Goal: Task Accomplishment & Management: Manage account settings

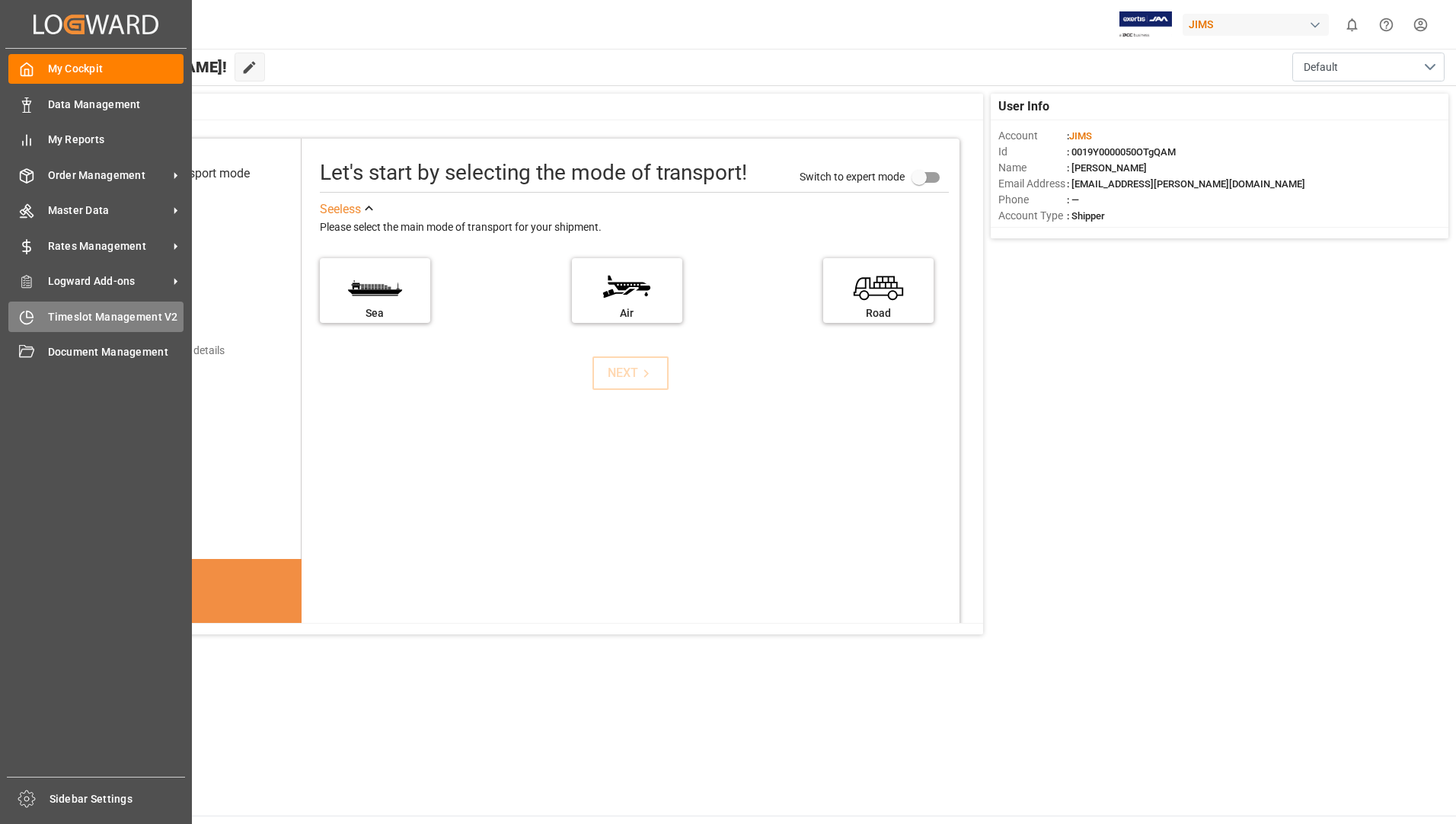
click at [84, 315] on span "Timeslot Management V2" at bounding box center [115, 317] width 136 height 16
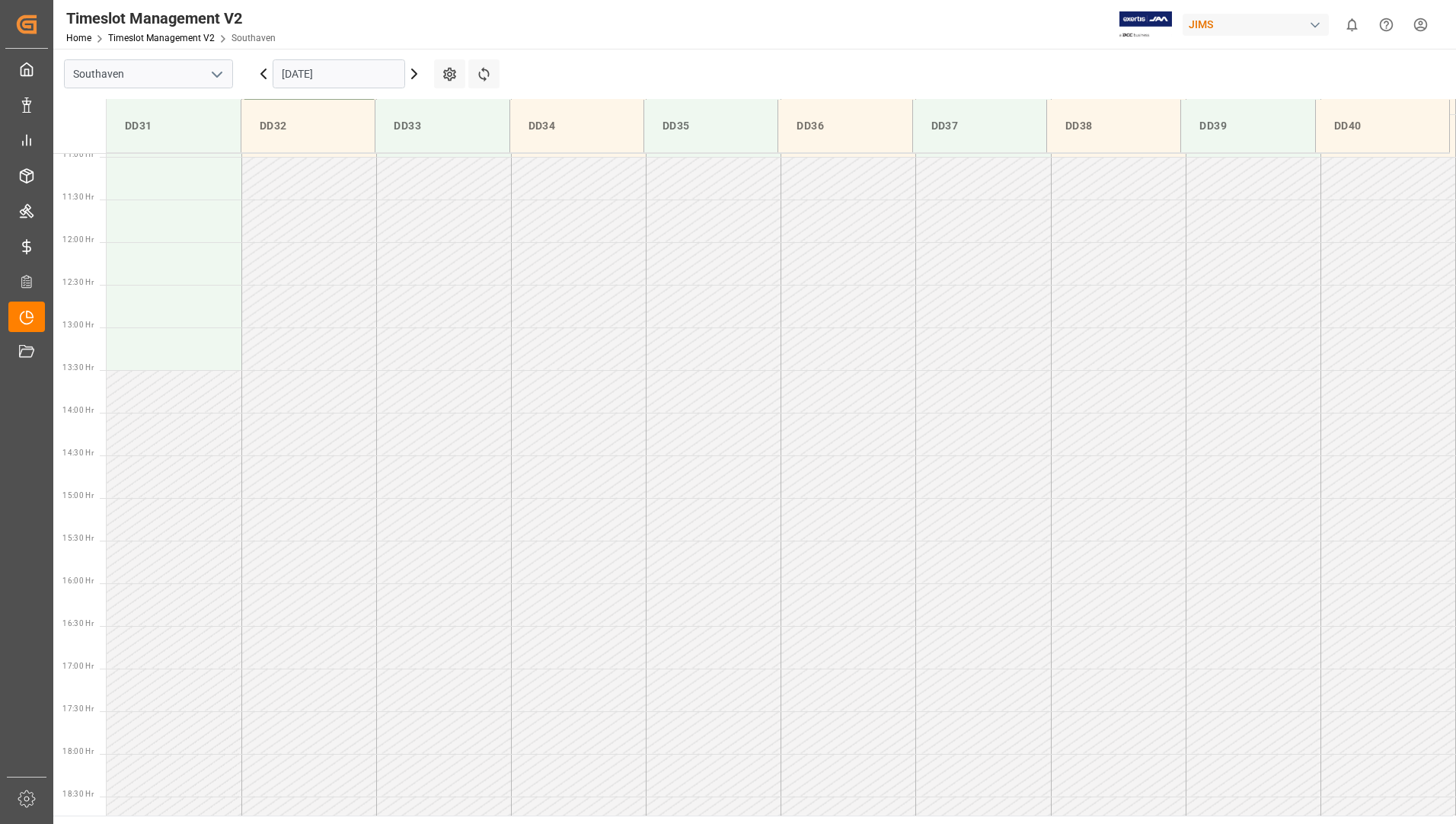
scroll to position [727, 0]
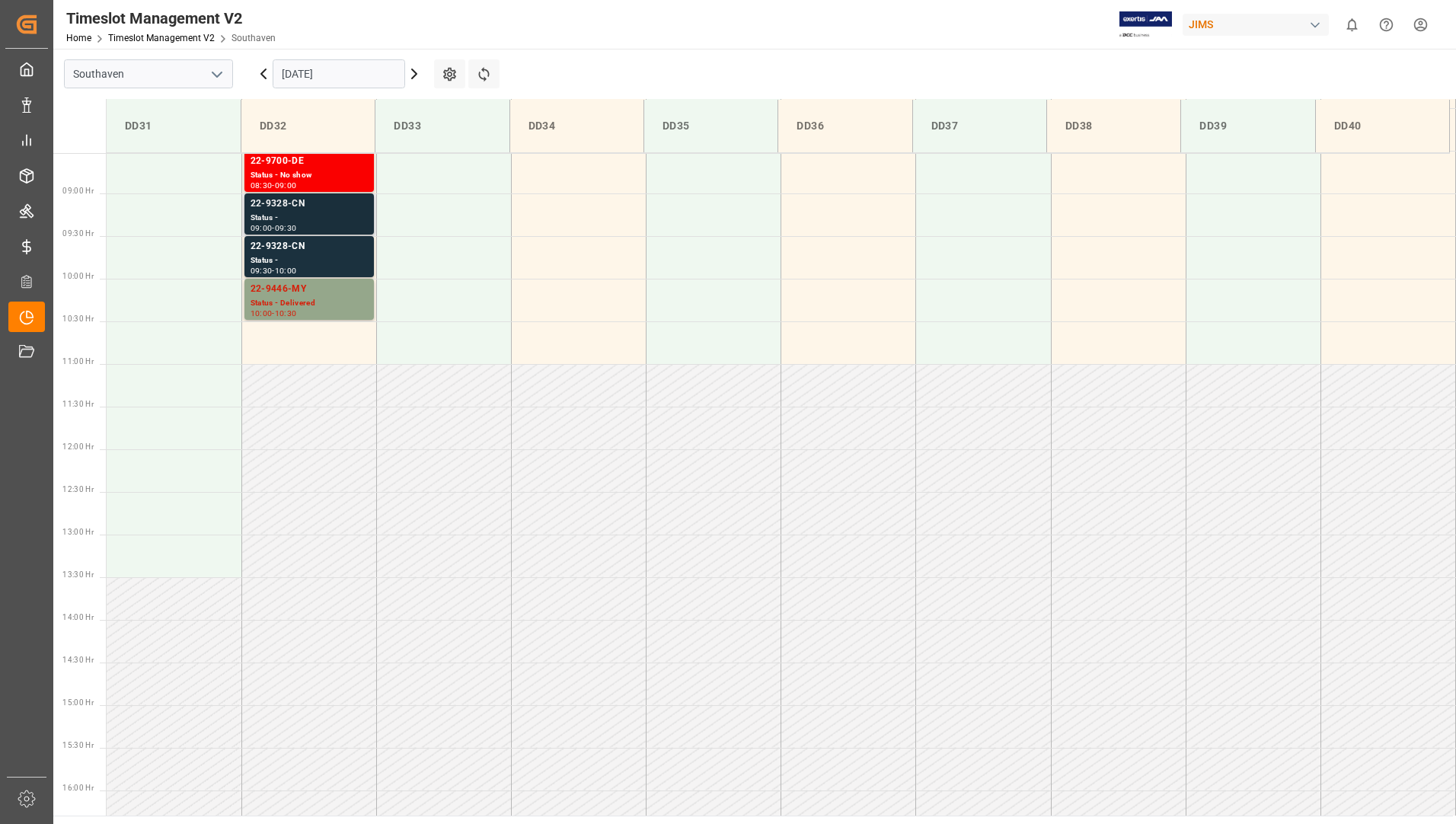
click at [339, 217] on div "Status -" at bounding box center [309, 218] width 117 height 13
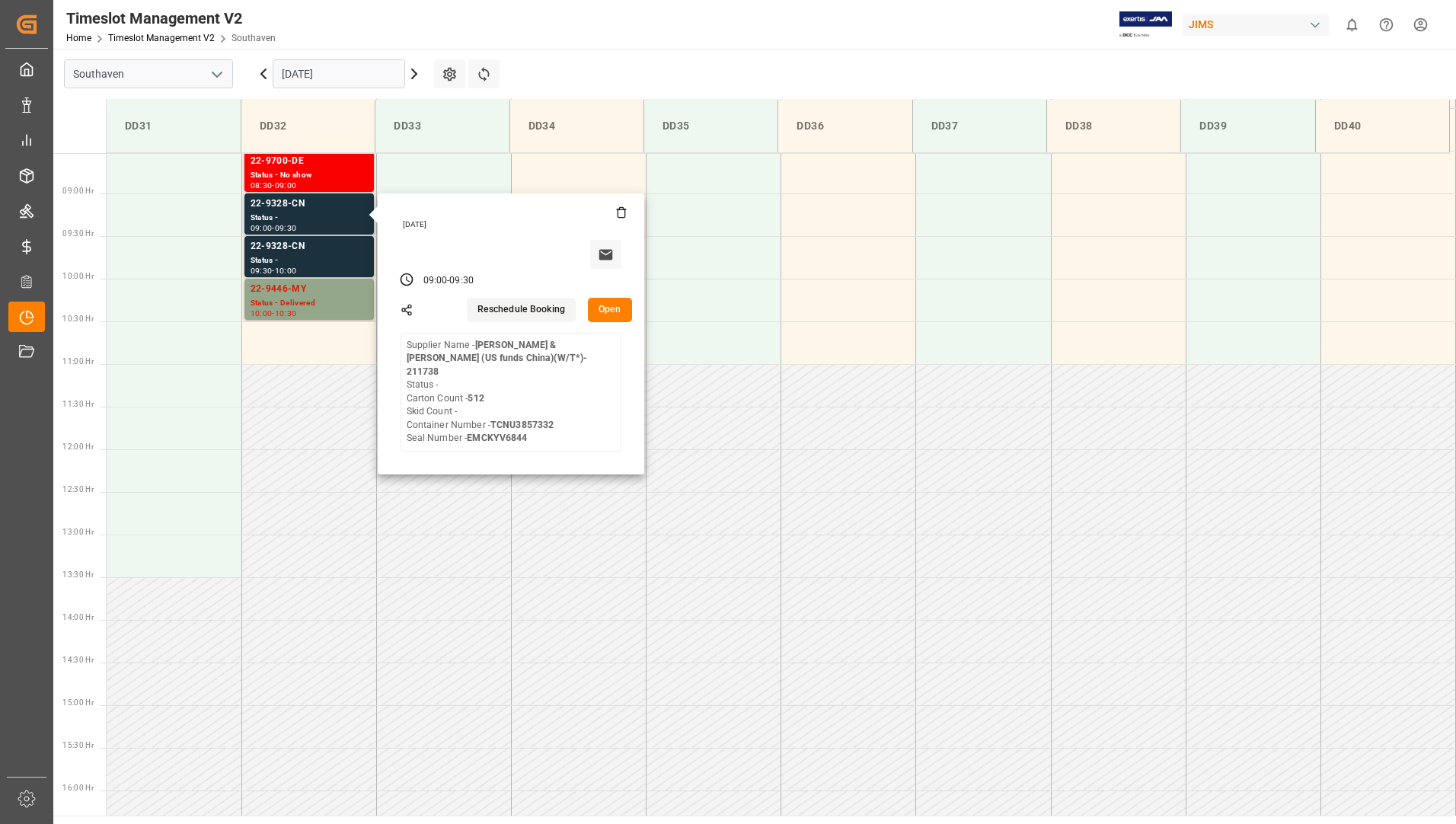
click at [597, 311] on button "Open" at bounding box center [610, 309] width 44 height 24
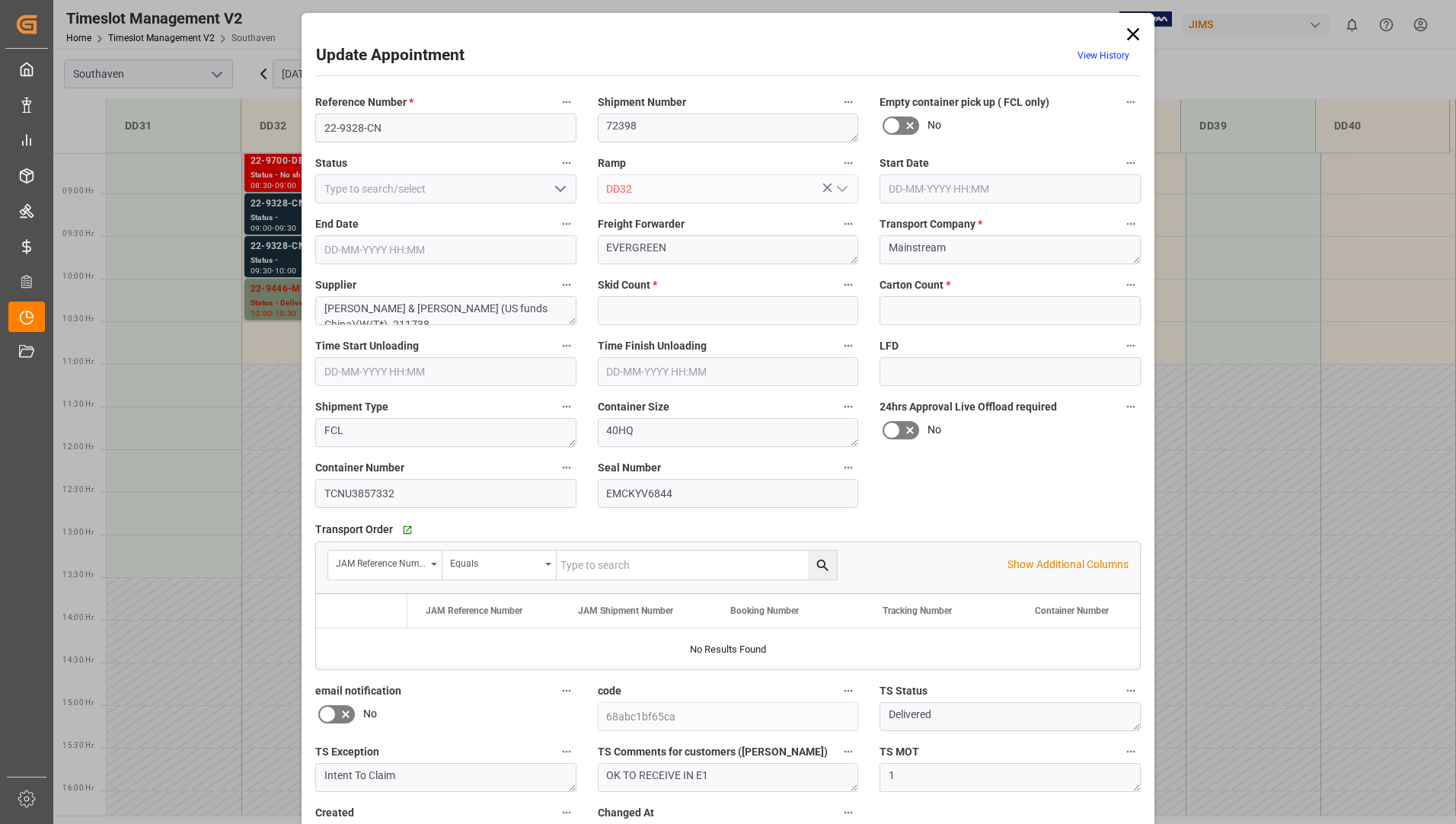
type input "0"
type input "512"
type input "[DATE] 09:00"
type input "[DATE] 09:30"
type input "[DATE] 15:06"
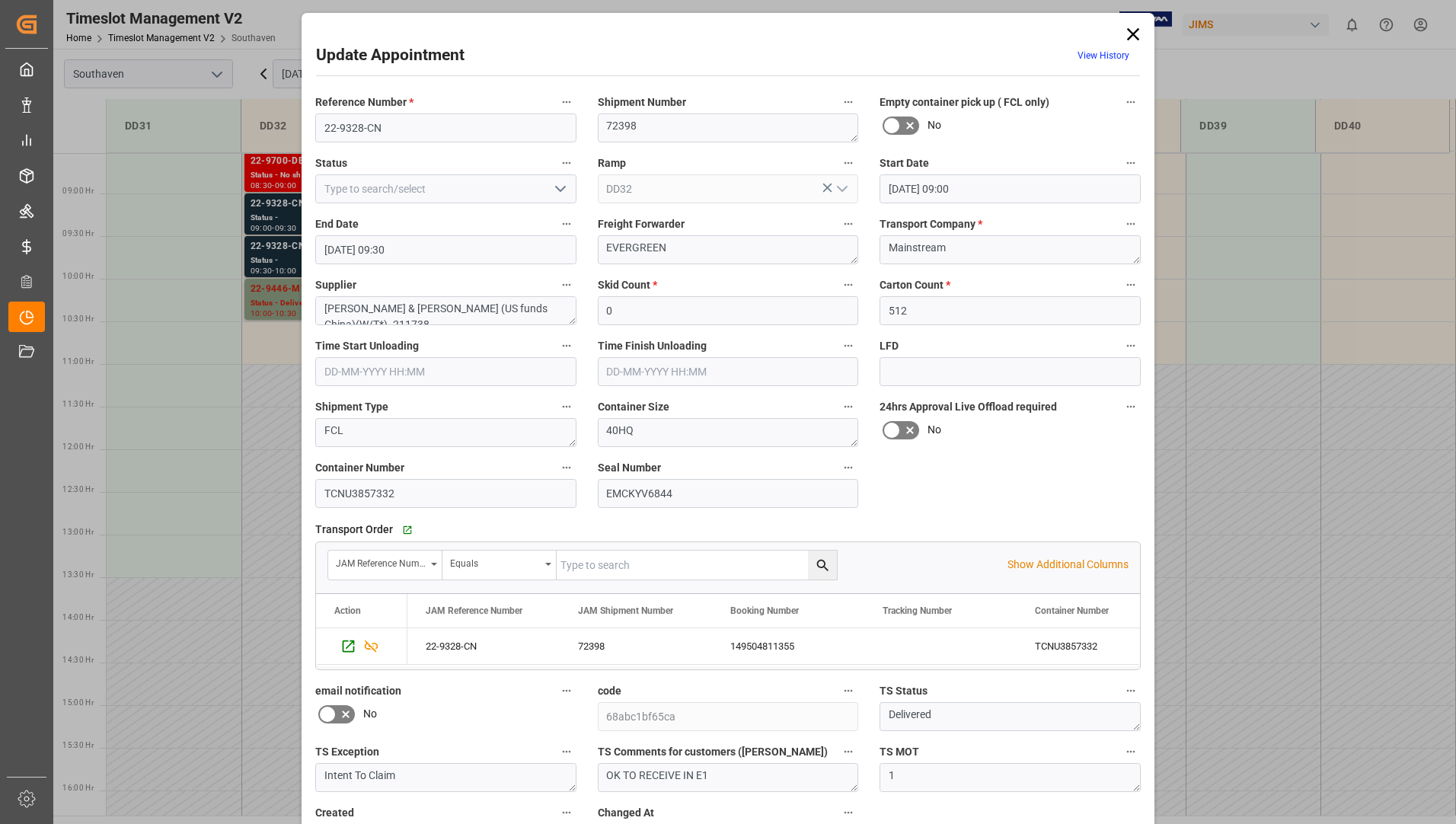
click at [552, 186] on icon "open menu" at bounding box center [561, 188] width 19 height 19
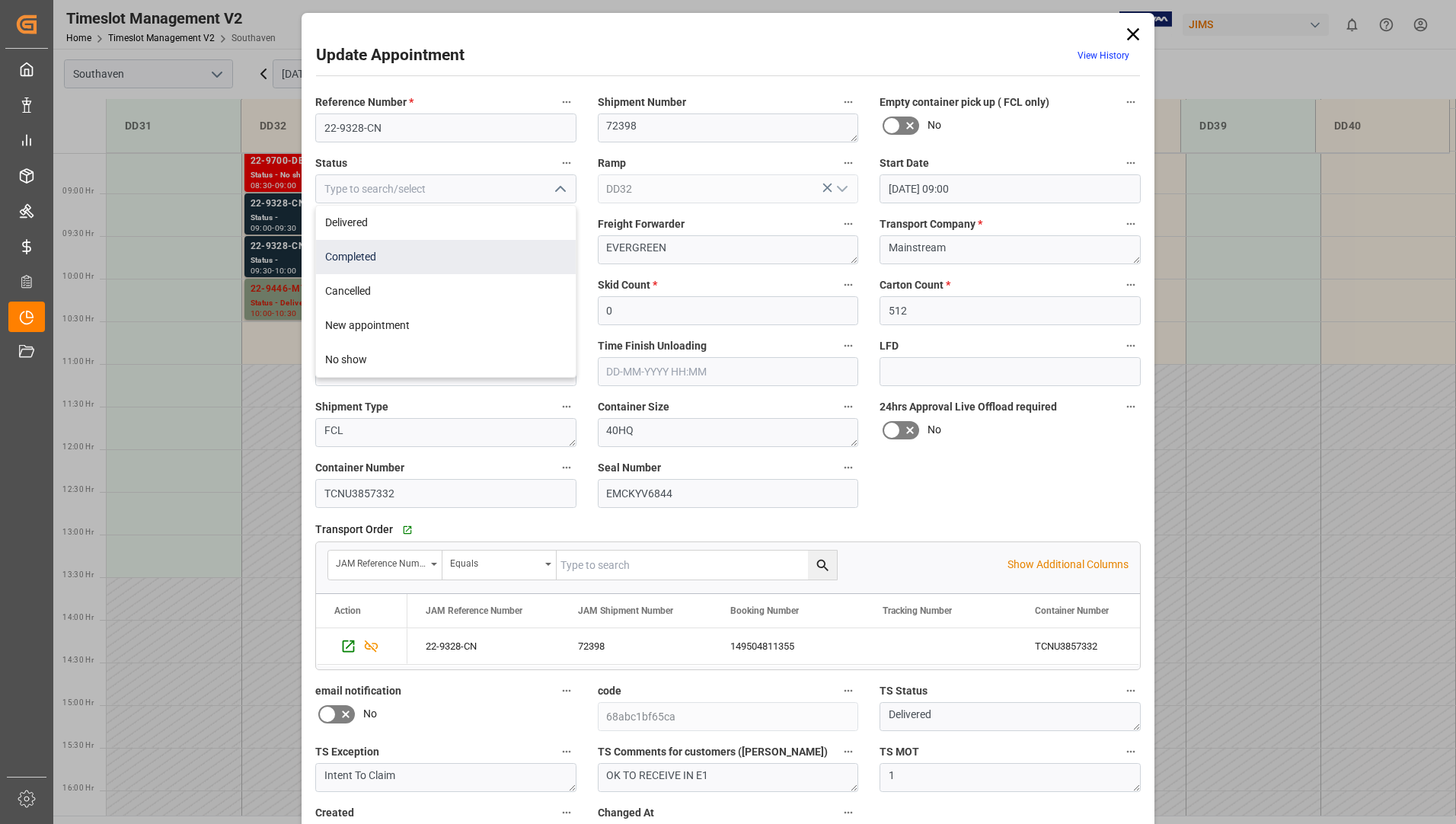
click at [505, 257] on div "Completed" at bounding box center [446, 257] width 259 height 35
type input "Completed"
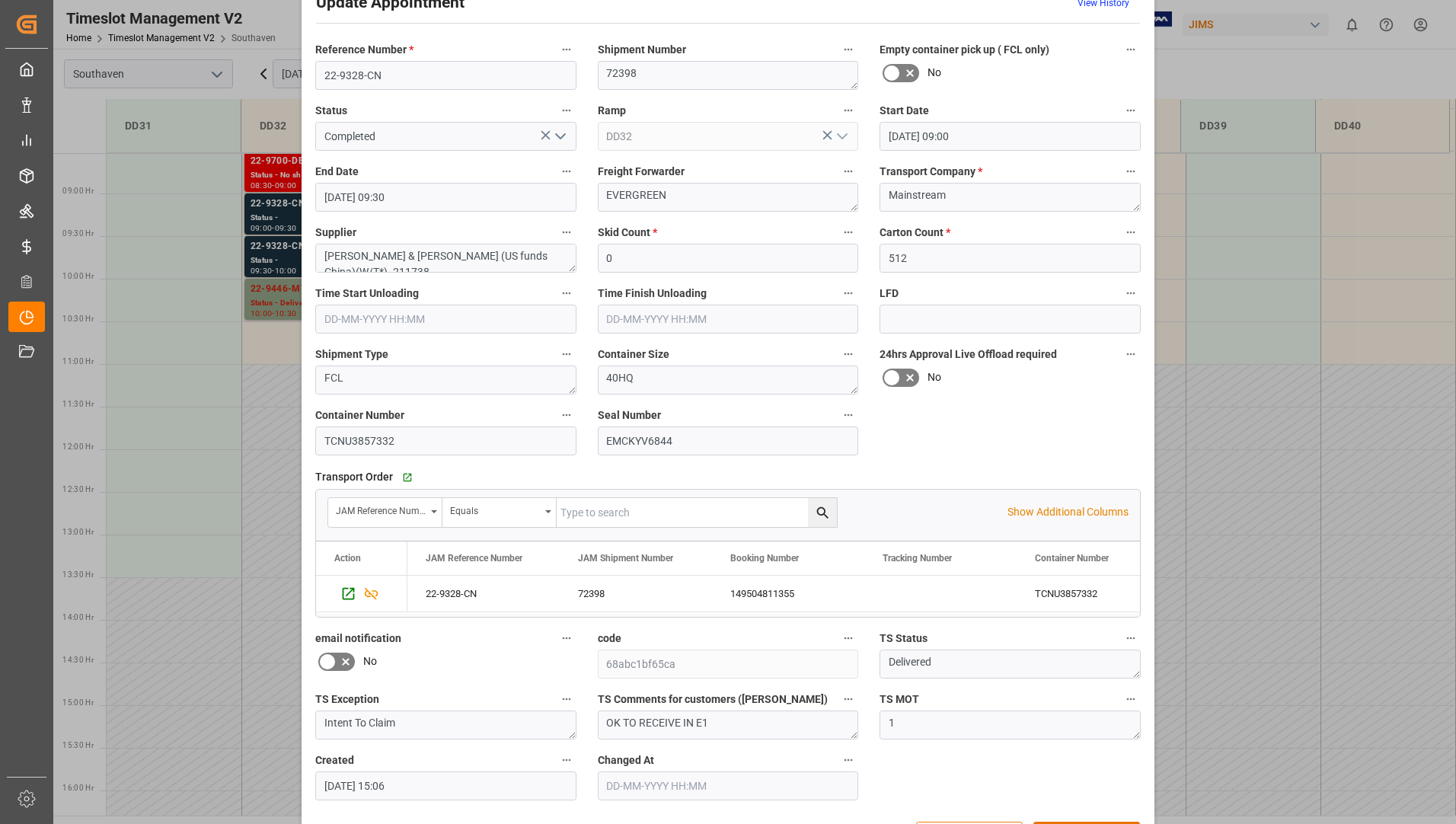
scroll to position [107, 0]
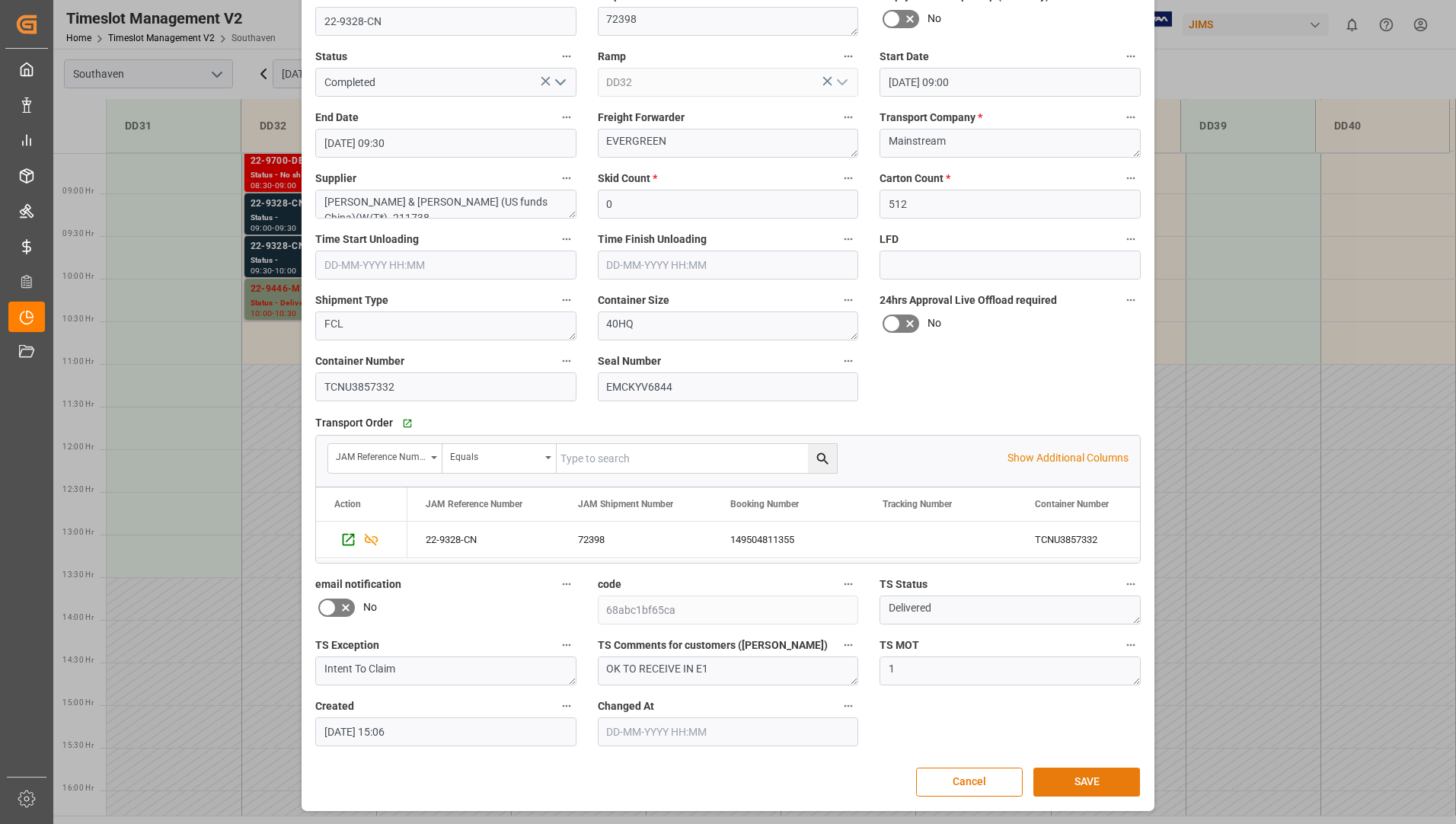
click at [1049, 779] on button "SAVE" at bounding box center [1086, 781] width 107 height 29
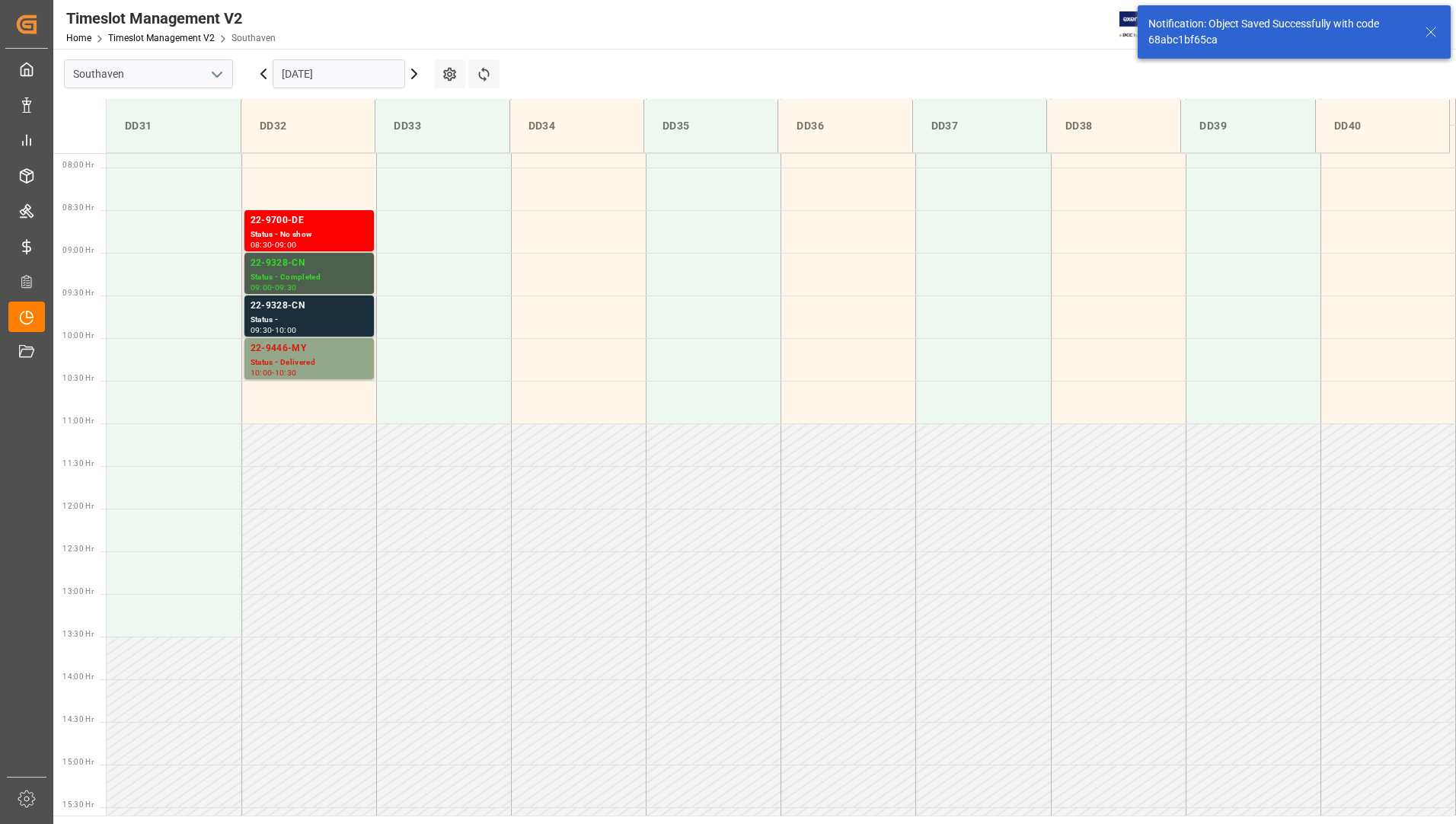
scroll to position [672, 0]
click at [353, 305] on div "22-9328-CN" at bounding box center [309, 301] width 117 height 15
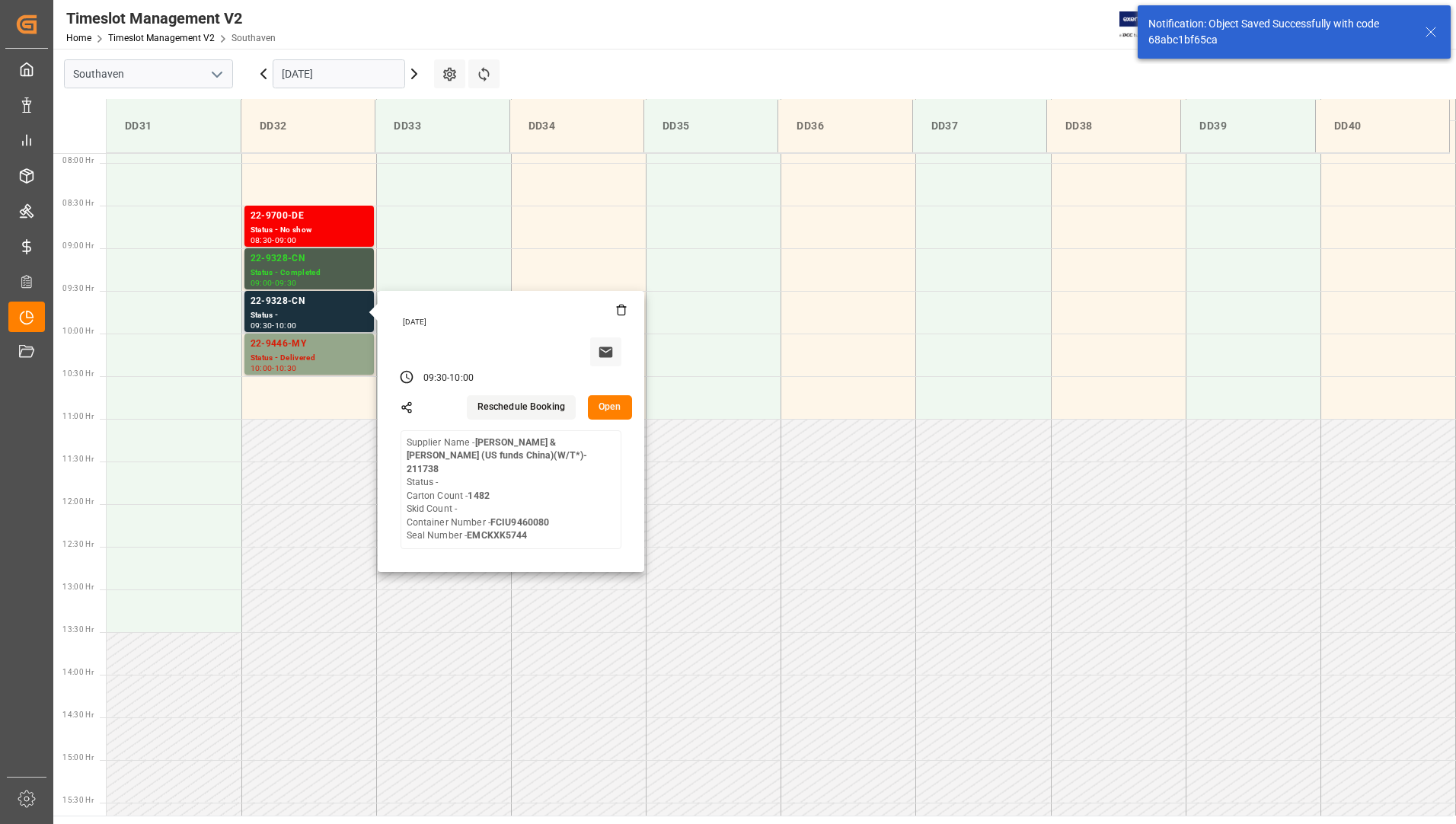
click at [607, 400] on button "Open" at bounding box center [610, 407] width 44 height 24
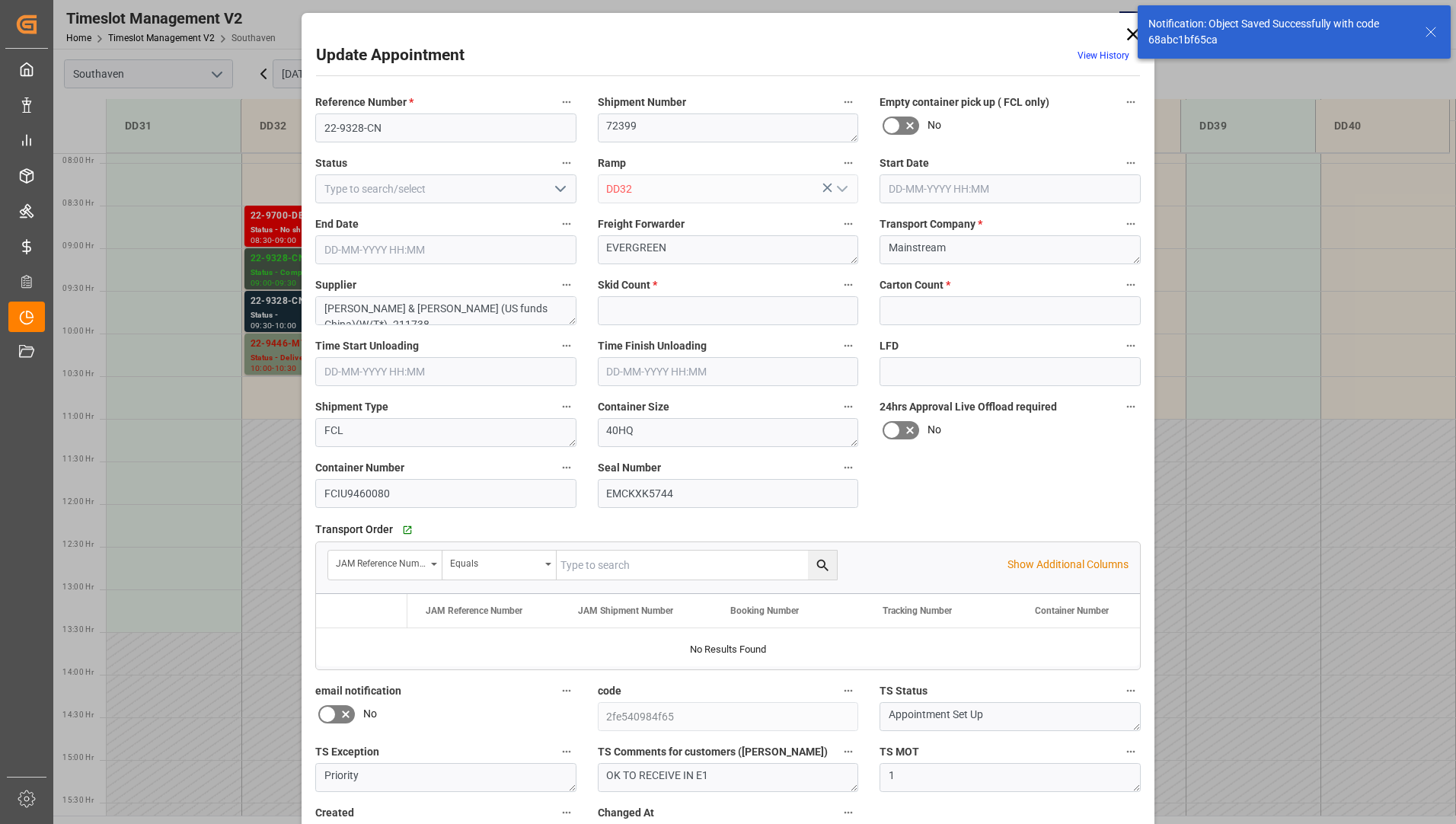
type input "0"
type input "1482"
type input "[DATE] 09:30"
type input "[DATE] 10:00"
type input "[DATE] 15:03"
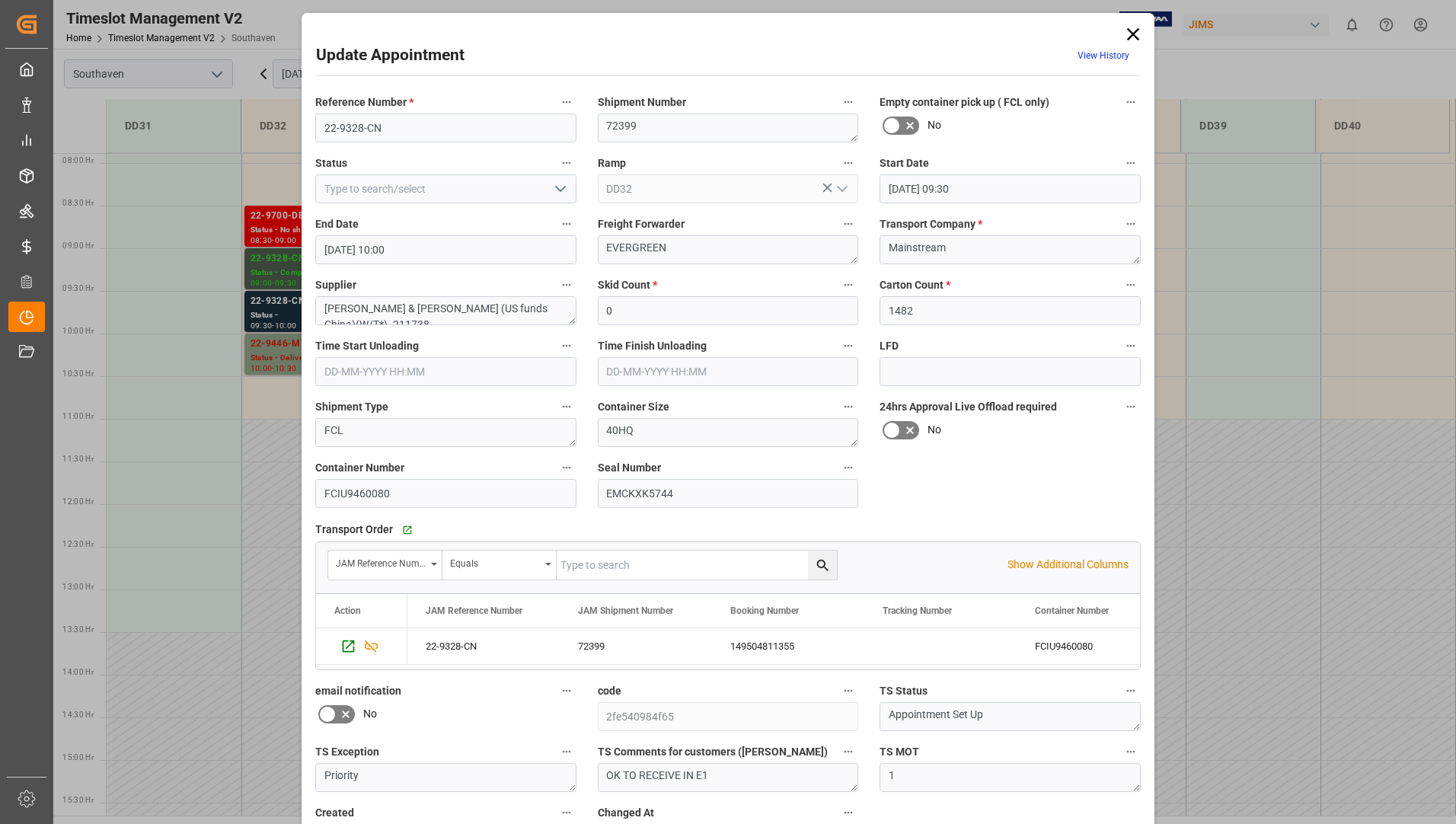
click at [552, 191] on icon "open menu" at bounding box center [561, 188] width 19 height 19
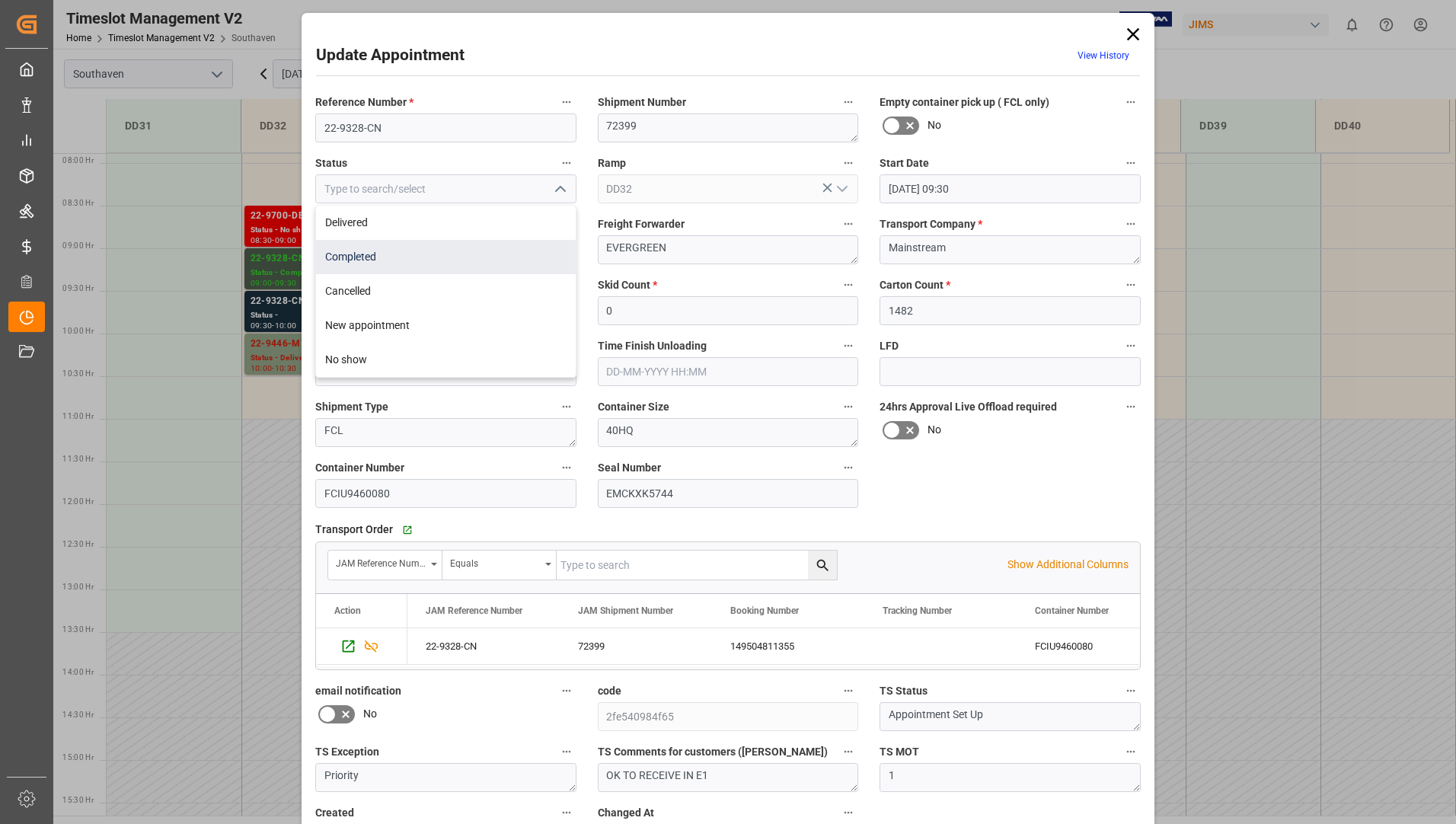
click at [514, 265] on div "Completed" at bounding box center [446, 257] width 259 height 35
type input "Completed"
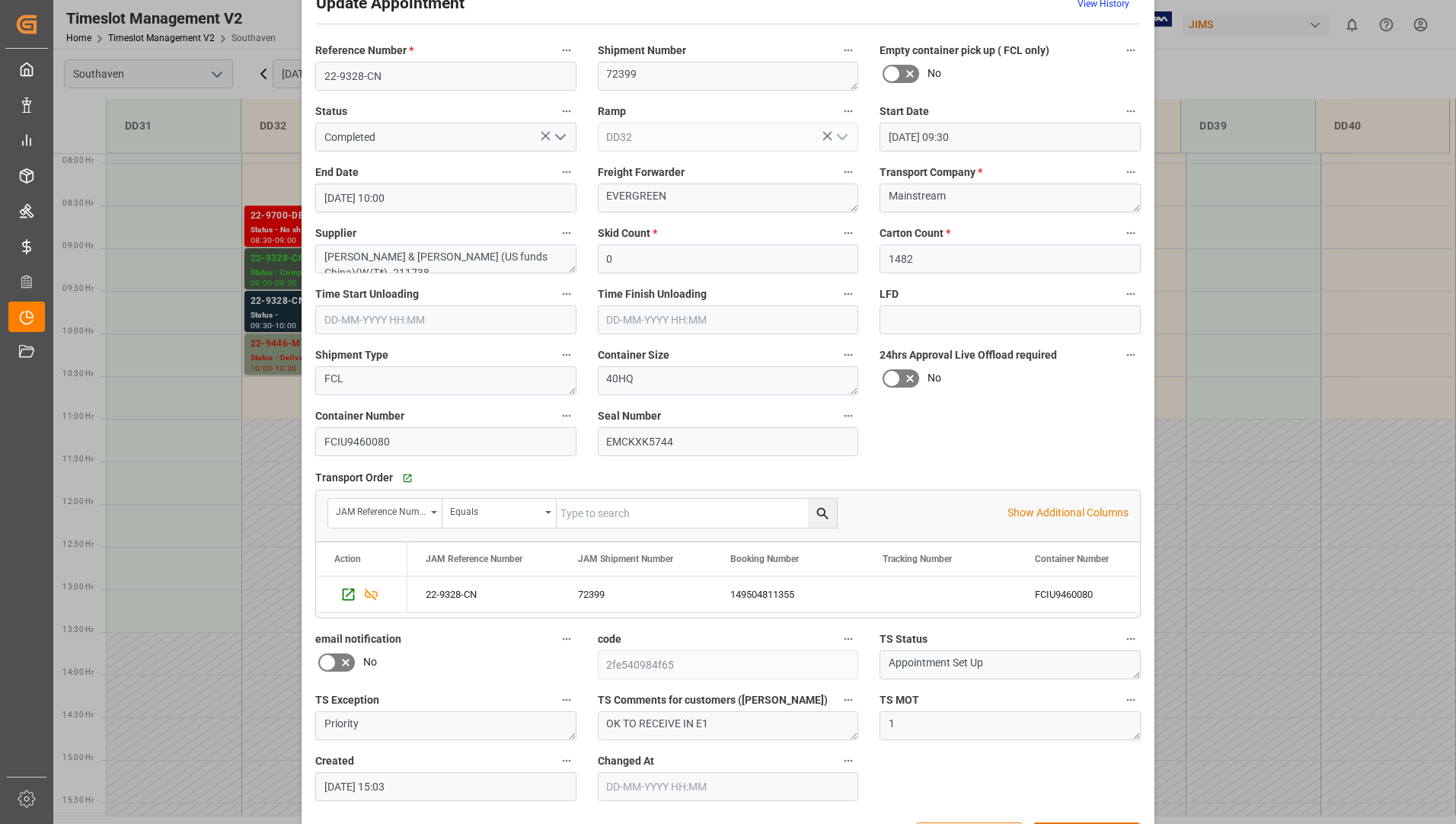
scroll to position [107, 0]
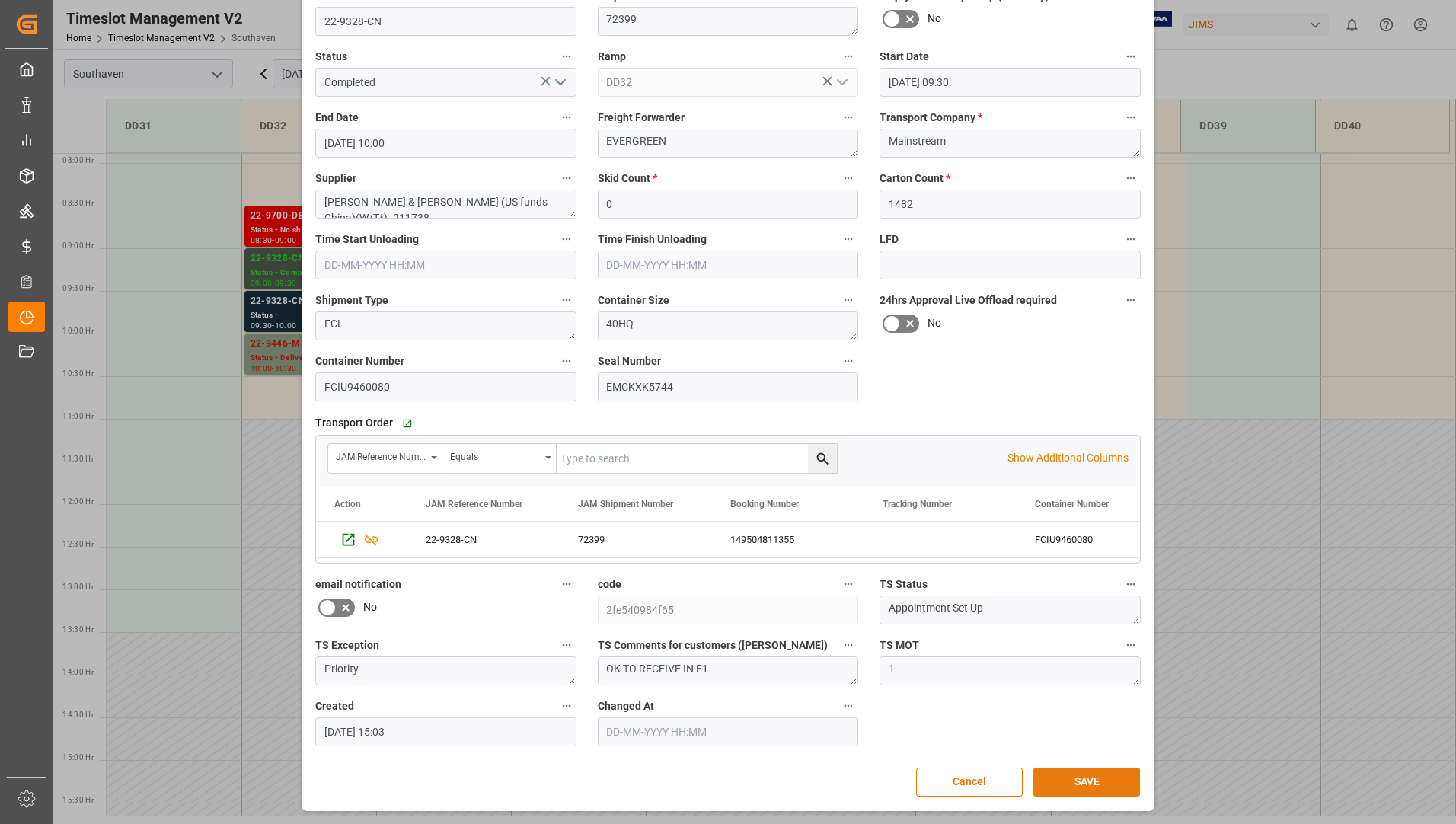
click at [1076, 779] on button "SAVE" at bounding box center [1086, 781] width 107 height 29
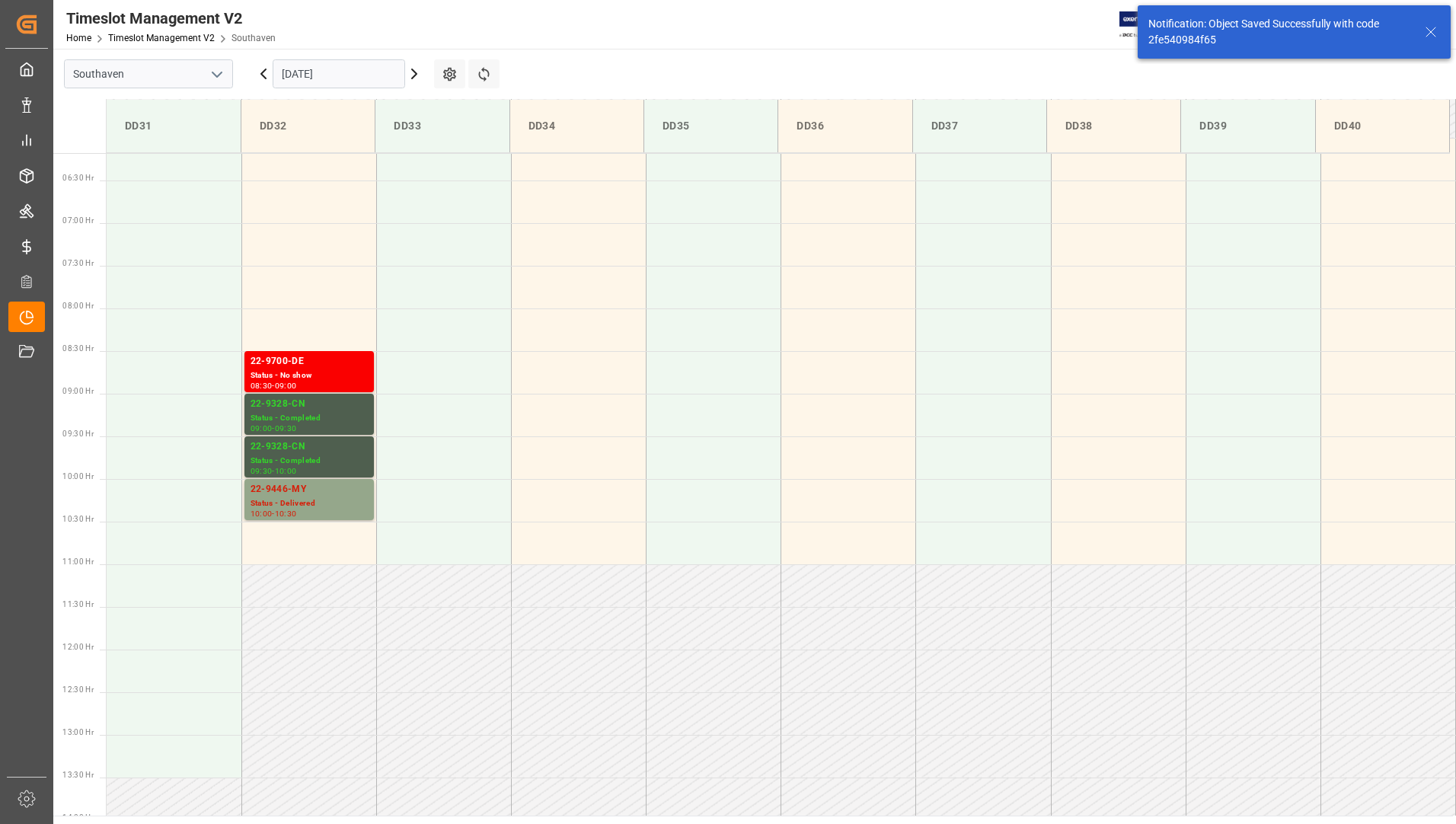
scroll to position [440, 0]
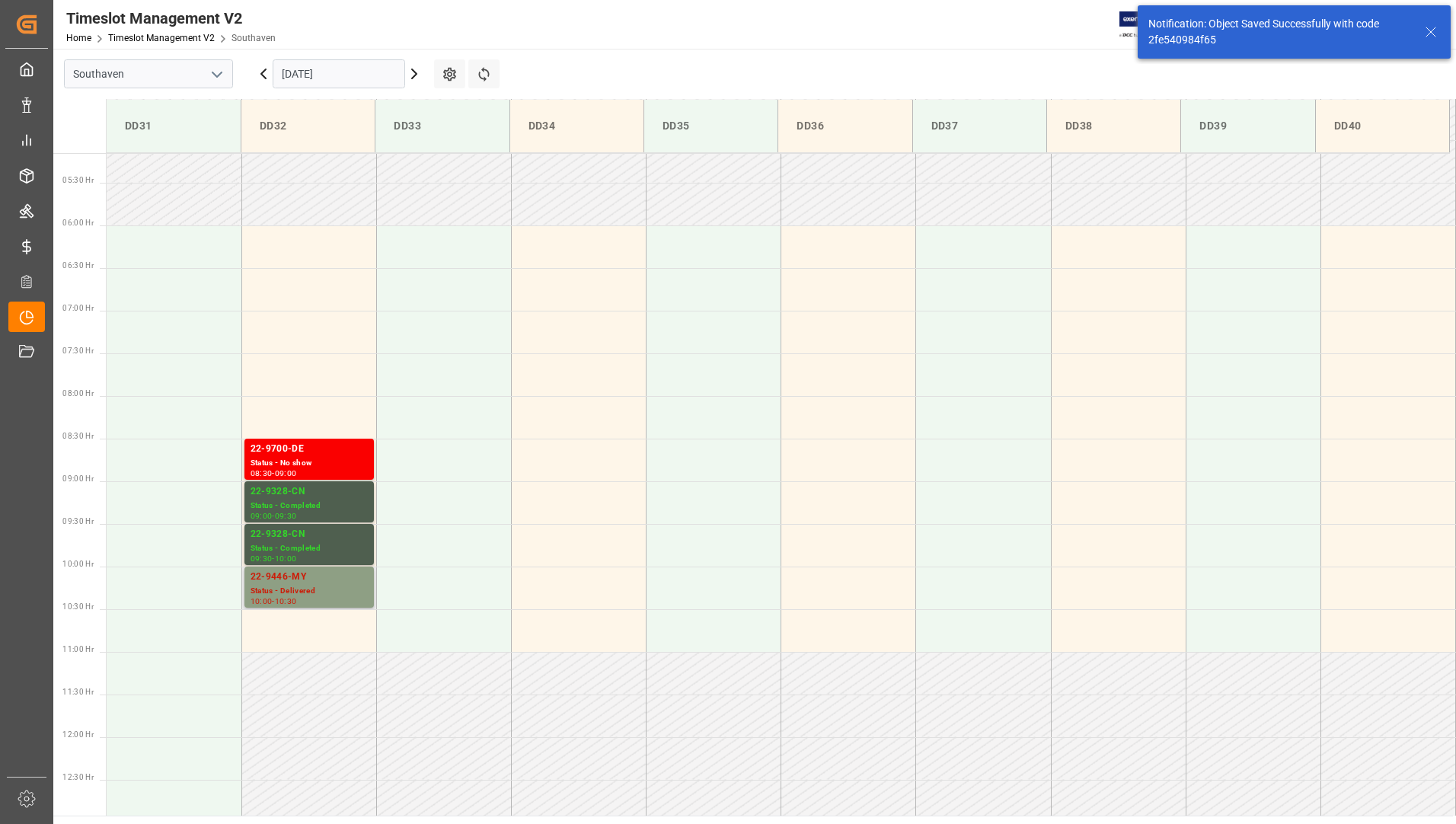
click at [331, 590] on div "Status - Delivered" at bounding box center [309, 590] width 117 height 13
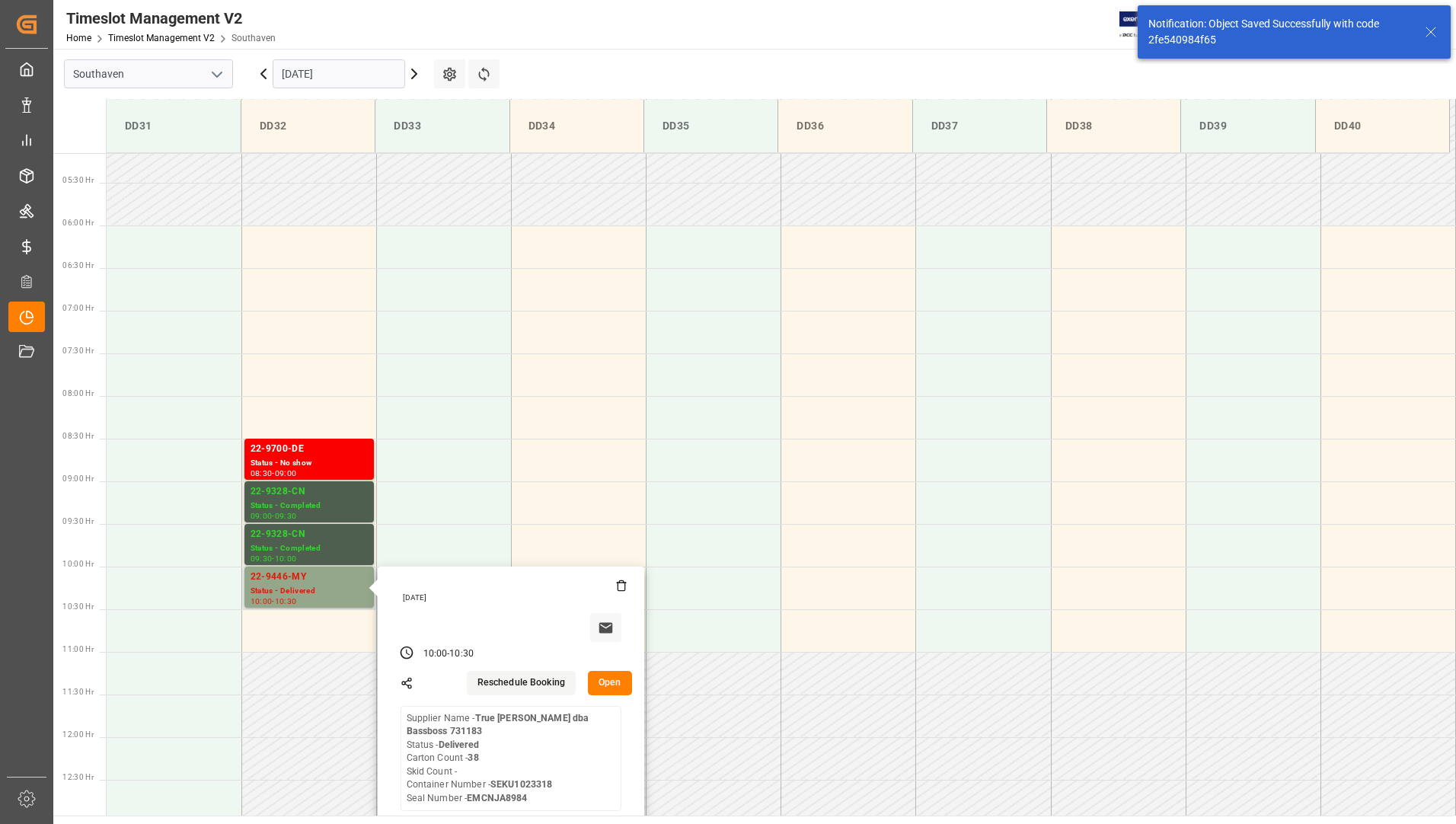
click at [626, 684] on button "Open" at bounding box center [610, 682] width 44 height 24
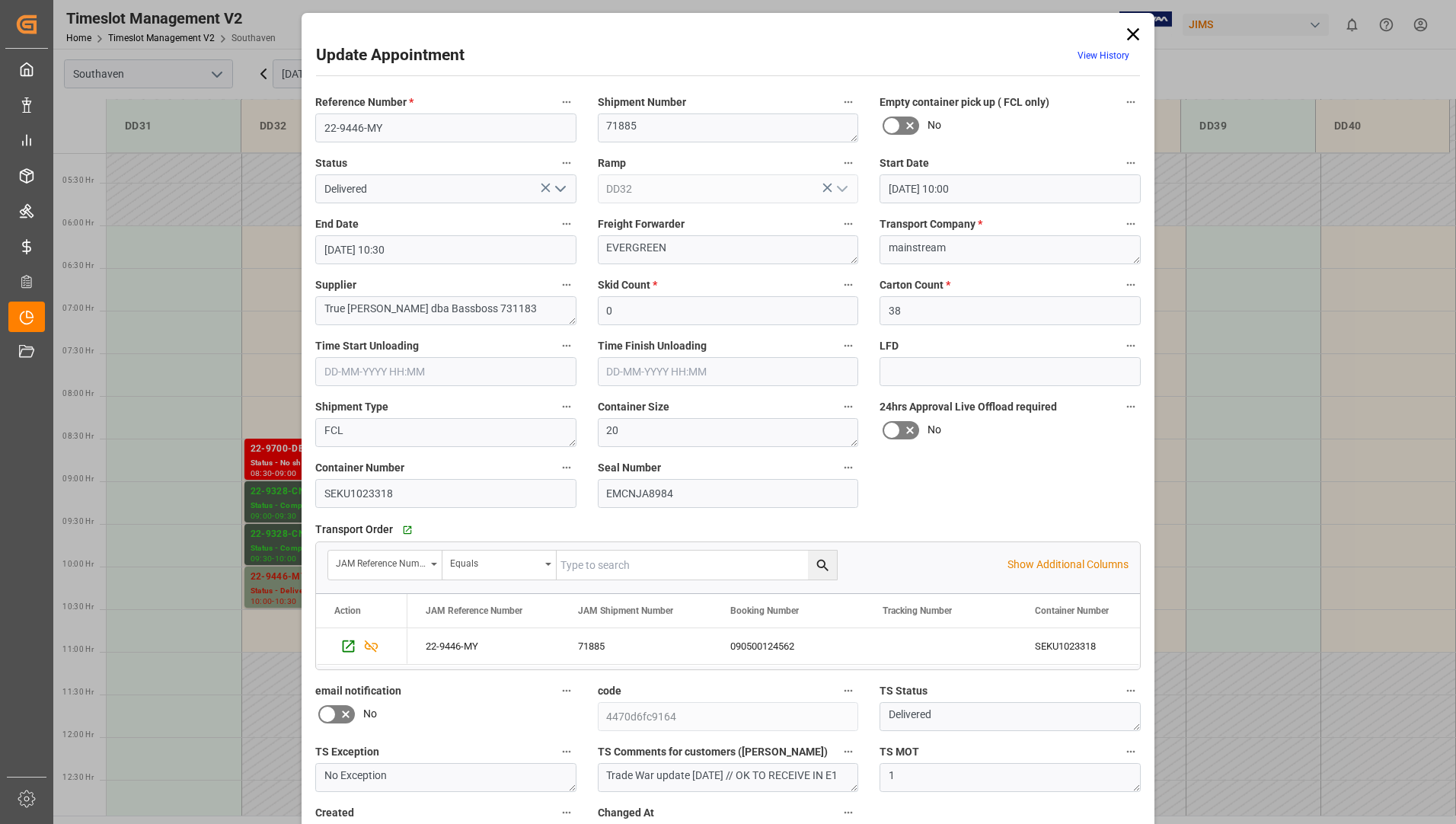
click at [558, 183] on icon "open menu" at bounding box center [561, 188] width 19 height 19
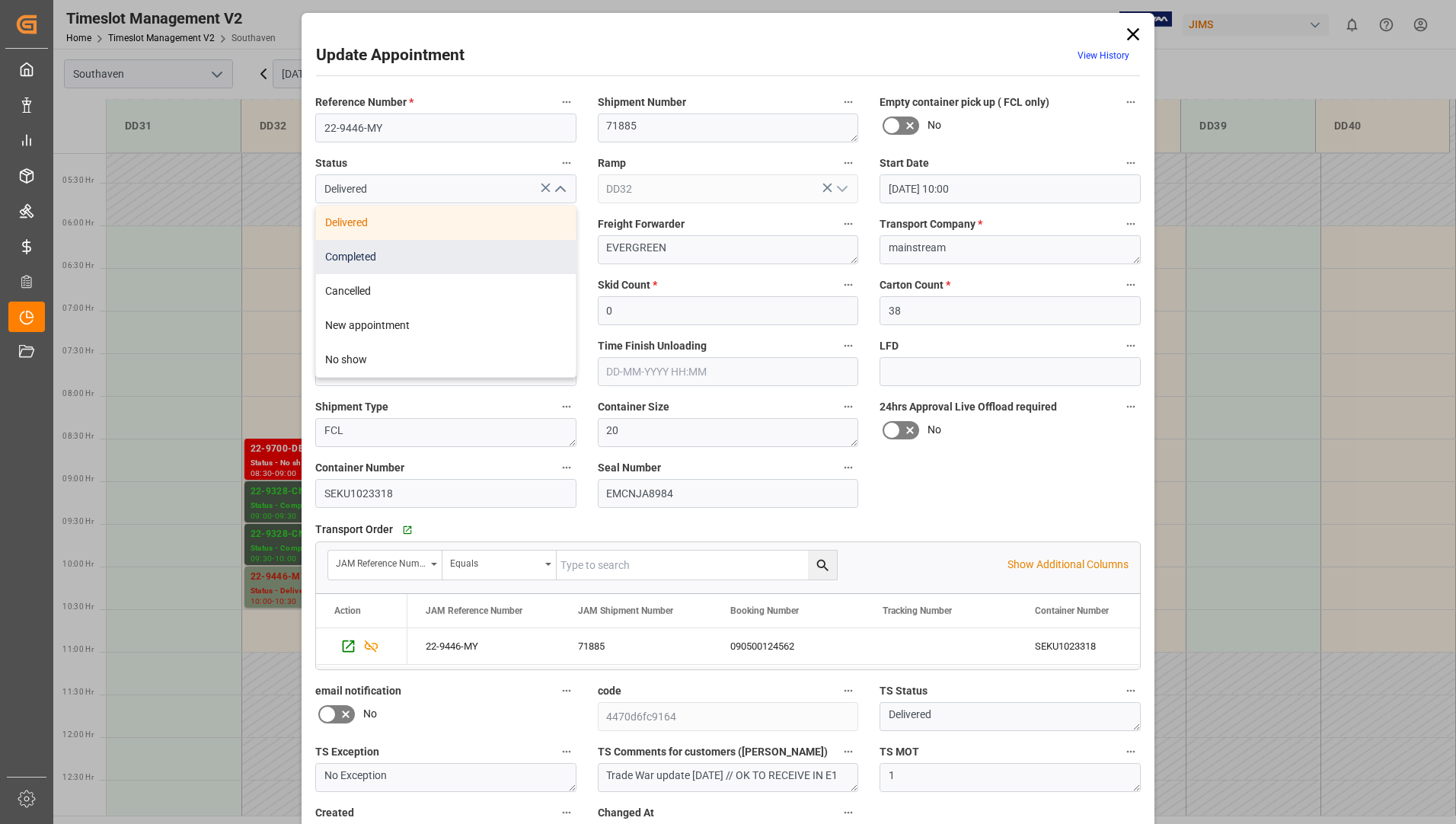
click at [486, 259] on div "Completed" at bounding box center [446, 257] width 259 height 35
type input "Completed"
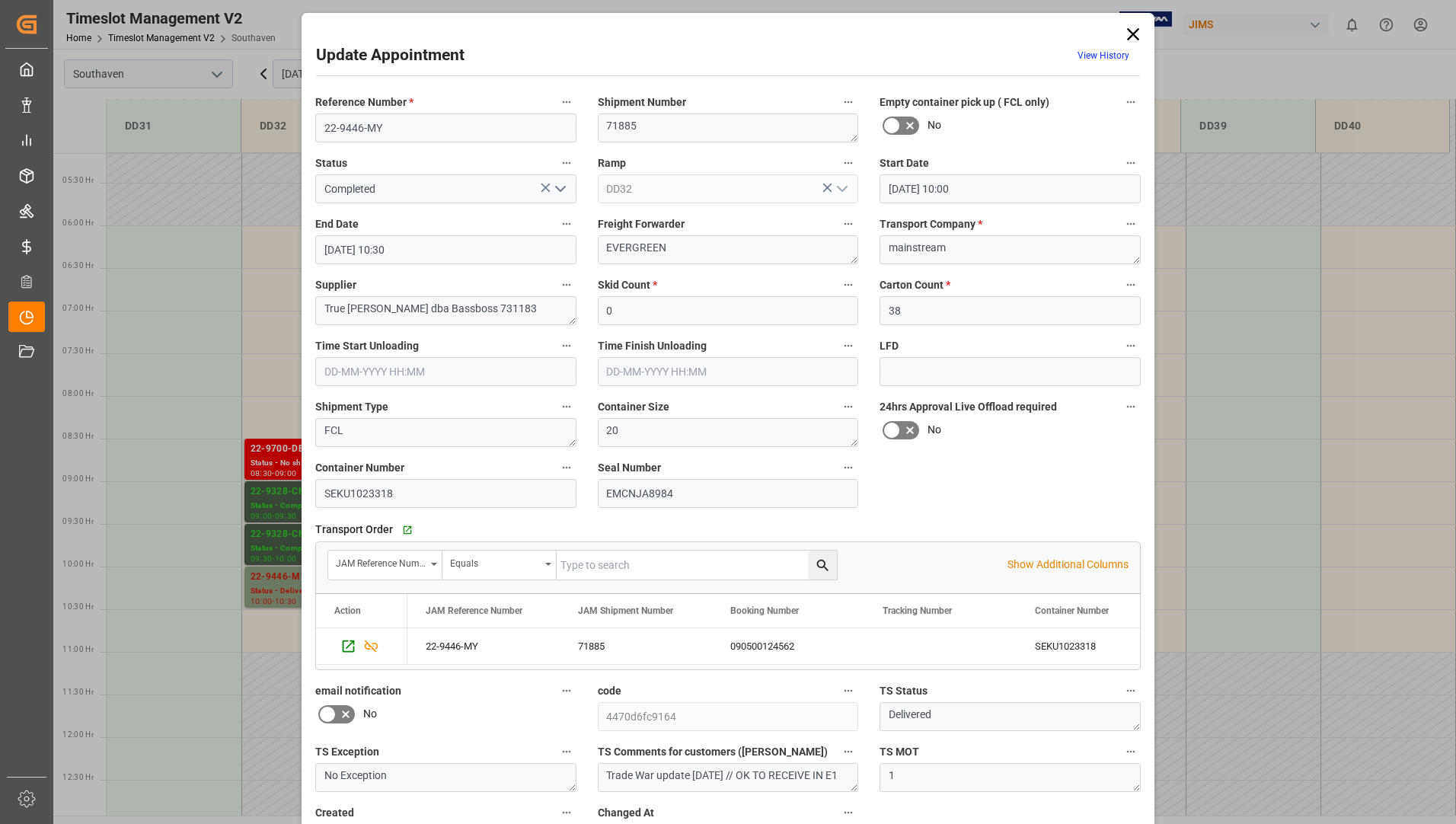
scroll to position [107, 0]
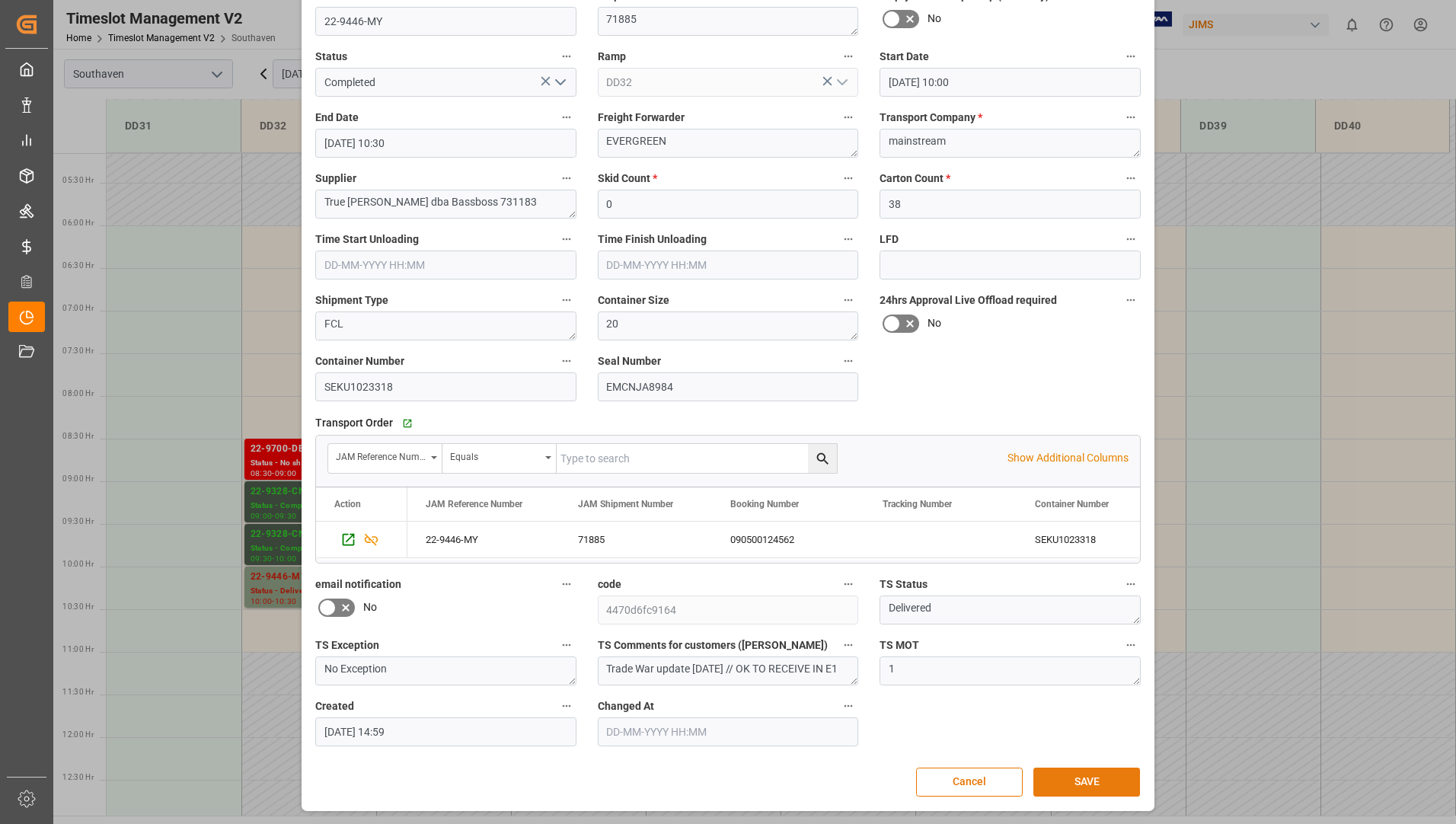
click at [1065, 780] on button "SAVE" at bounding box center [1086, 781] width 107 height 29
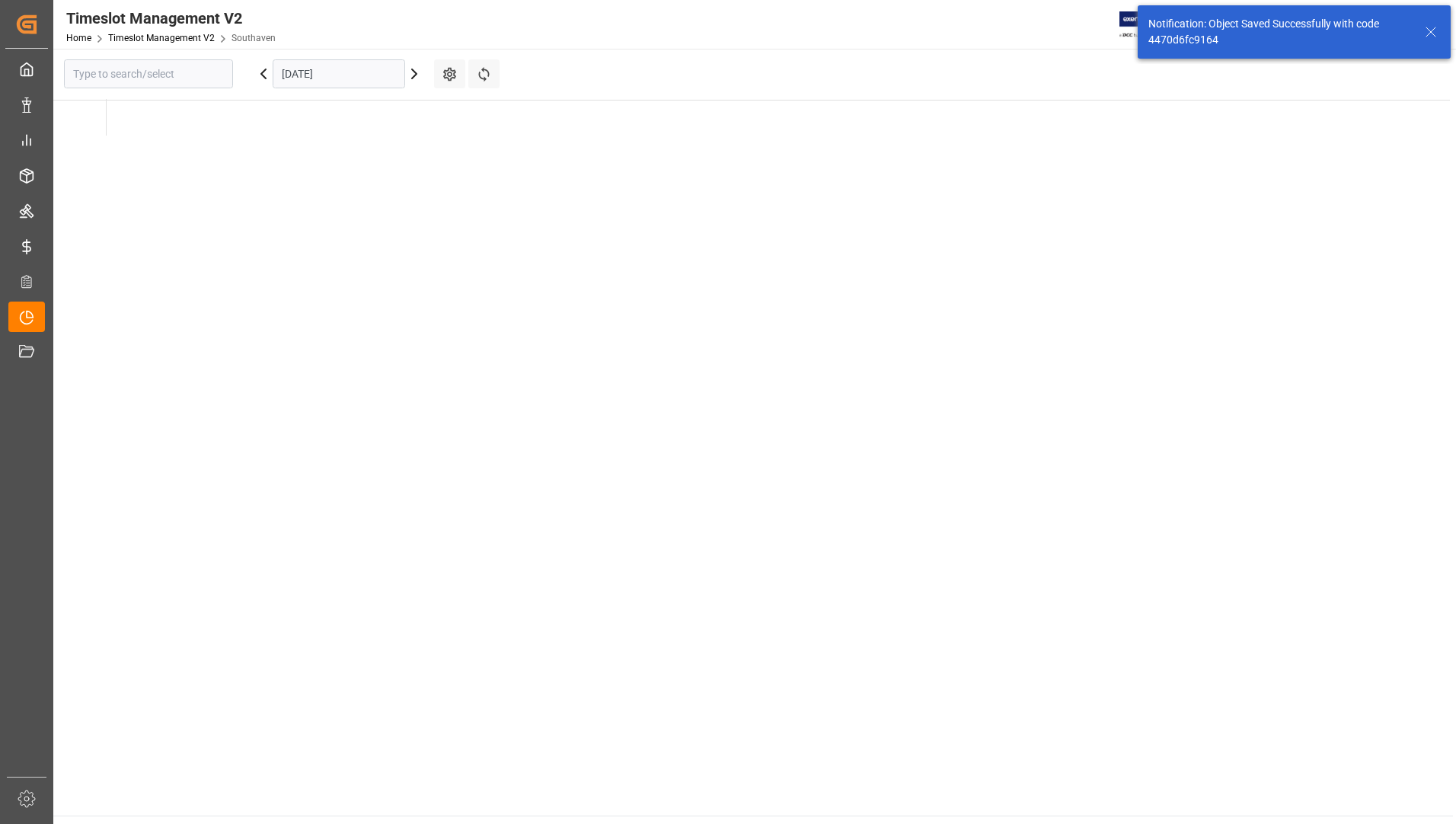
type input "Southaven"
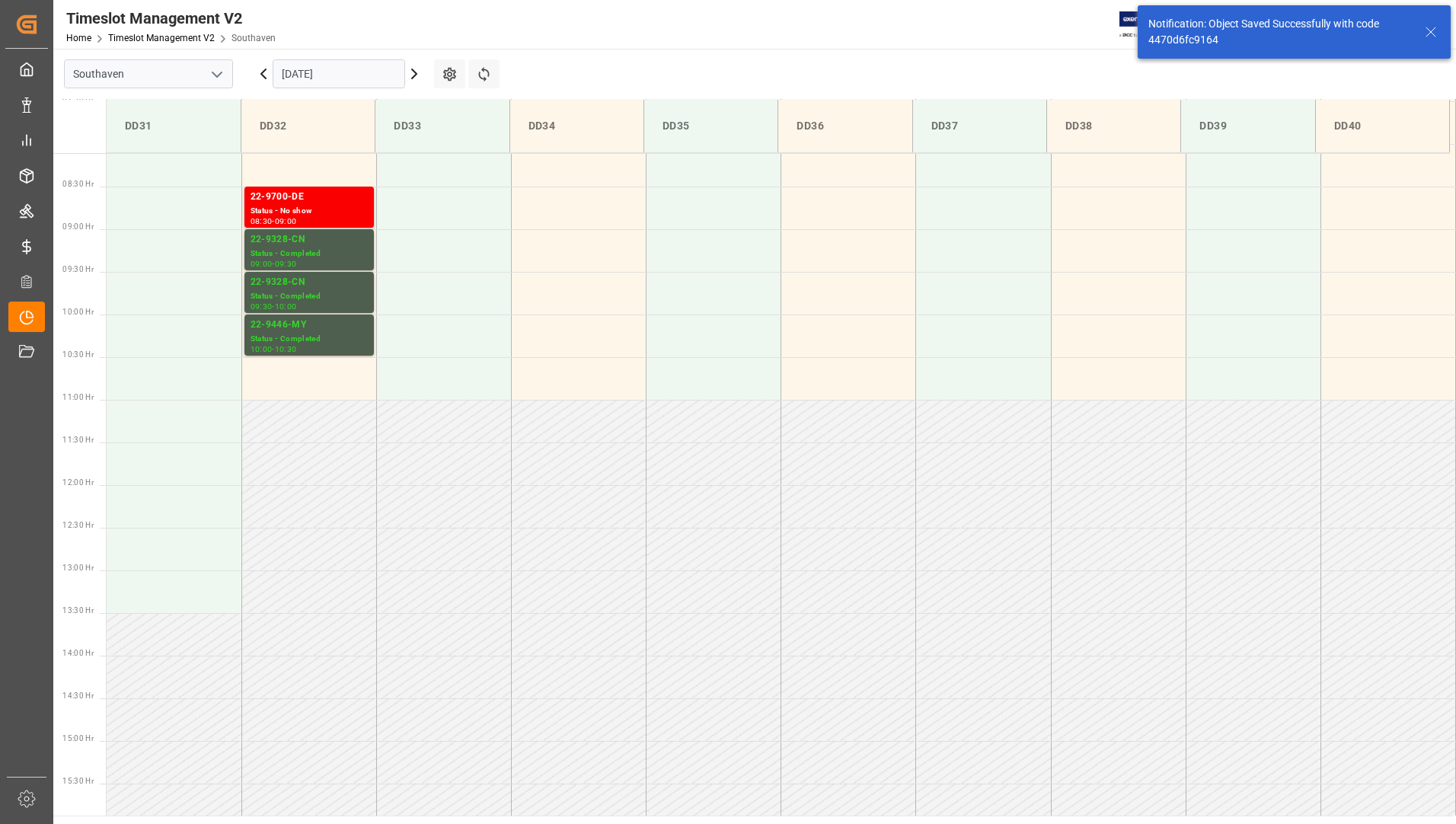
scroll to position [757, 0]
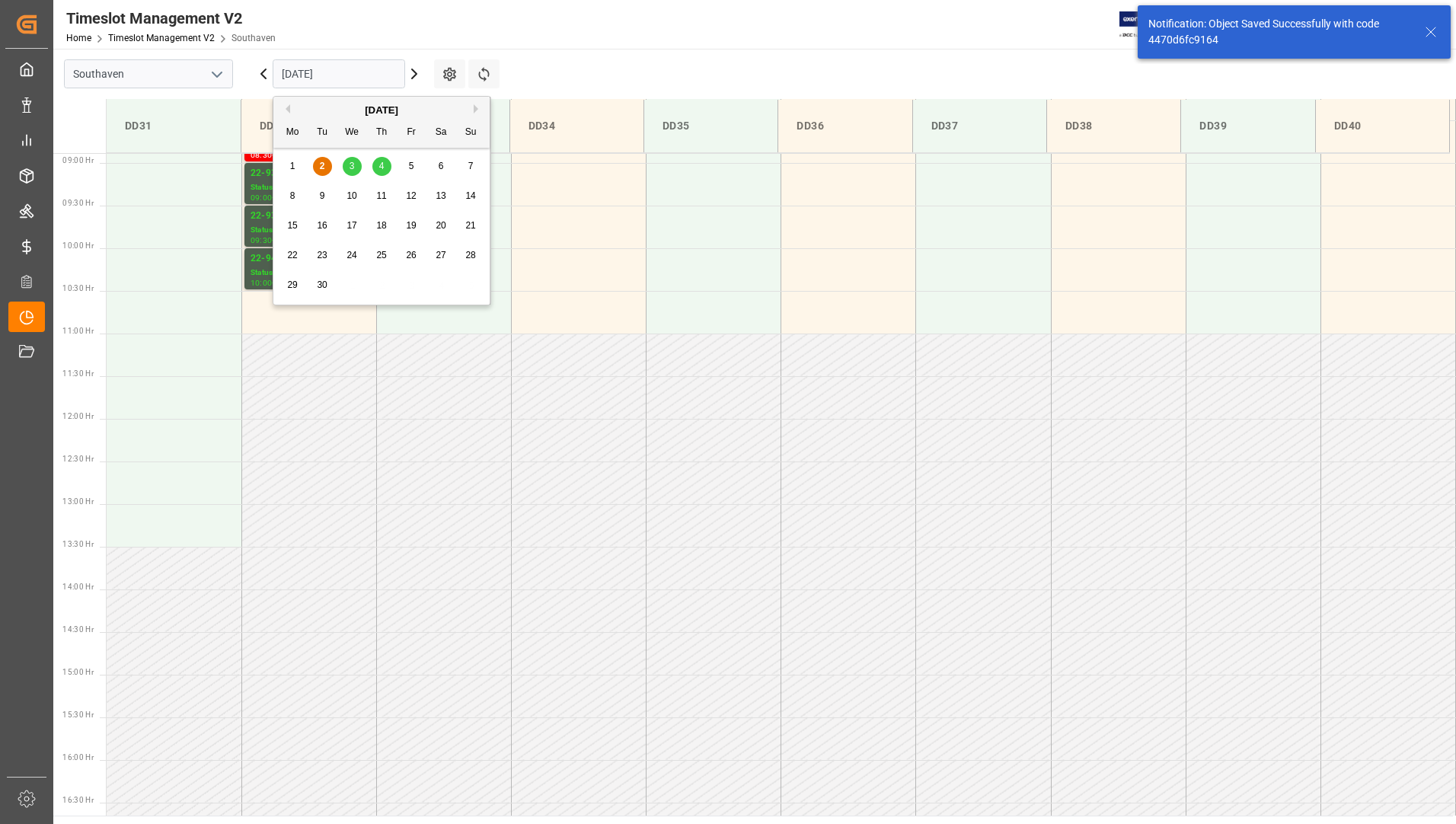
click at [338, 78] on input "[DATE]" at bounding box center [338, 74] width 132 height 29
click at [358, 160] on div "3" at bounding box center [352, 166] width 19 height 19
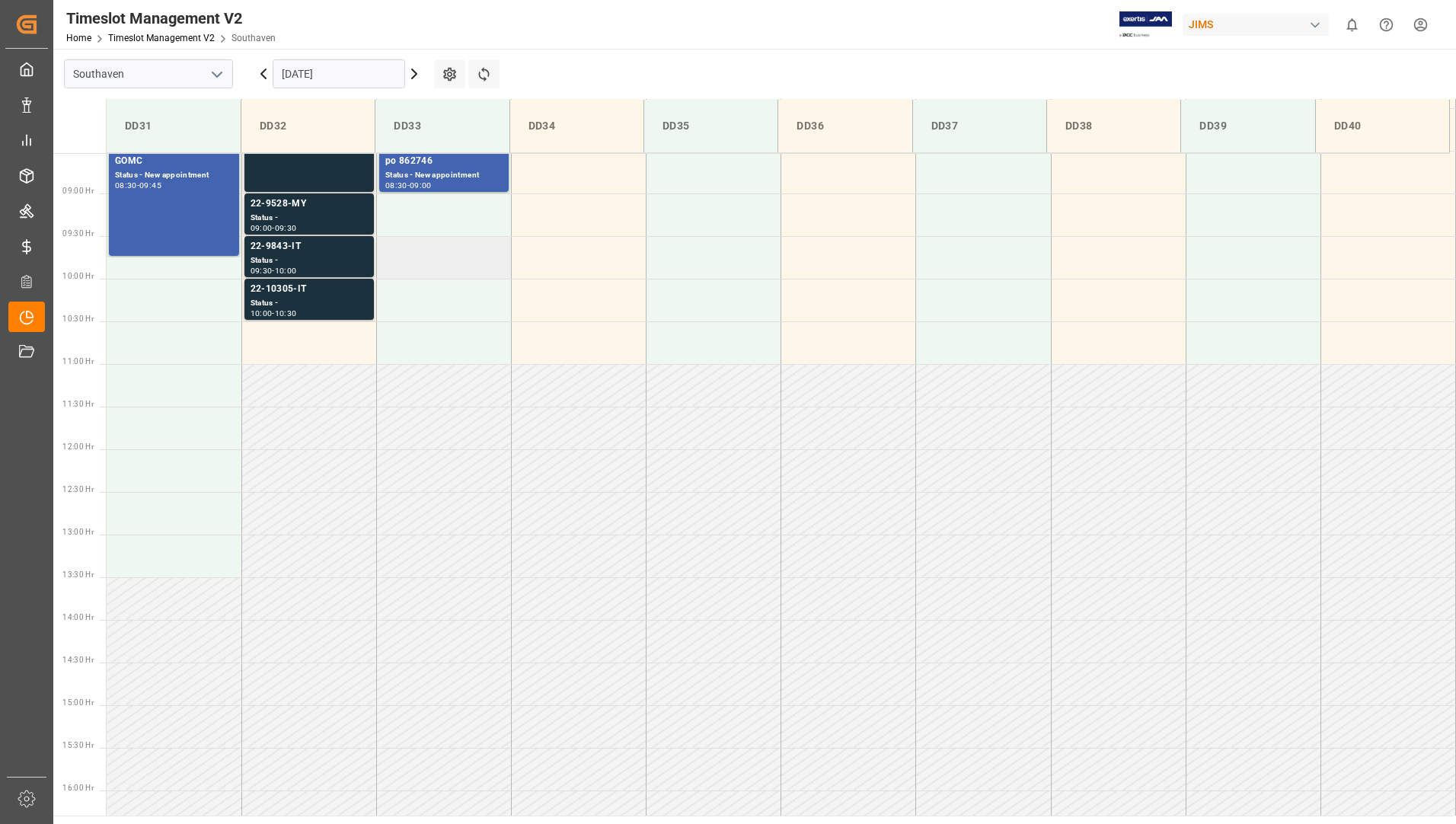
scroll to position [423, 0]
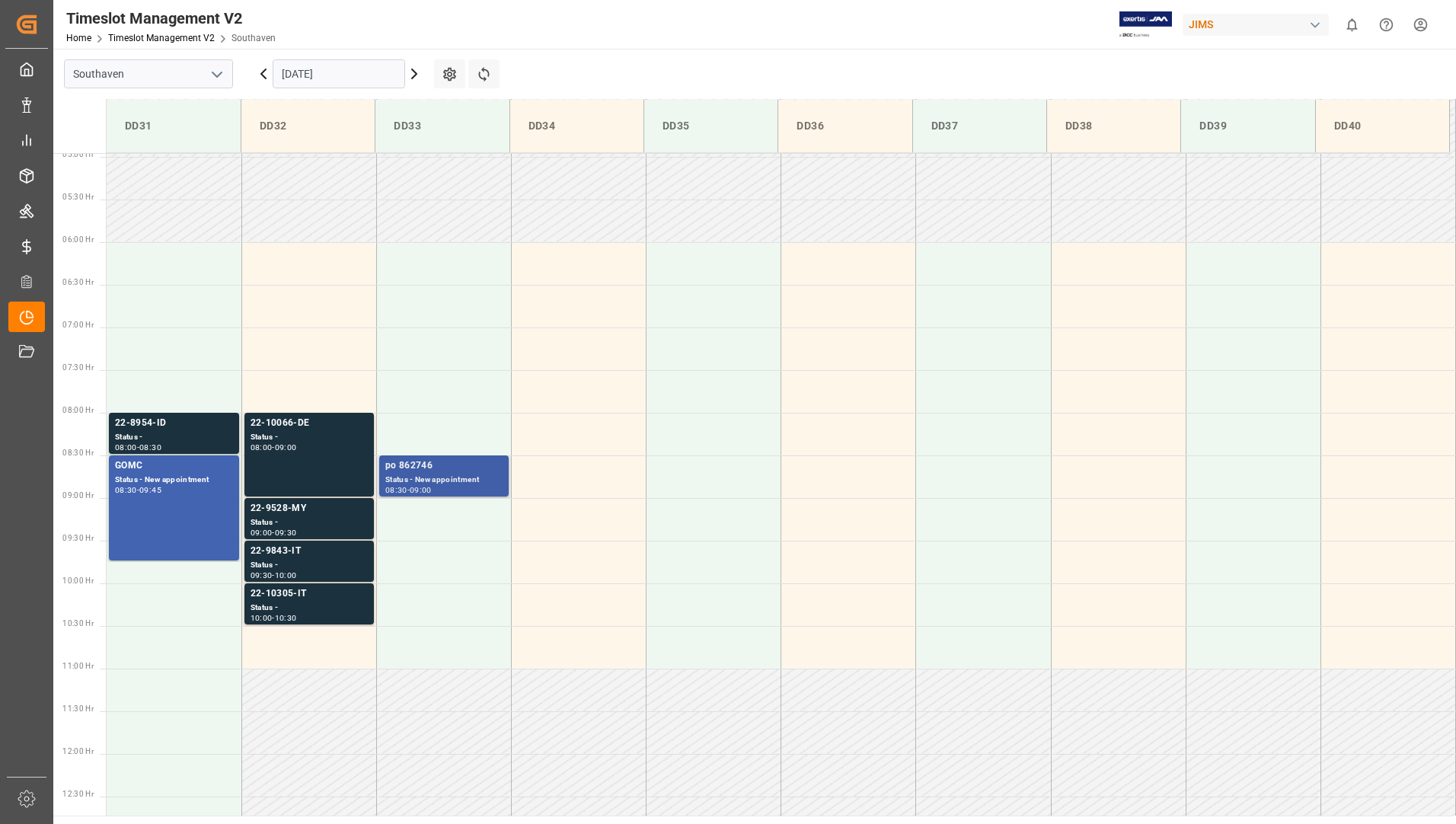
click at [418, 480] on div "Status - New appointment" at bounding box center [444, 479] width 117 height 13
click at [167, 420] on div "22-8954-ID" at bounding box center [173, 423] width 118 height 15
click at [274, 608] on div "Status -" at bounding box center [309, 607] width 117 height 13
click at [288, 561] on div "Status -" at bounding box center [309, 565] width 117 height 13
click at [288, 526] on div "Status -" at bounding box center [309, 522] width 117 height 13
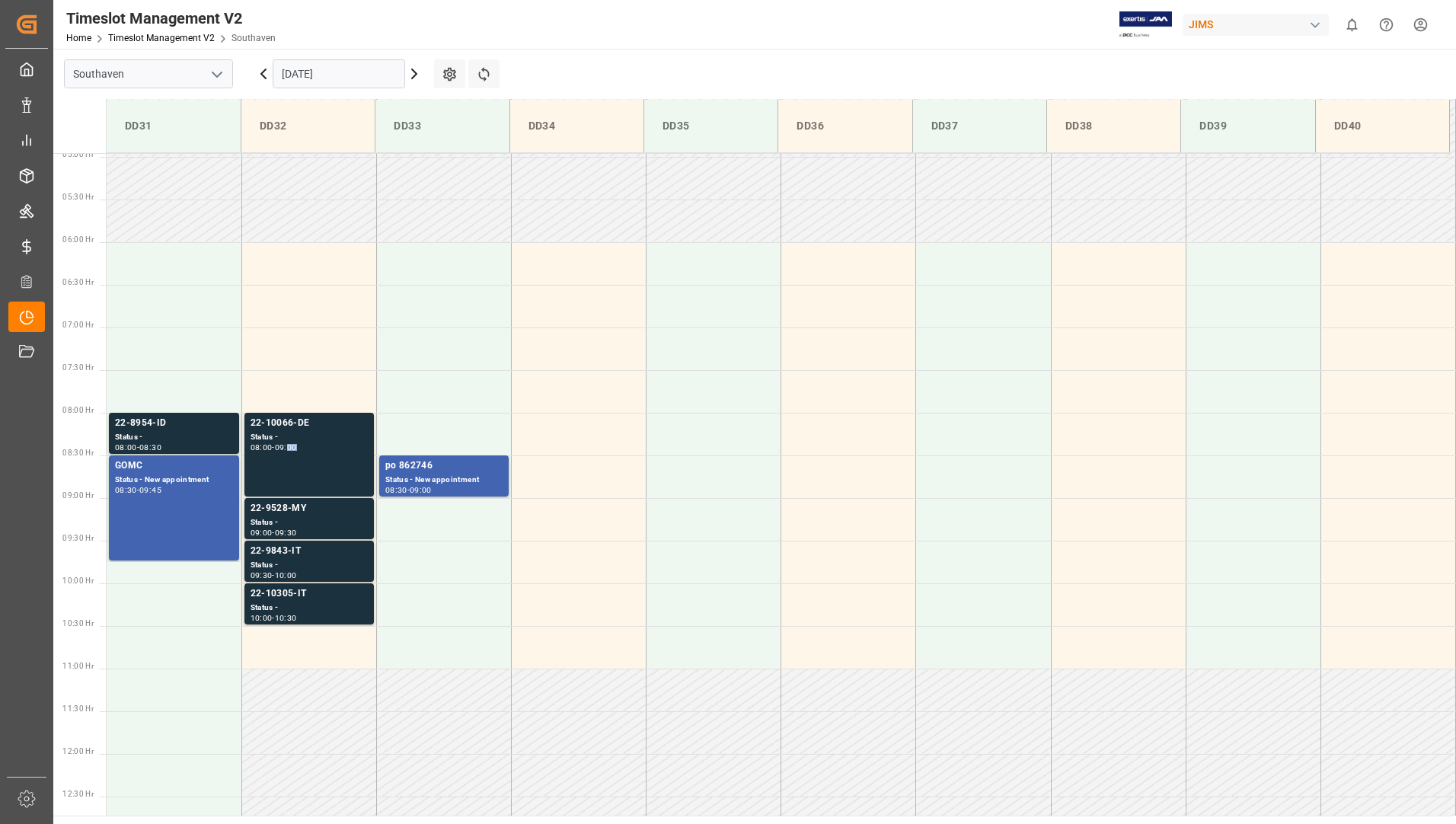
click at [295, 447] on div "09:00" at bounding box center [285, 448] width 22 height 7
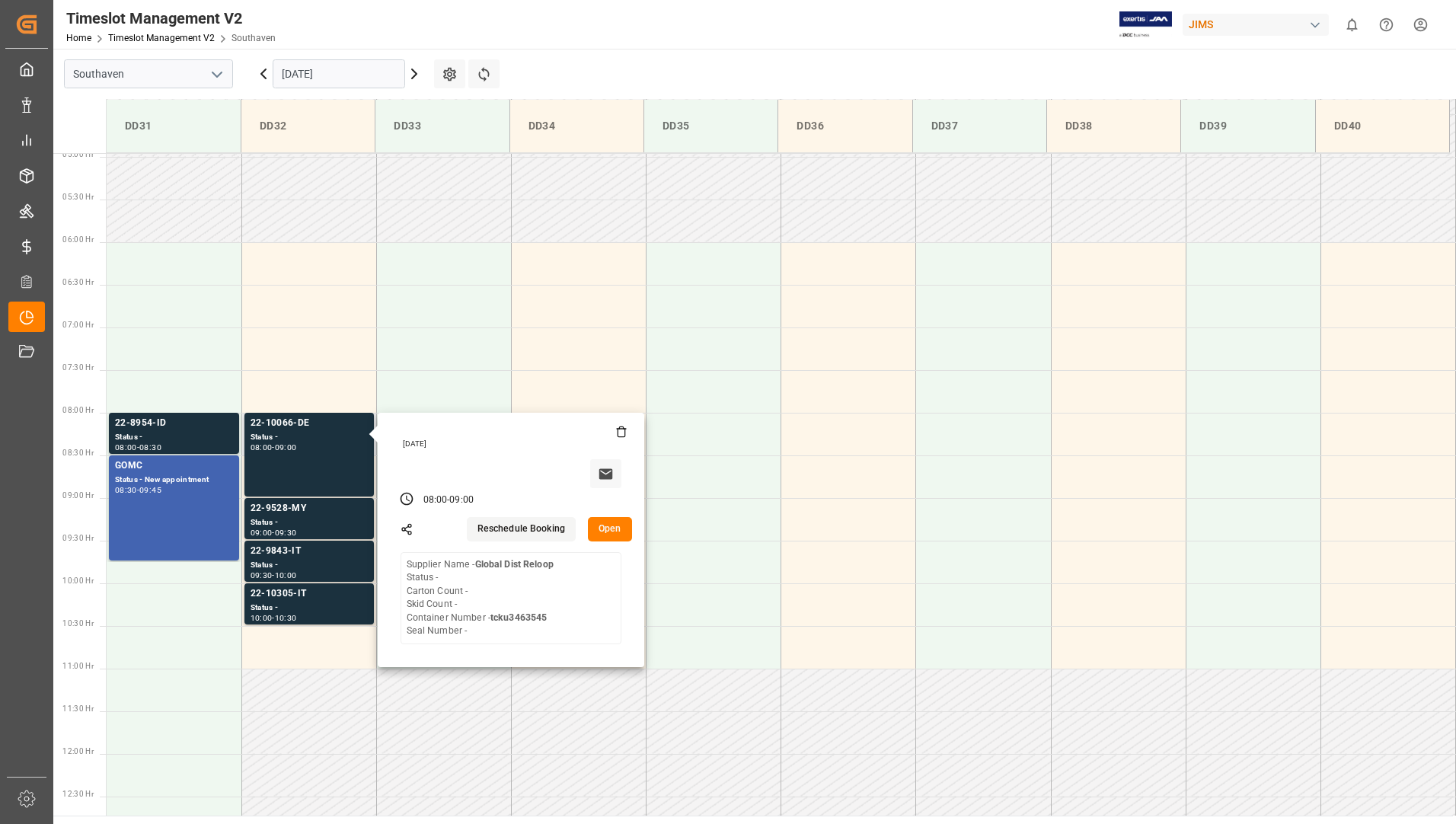
click at [602, 527] on button "Open" at bounding box center [610, 528] width 44 height 24
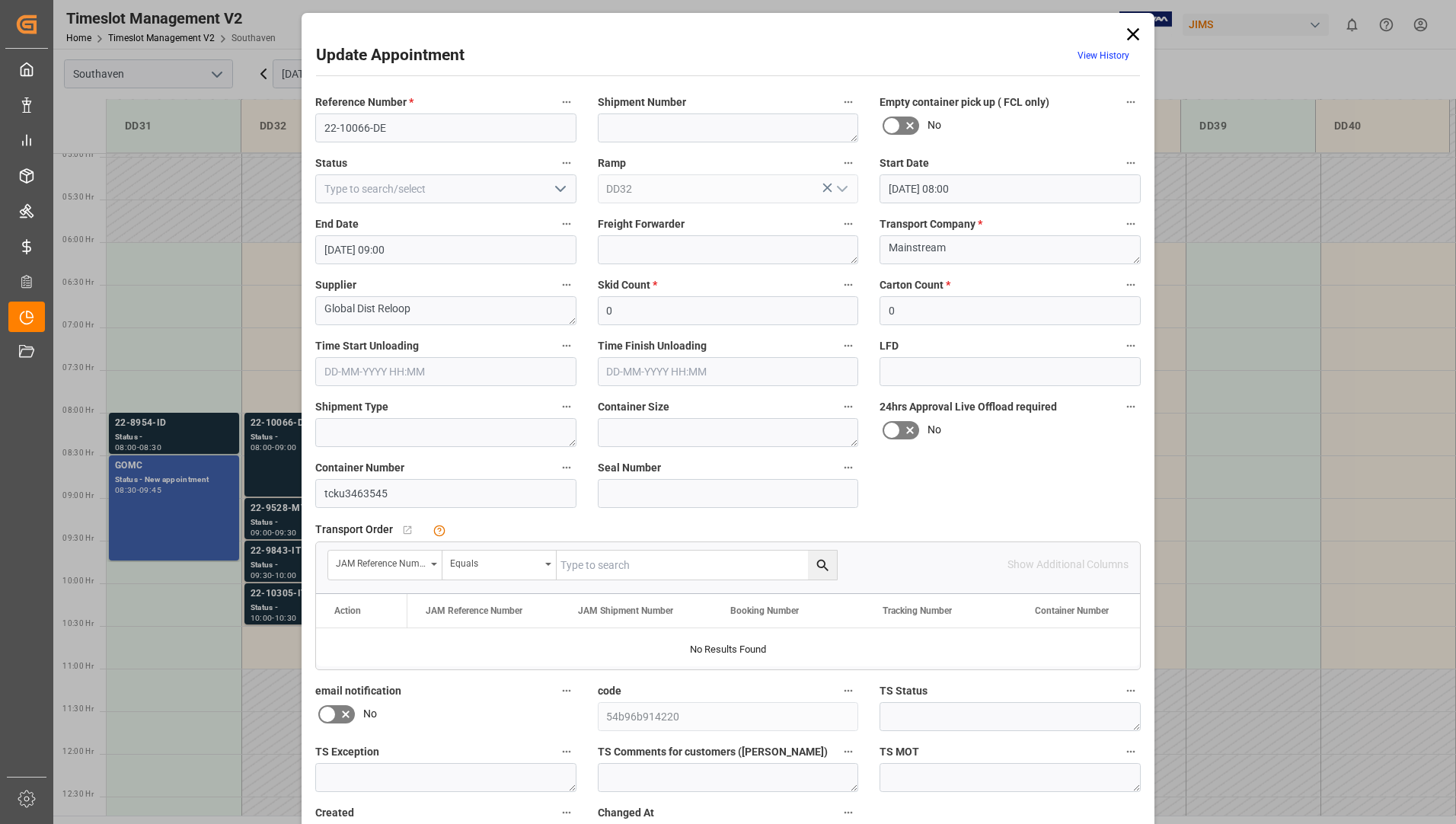
click at [677, 563] on input "text" at bounding box center [696, 565] width 280 height 29
type input "22-10066-de"
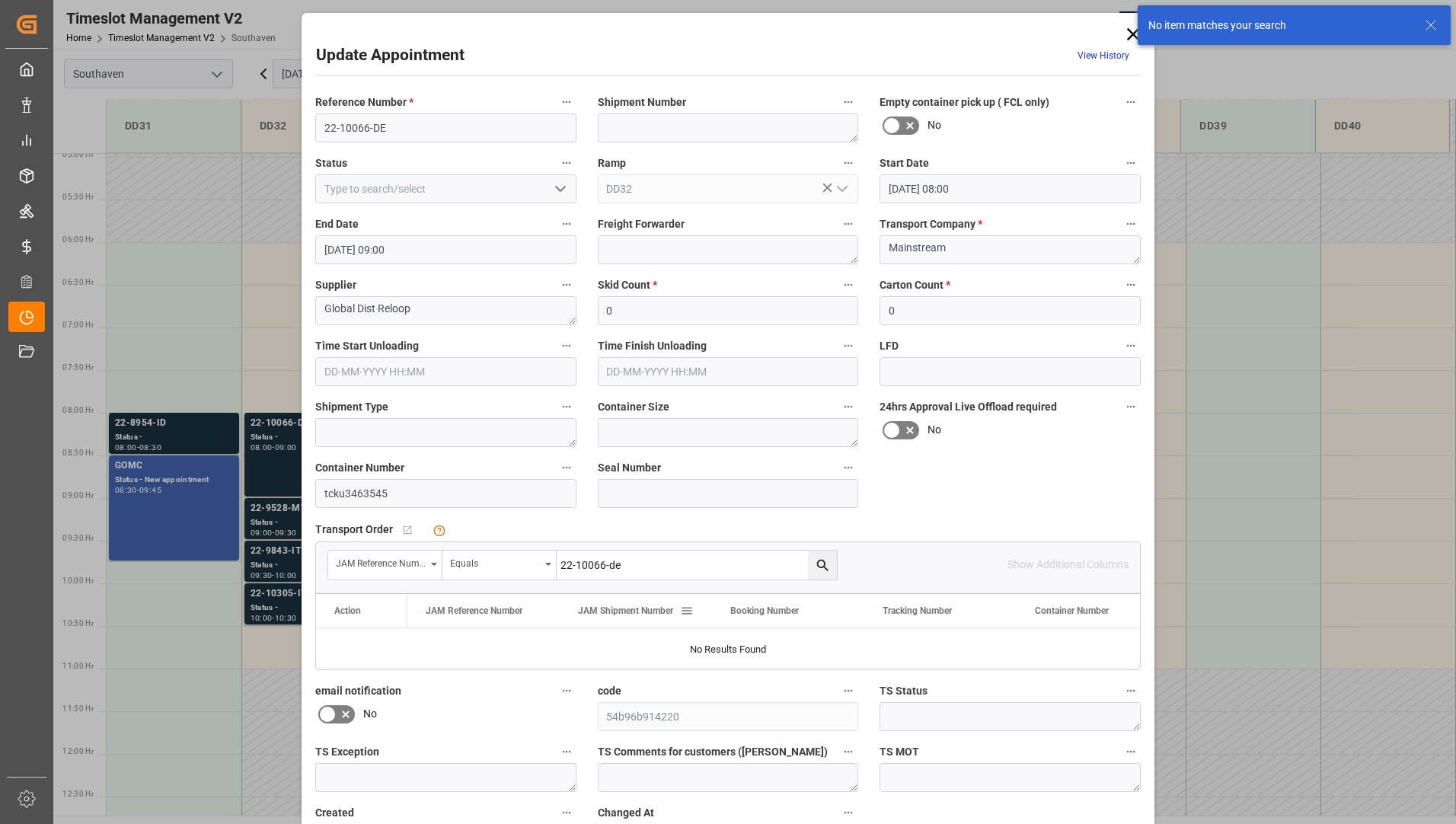
click at [686, 626] on div "JAM Shipment Number" at bounding box center [636, 611] width 115 height 34
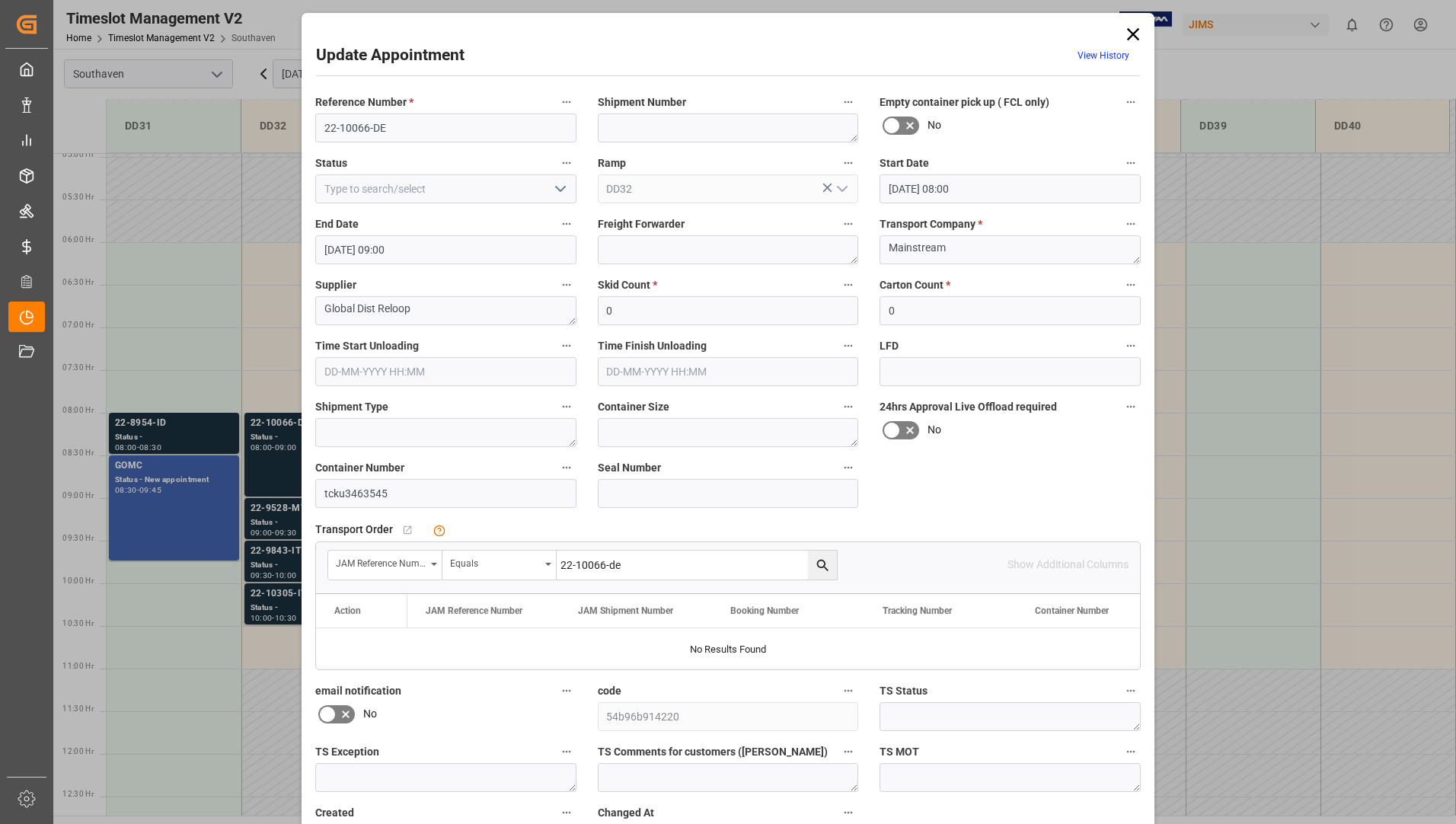
click at [1133, 36] on icon at bounding box center [1134, 35] width 12 height 12
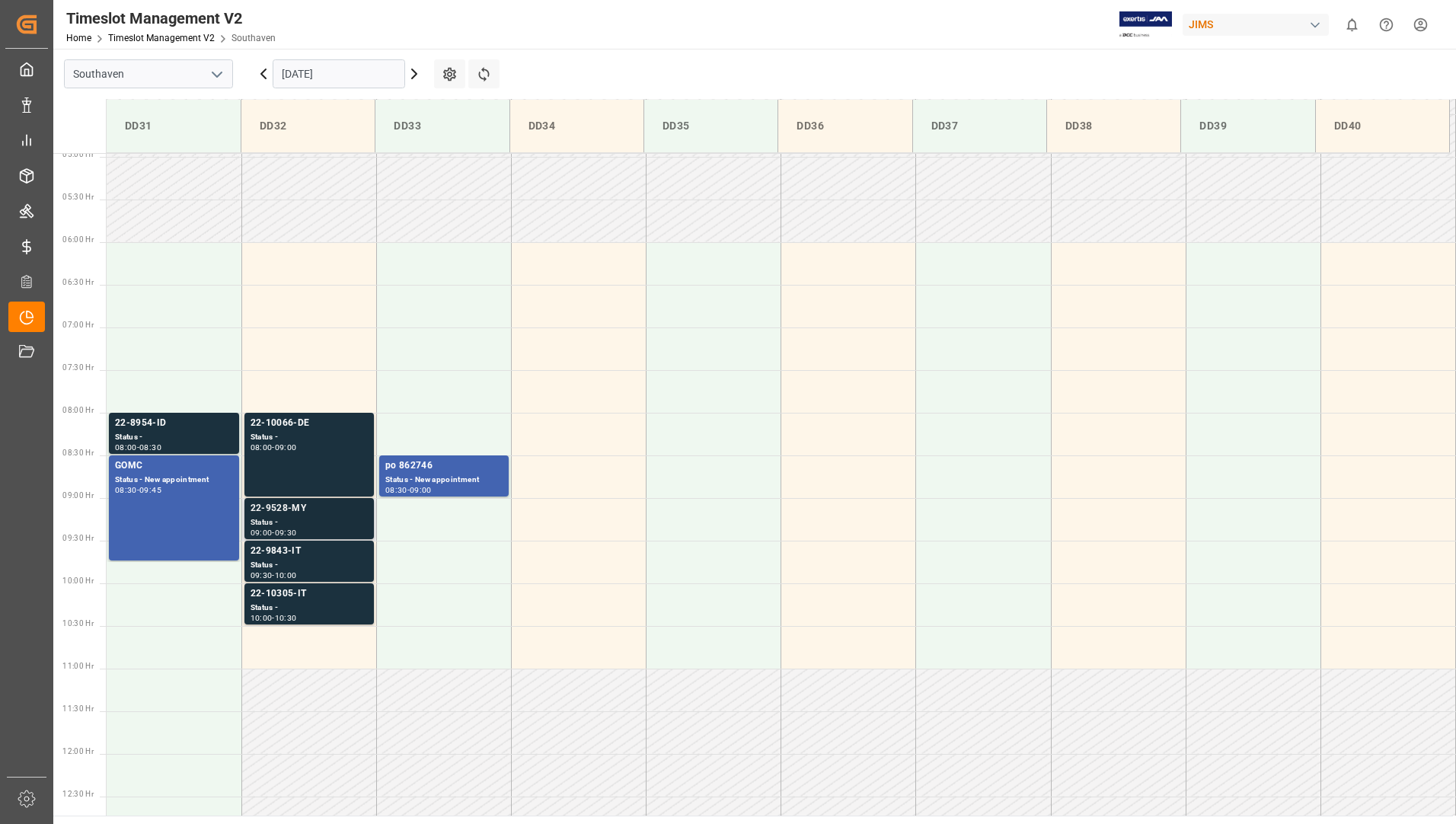
click at [302, 521] on div "Status -" at bounding box center [309, 522] width 117 height 13
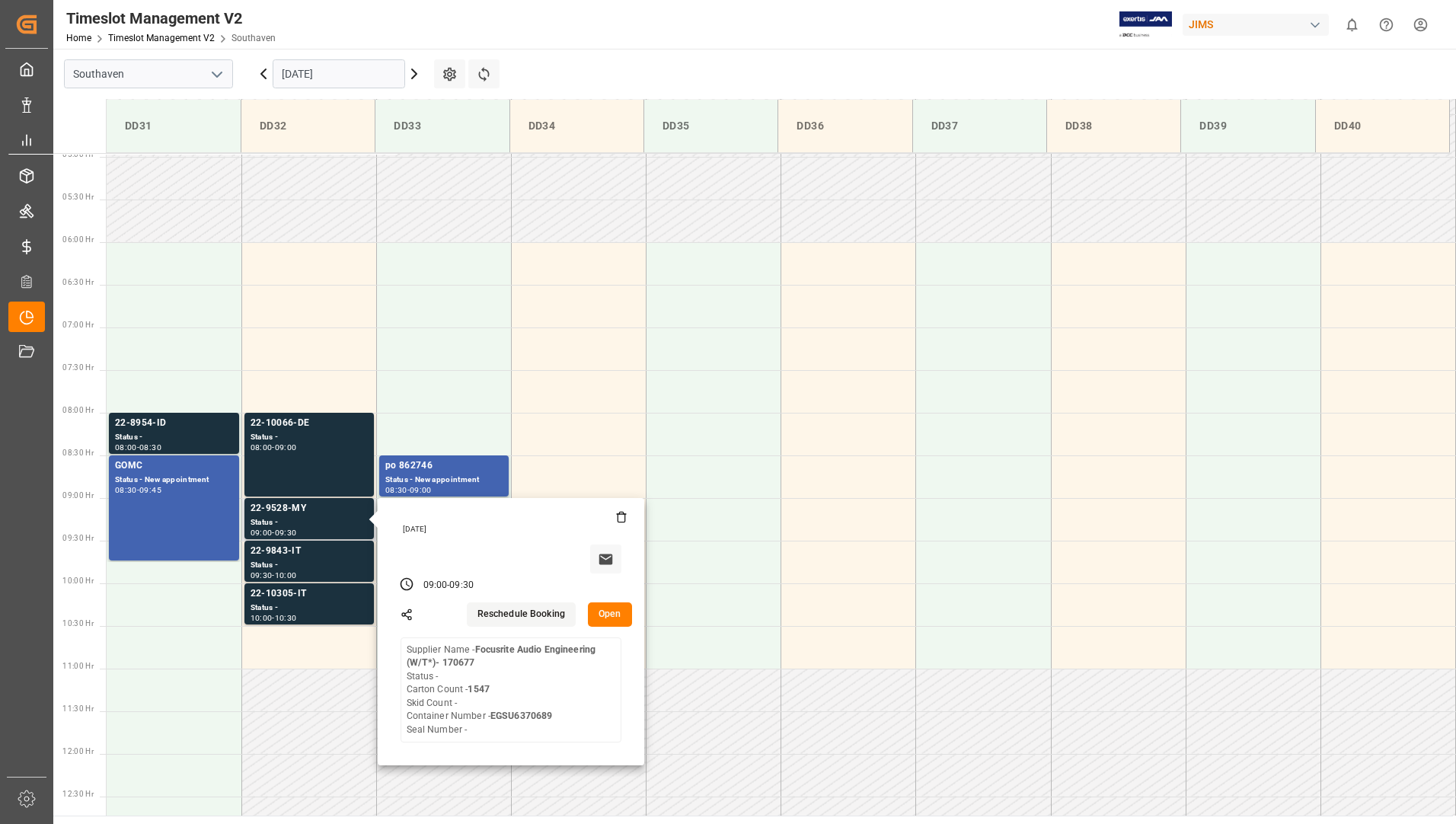
click at [606, 614] on button "Open" at bounding box center [610, 614] width 44 height 24
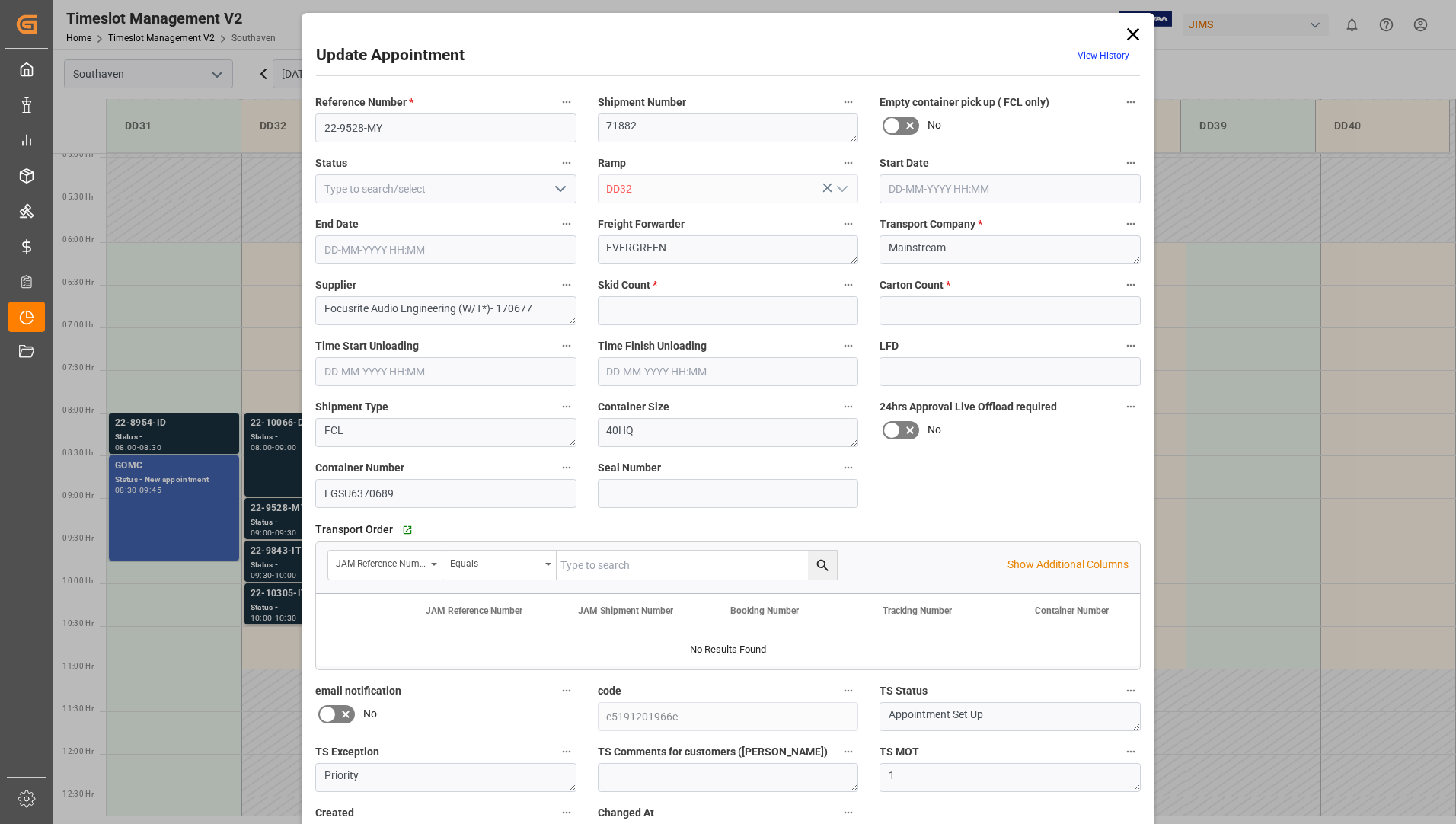
type input "0"
type input "1547"
type input "[DATE] 09:00"
type input "[DATE] 09:30"
type input "[DATE] 15:24"
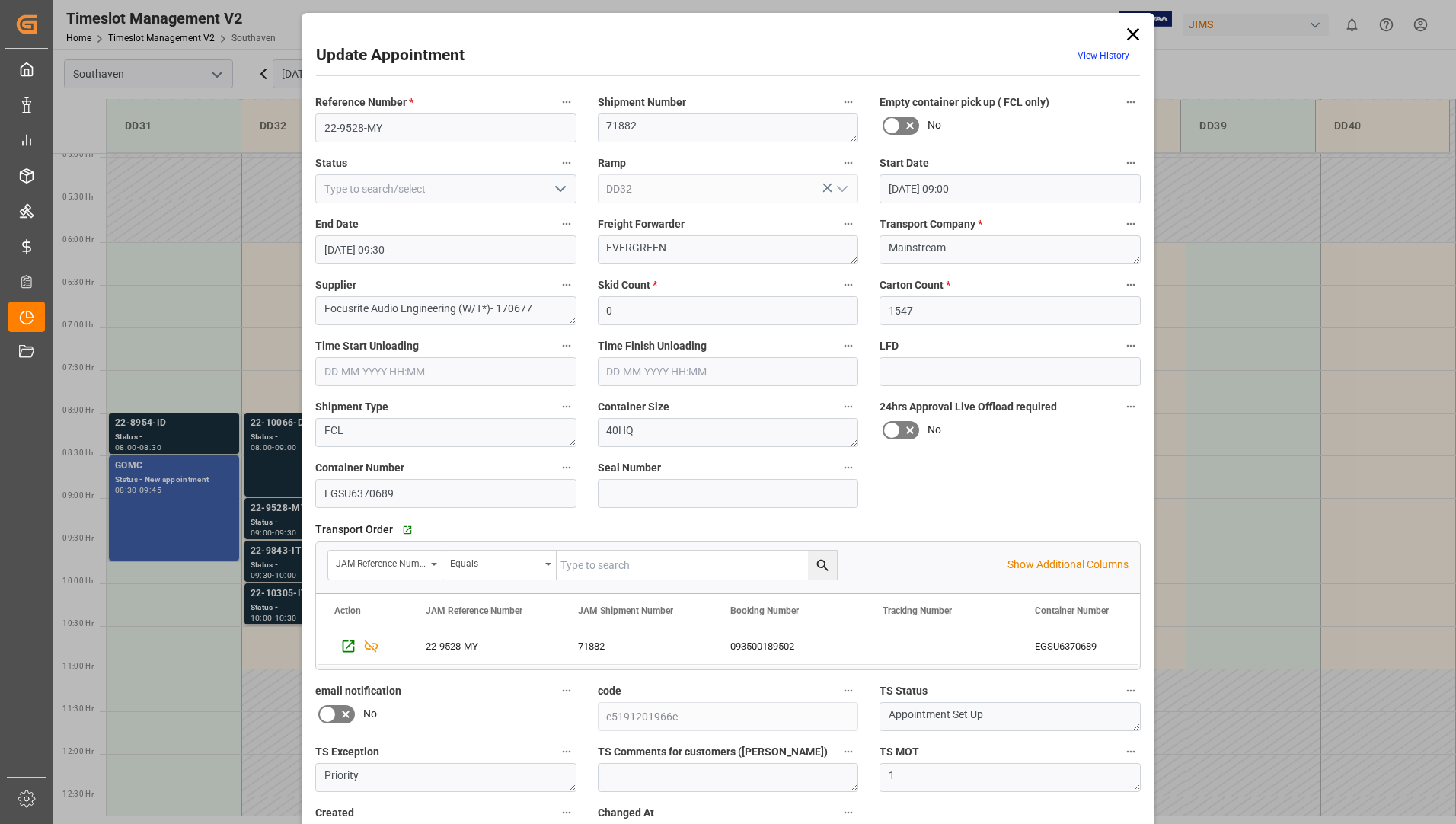
click at [1127, 34] on icon at bounding box center [1134, 35] width 21 height 21
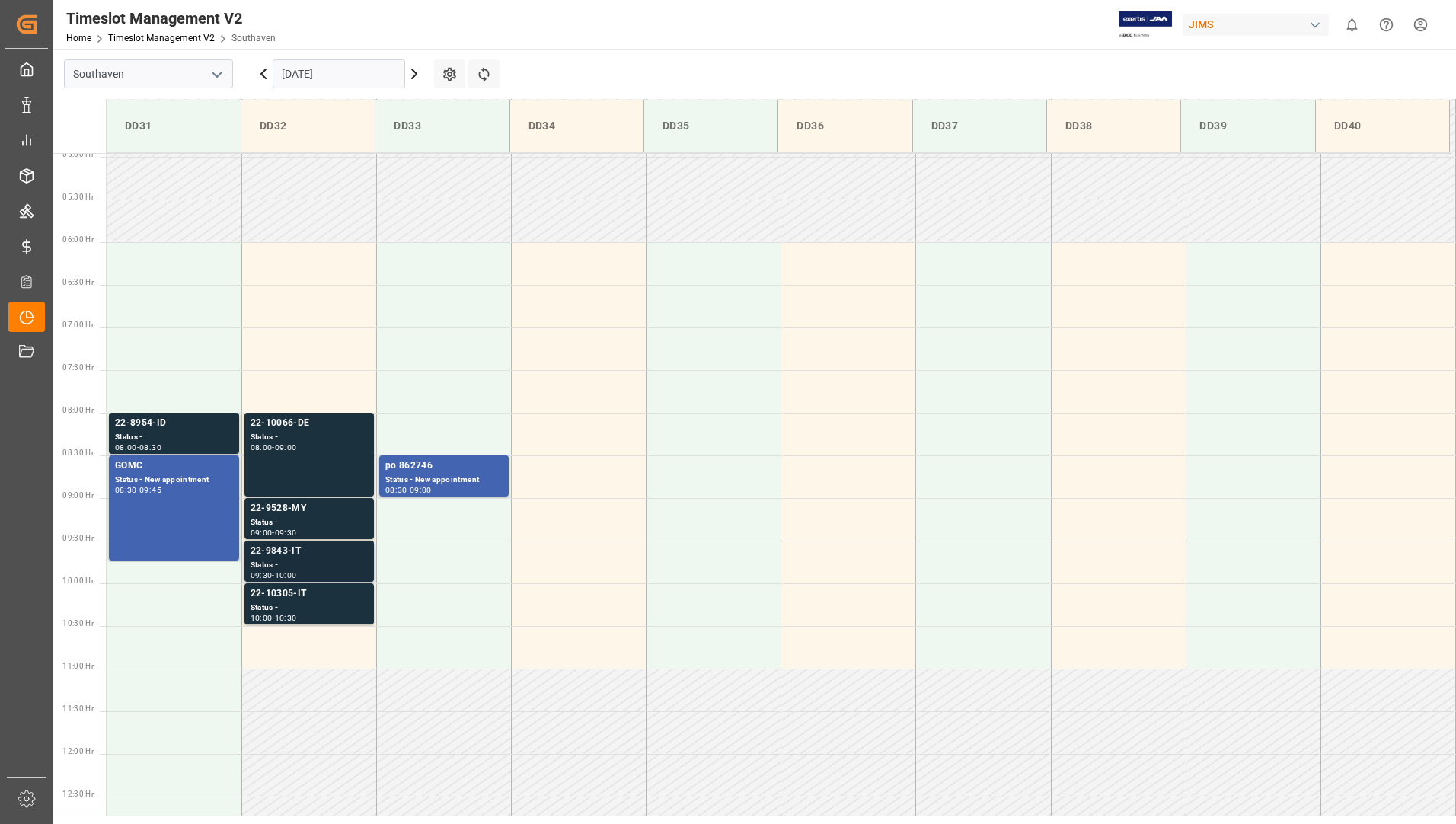
click at [311, 567] on div "Status -" at bounding box center [309, 565] width 117 height 13
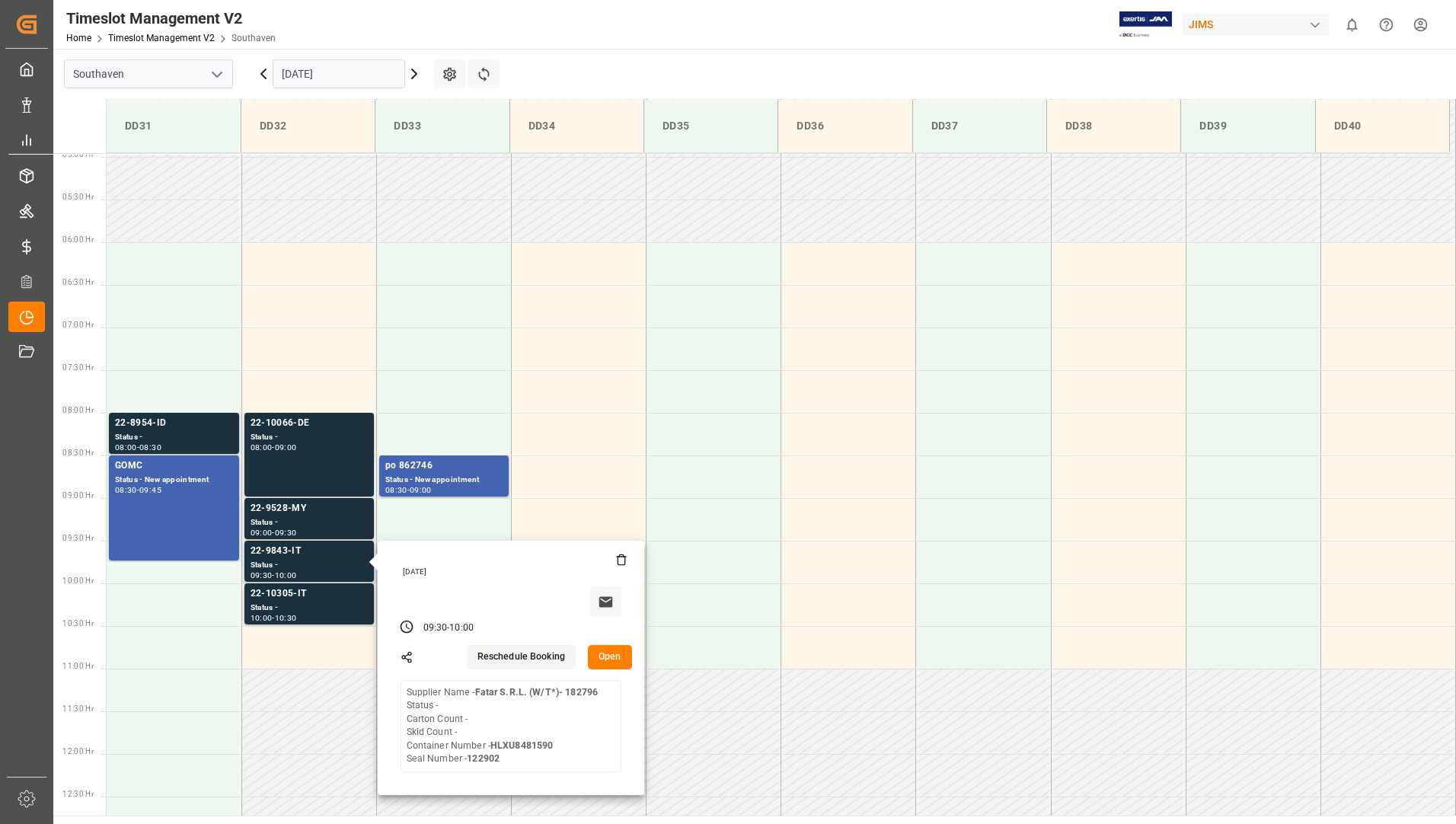
click at [606, 657] on button "Open" at bounding box center [610, 656] width 44 height 24
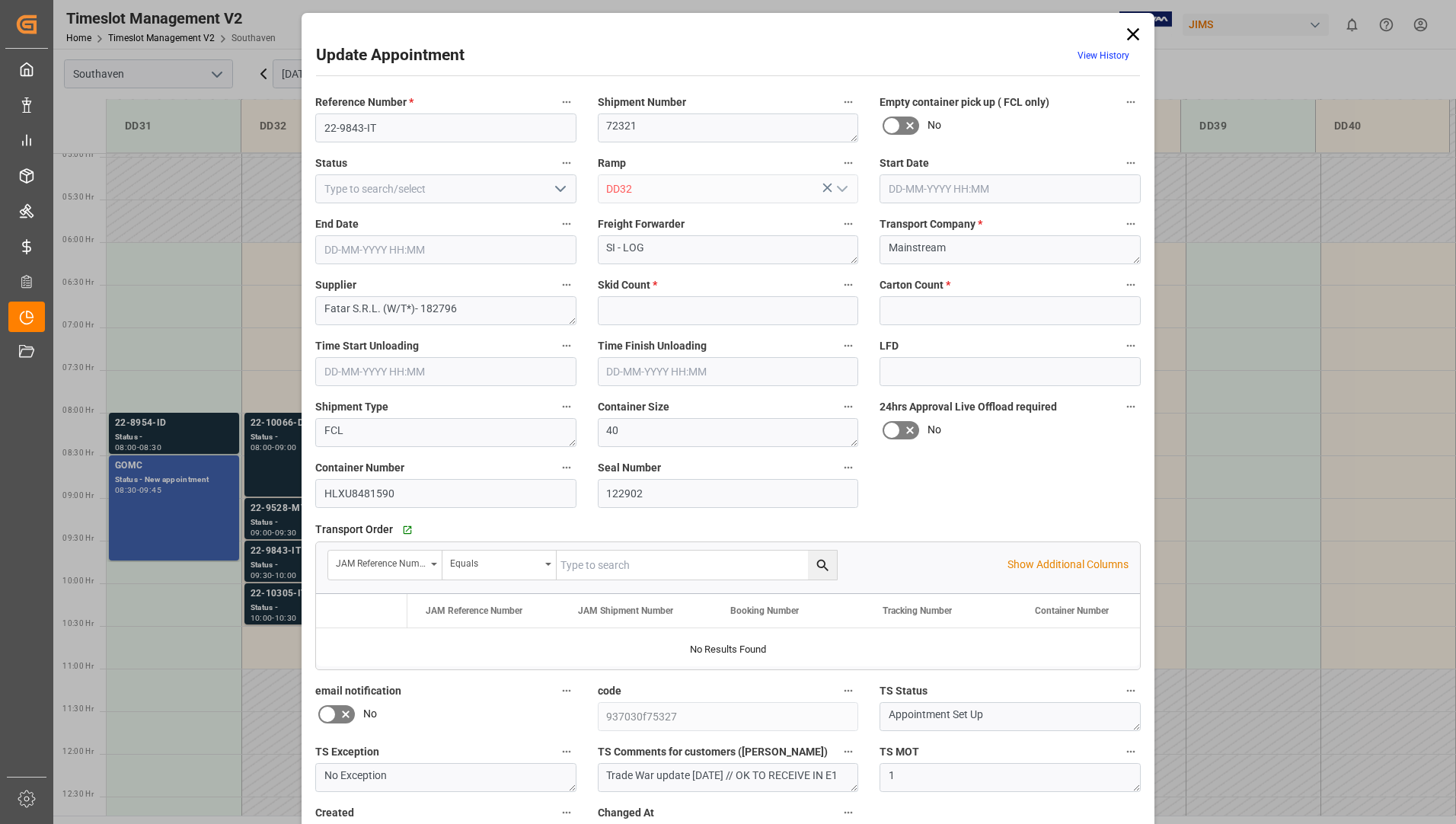
type input "0"
type input "[DATE] 09:30"
type input "[DATE] 10:00"
type input "[DATE] 15:21"
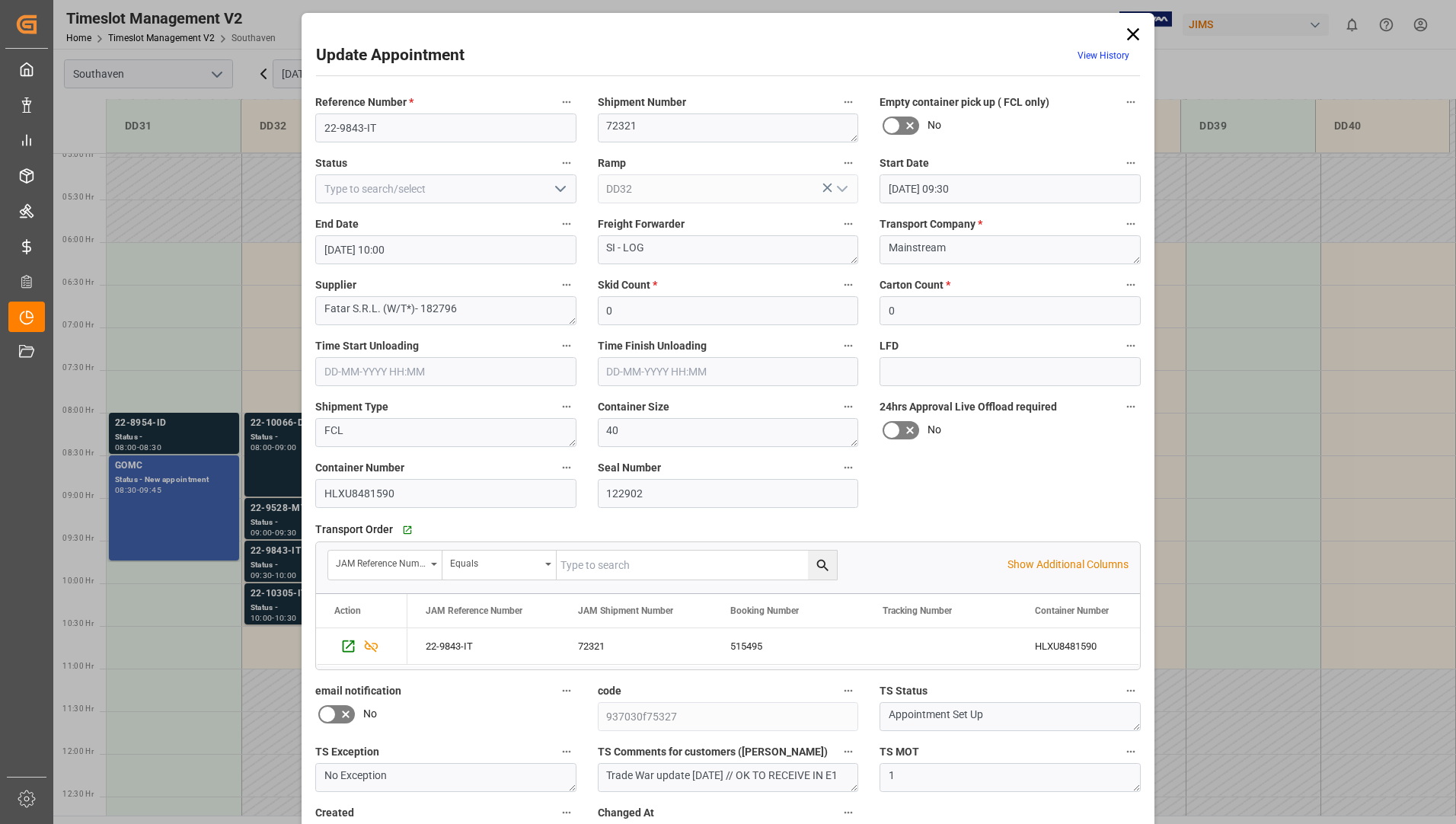
click at [1130, 36] on icon at bounding box center [1134, 35] width 21 height 21
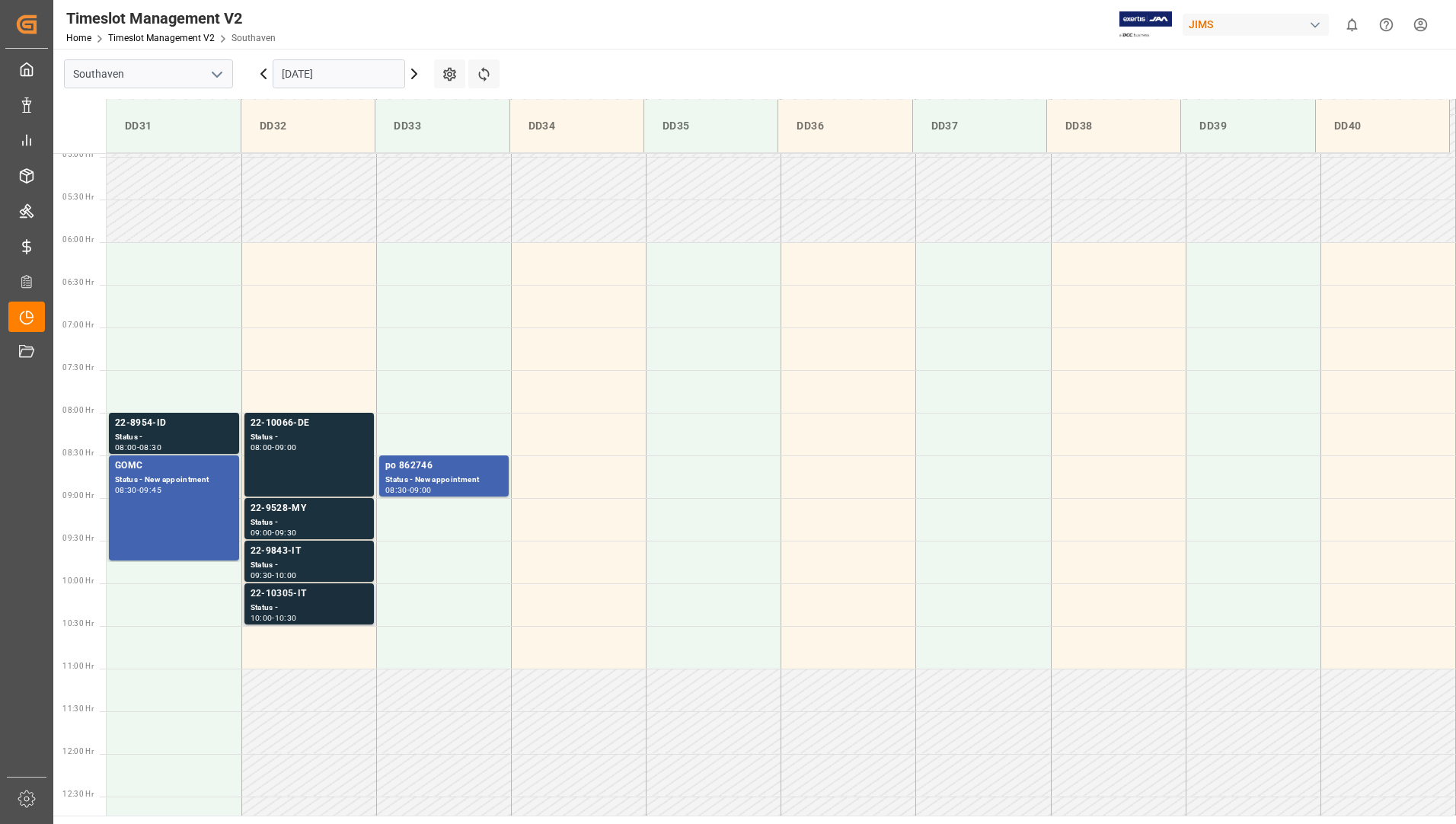
click at [304, 590] on div "22-10305-IT" at bounding box center [309, 593] width 117 height 15
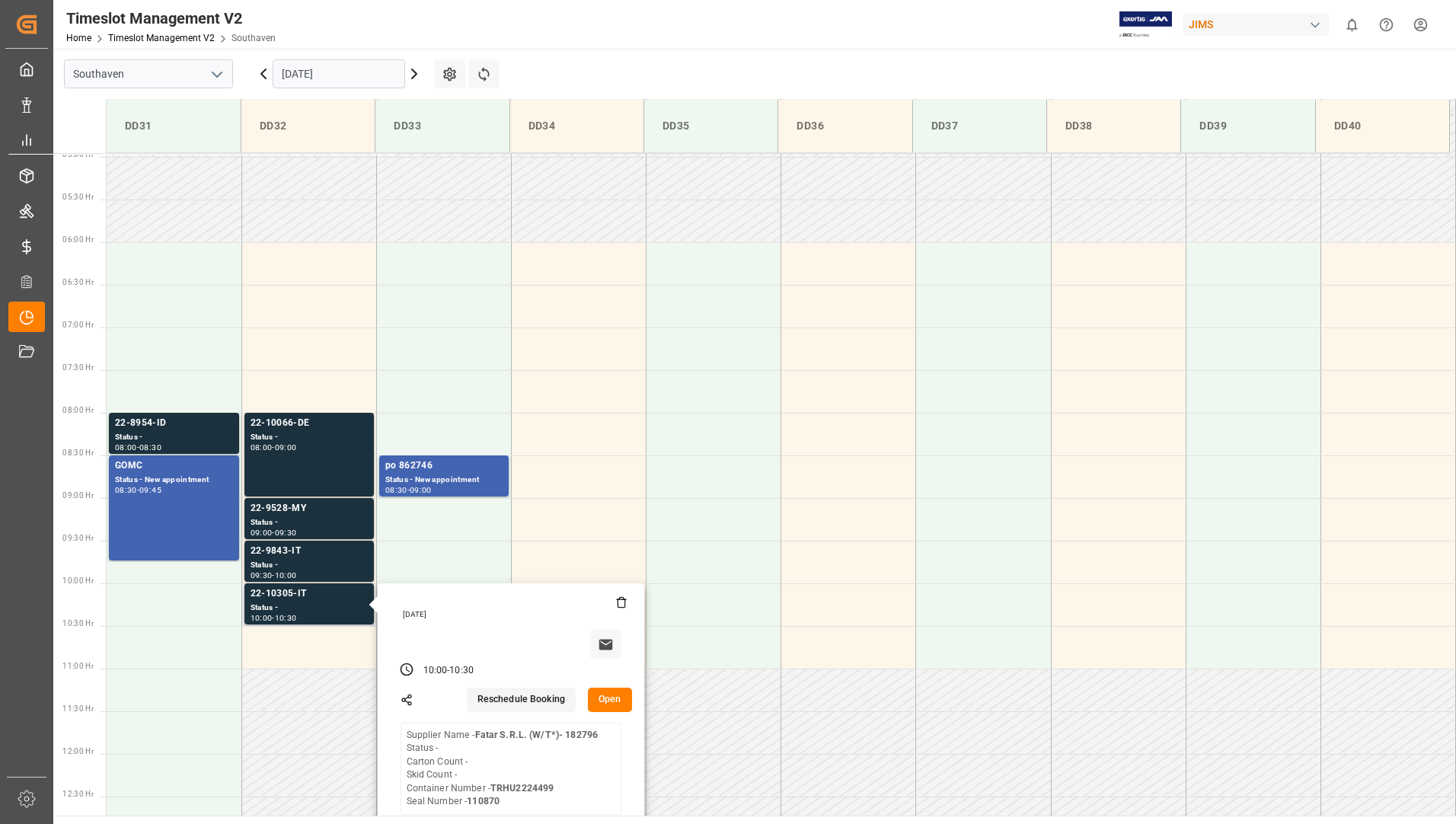
click at [611, 696] on button "Open" at bounding box center [610, 699] width 44 height 24
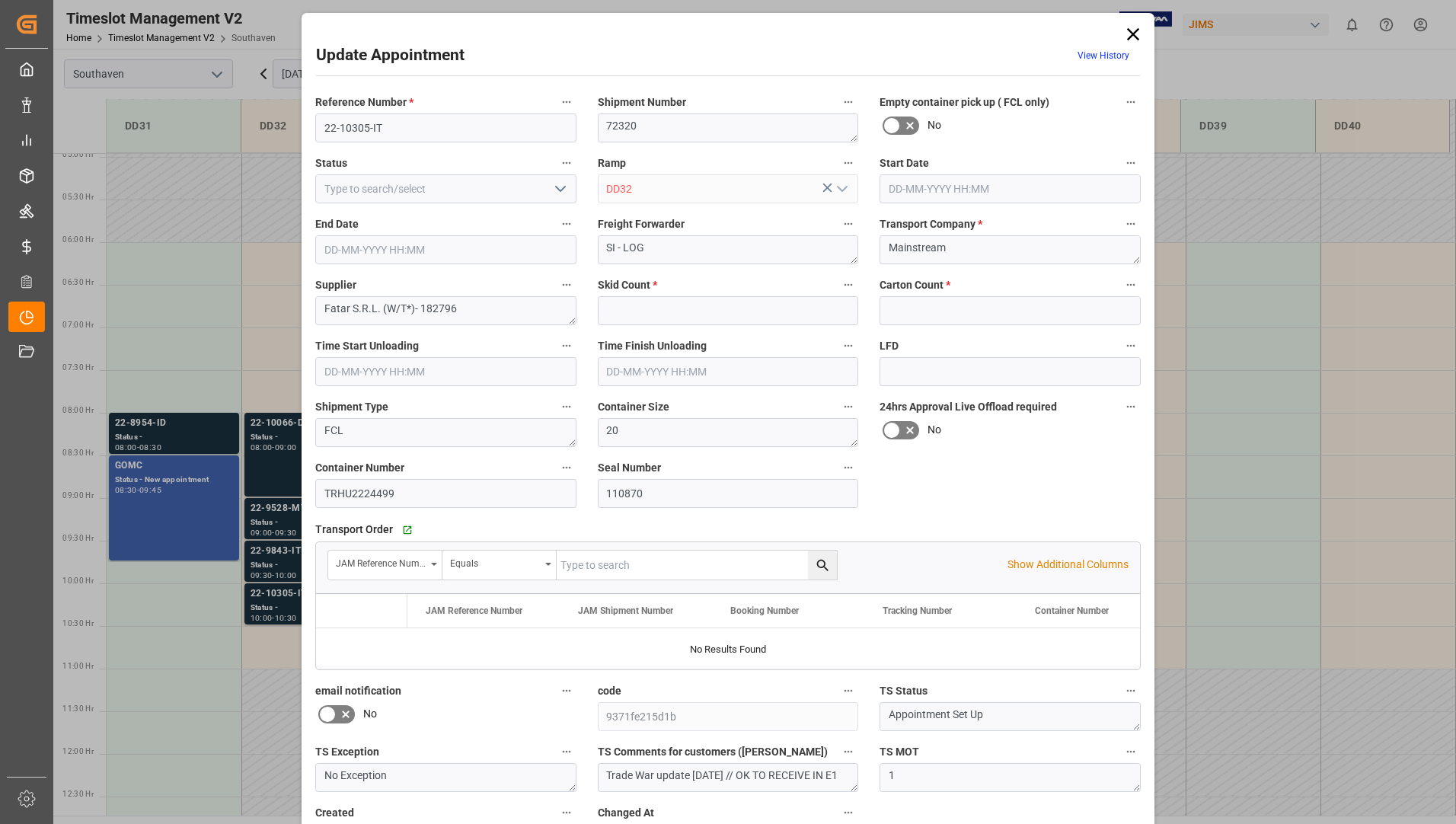
type input "0"
type input "[DATE] 10:00"
type input "[DATE] 10:30"
type input "[DATE] 15:18"
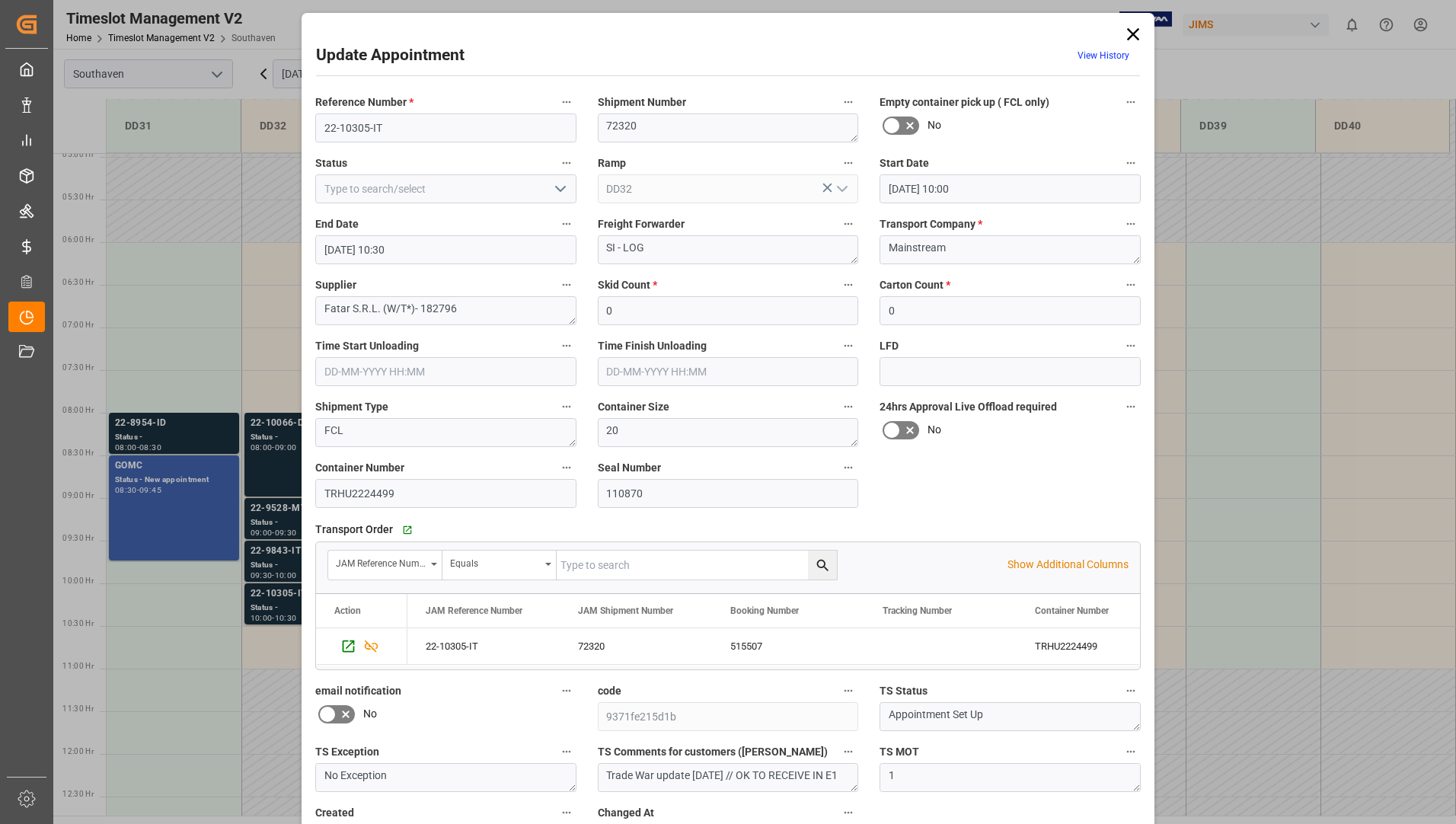
click at [1131, 34] on icon at bounding box center [1134, 35] width 12 height 12
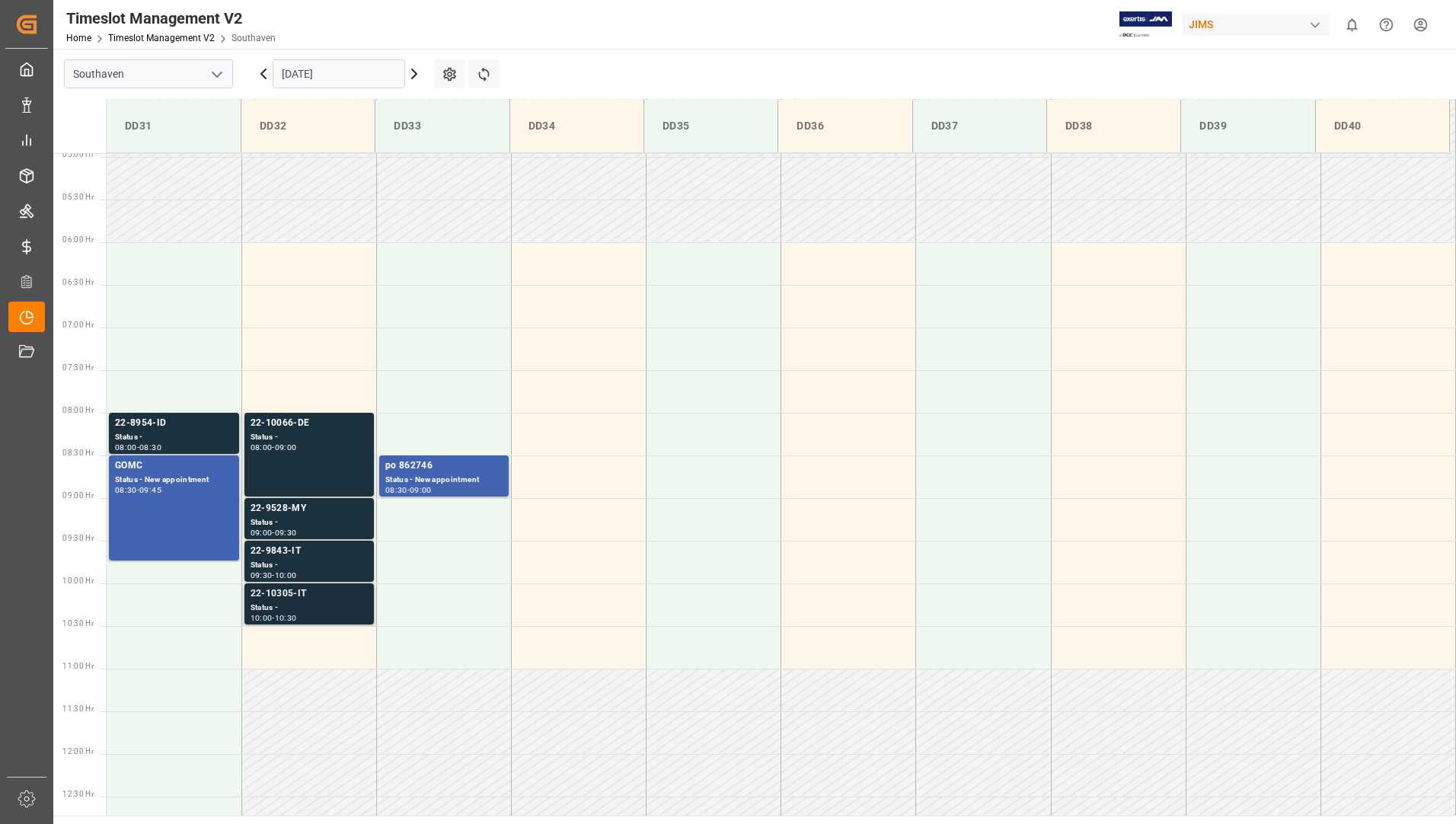
click at [322, 597] on div "22-10305-IT" at bounding box center [309, 593] width 117 height 15
click at [186, 423] on div "22-8954-ID" at bounding box center [173, 423] width 118 height 15
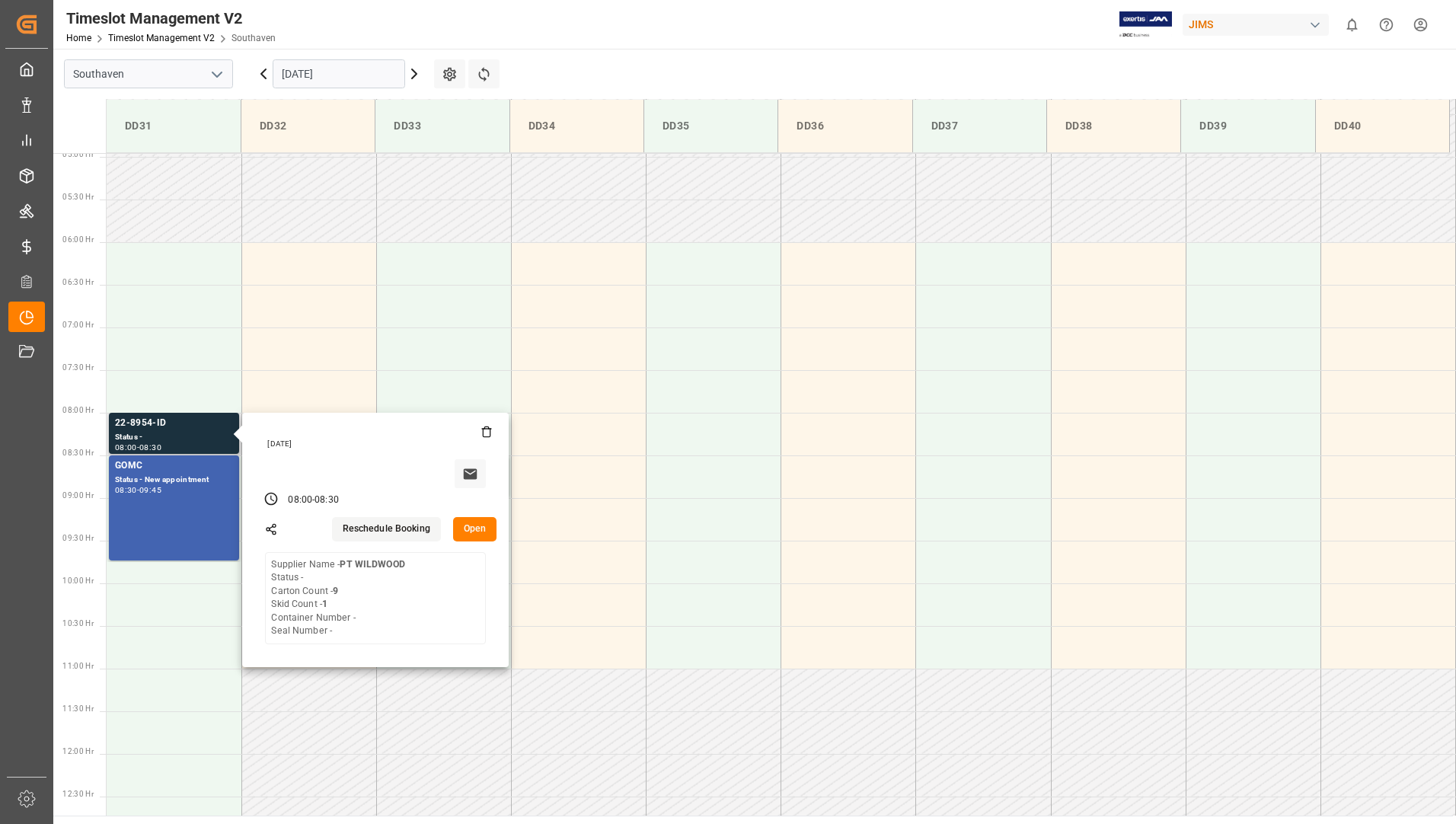
click at [478, 527] on button "Open" at bounding box center [475, 528] width 44 height 24
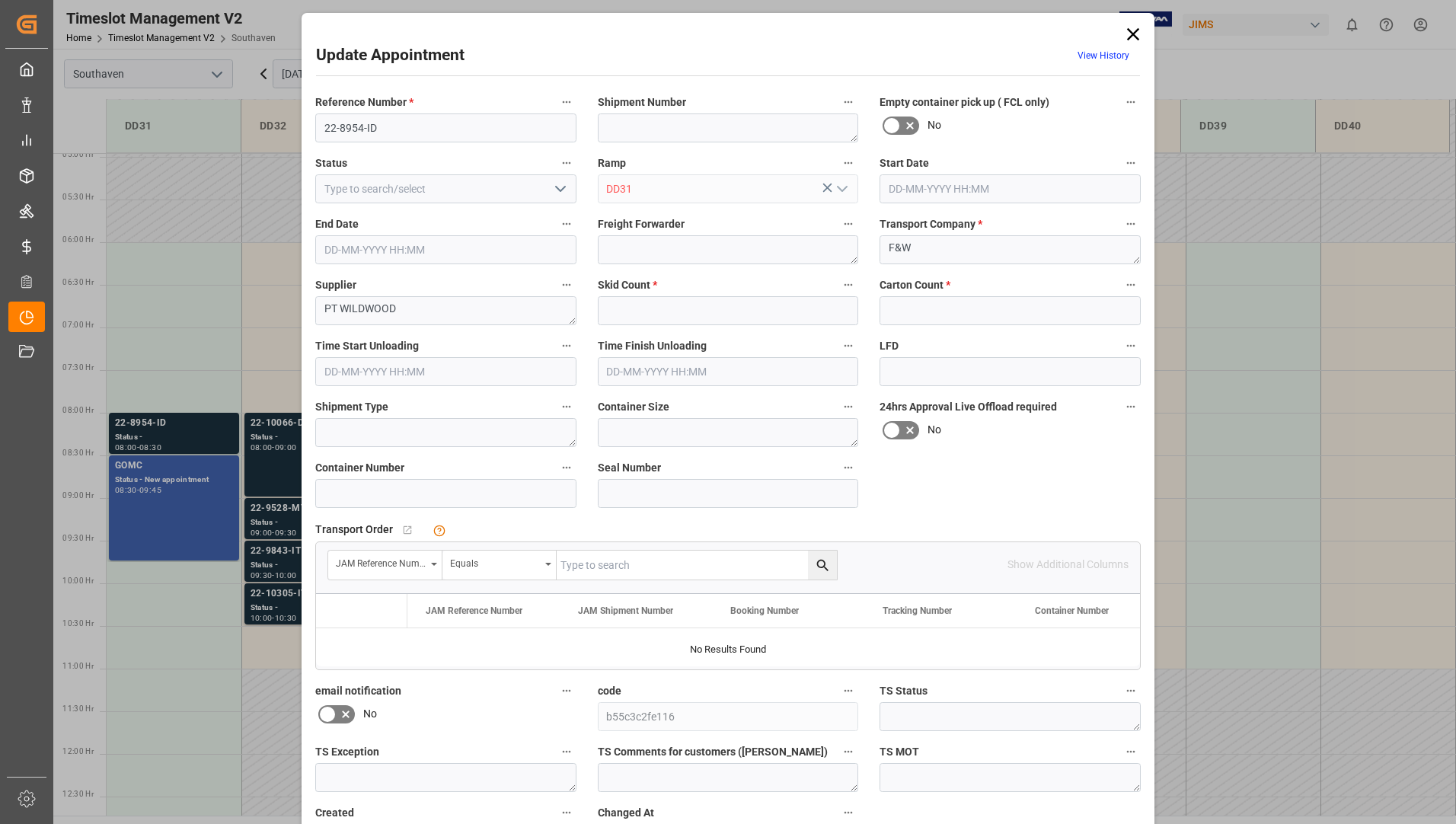
type input "1"
type input "9"
type input "[DATE] 08:00"
type input "[DATE] 08:30"
type input "[DATE] 18:57"
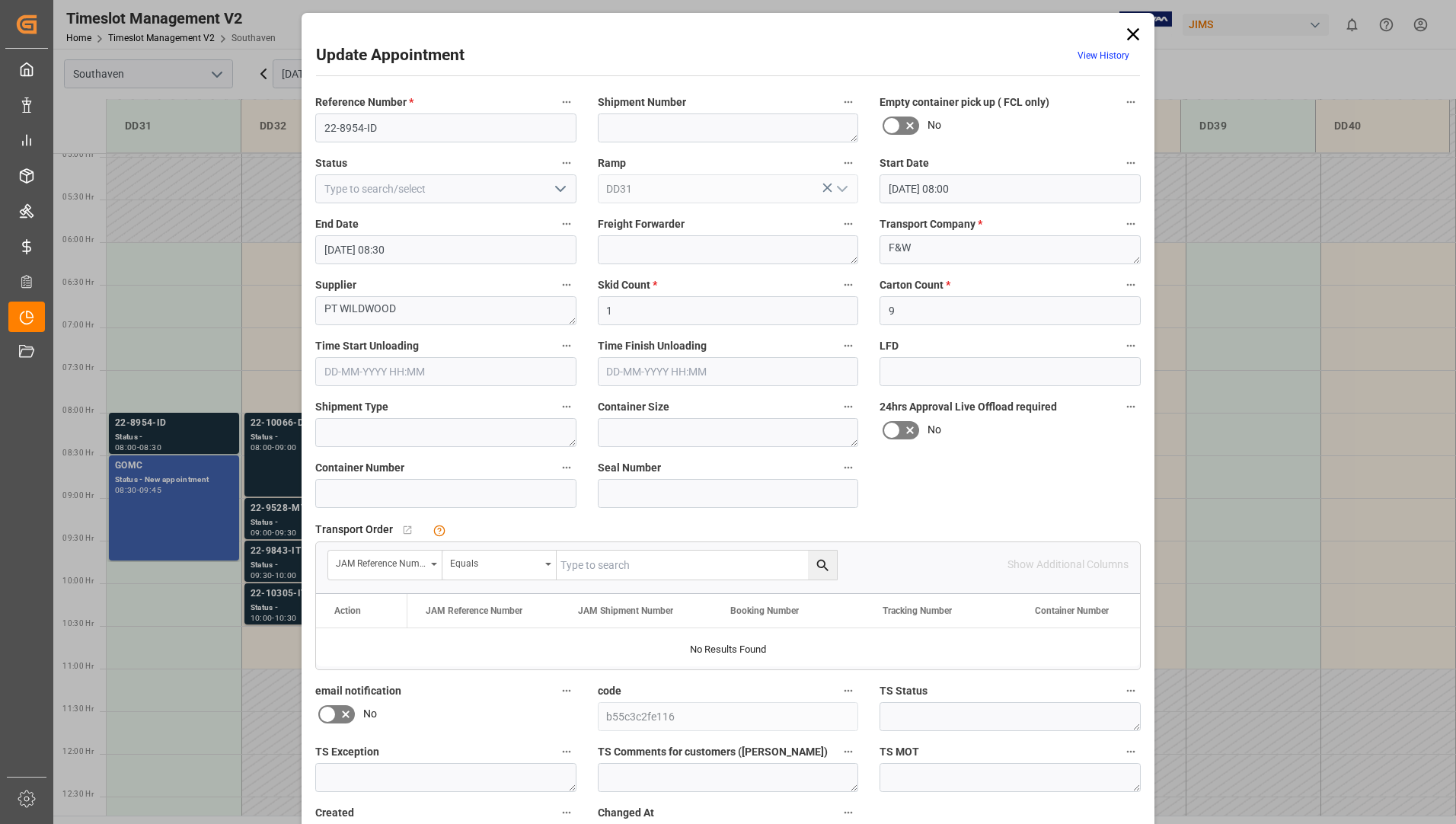
click at [613, 562] on input "text" at bounding box center [696, 565] width 280 height 29
type input "22-8954-id"
click at [819, 567] on icon "search button" at bounding box center [823, 565] width 16 height 16
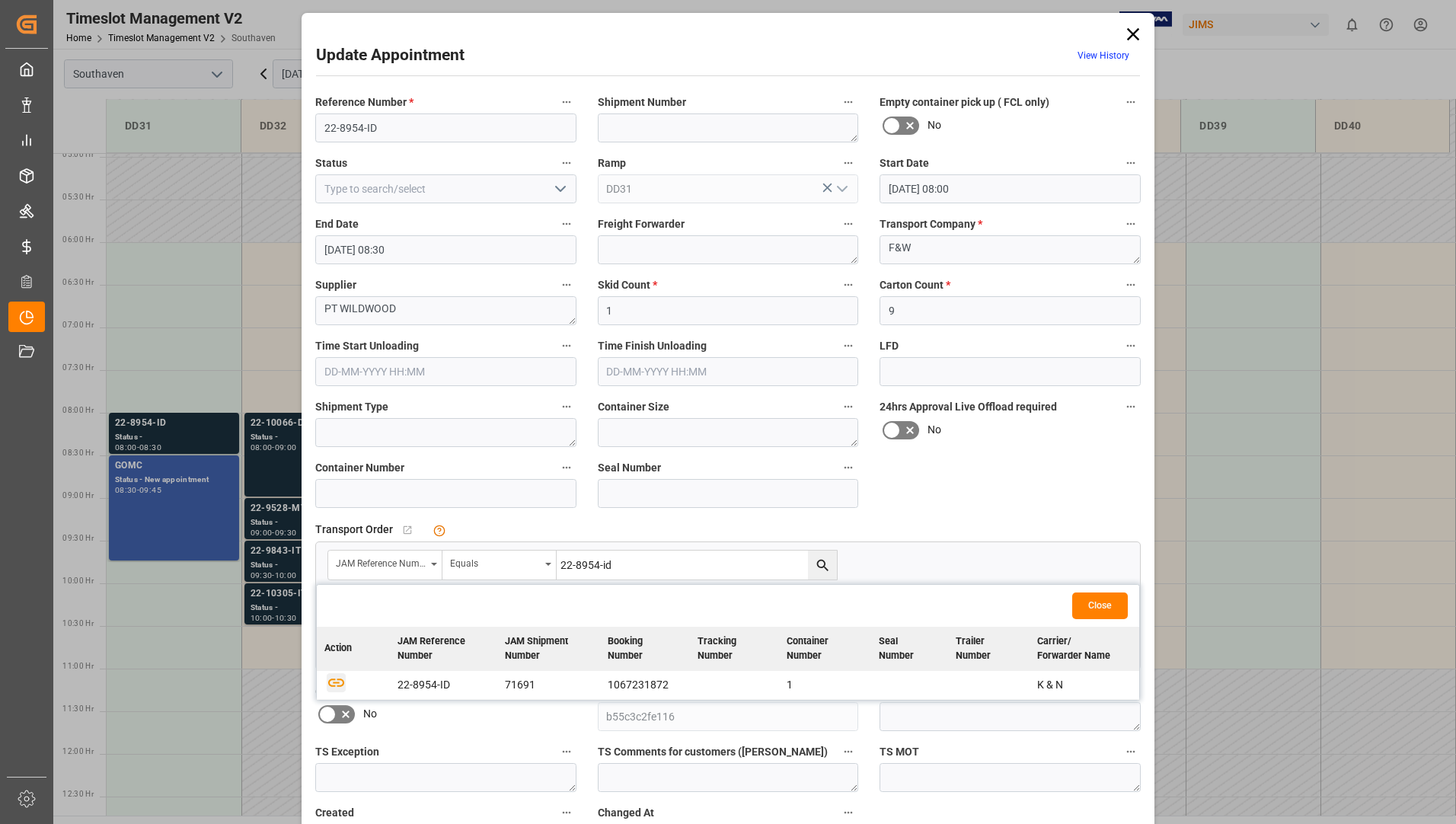
click at [332, 683] on icon "button" at bounding box center [336, 682] width 16 height 8
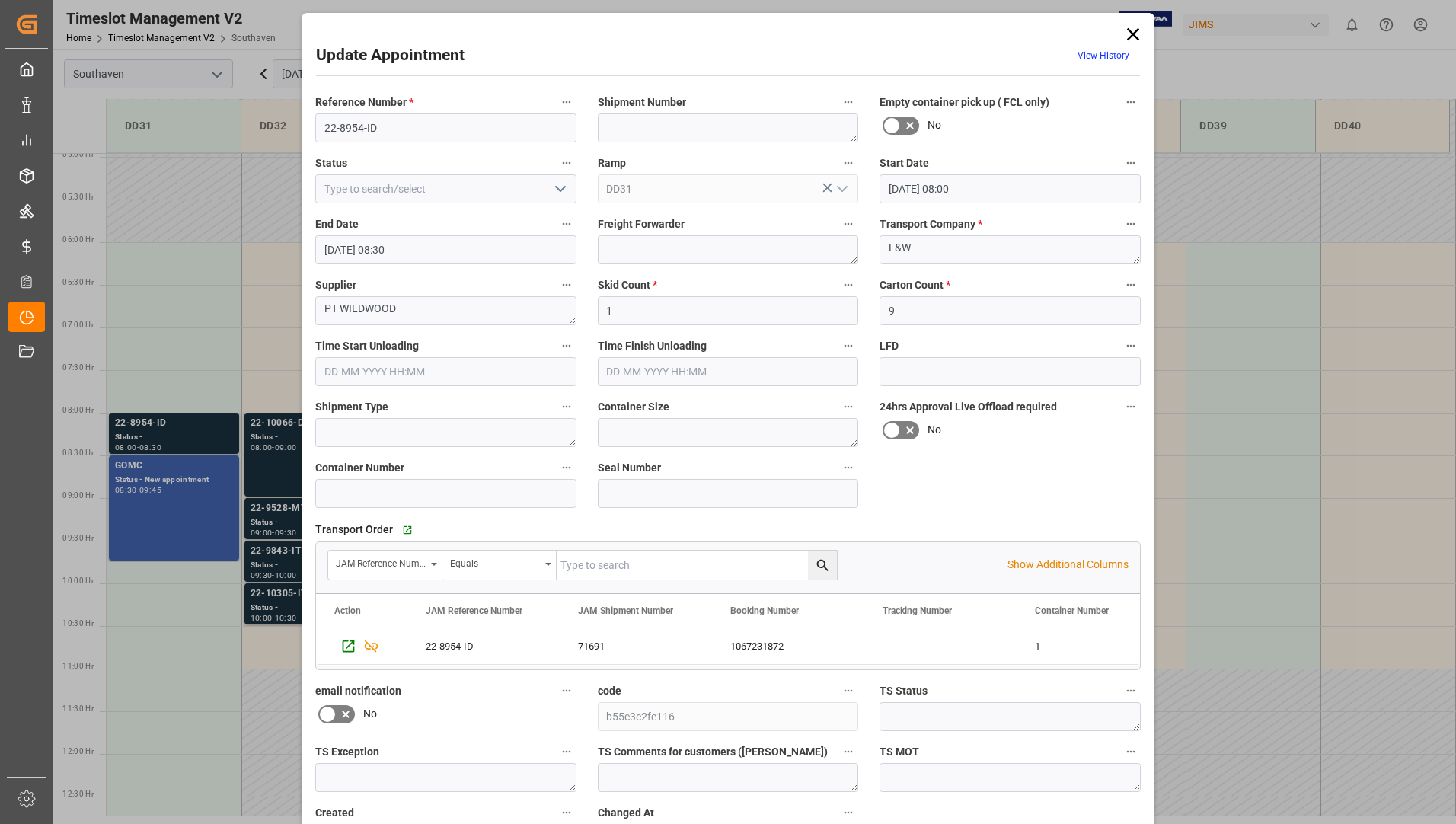
click at [1123, 30] on icon at bounding box center [1134, 35] width 21 height 21
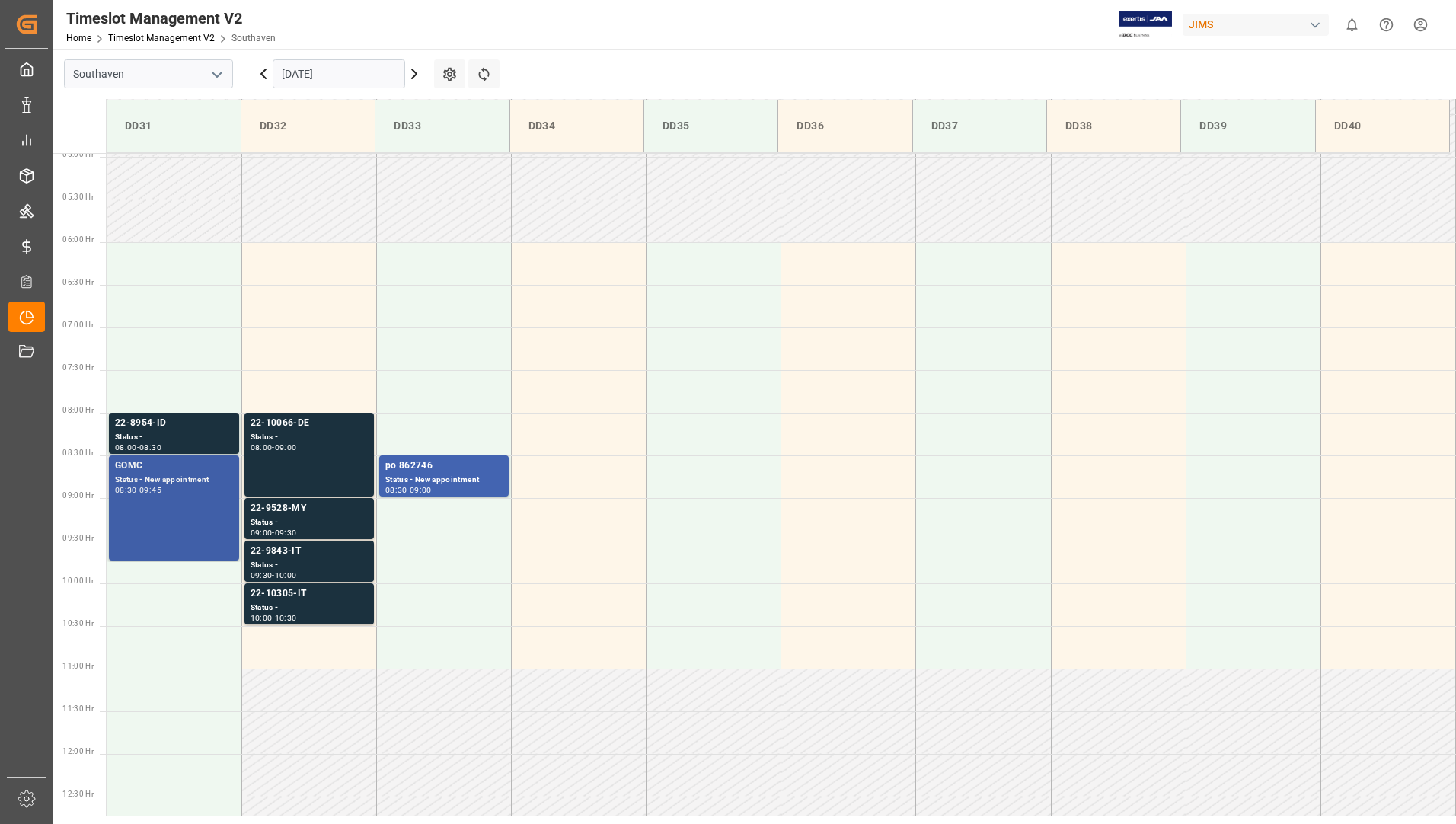
click at [170, 481] on div "Status - New appointment" at bounding box center [173, 479] width 118 height 13
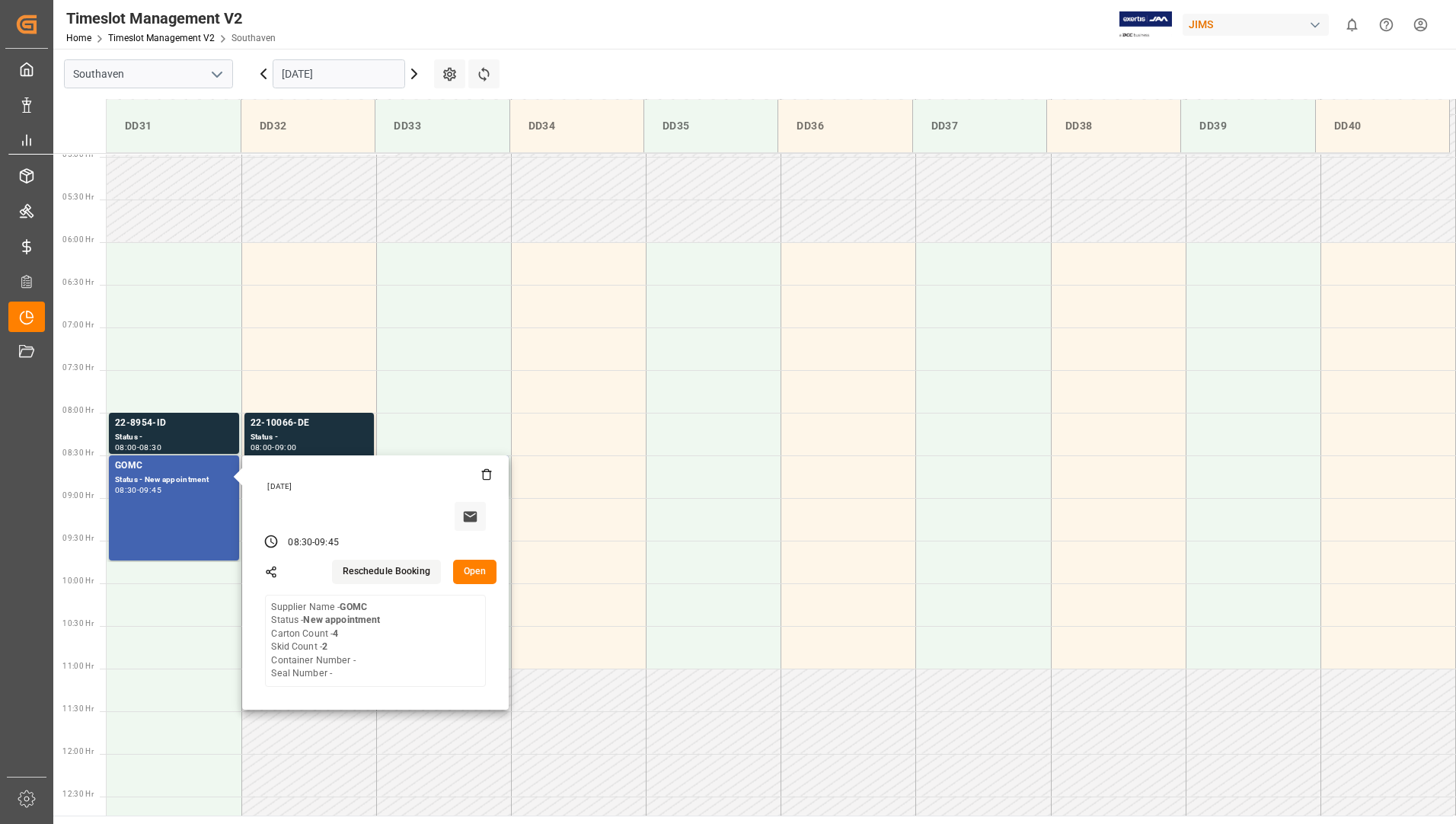
click at [478, 575] on button "Open" at bounding box center [475, 571] width 44 height 24
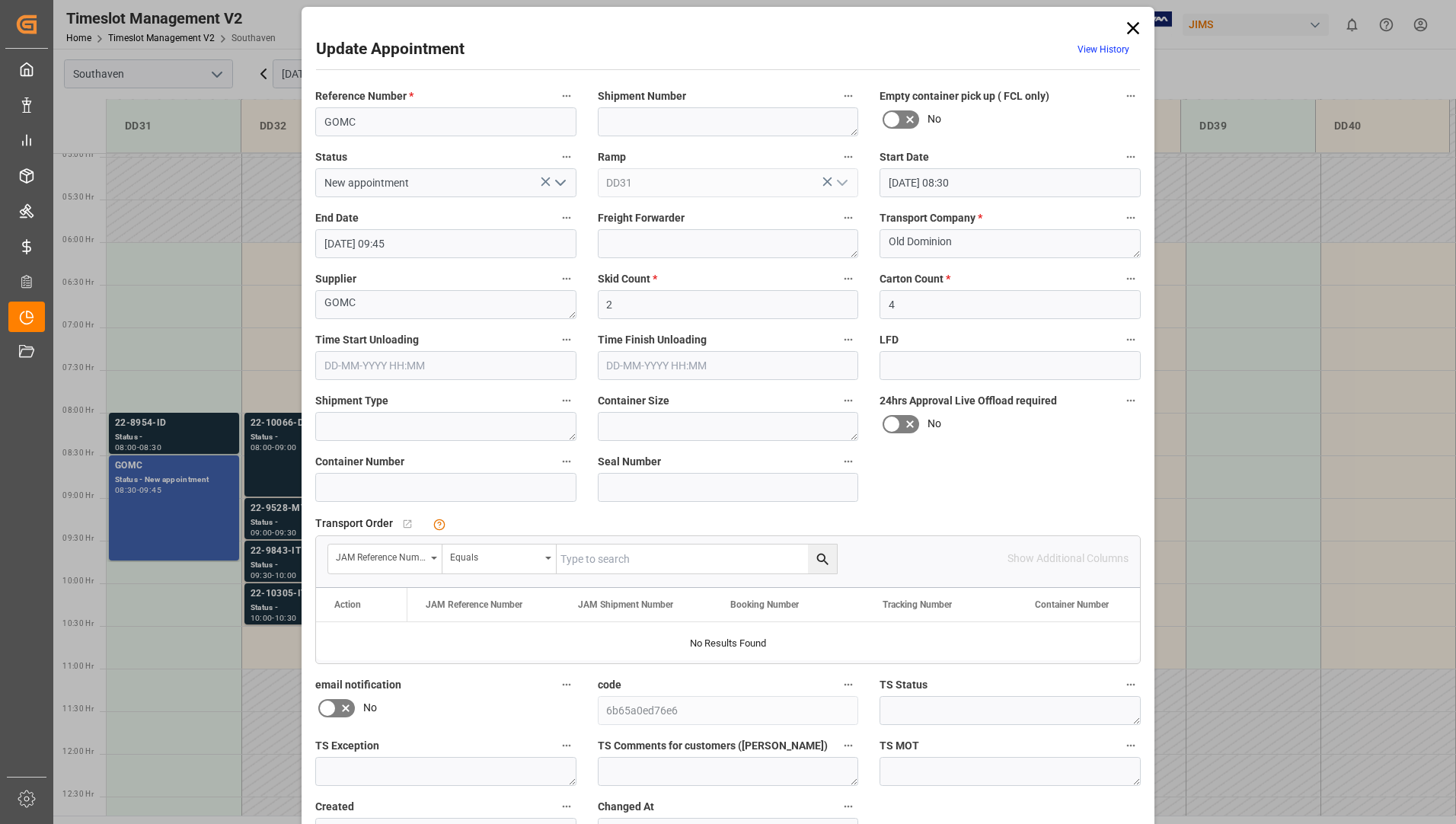
scroll to position [0, 0]
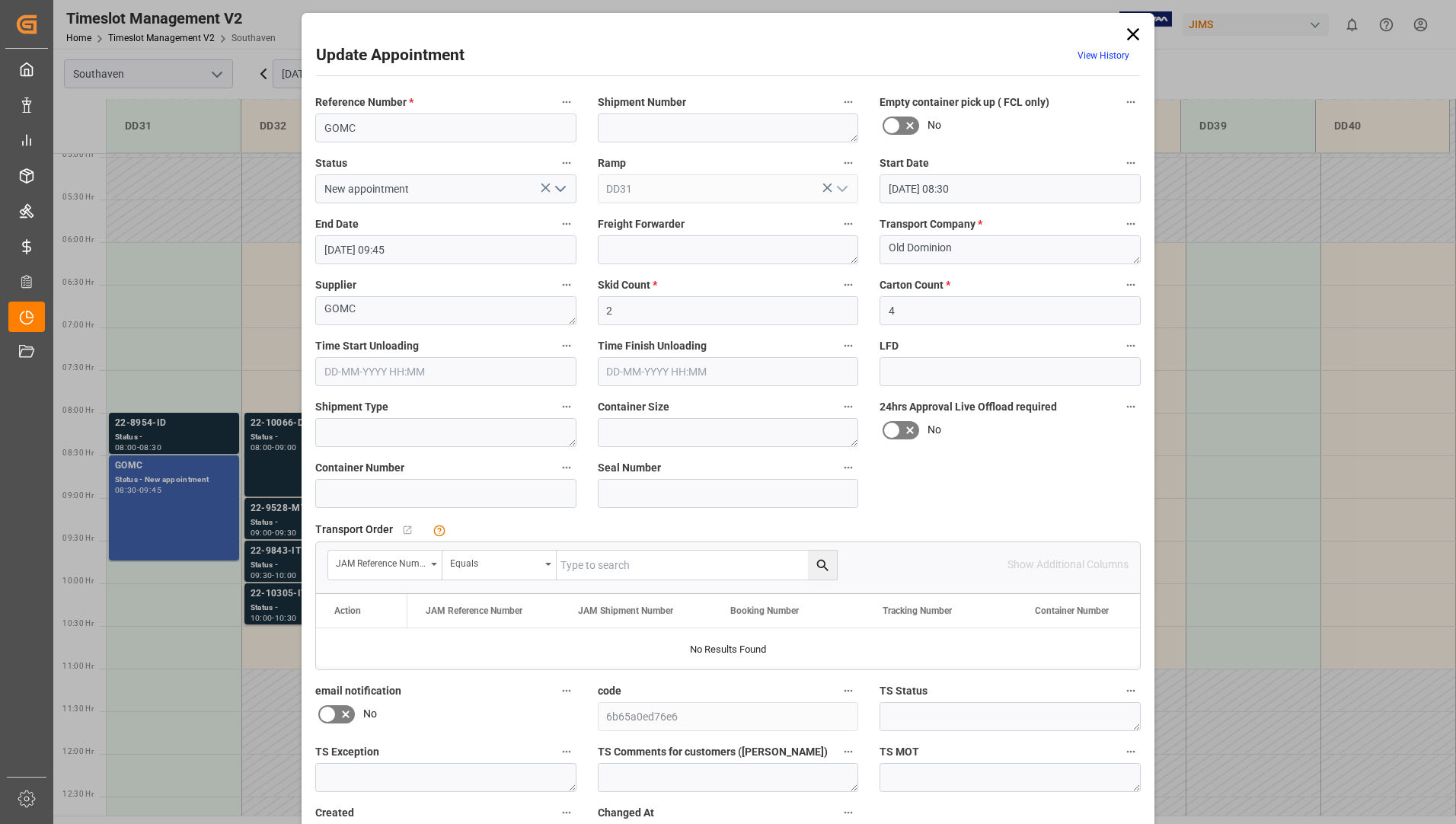
click at [1136, 29] on icon at bounding box center [1134, 35] width 21 height 21
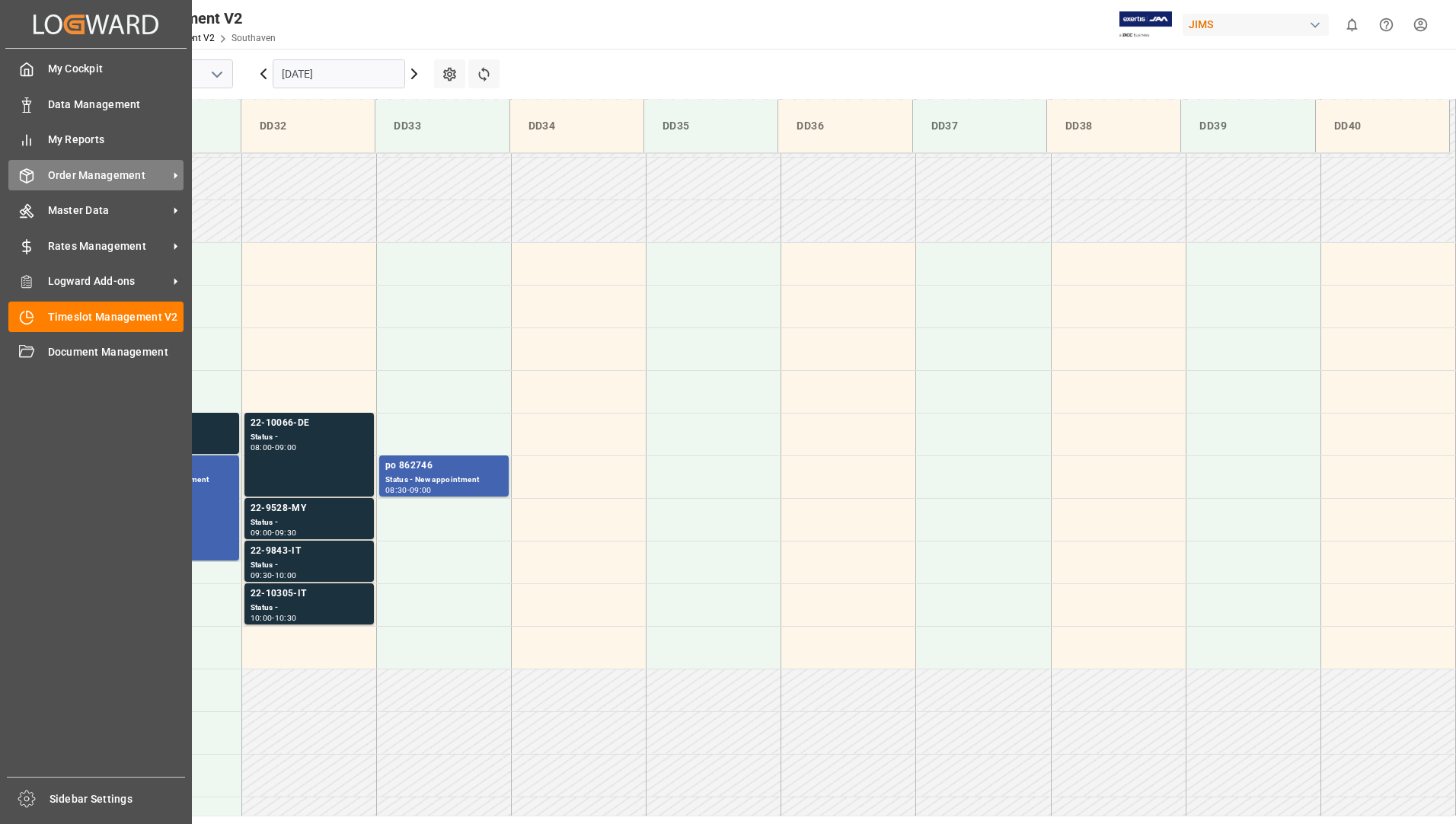
click at [89, 179] on span "Order Management" at bounding box center [107, 176] width 120 height 16
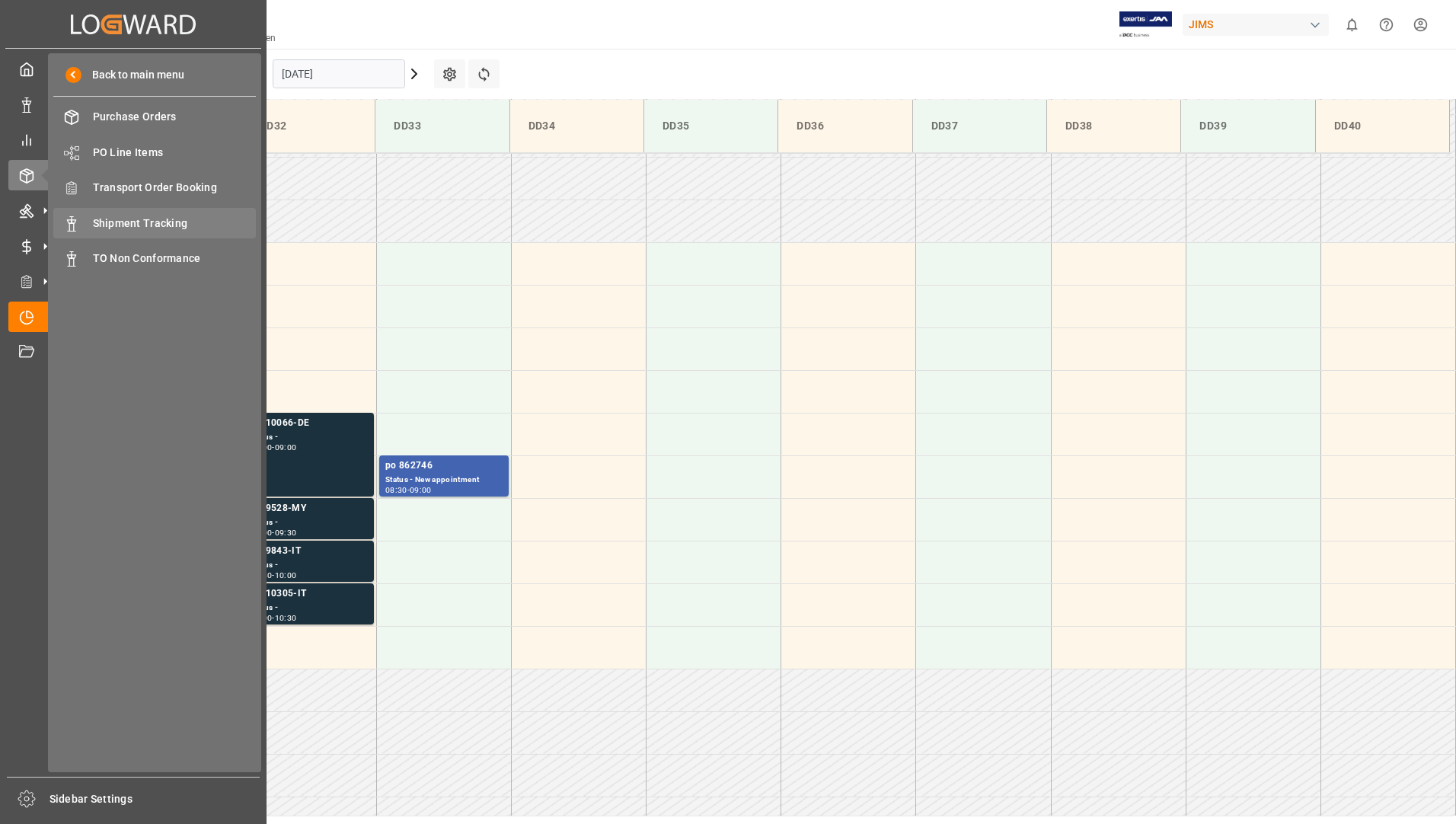
click at [167, 226] on span "Shipment Tracking" at bounding box center [175, 224] width 163 height 16
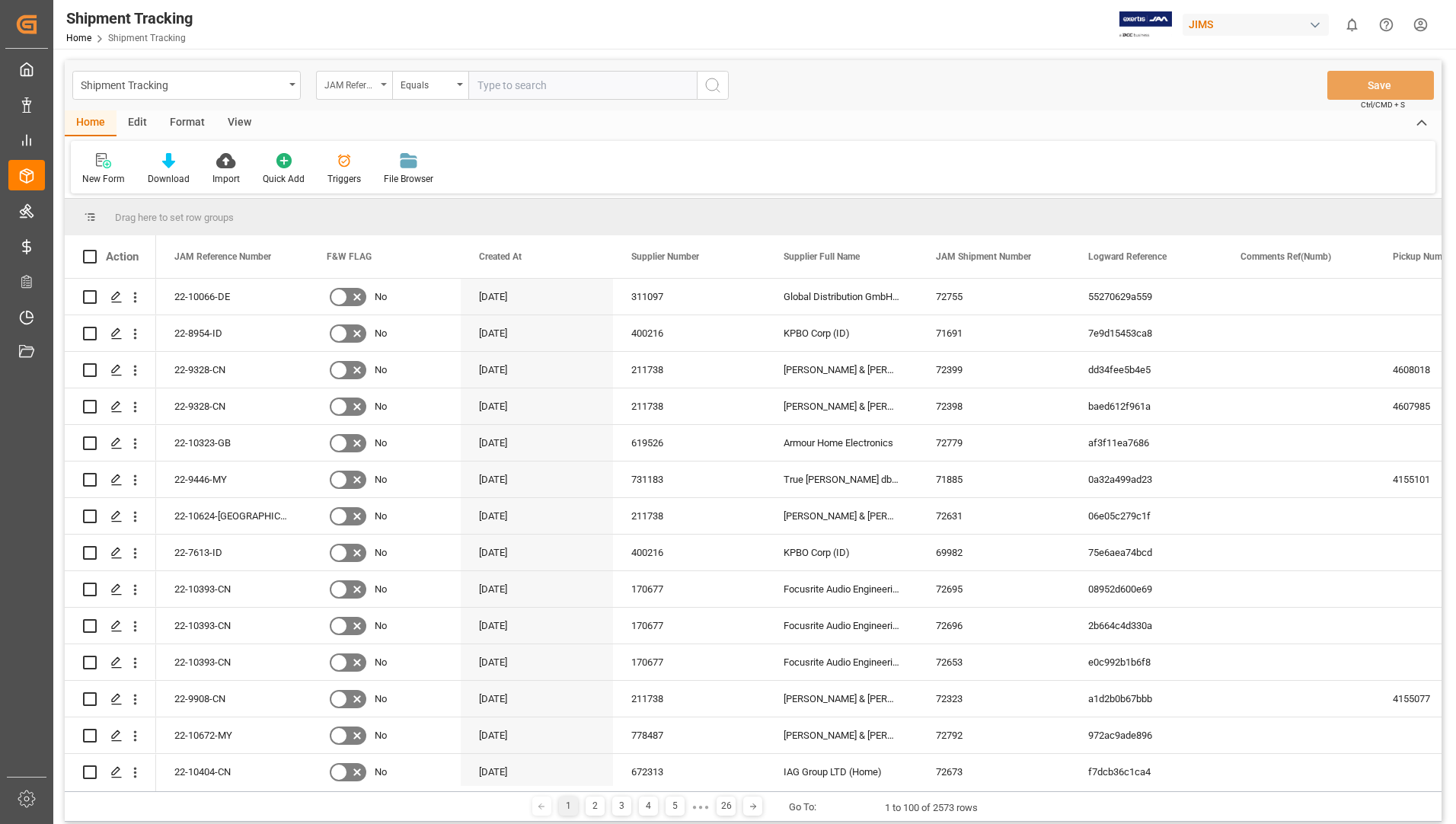
click at [381, 77] on div "JAM Reference Number" at bounding box center [354, 85] width 76 height 29
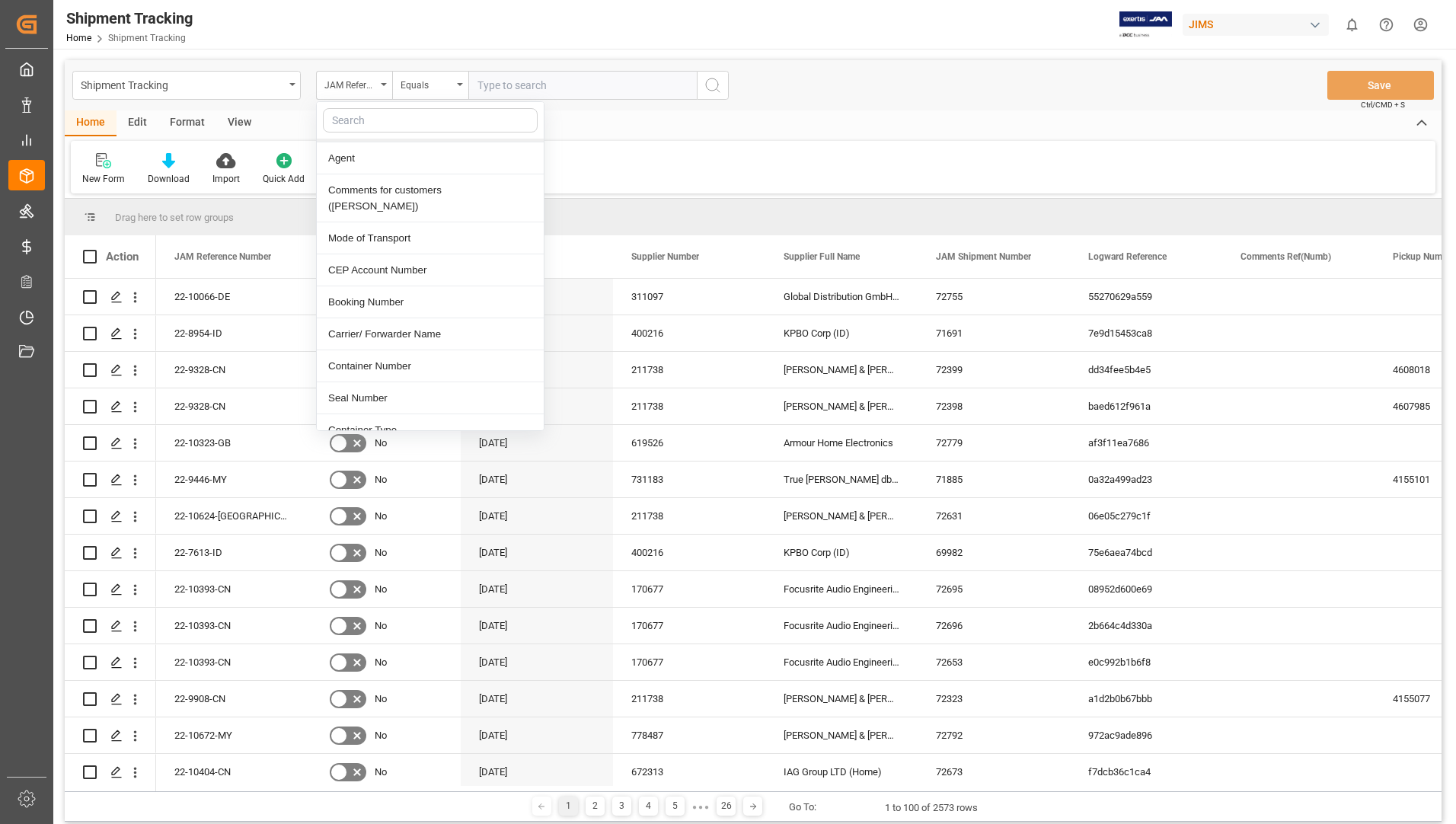
scroll to position [533, 0]
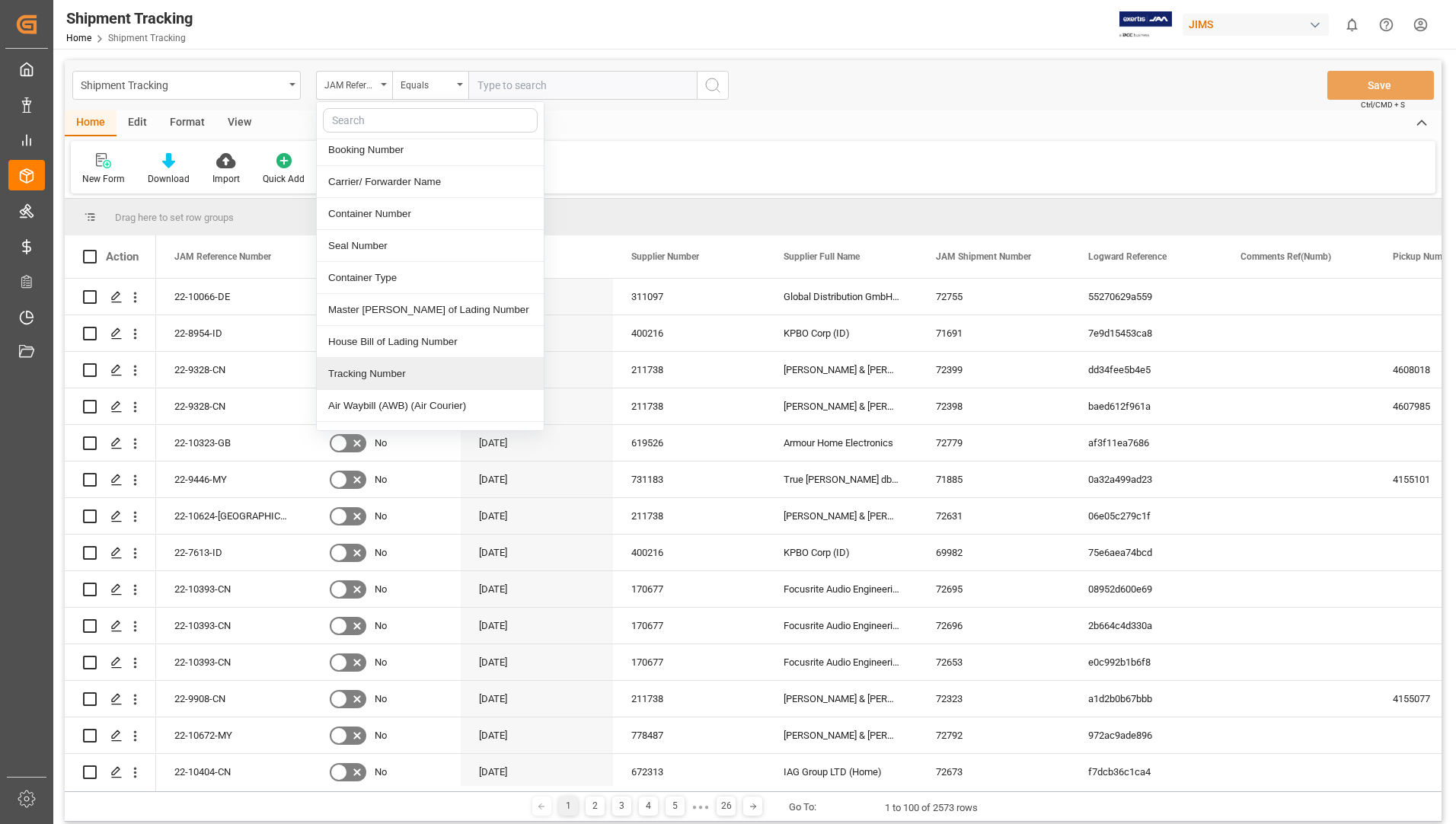
click at [403, 358] on div "Tracking Number" at bounding box center [430, 374] width 227 height 32
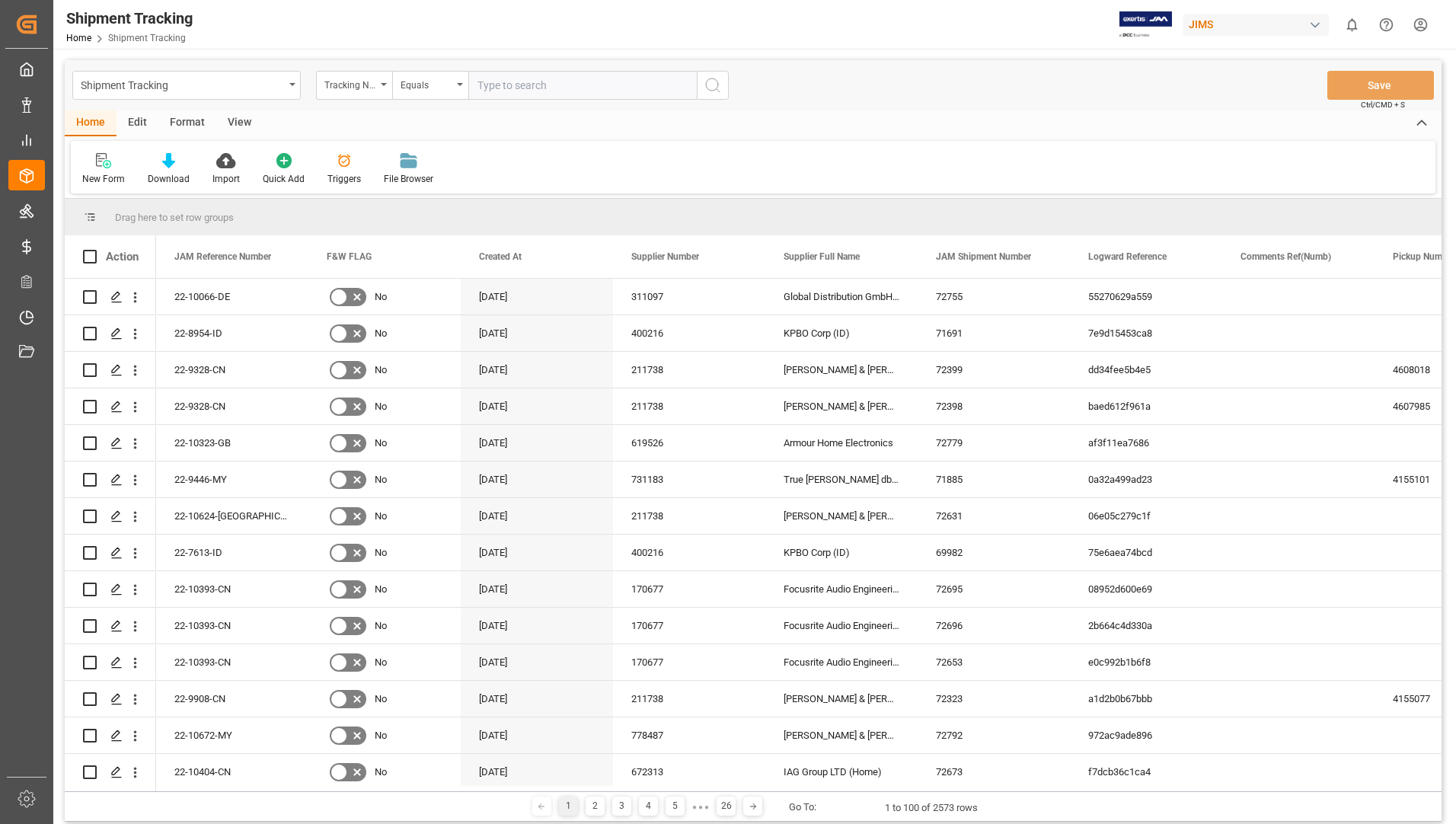
click at [534, 94] on input "text" at bounding box center [582, 85] width 228 height 29
paste input "33119143098"
type input "33119143098"
click at [718, 76] on icon "search button" at bounding box center [712, 85] width 19 height 19
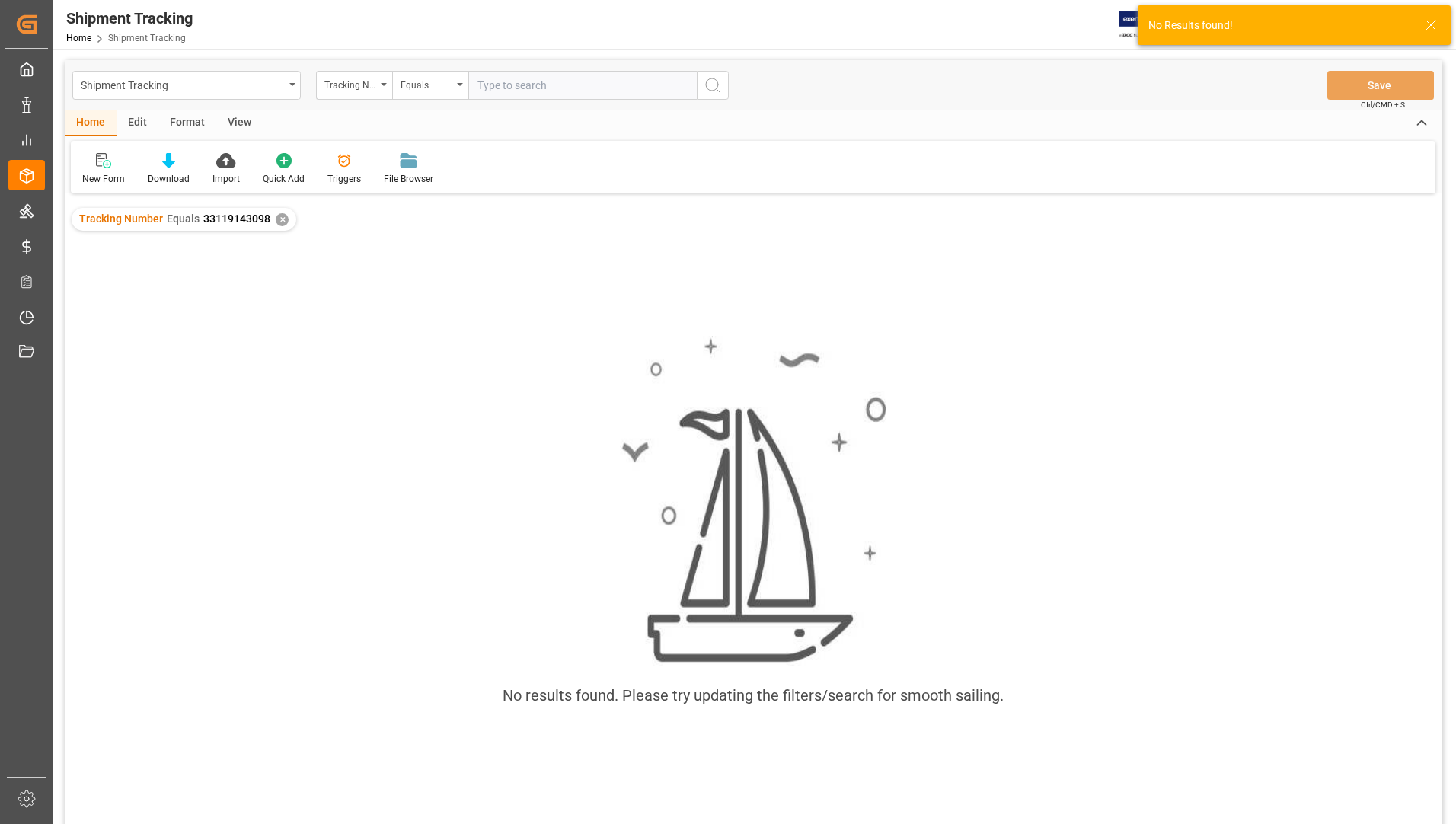
click at [275, 221] on div "✕" at bounding box center [282, 219] width 13 height 13
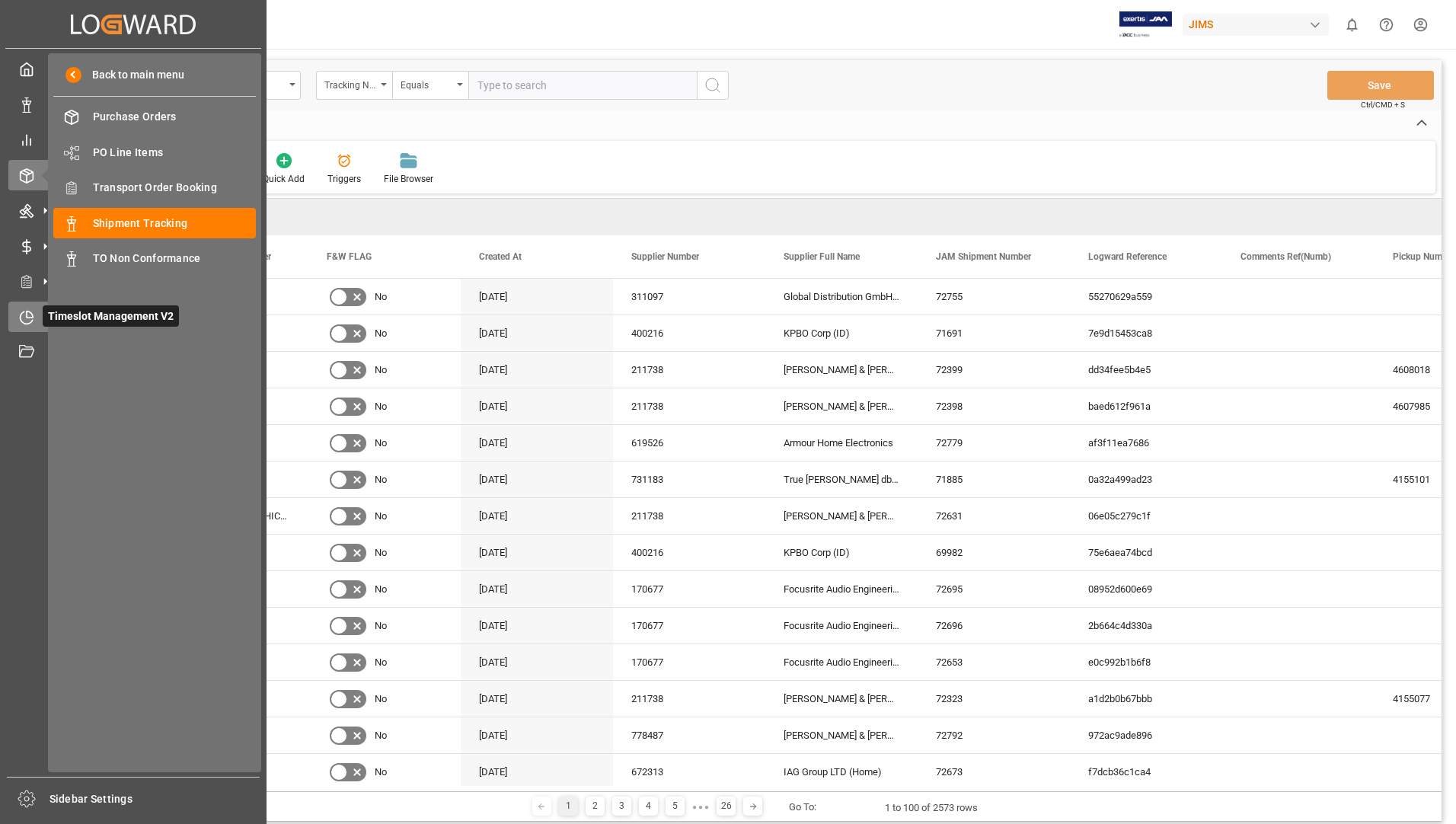
click at [91, 312] on span "Timeslot Management V2" at bounding box center [110, 316] width 136 height 21
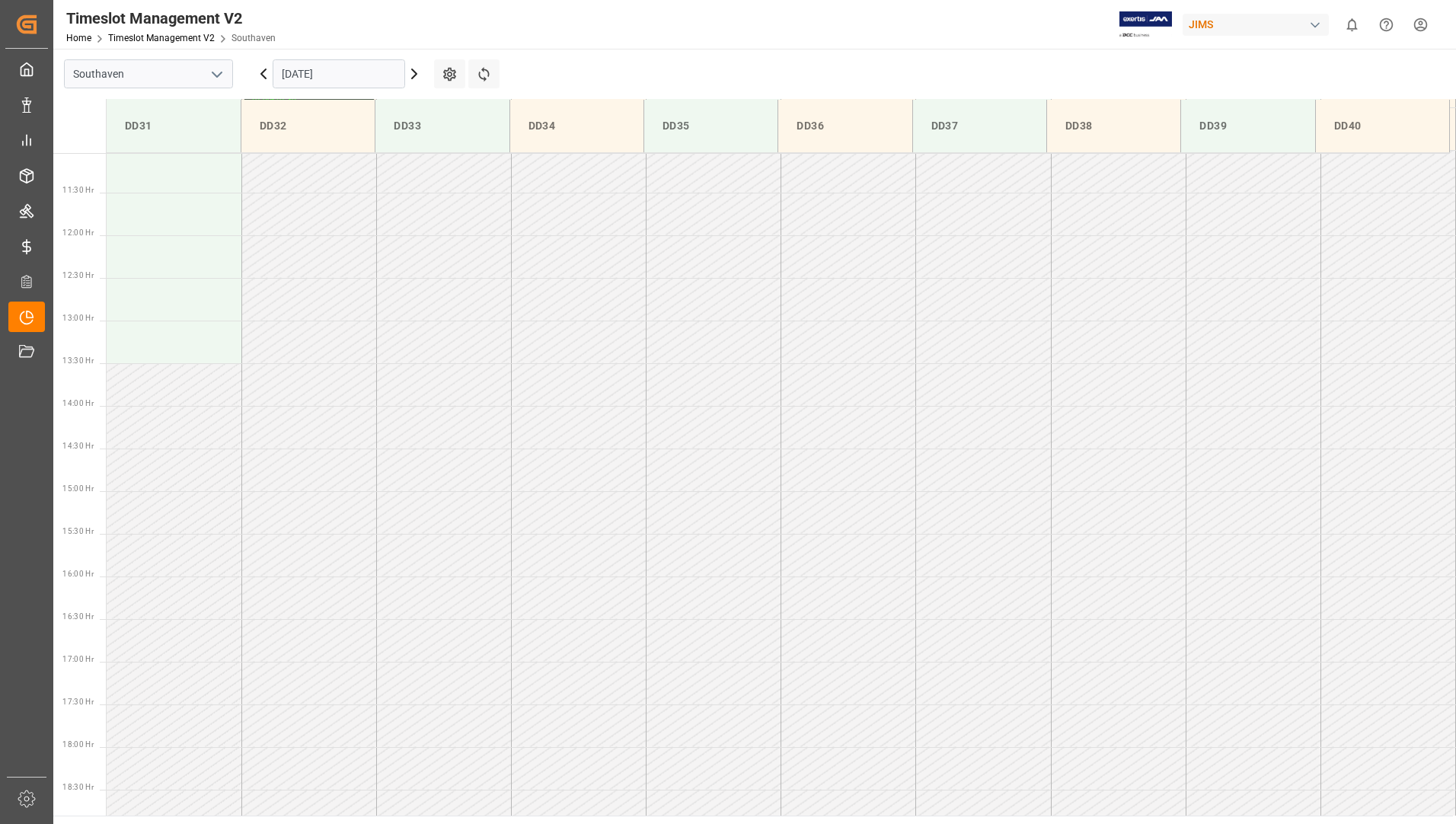
scroll to position [651, 0]
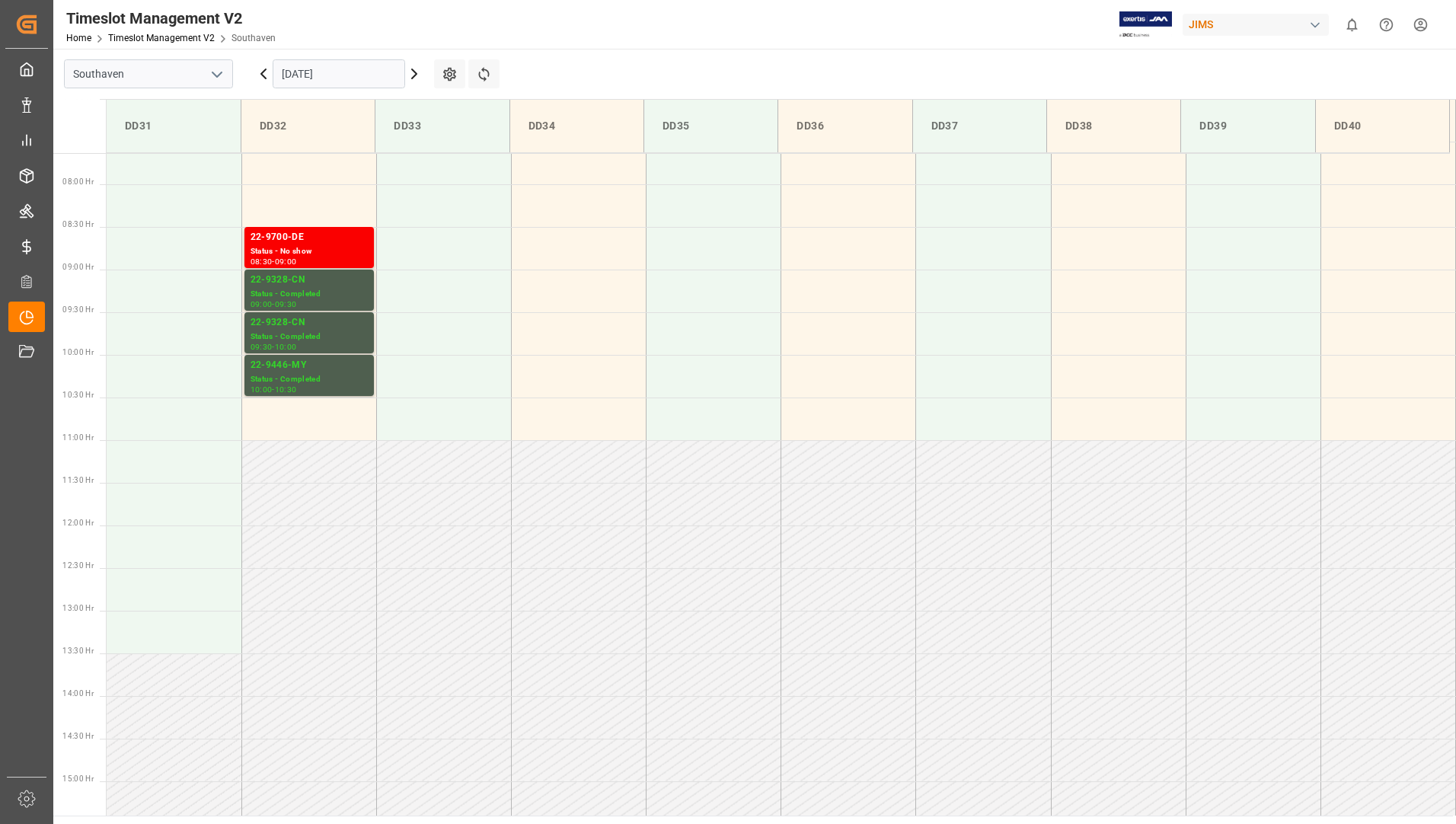
click at [333, 75] on input "[DATE]" at bounding box center [338, 74] width 132 height 29
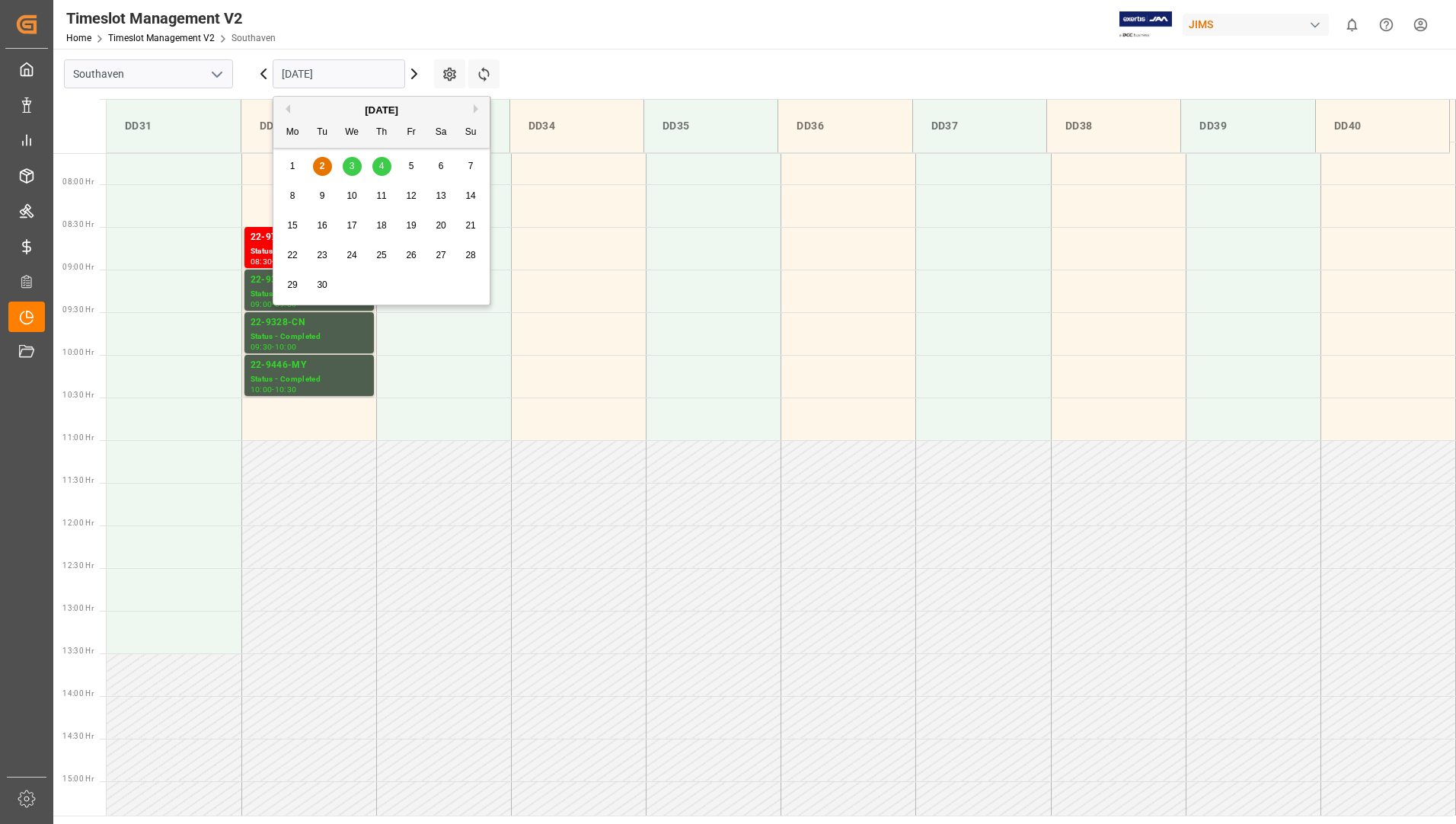
click at [358, 168] on div "3" at bounding box center [352, 166] width 19 height 19
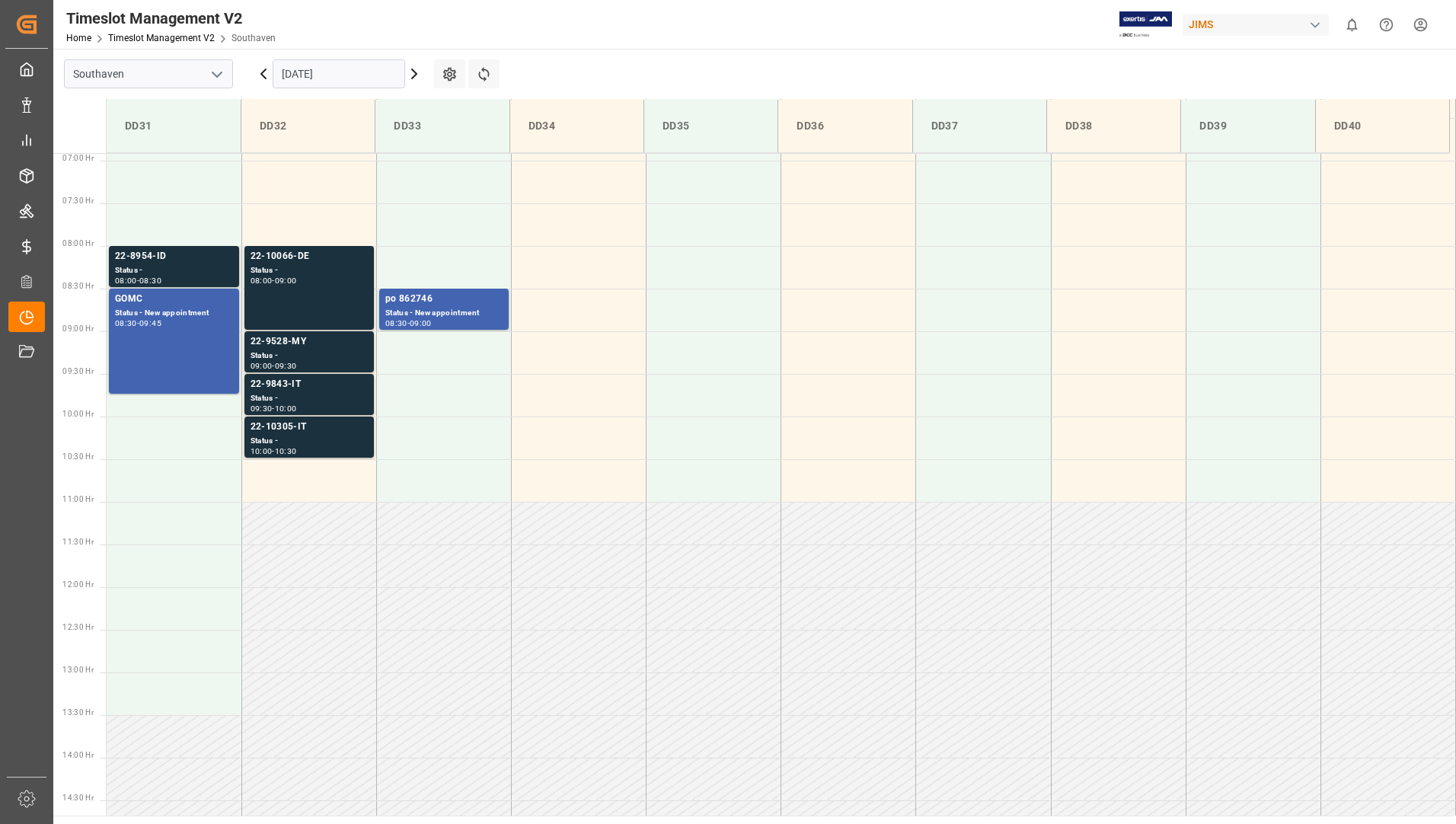
scroll to position [530, 0]
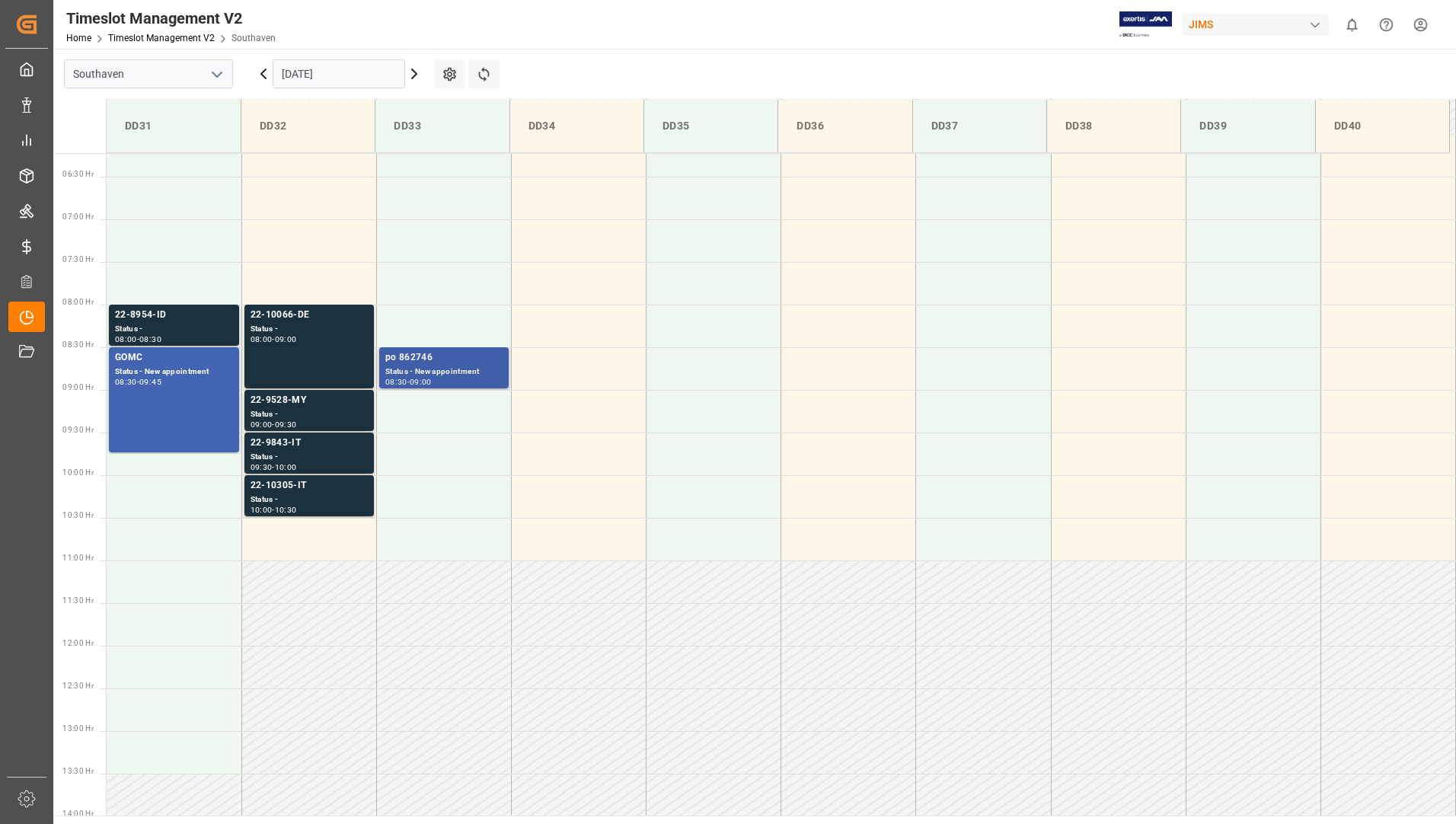
click at [414, 365] on div "po 862746" at bounding box center [444, 357] width 117 height 15
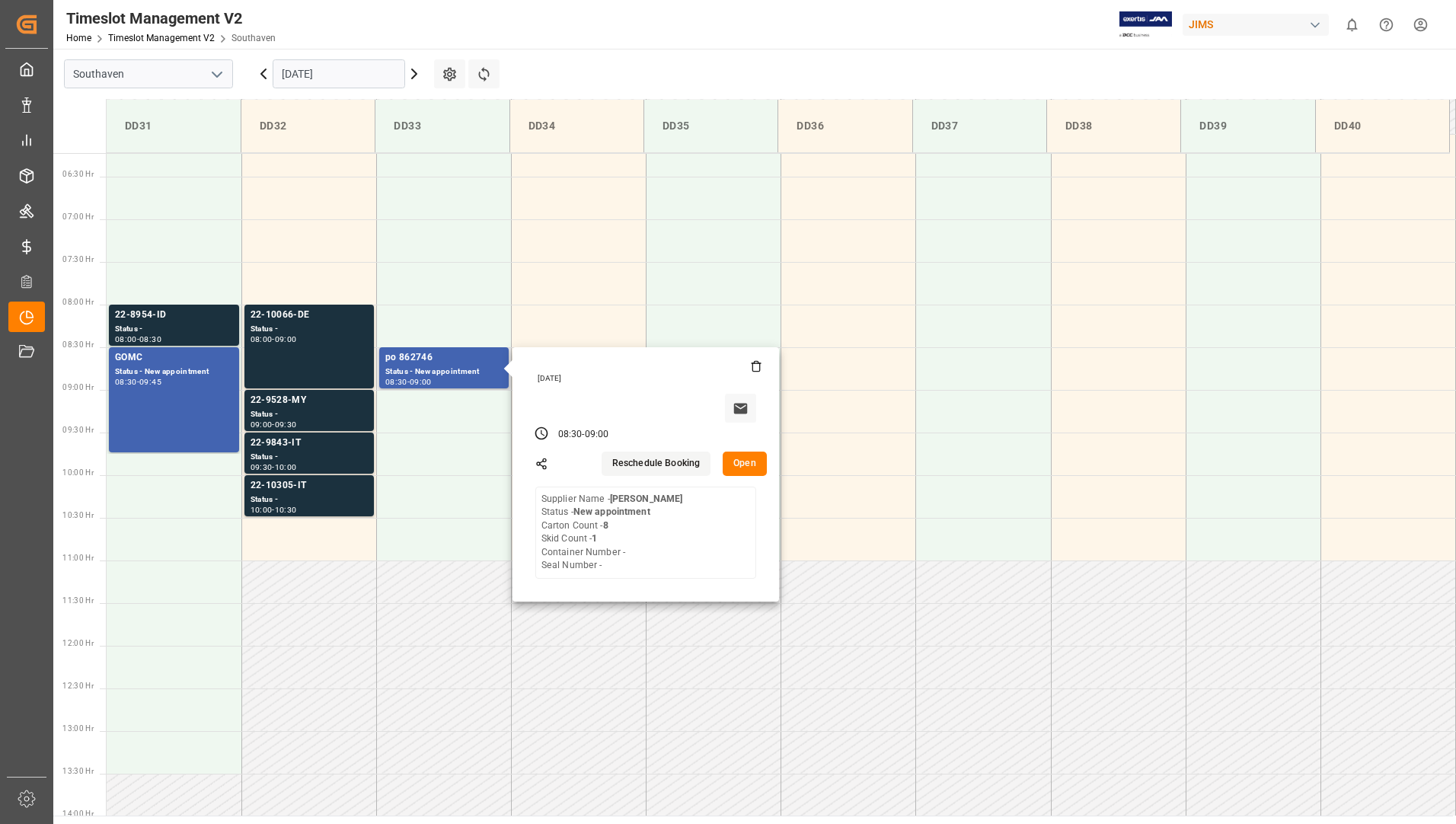
click at [750, 459] on button "Open" at bounding box center [745, 463] width 44 height 24
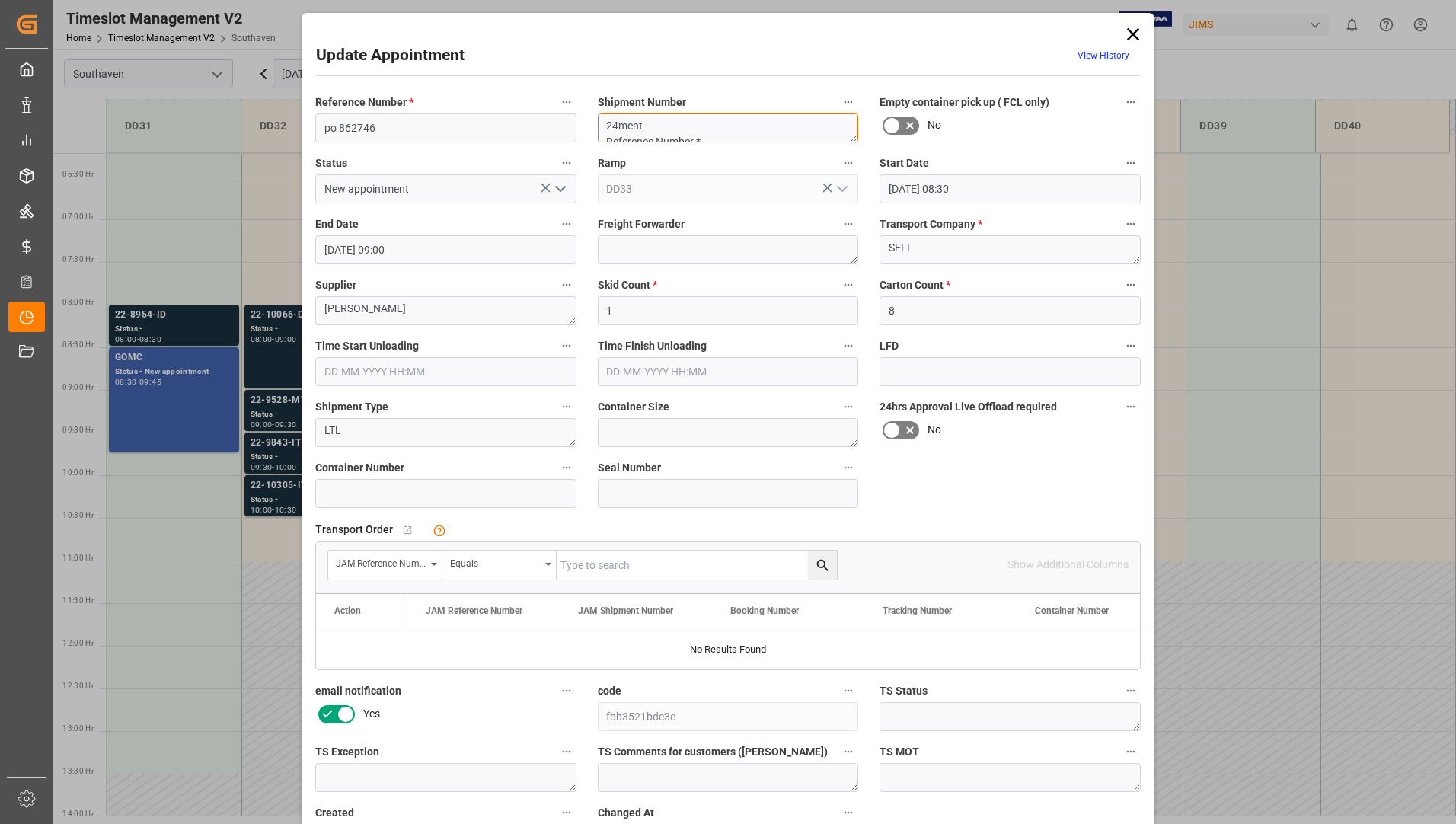
click at [657, 128] on textarea "24ment Reference Number * po 862746 Shipment Number9916631" at bounding box center [728, 128] width 261 height 29
drag, startPoint x: 318, startPoint y: 128, endPoint x: 397, endPoint y: 120, distance: 79.4
click at [397, 120] on input "po 862746" at bounding box center [446, 128] width 261 height 29
click at [408, 131] on input "po 862746" at bounding box center [446, 128] width 261 height 29
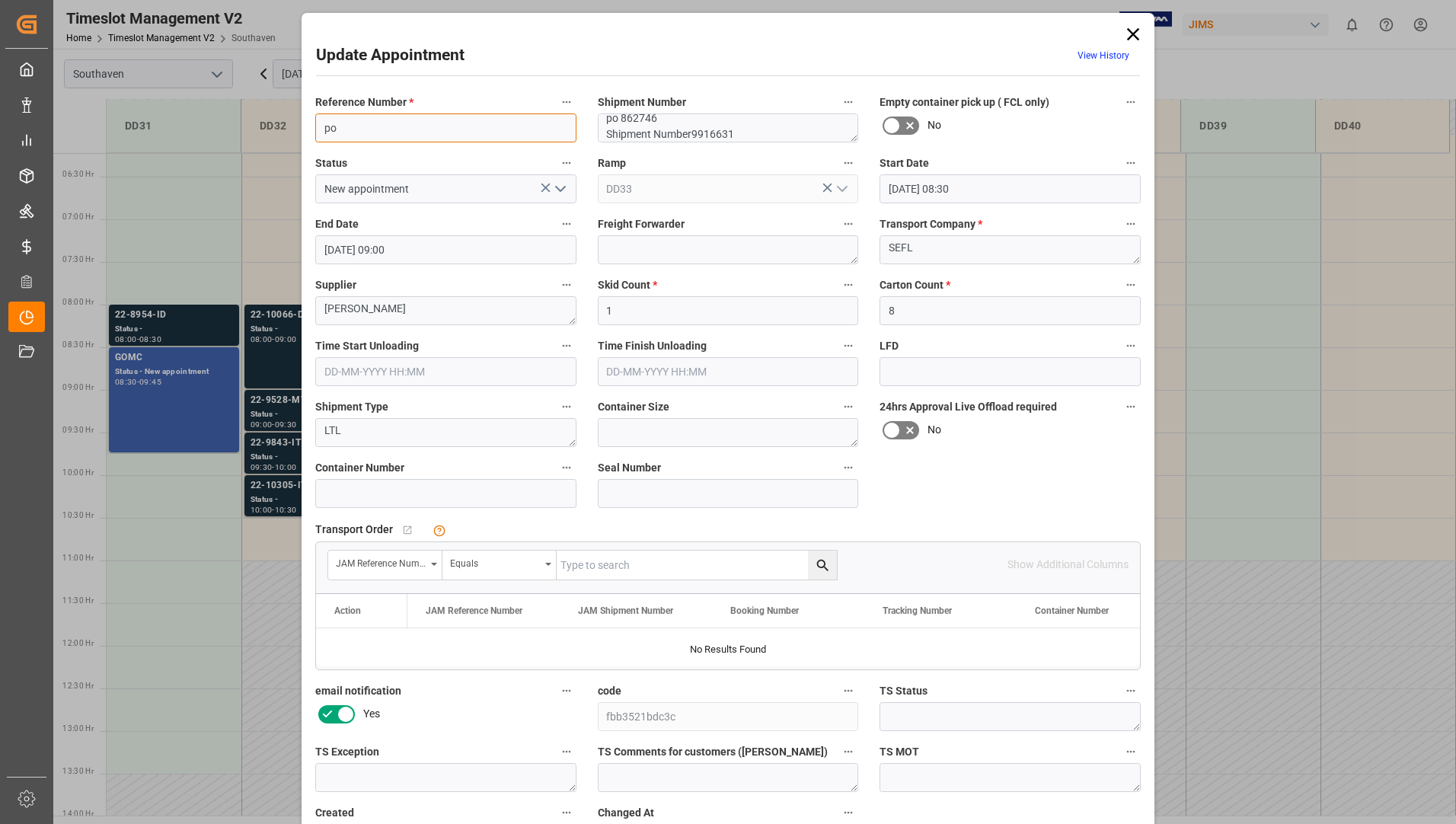
type input "p"
type input "22-10642-[GEOGRAPHIC_DATA]"
click at [523, 271] on div "Supplier [PERSON_NAME]" at bounding box center [446, 299] width 282 height 61
click at [656, 553] on input "text" at bounding box center [696, 565] width 280 height 29
type input "22-10642-[GEOGRAPHIC_DATA]"
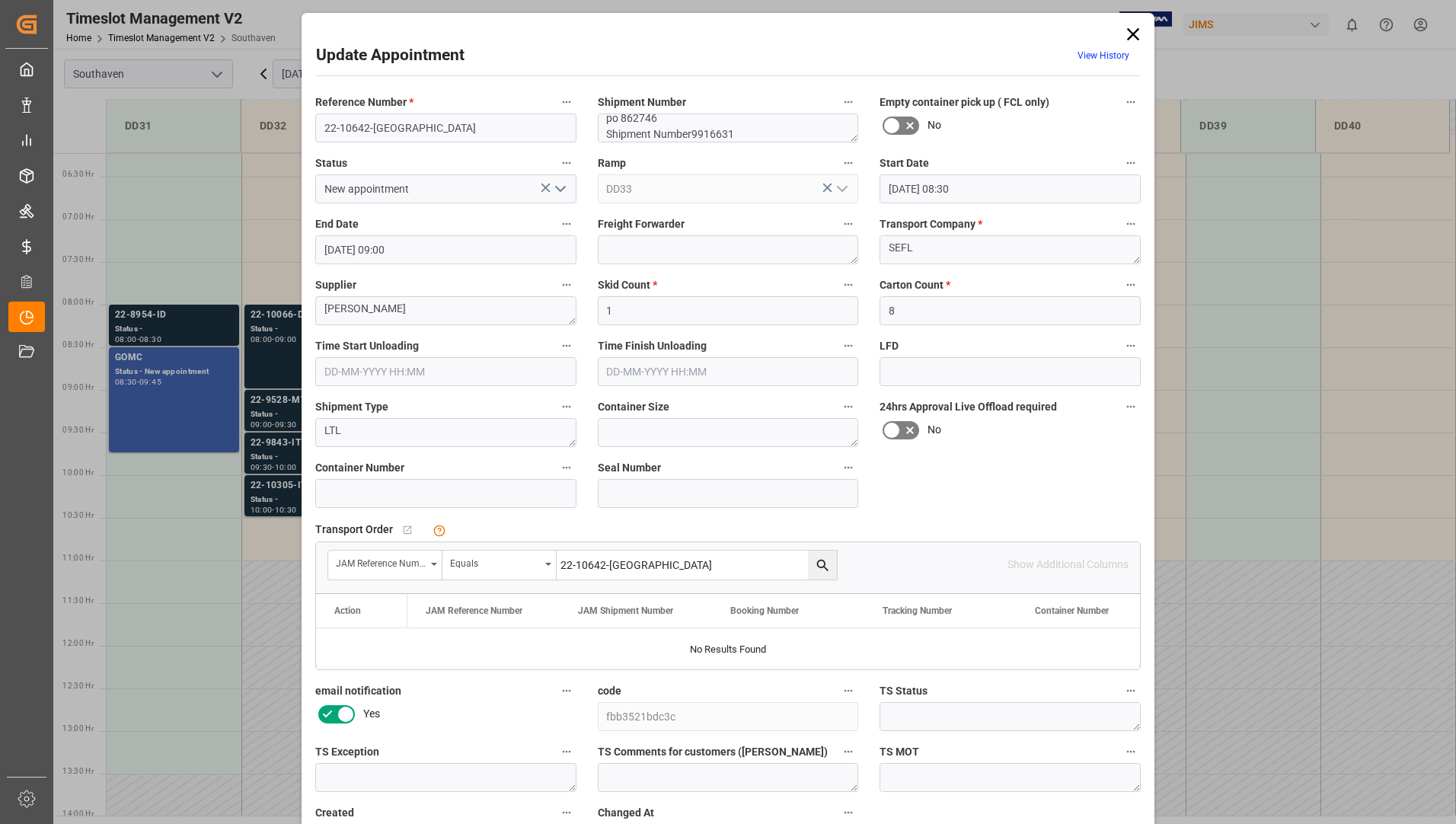
click at [811, 558] on button "search button" at bounding box center [823, 565] width 29 height 29
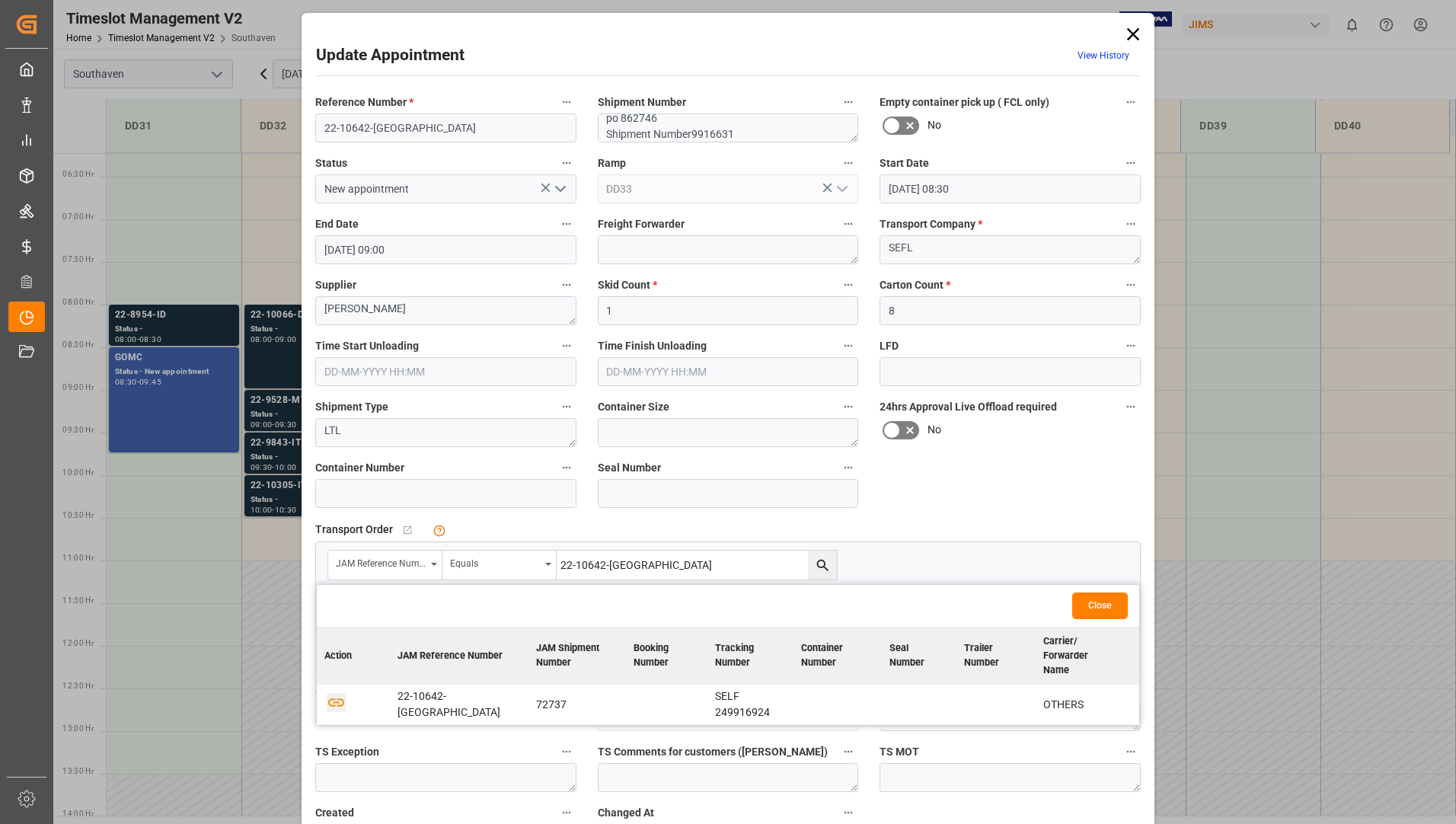
click at [328, 698] on icon "button" at bounding box center [336, 701] width 16 height 8
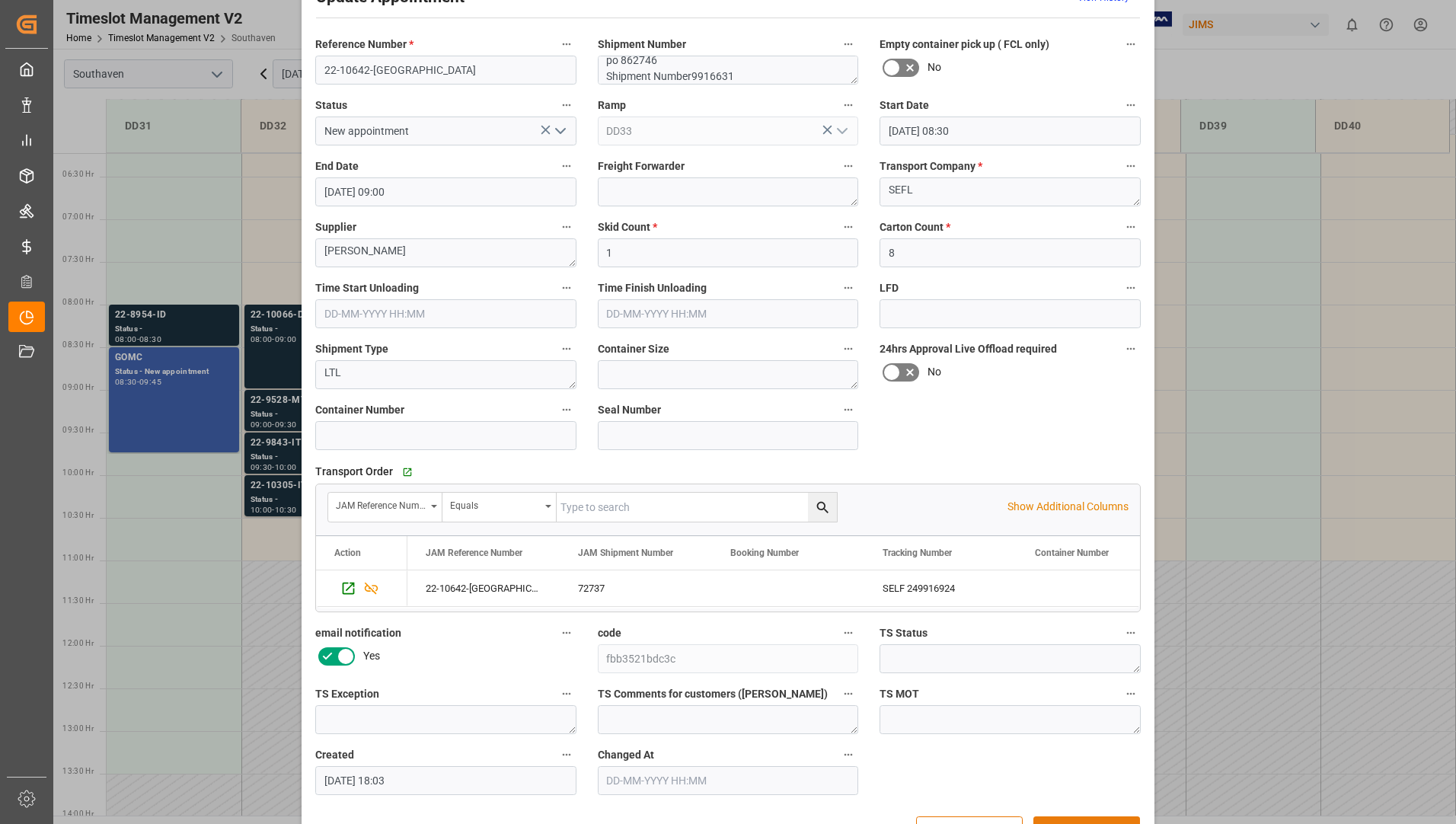
scroll to position [107, 0]
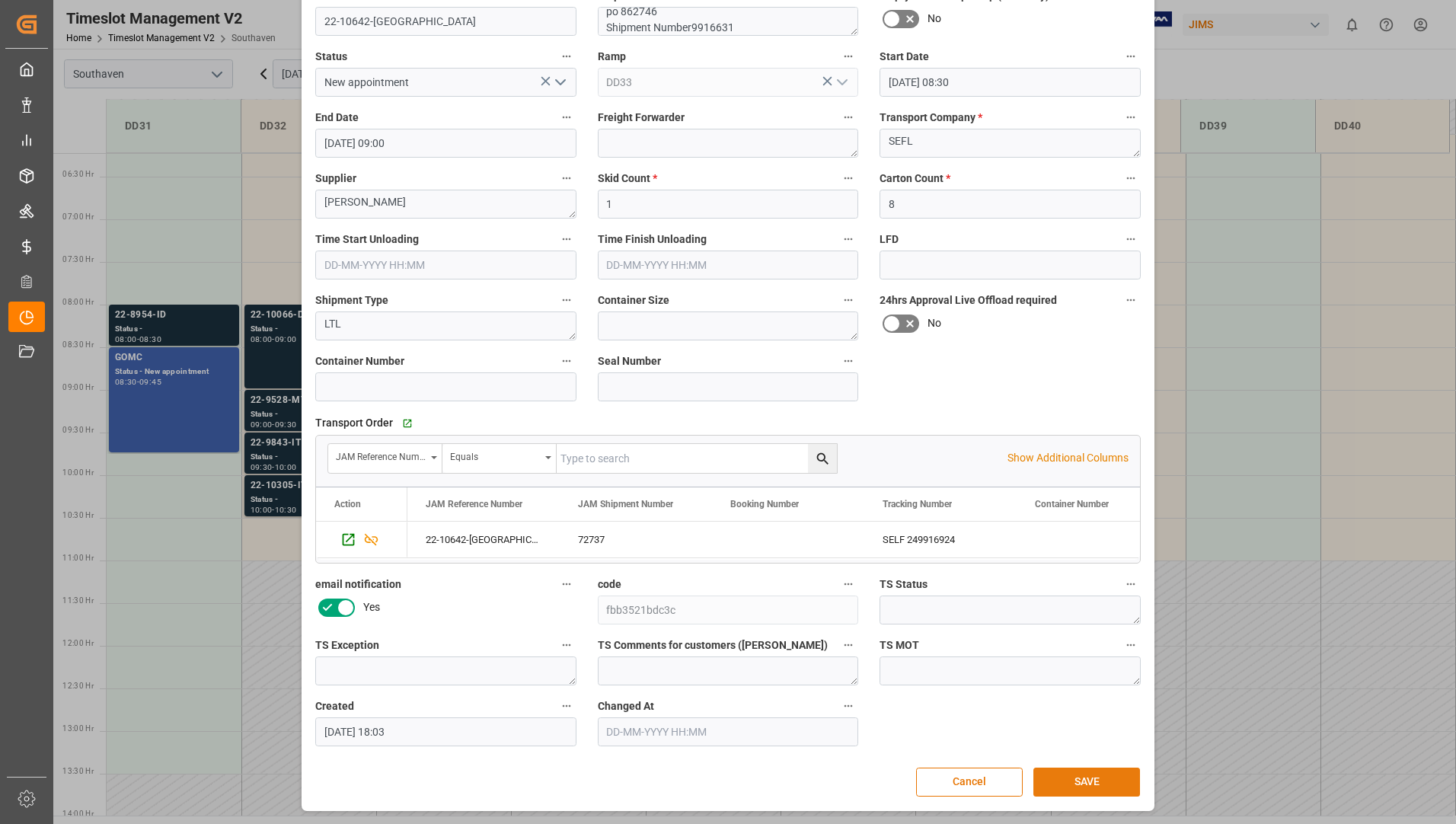
click at [1078, 776] on button "SAVE" at bounding box center [1086, 781] width 107 height 29
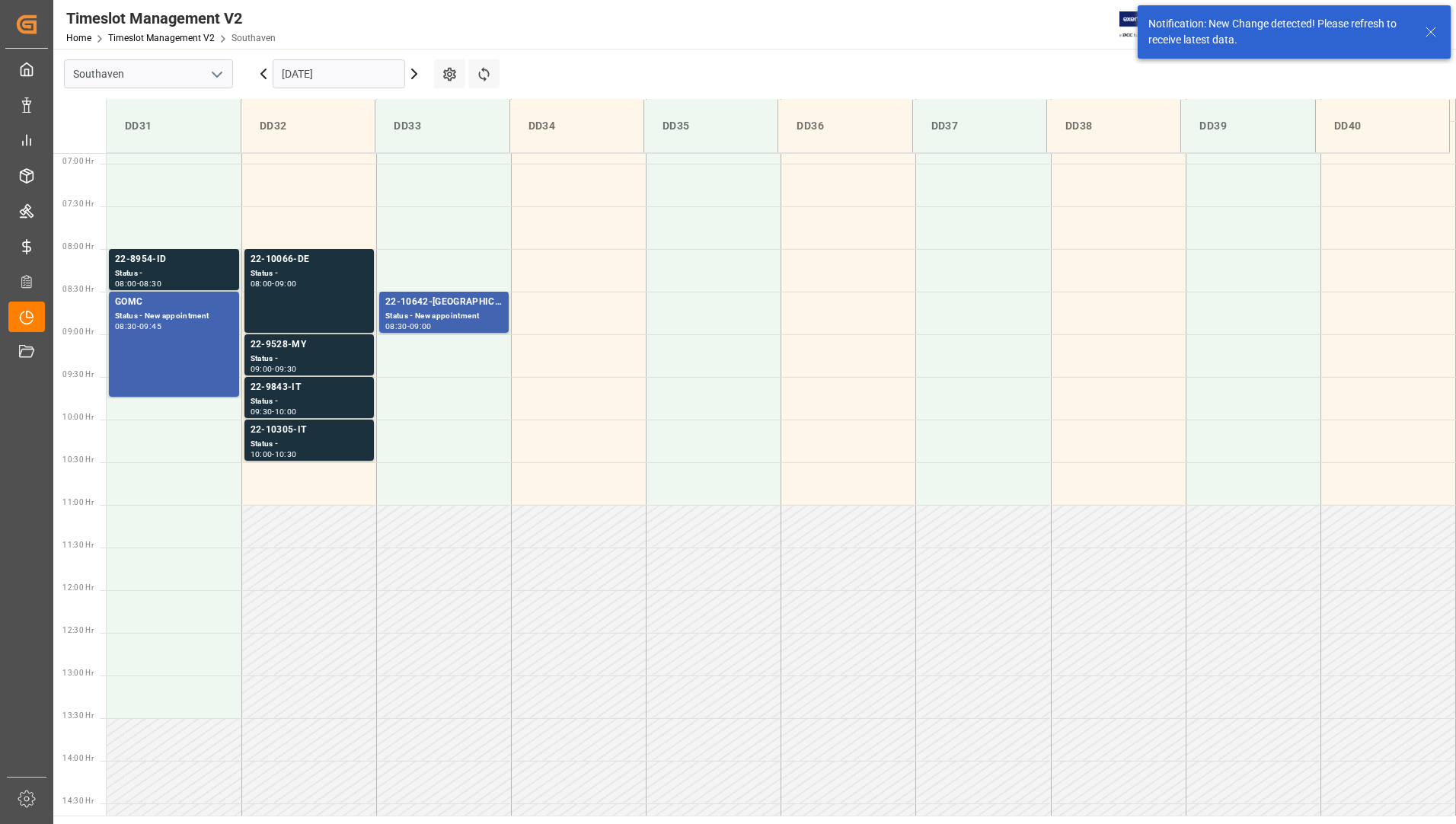
scroll to position [587, 0]
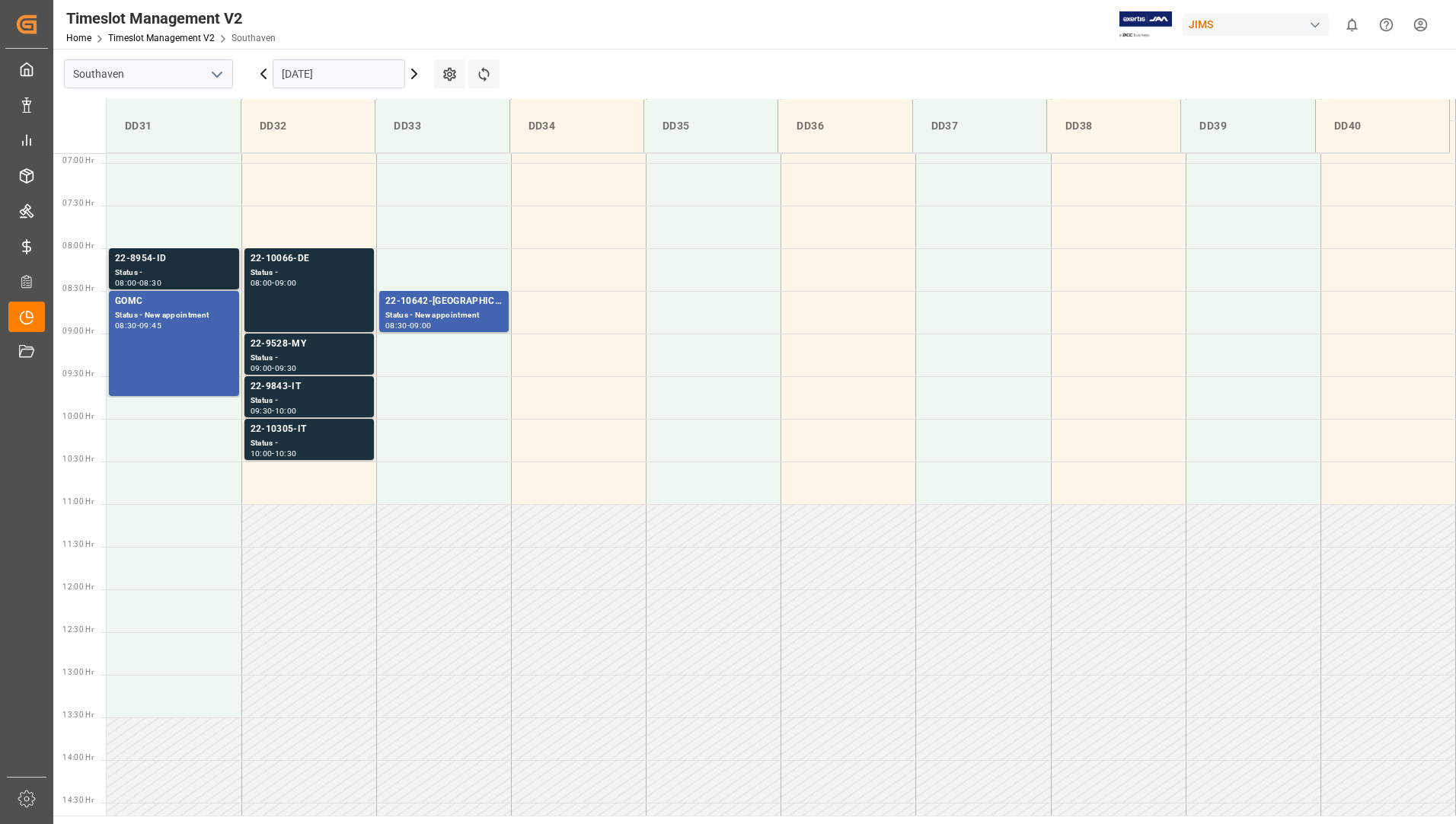
click at [179, 264] on div "22-8954-ID" at bounding box center [173, 258] width 118 height 15
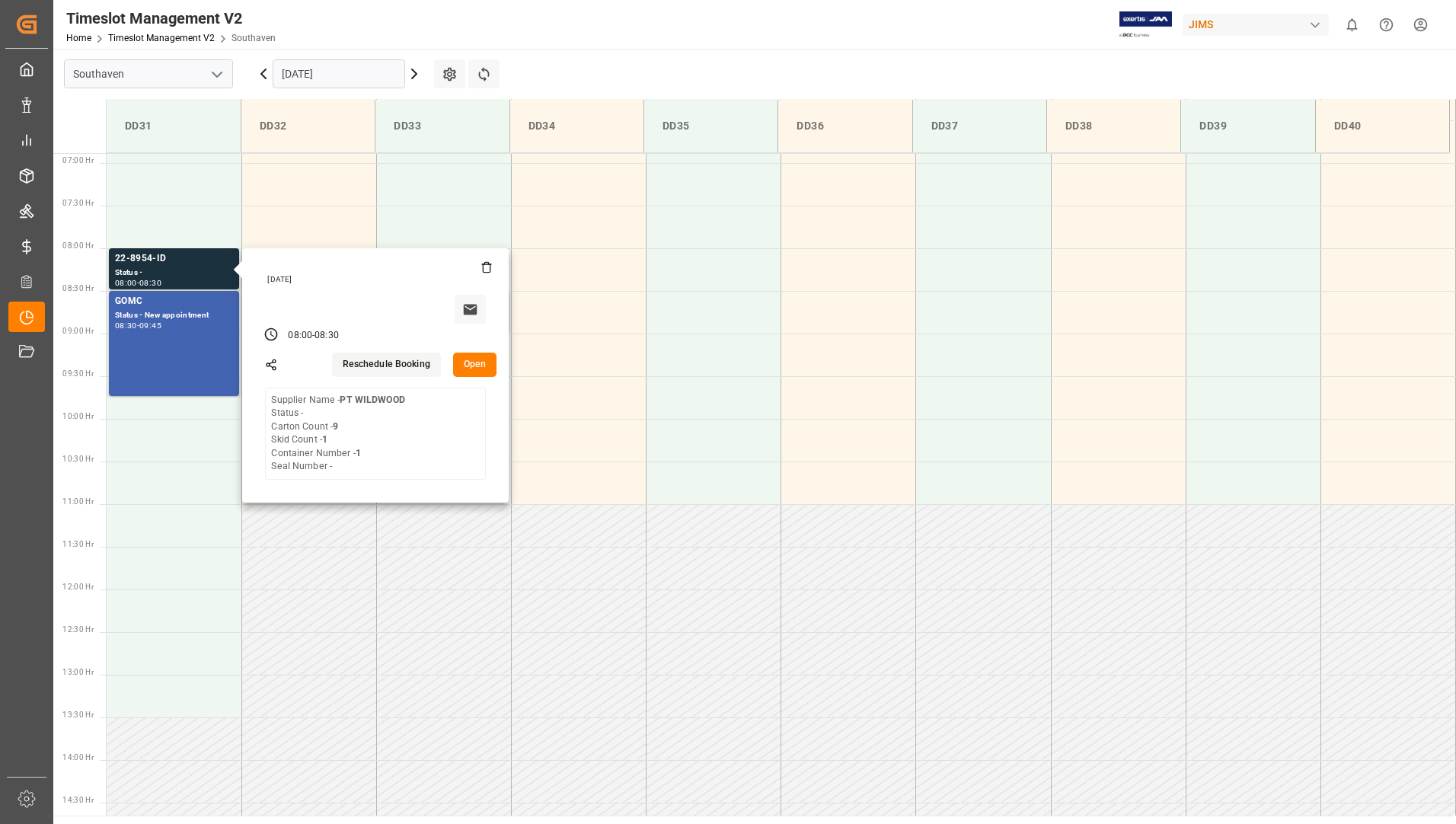
click at [625, 59] on main "Southaven [DATE] Settings Refresh Time Slots DD31 DD32 DD33 DD34 DD35 DD36 DD37…" at bounding box center [753, 432] width 1400 height 766
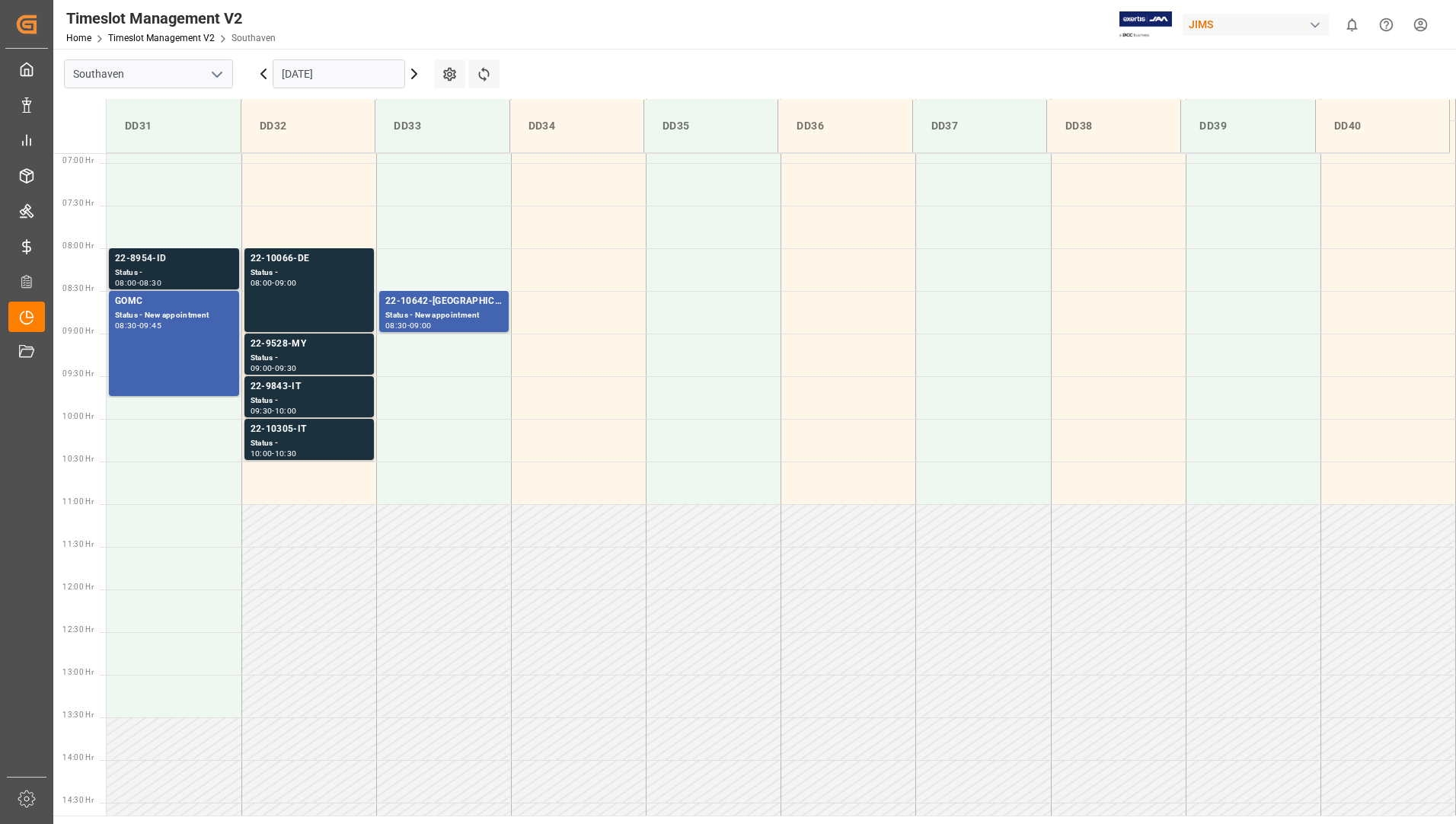
click at [187, 264] on div "22-8954-ID" at bounding box center [173, 258] width 118 height 15
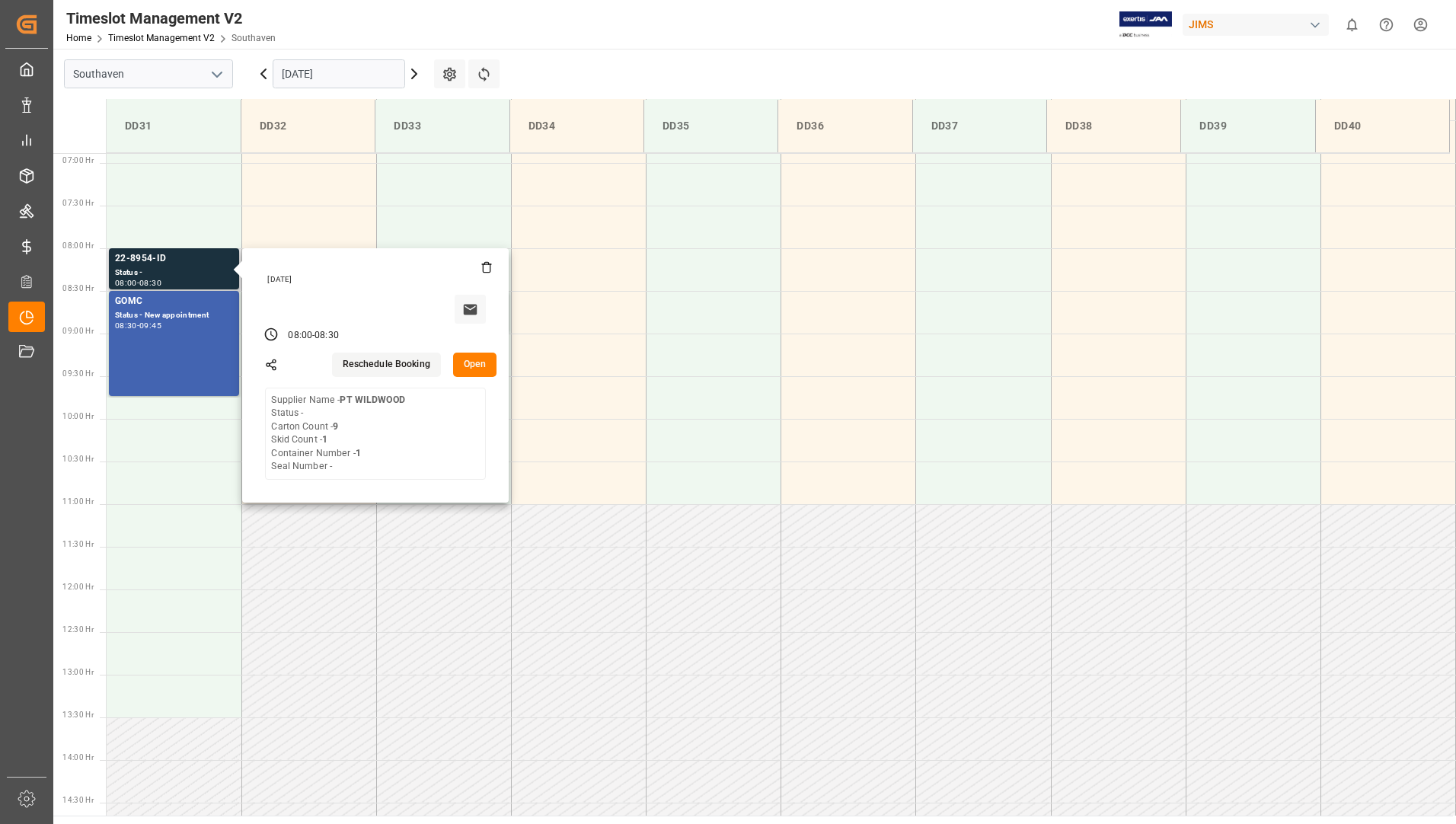
click at [473, 373] on button "Open" at bounding box center [475, 364] width 44 height 24
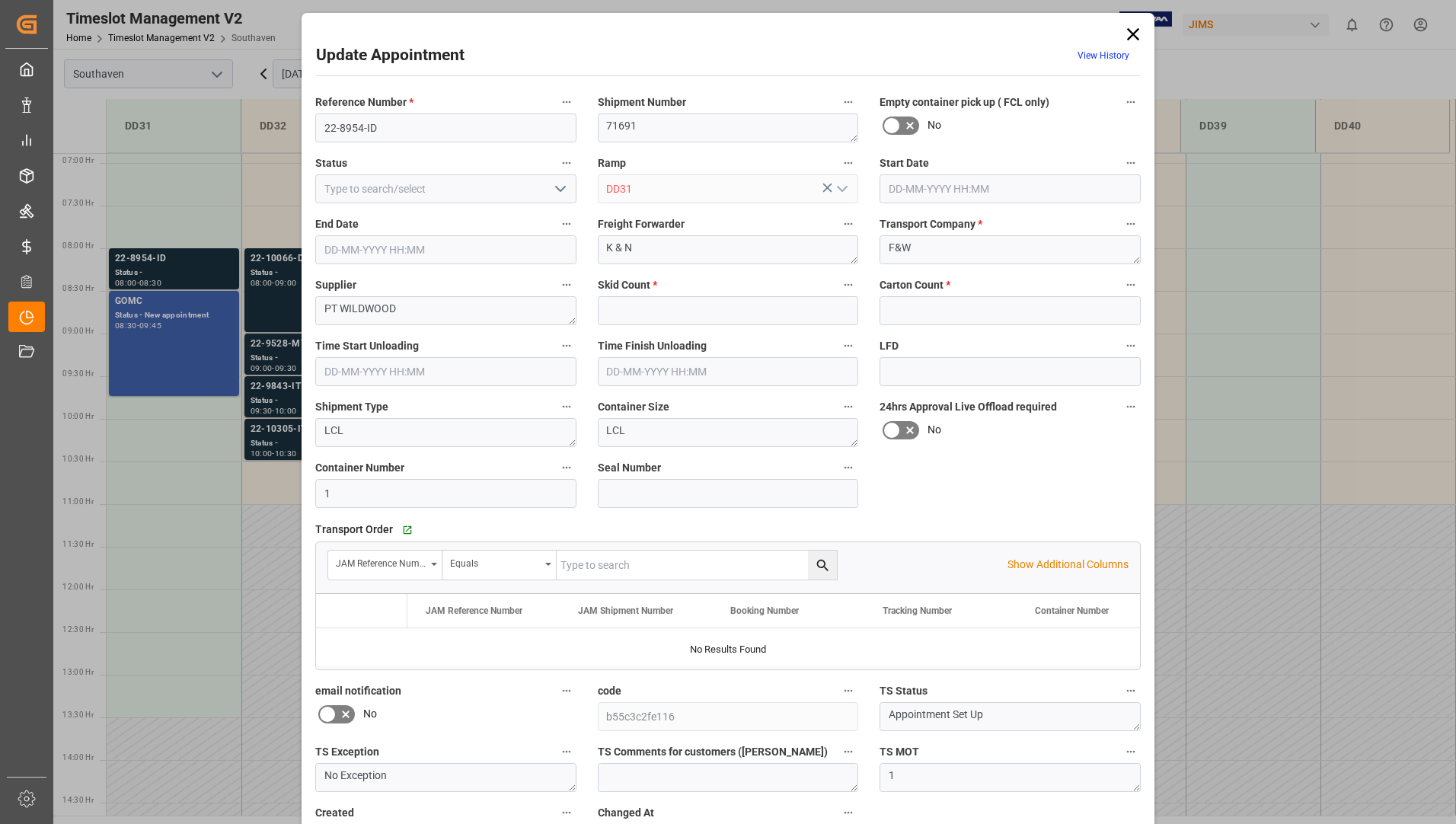
type input "1"
type input "9"
type input "[DATE] 08:00"
type input "[DATE] 08:30"
type input "[DATE] 18:57"
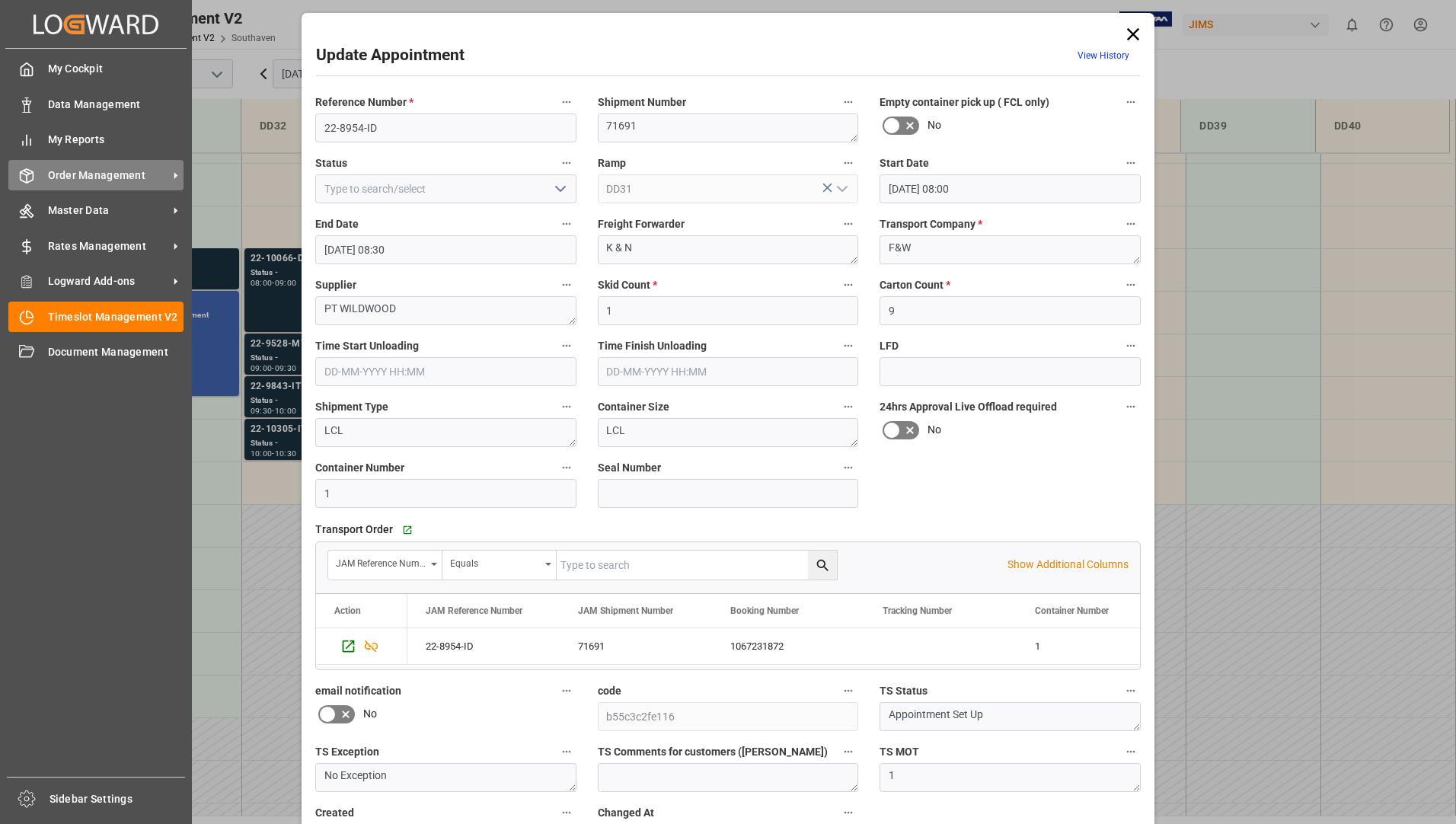
click at [136, 178] on span "Order Management" at bounding box center [107, 176] width 120 height 16
click at [81, 172] on span "Order Management" at bounding box center [107, 176] width 120 height 16
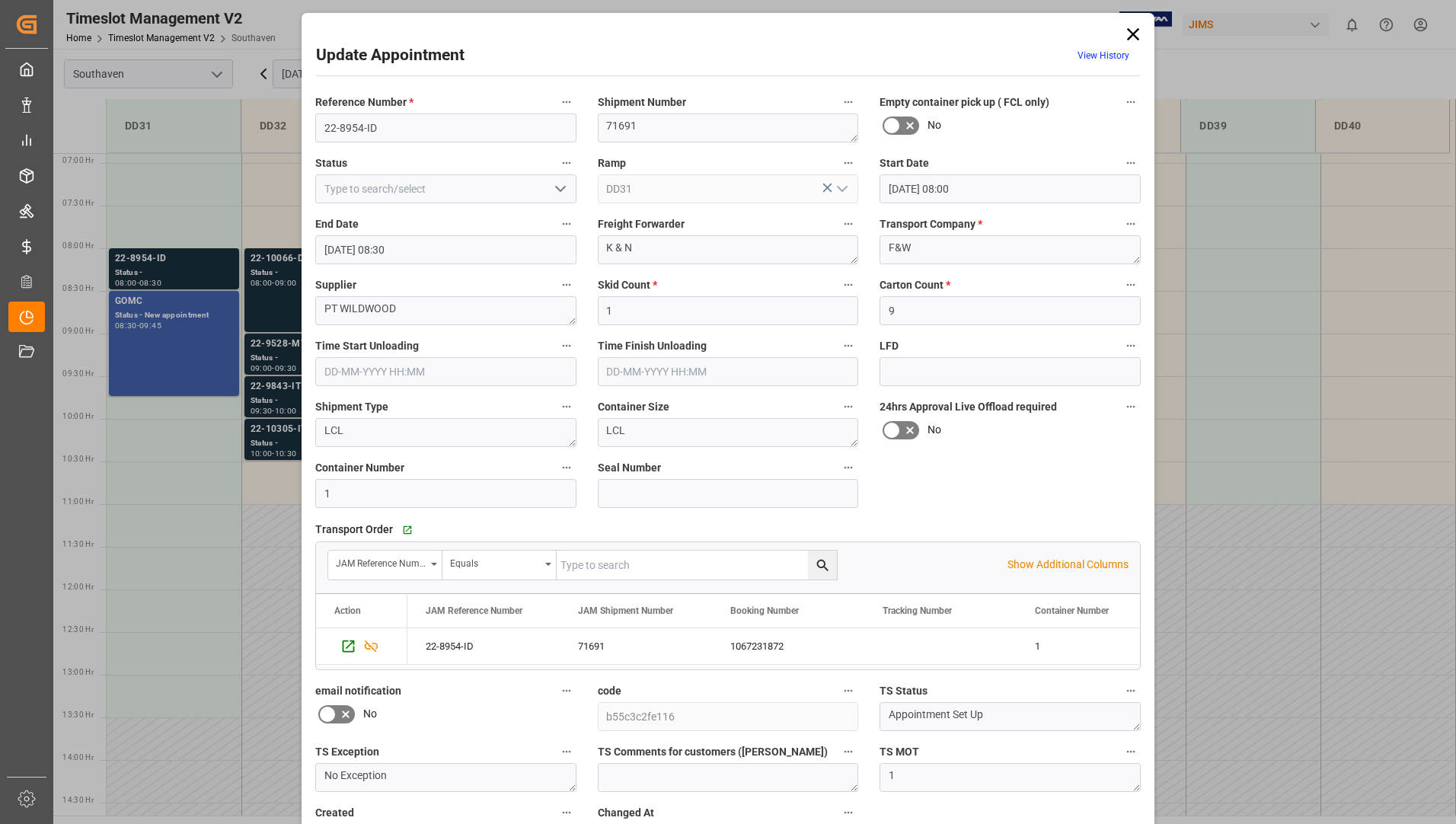
click at [1133, 36] on icon at bounding box center [1134, 35] width 12 height 12
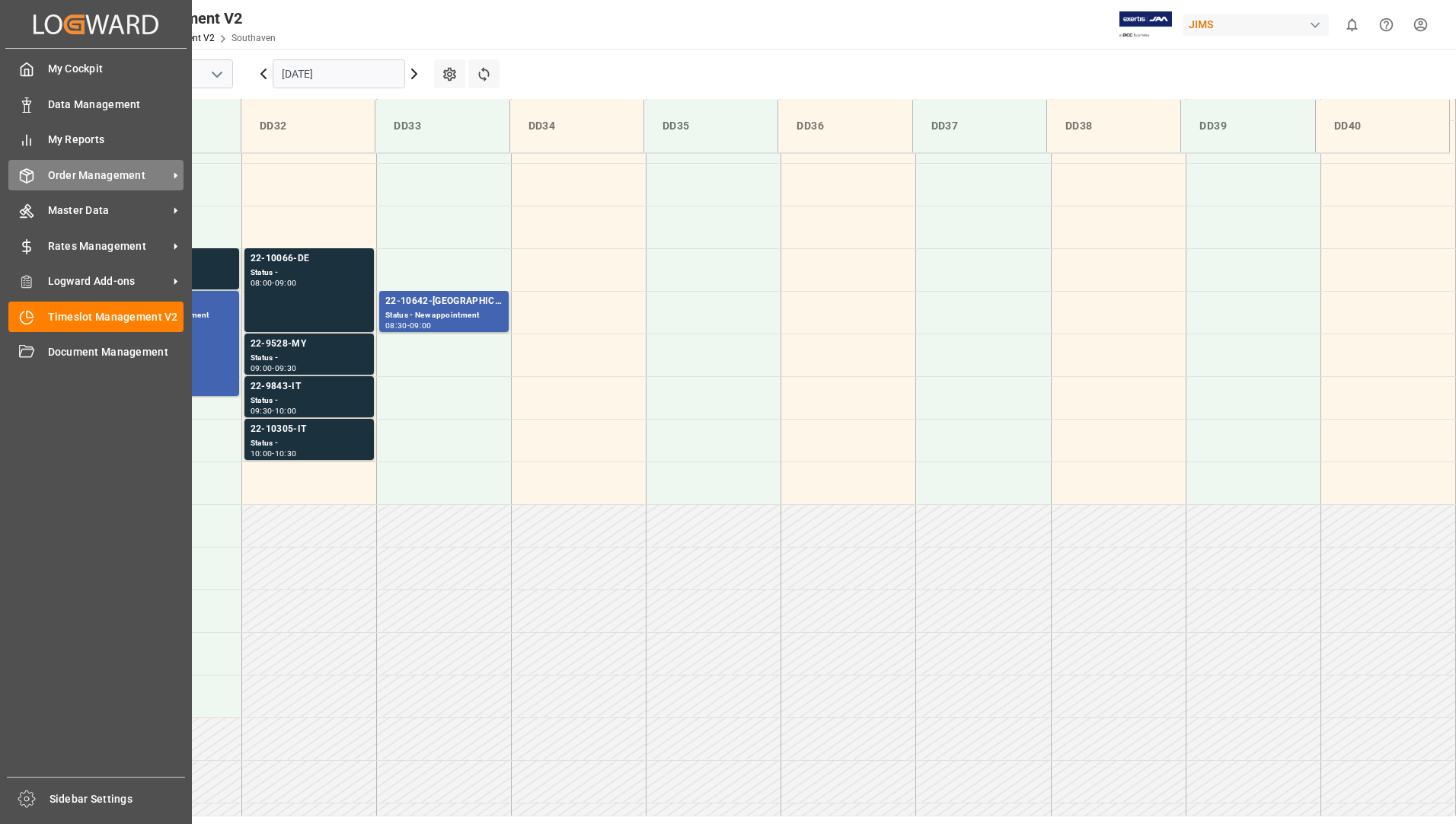
click at [83, 181] on span "Order Management" at bounding box center [107, 176] width 120 height 16
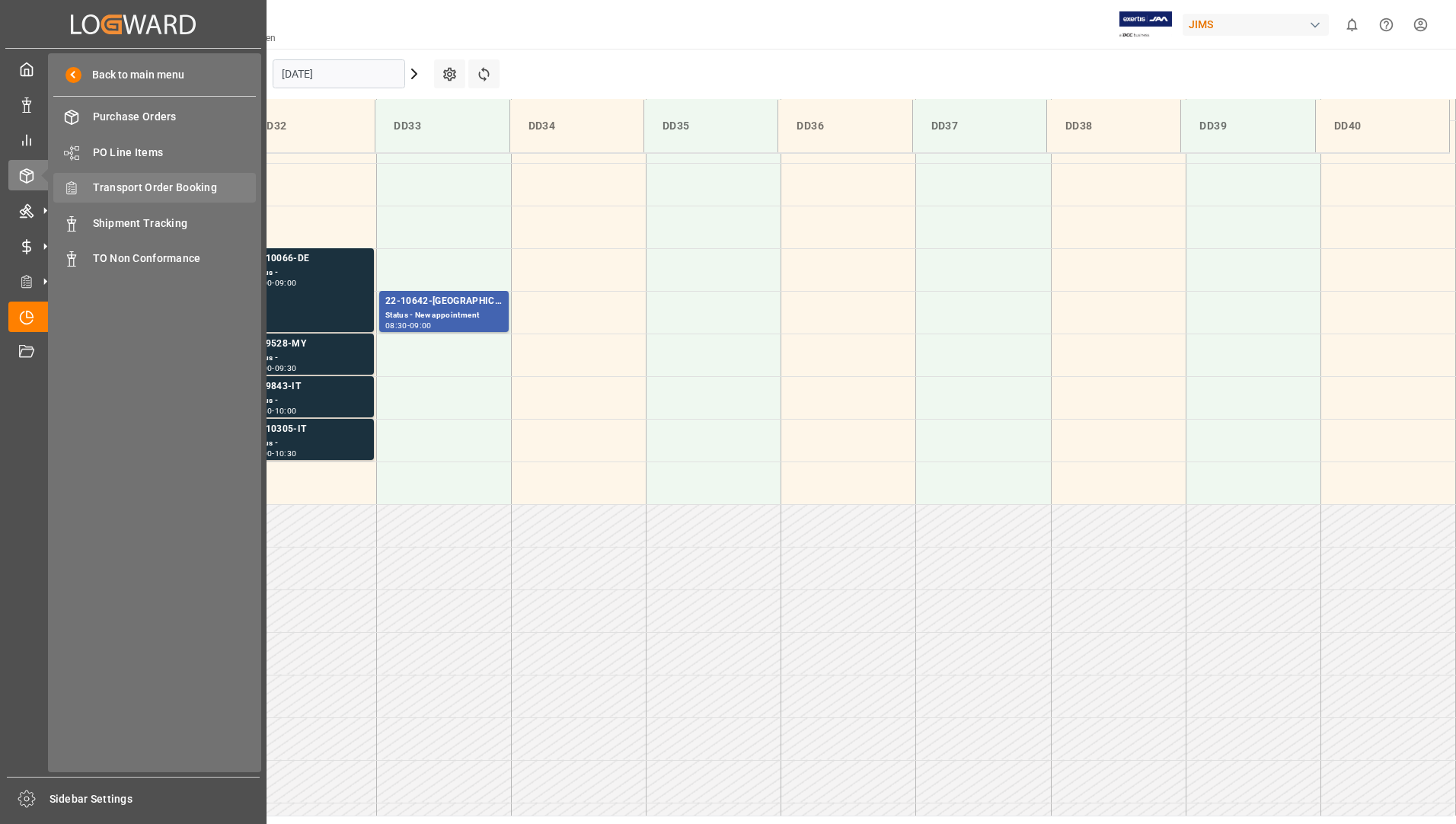
click at [218, 187] on span "Transport Order Booking" at bounding box center [175, 187] width 163 height 16
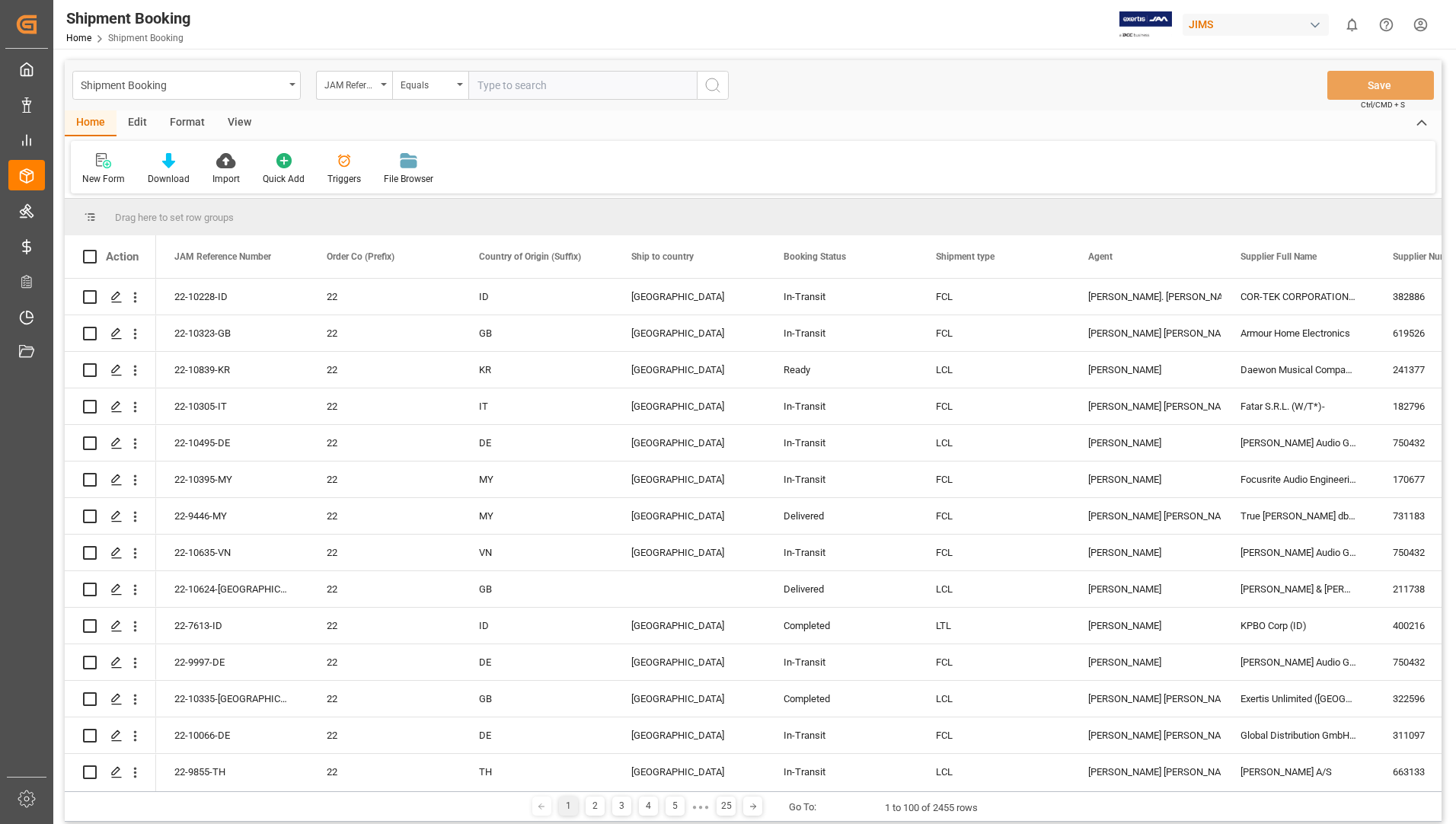
click at [533, 85] on input "text" at bounding box center [582, 85] width 228 height 29
type input "22-10642-[GEOGRAPHIC_DATA]"
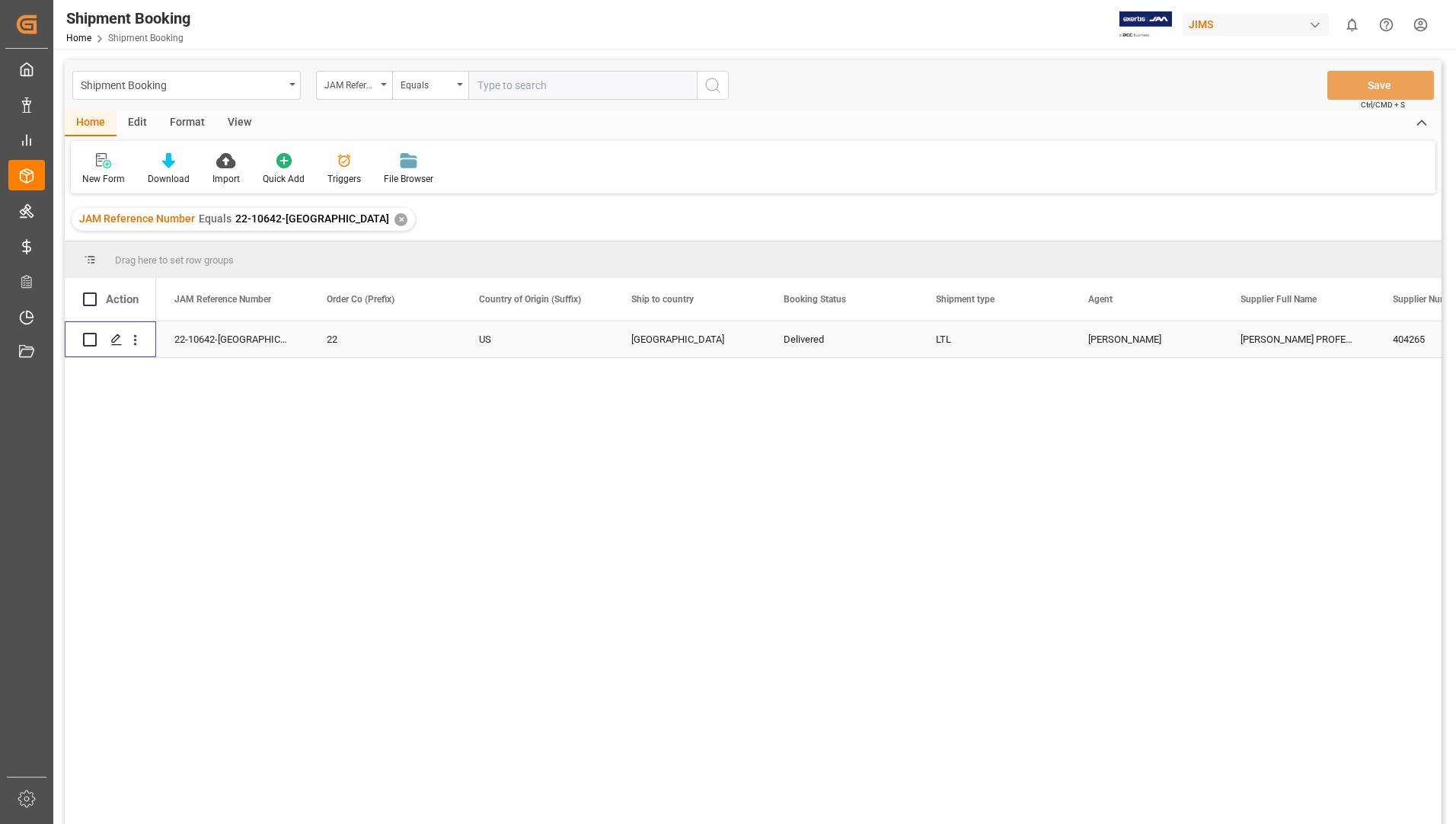
click at [90, 337] on input "Press Space to toggle row selection (unchecked)" at bounding box center [89, 339] width 13 height 13
checkbox input "true"
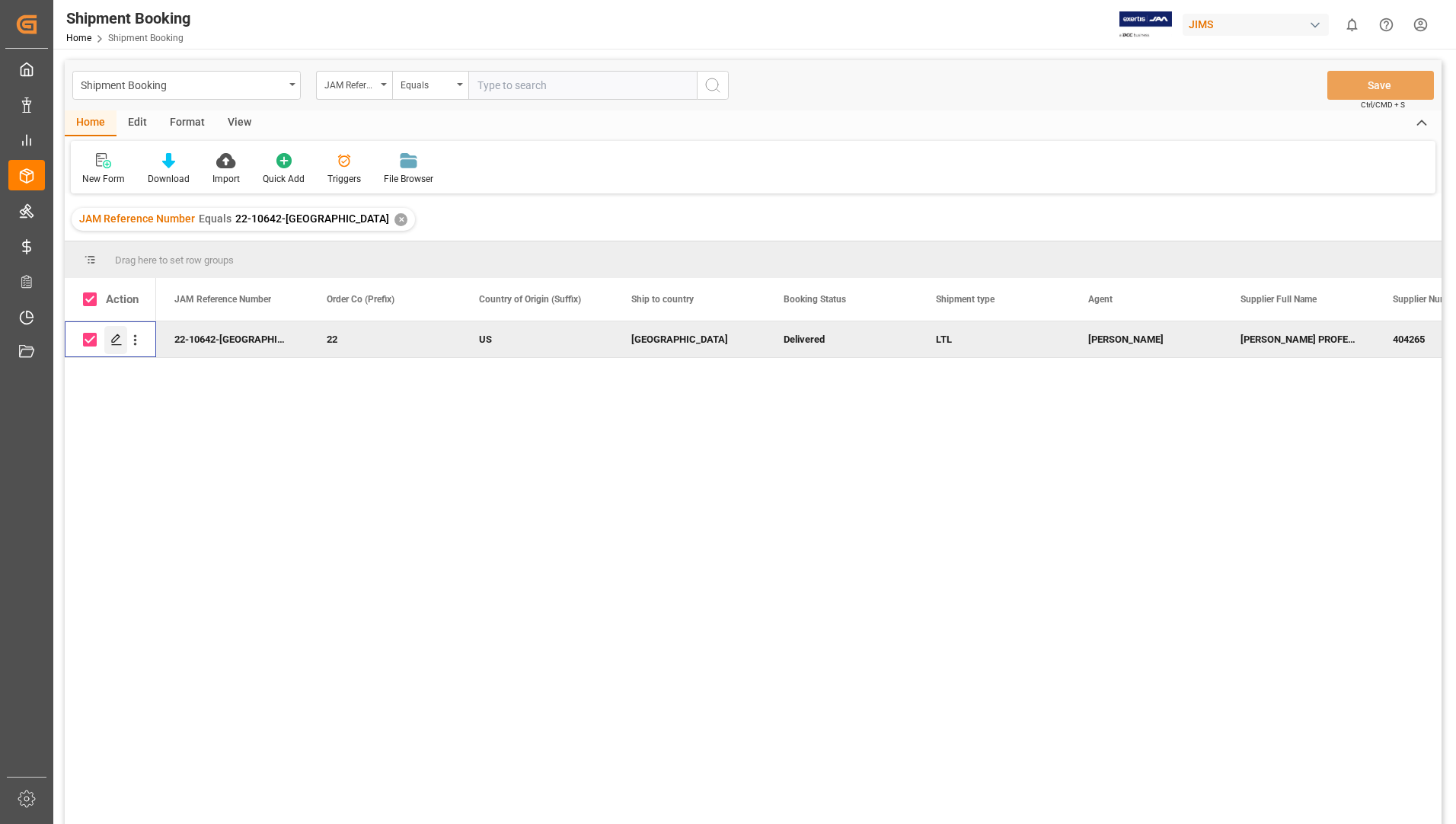
click at [117, 338] on icon "Press SPACE to deselect this row." at bounding box center [116, 339] width 12 height 12
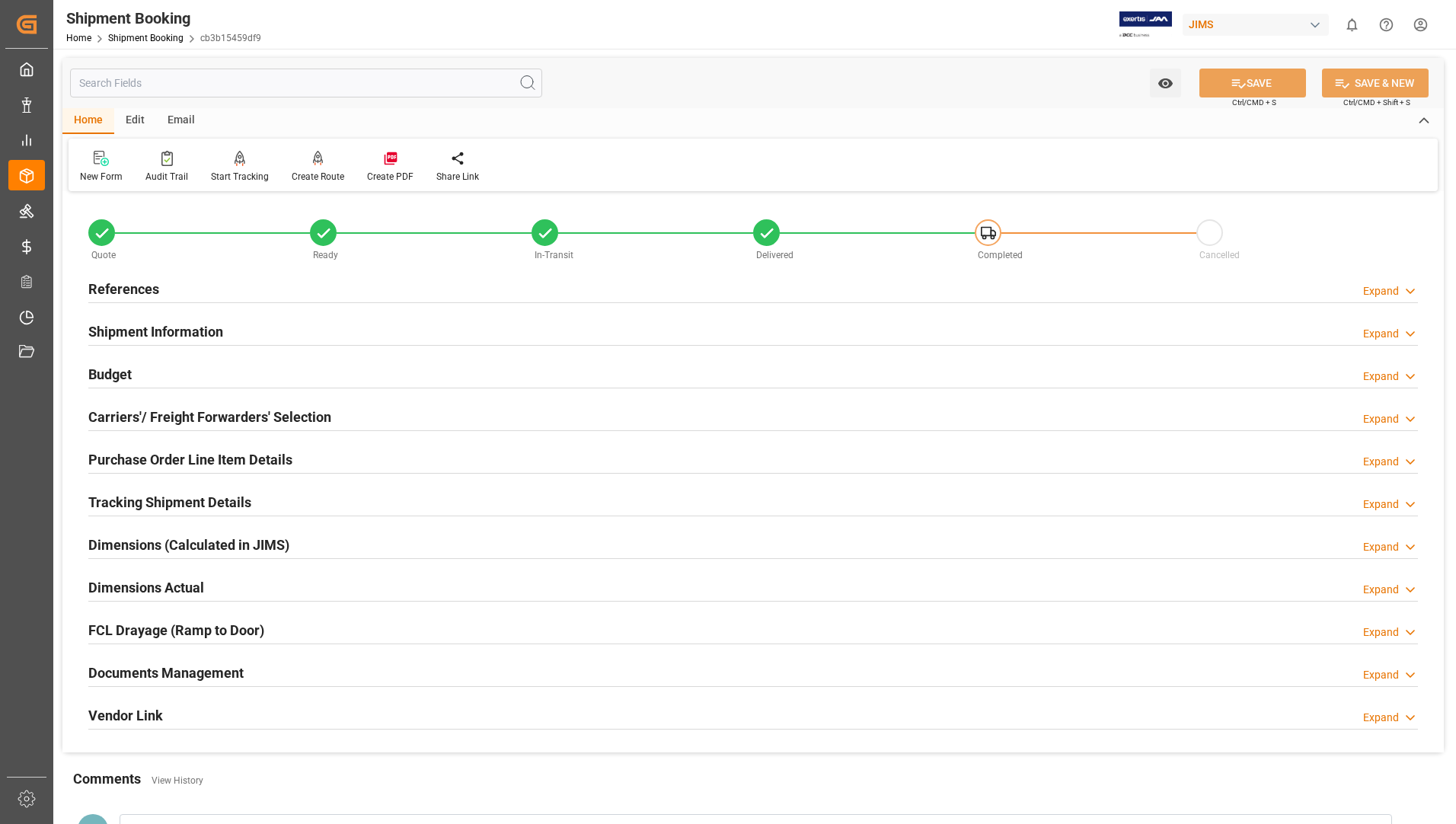
click at [201, 670] on h2 "Documents Management" at bounding box center [165, 672] width 155 height 20
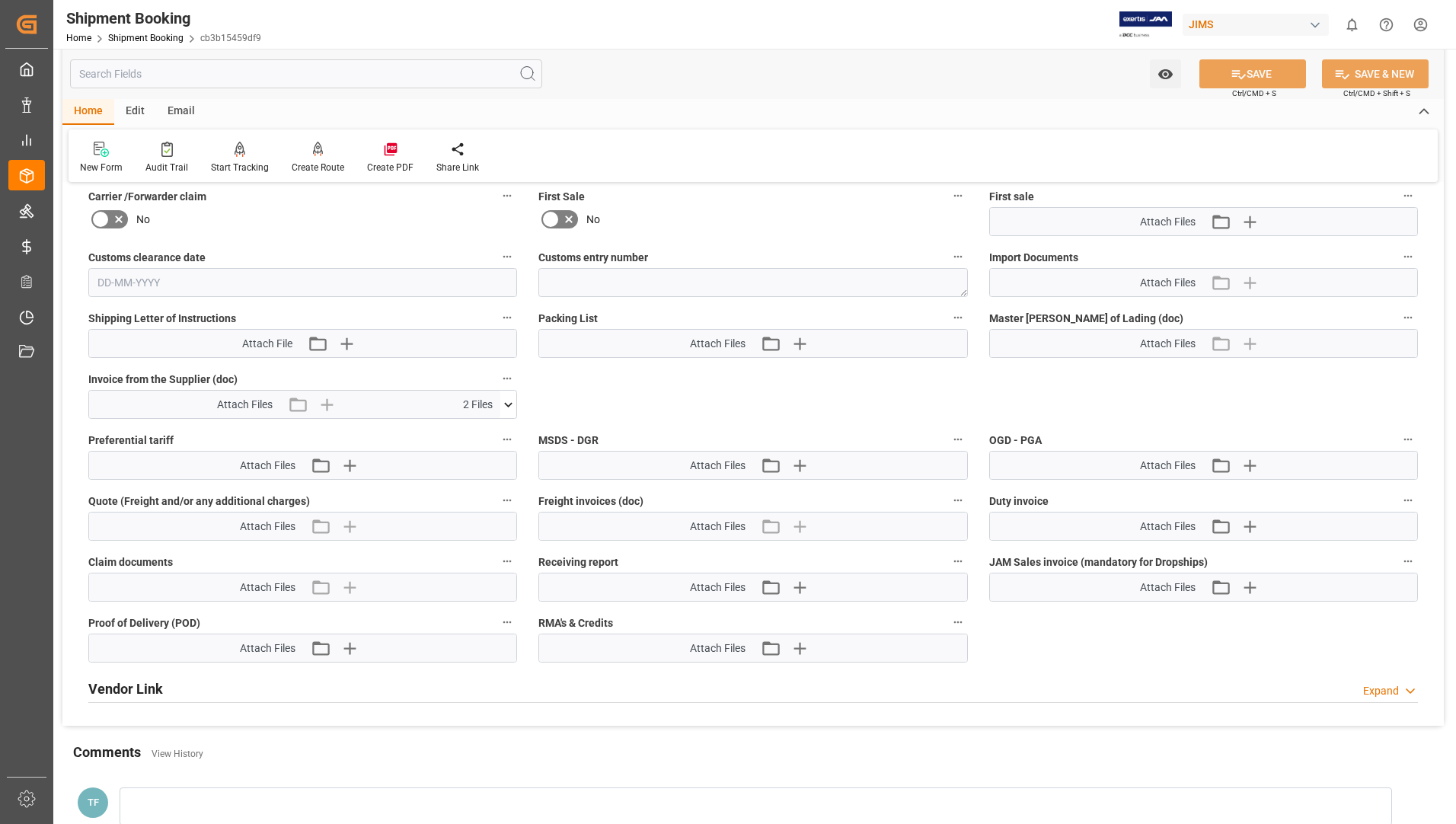
scroll to position [685, 0]
click at [507, 399] on icon at bounding box center [508, 402] width 16 height 16
click at [476, 426] on icon at bounding box center [468, 431] width 16 height 16
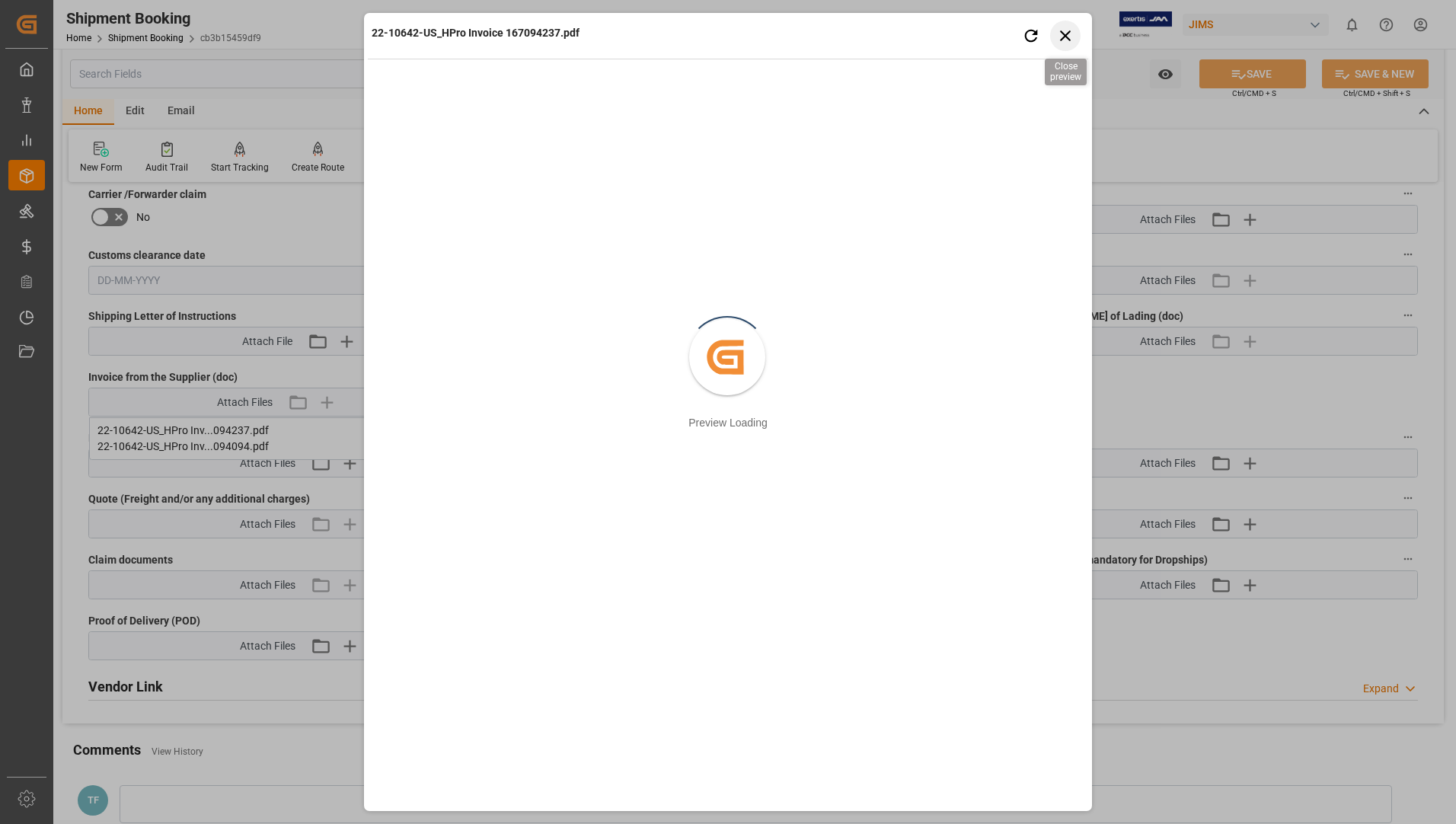
click at [1063, 34] on icon "button" at bounding box center [1065, 36] width 11 height 11
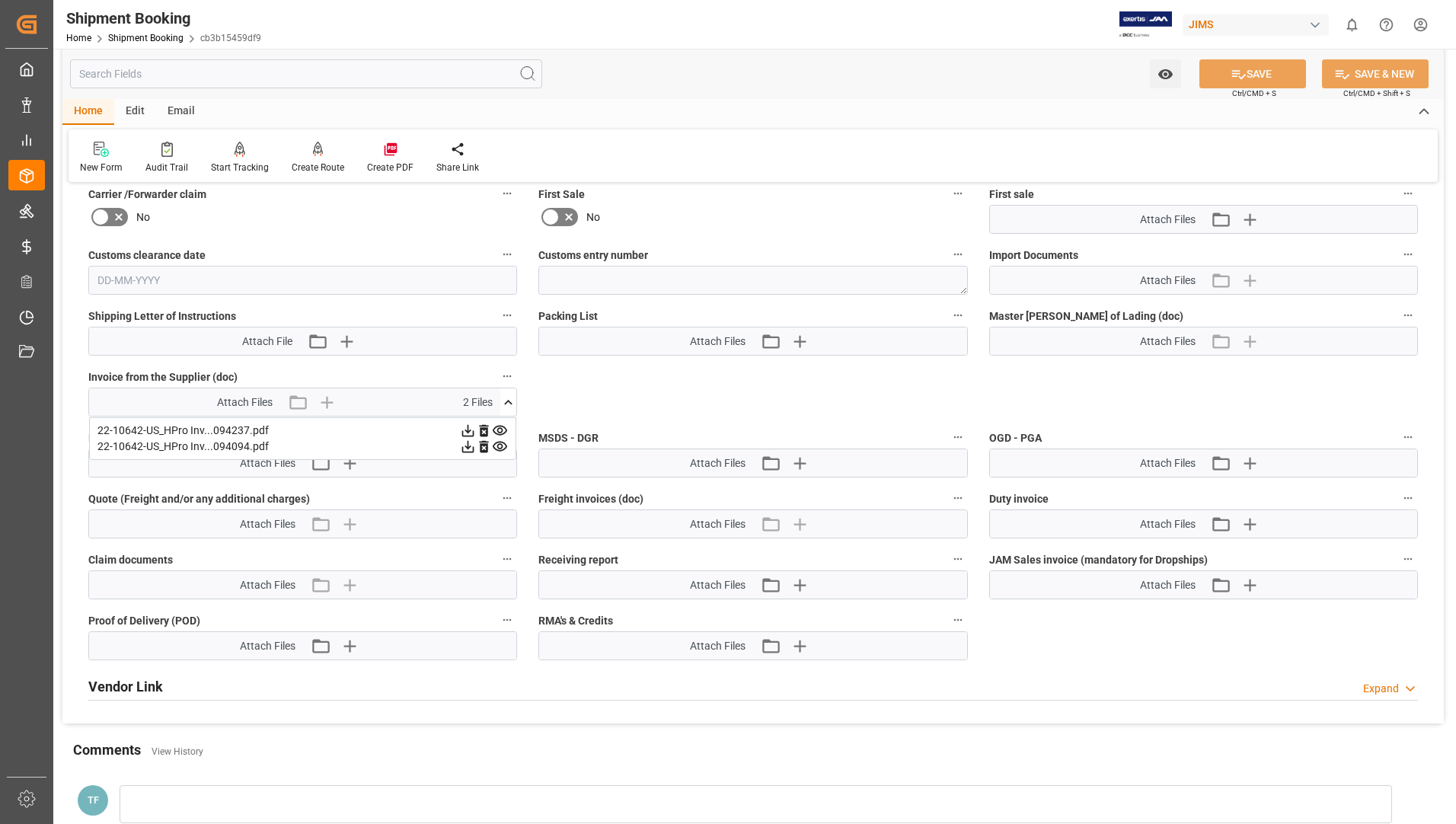
click at [474, 441] on icon at bounding box center [468, 447] width 12 height 12
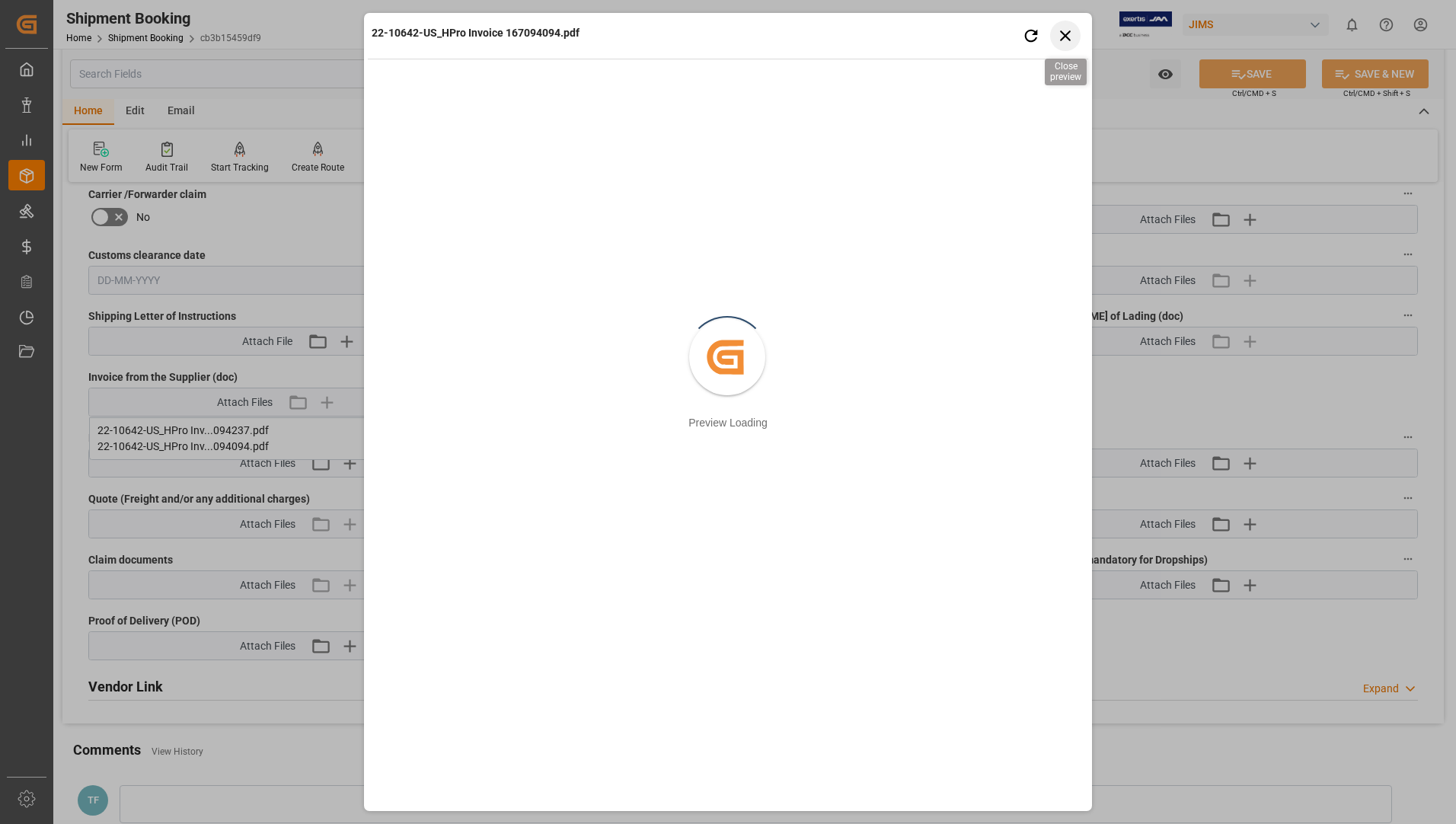
click at [1067, 37] on icon "button" at bounding box center [1065, 36] width 11 height 11
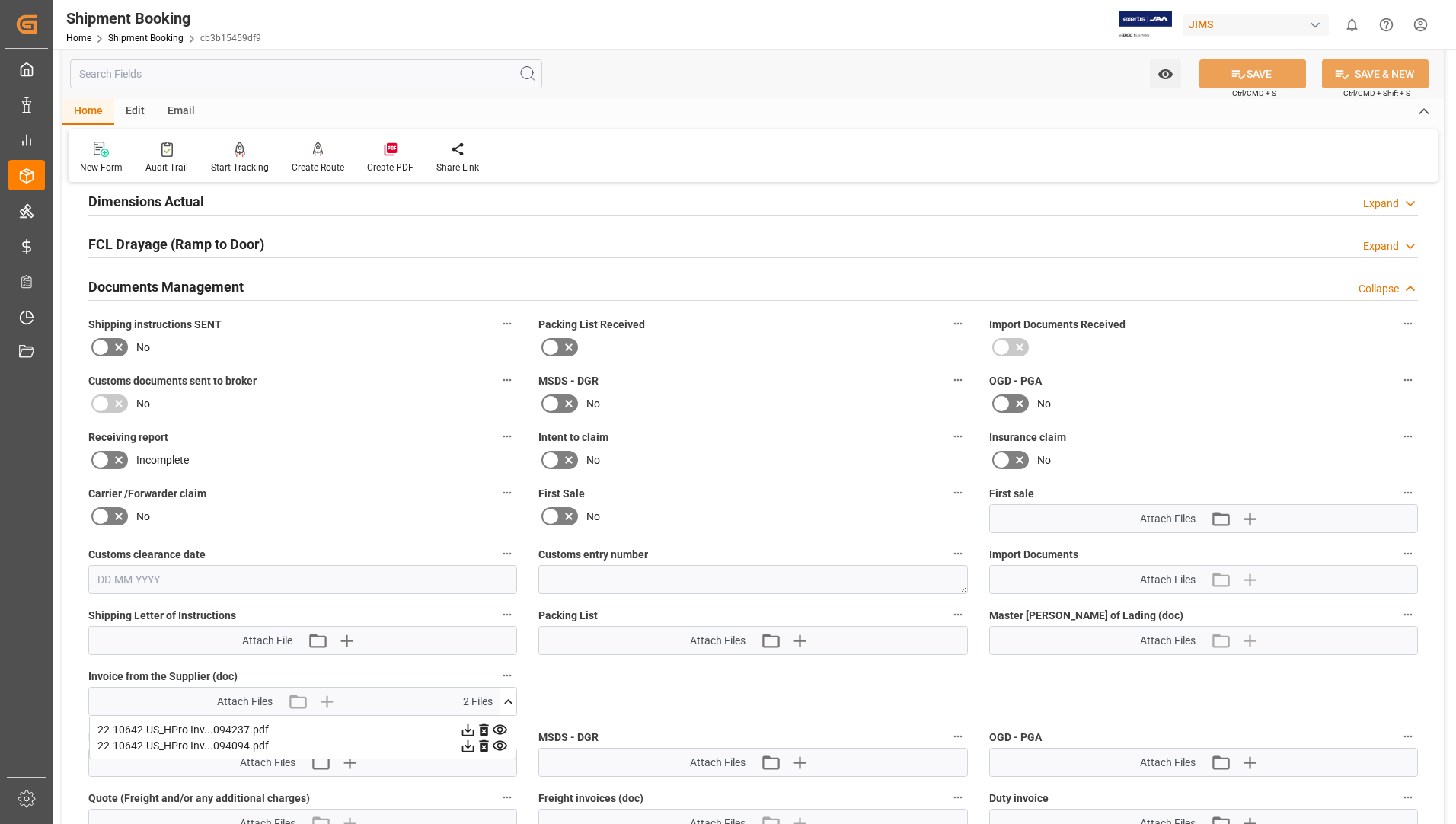
scroll to position [305, 0]
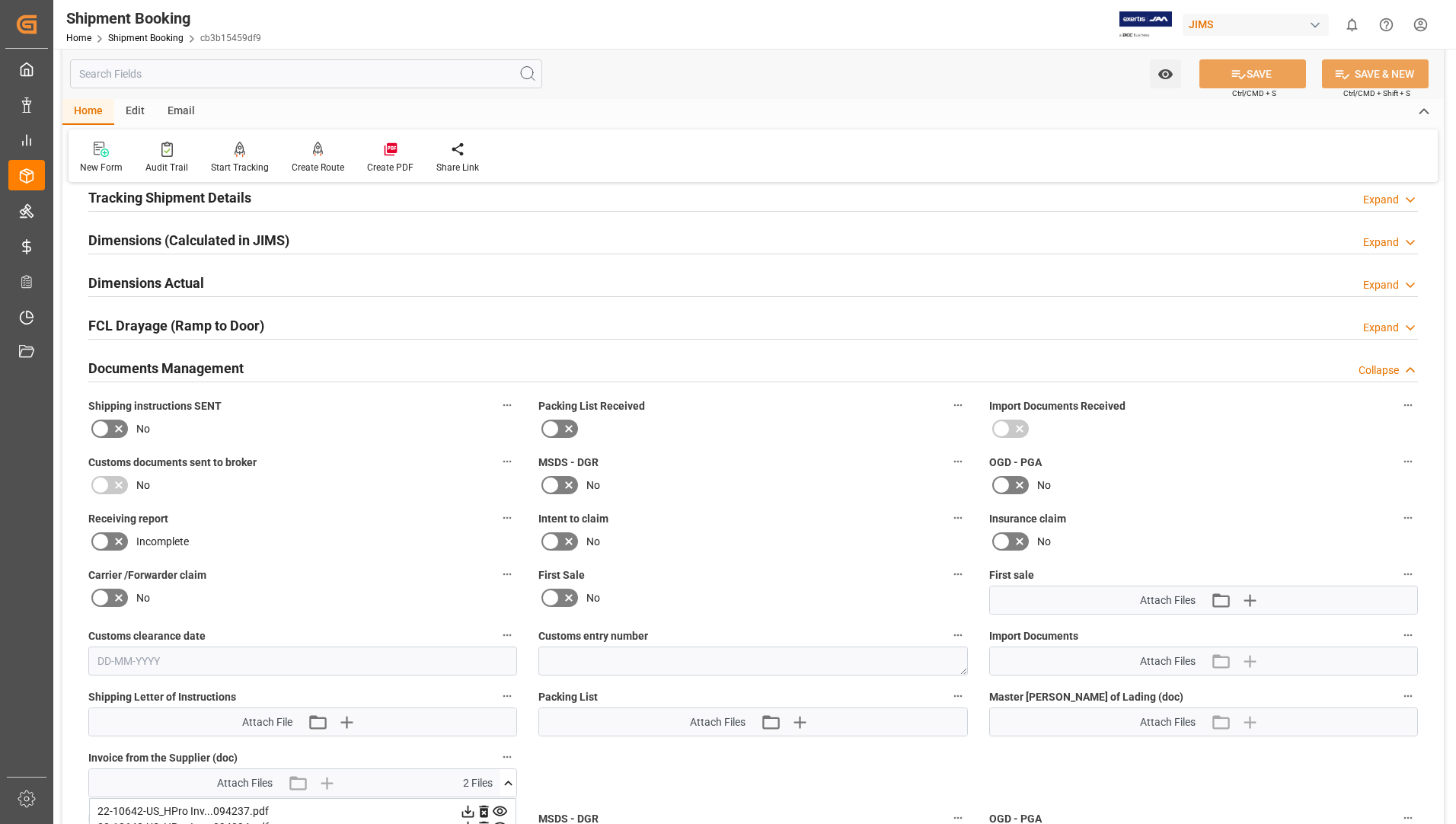
click at [172, 274] on h2 "Dimensions Actual" at bounding box center [146, 282] width 115 height 20
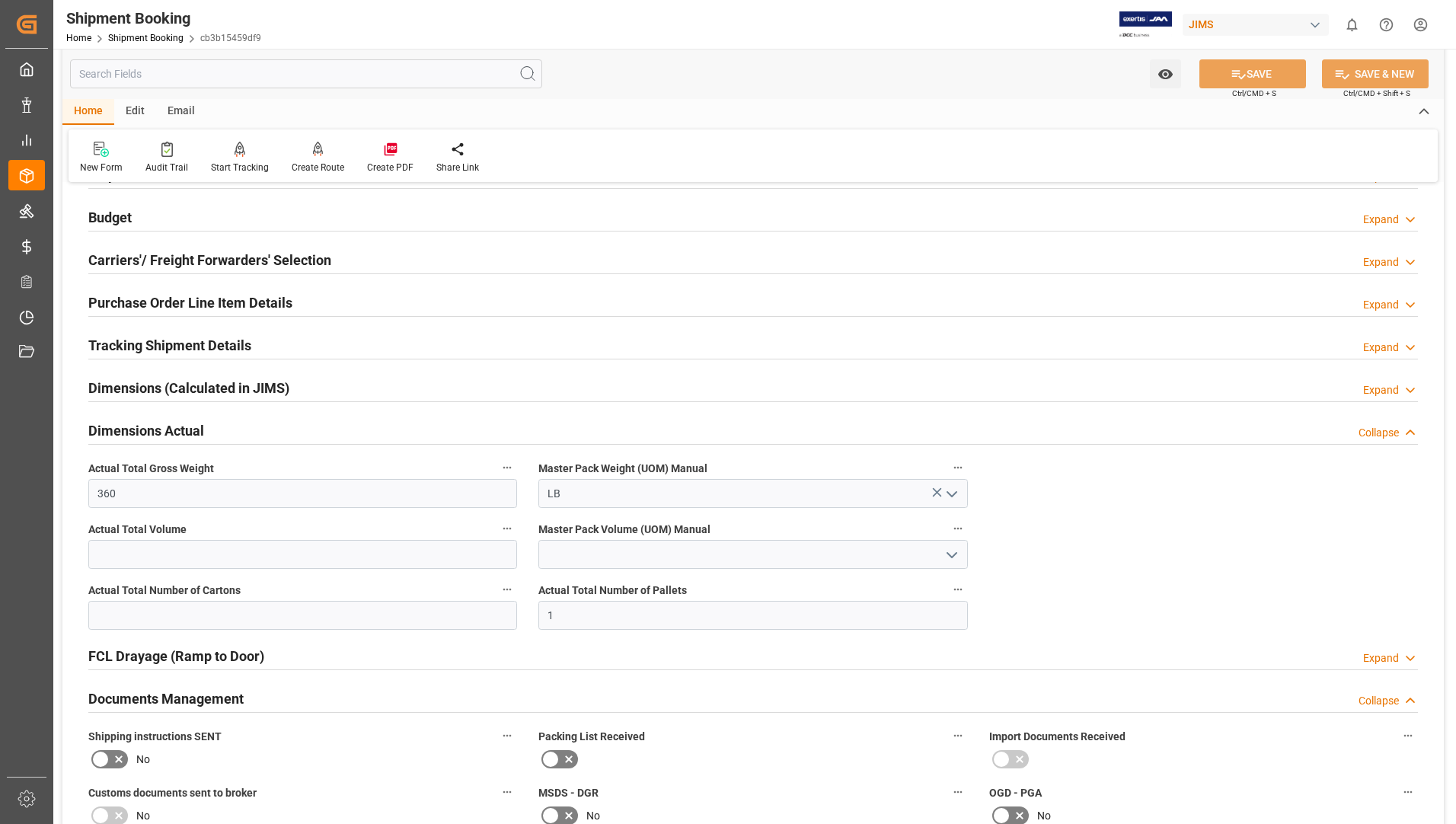
scroll to position [152, 0]
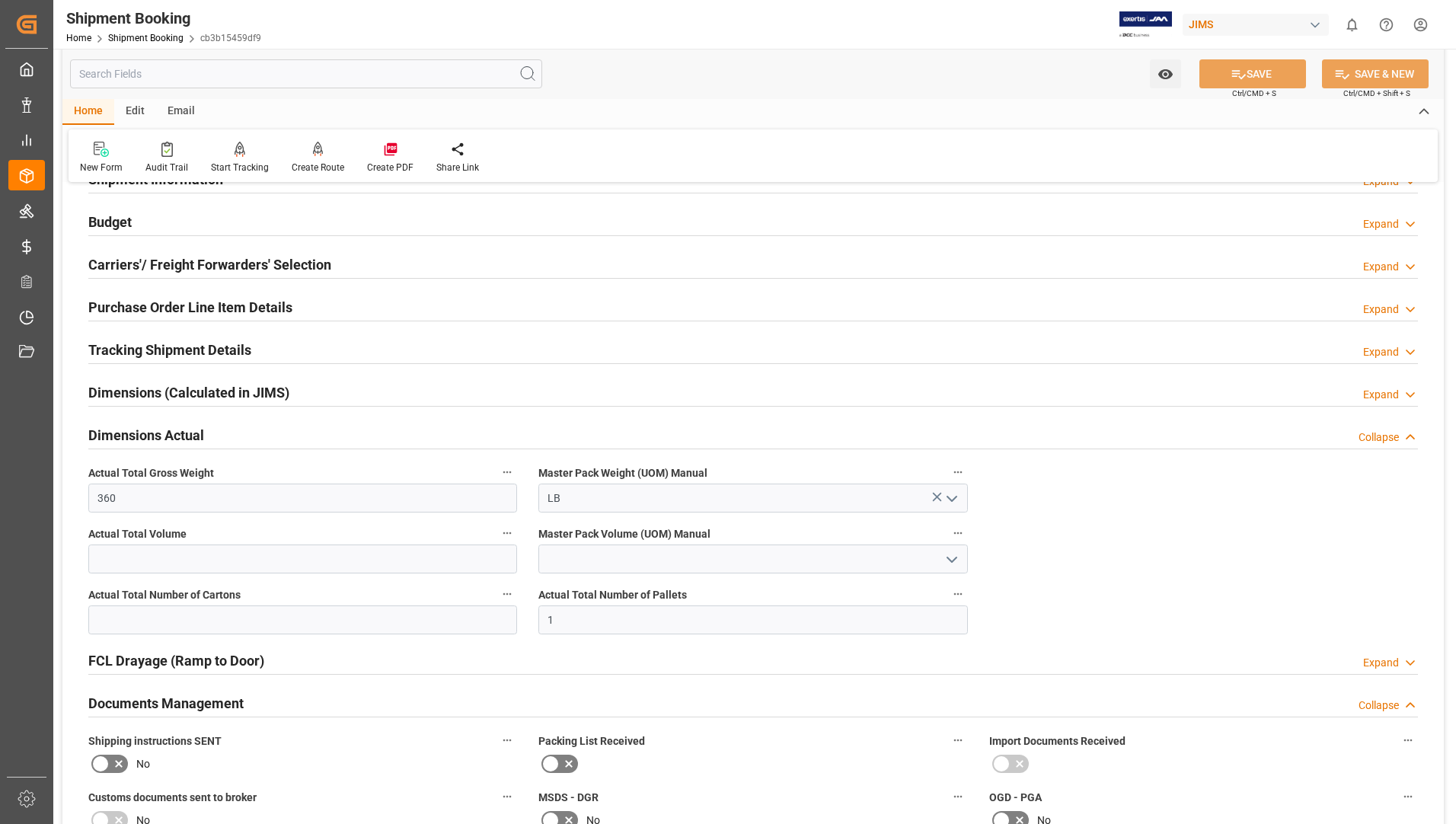
click at [227, 297] on h2 "Purchase Order Line Item Details" at bounding box center [190, 306] width 204 height 20
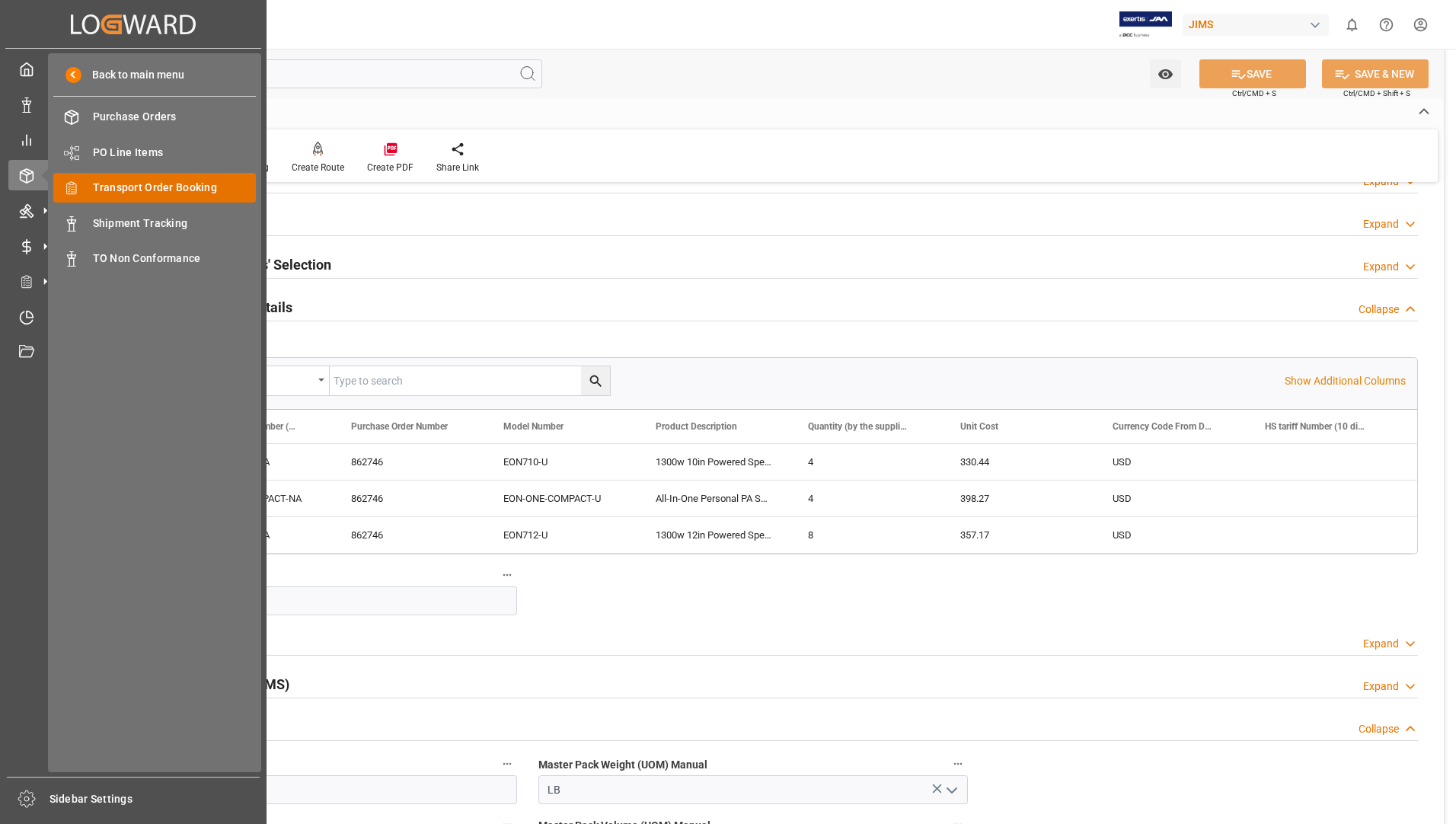
click at [131, 181] on span "Transport Order Booking" at bounding box center [175, 187] width 163 height 16
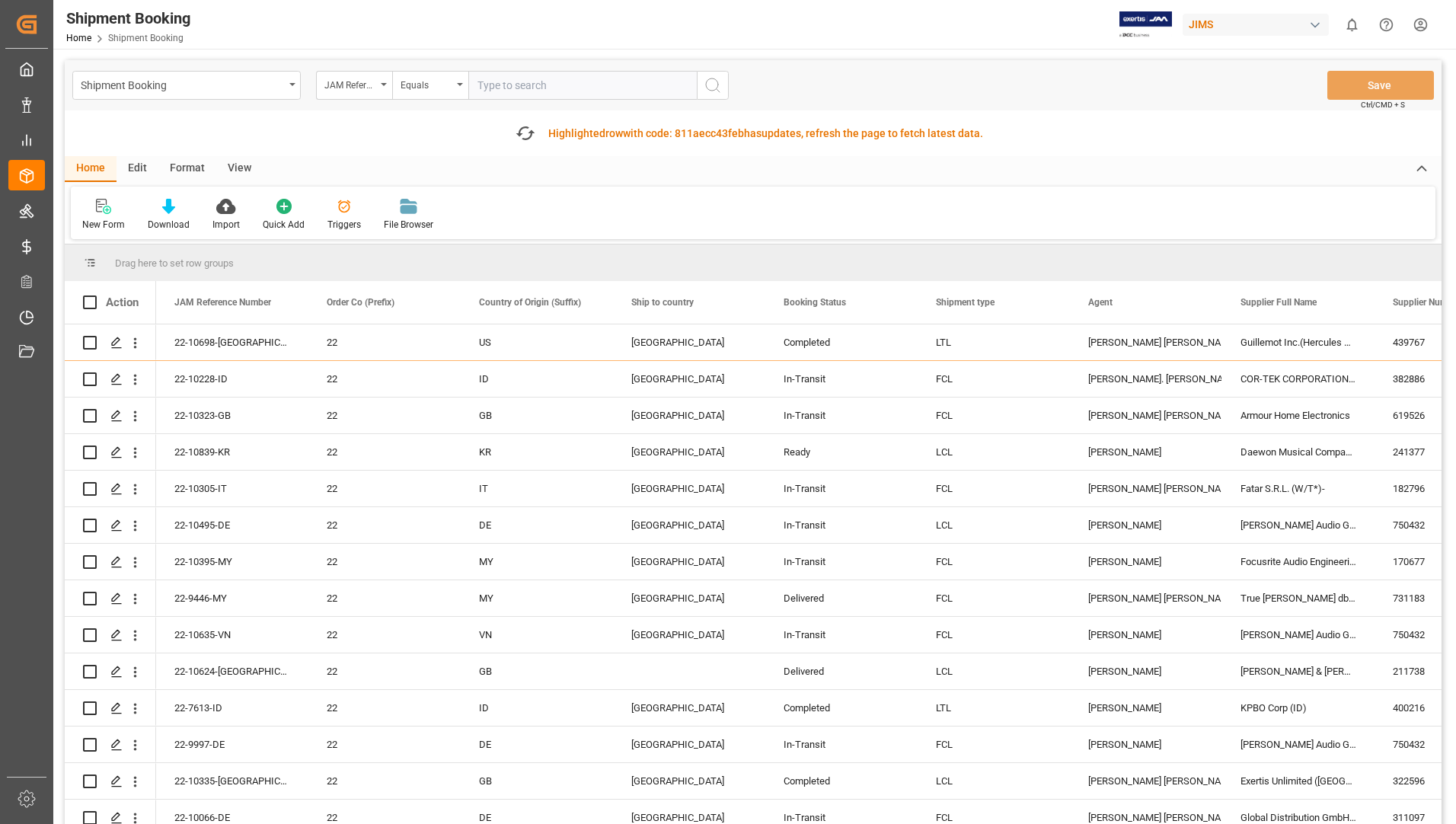
click at [519, 82] on input "text" at bounding box center [582, 85] width 228 height 29
type input "22-8954-ID"
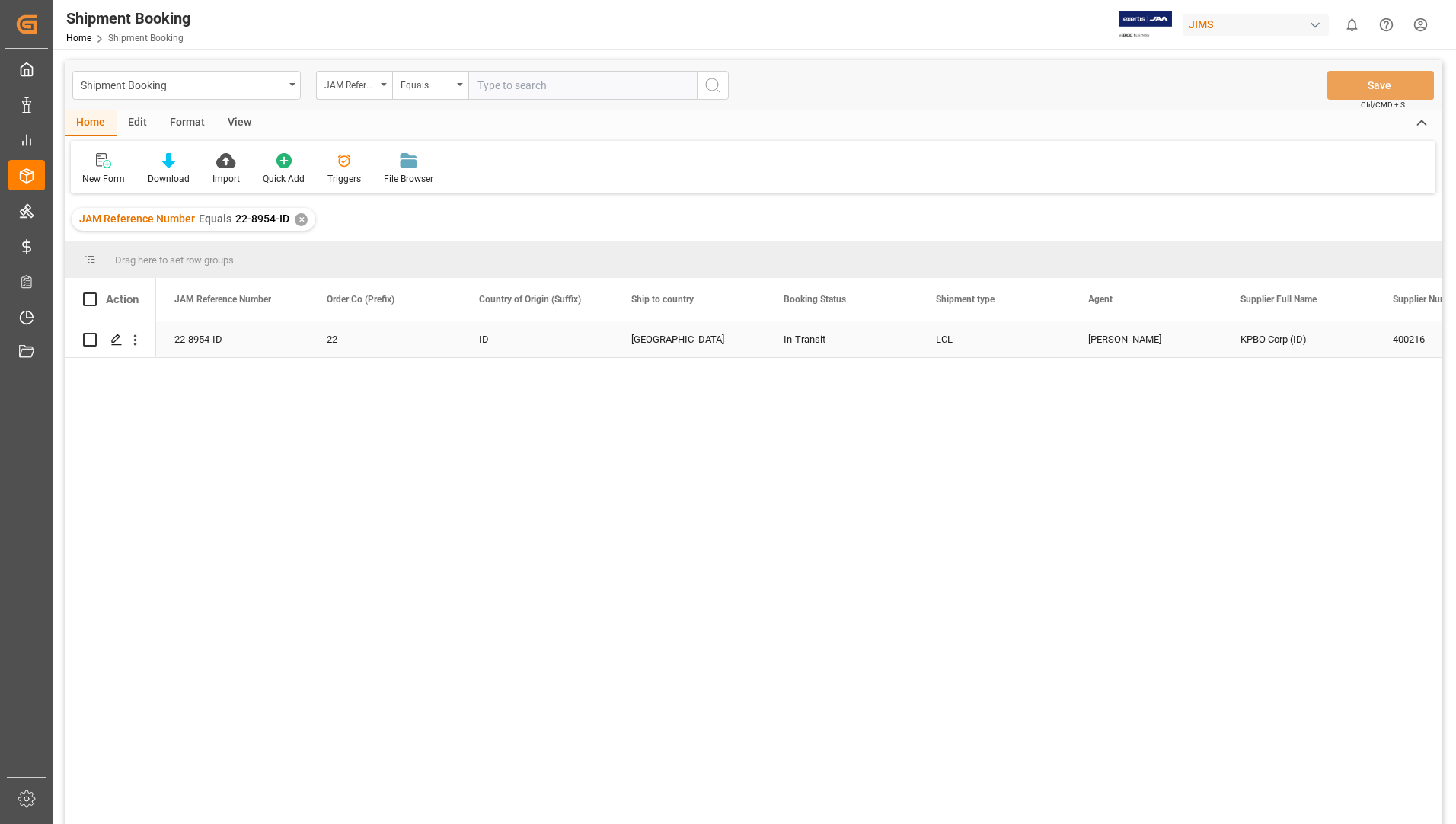
click at [84, 337] on input "Press Space to toggle row selection (unchecked)" at bounding box center [89, 339] width 13 height 13
checkbox input "true"
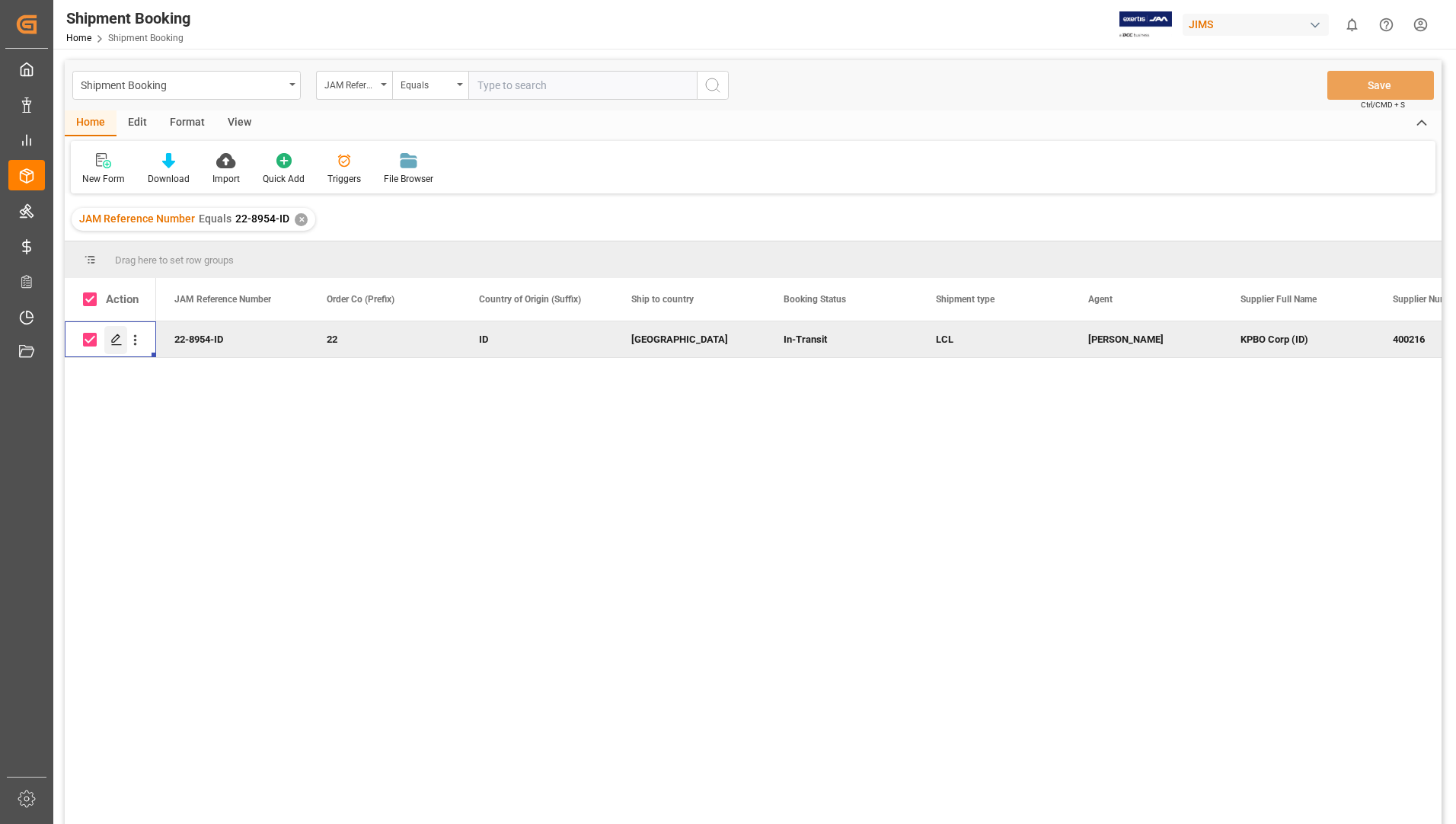
click at [115, 334] on icon "Press SPACE to deselect this row." at bounding box center [116, 339] width 12 height 12
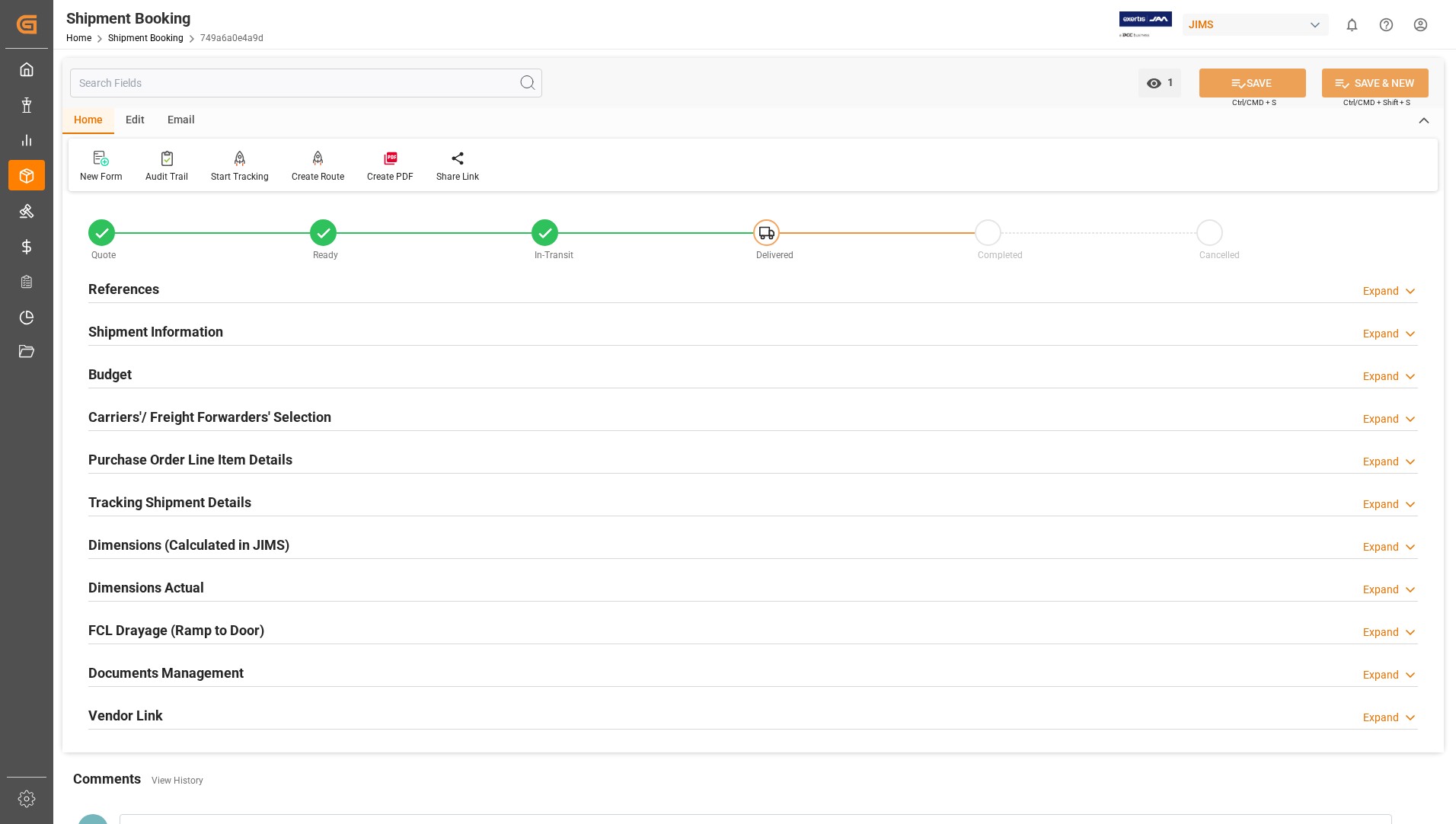
click at [129, 670] on h2 "Documents Management" at bounding box center [165, 672] width 155 height 20
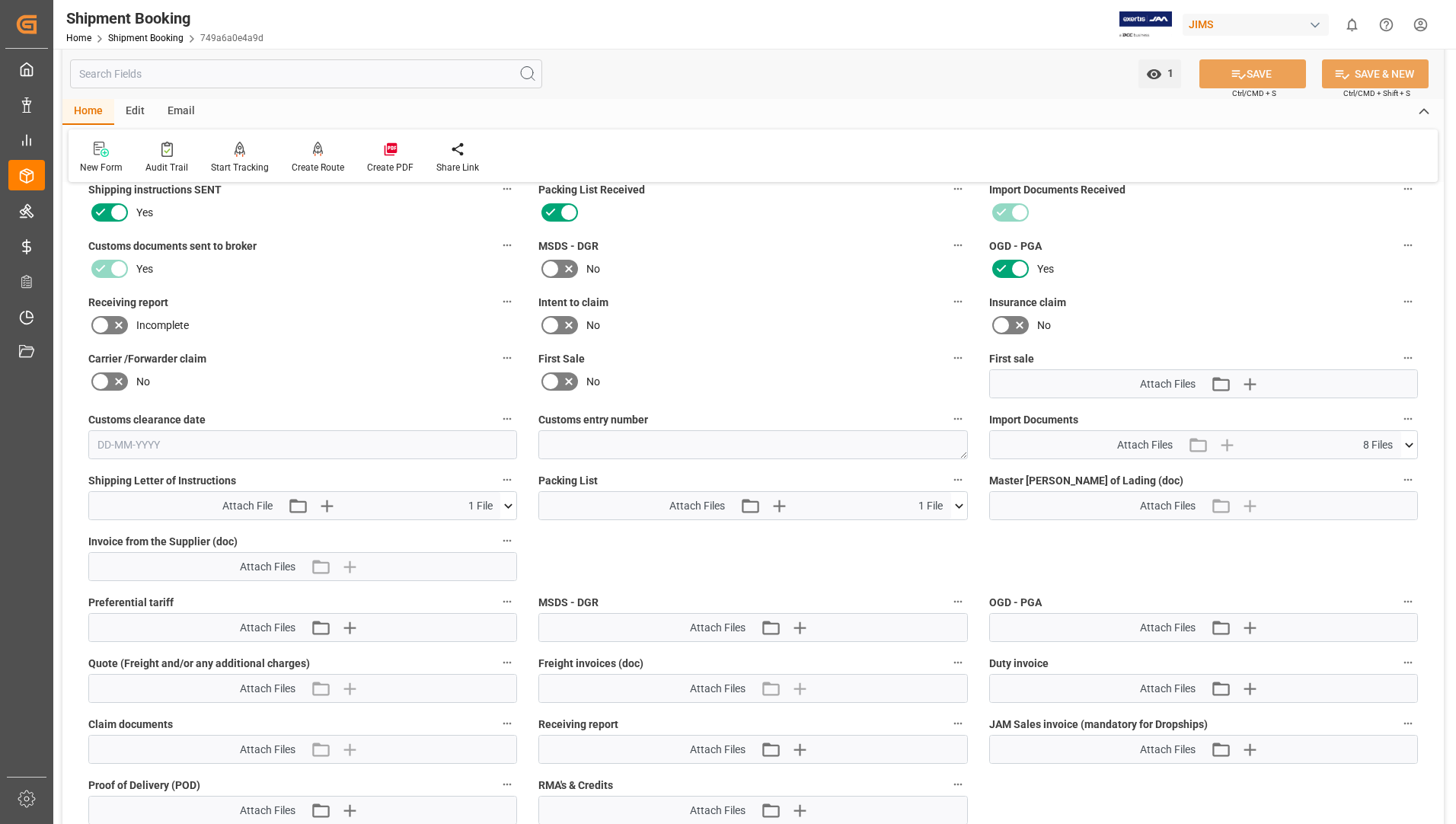
scroll to position [533, 0]
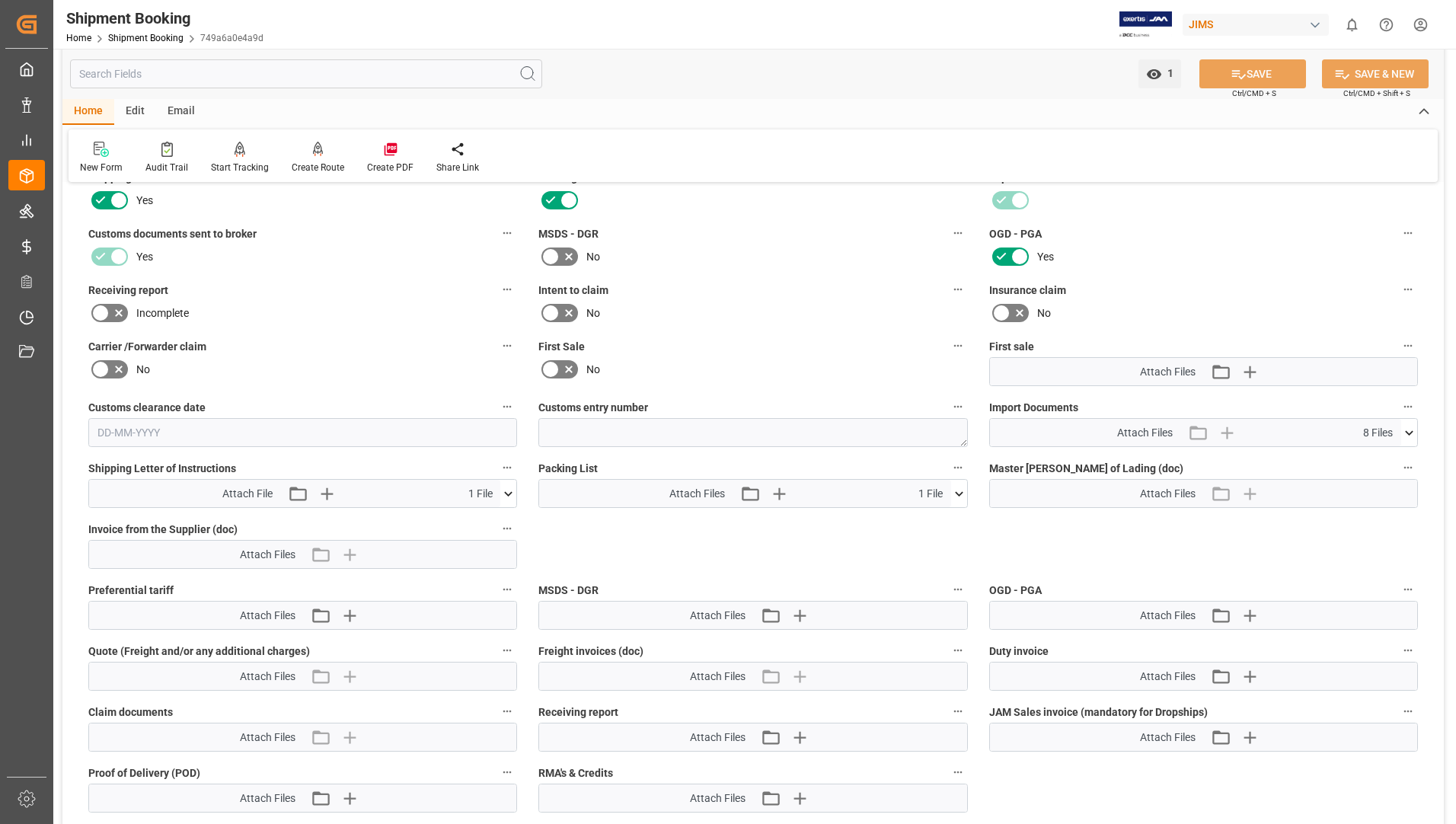
click at [964, 489] on icon at bounding box center [959, 494] width 16 height 16
click at [927, 514] on icon at bounding box center [919, 522] width 16 height 16
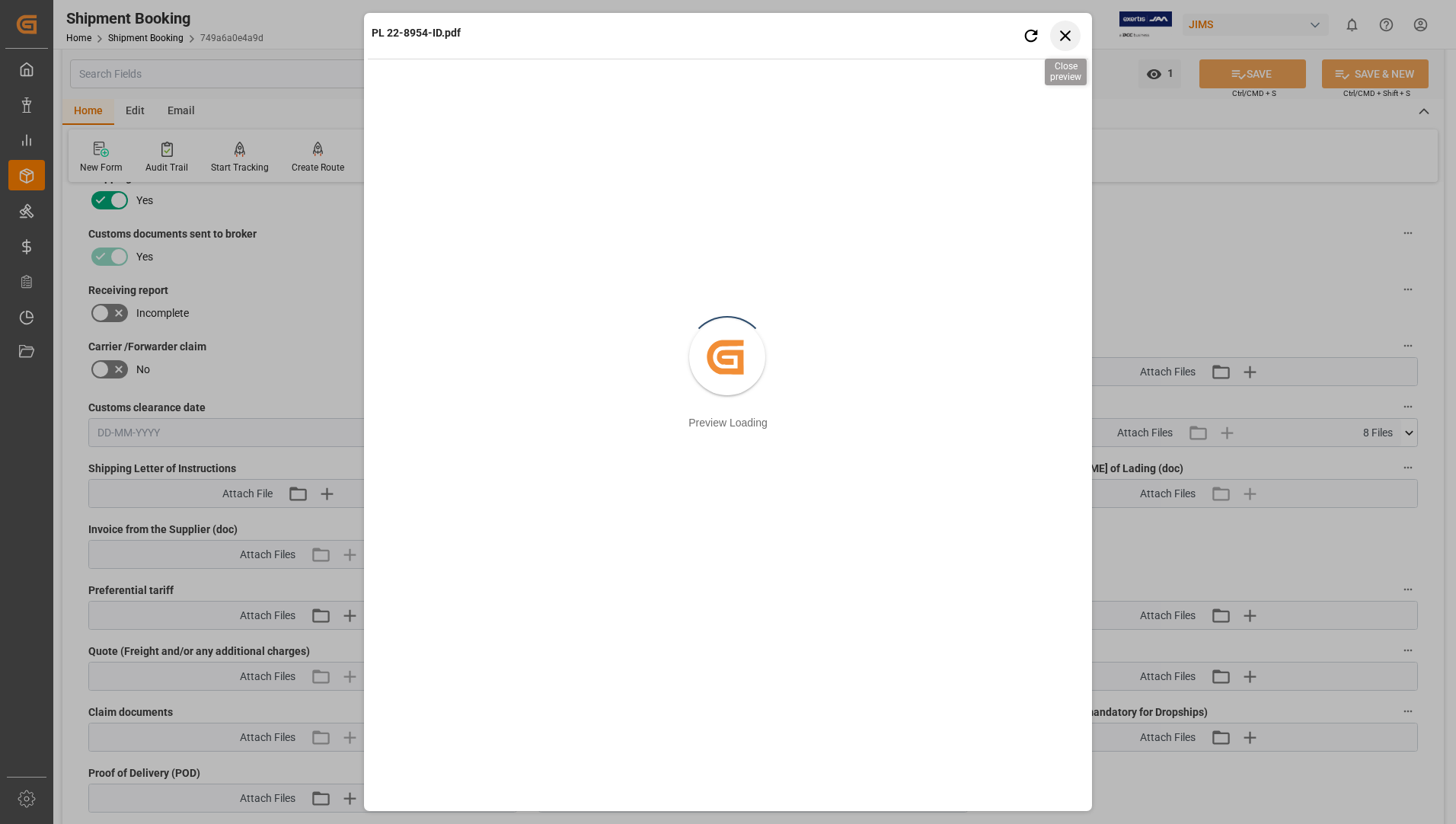
click at [1064, 30] on icon "button" at bounding box center [1065, 35] width 19 height 19
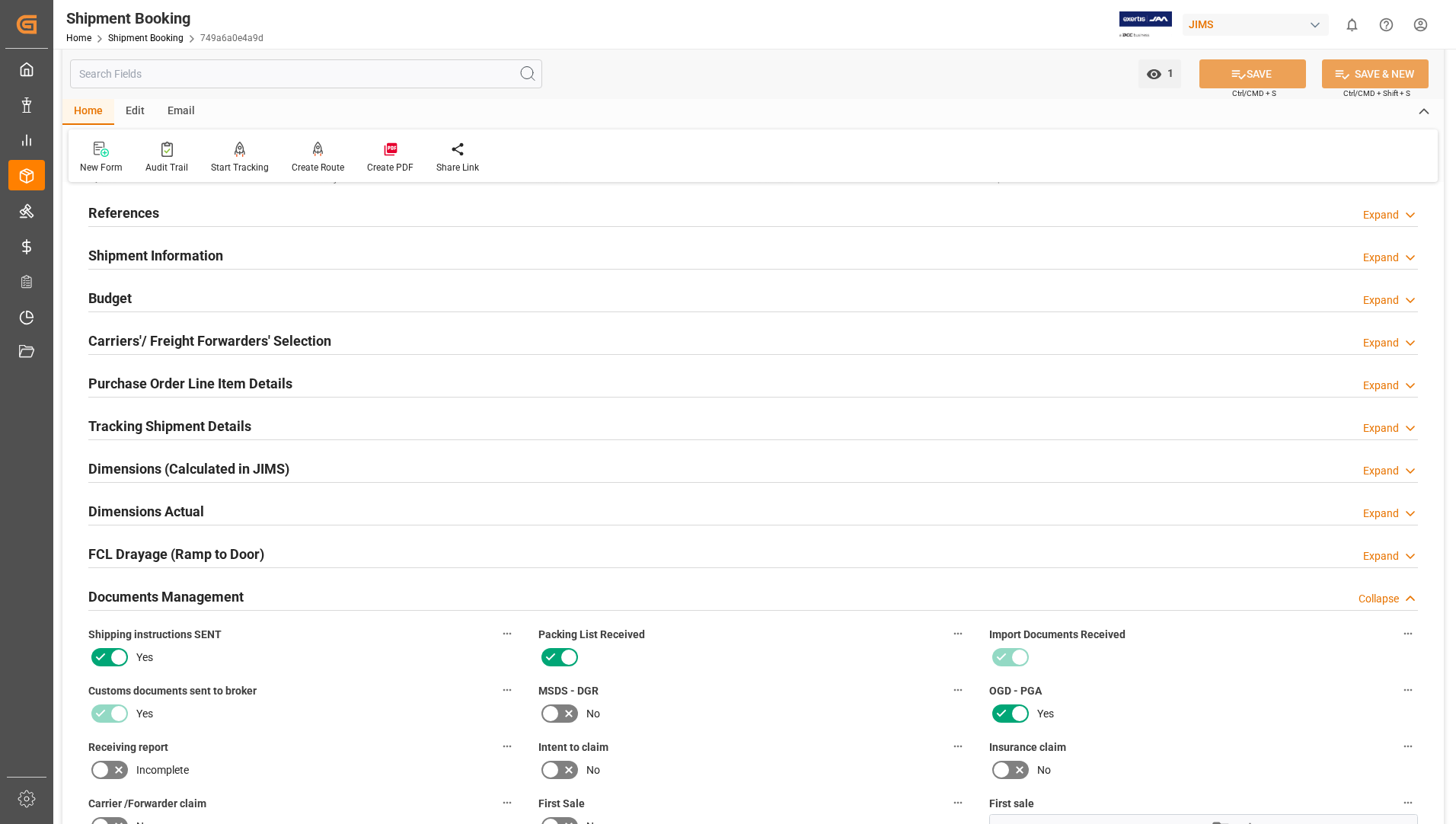
scroll to position [0, 0]
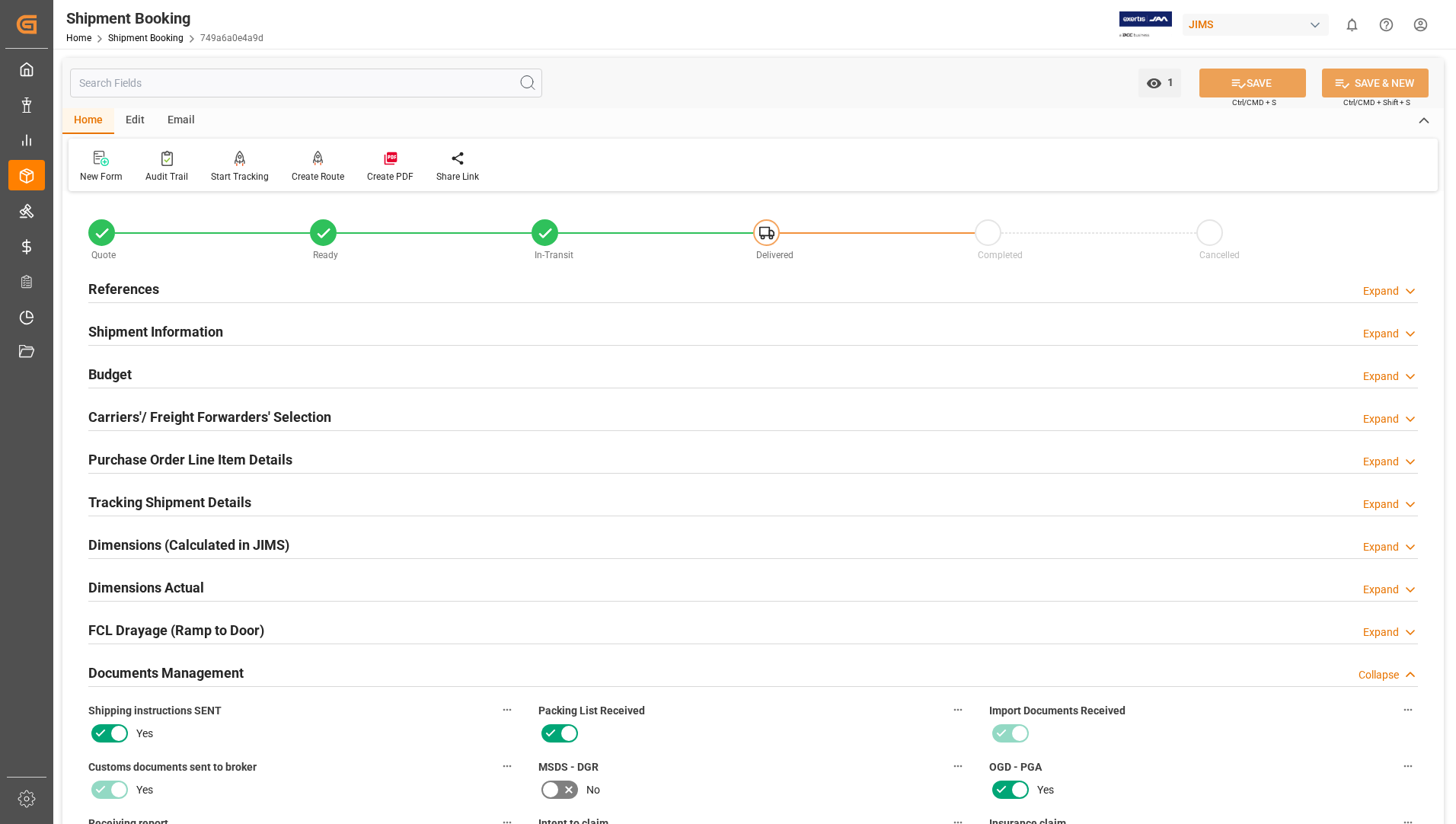
click at [115, 510] on h2 "Tracking Shipment Details" at bounding box center [169, 502] width 163 height 20
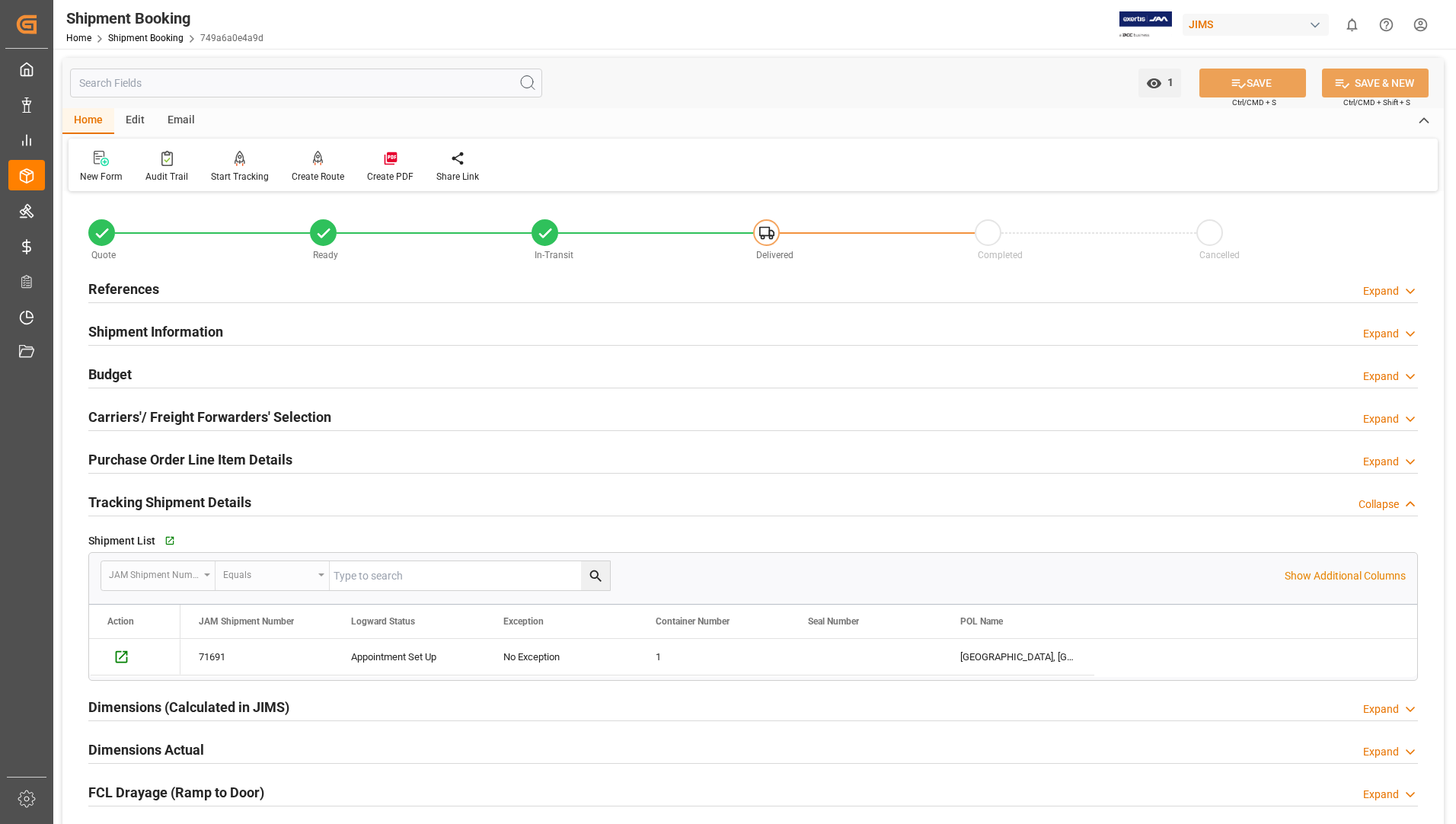
click at [144, 458] on h2 "Purchase Order Line Item Details" at bounding box center [190, 459] width 204 height 20
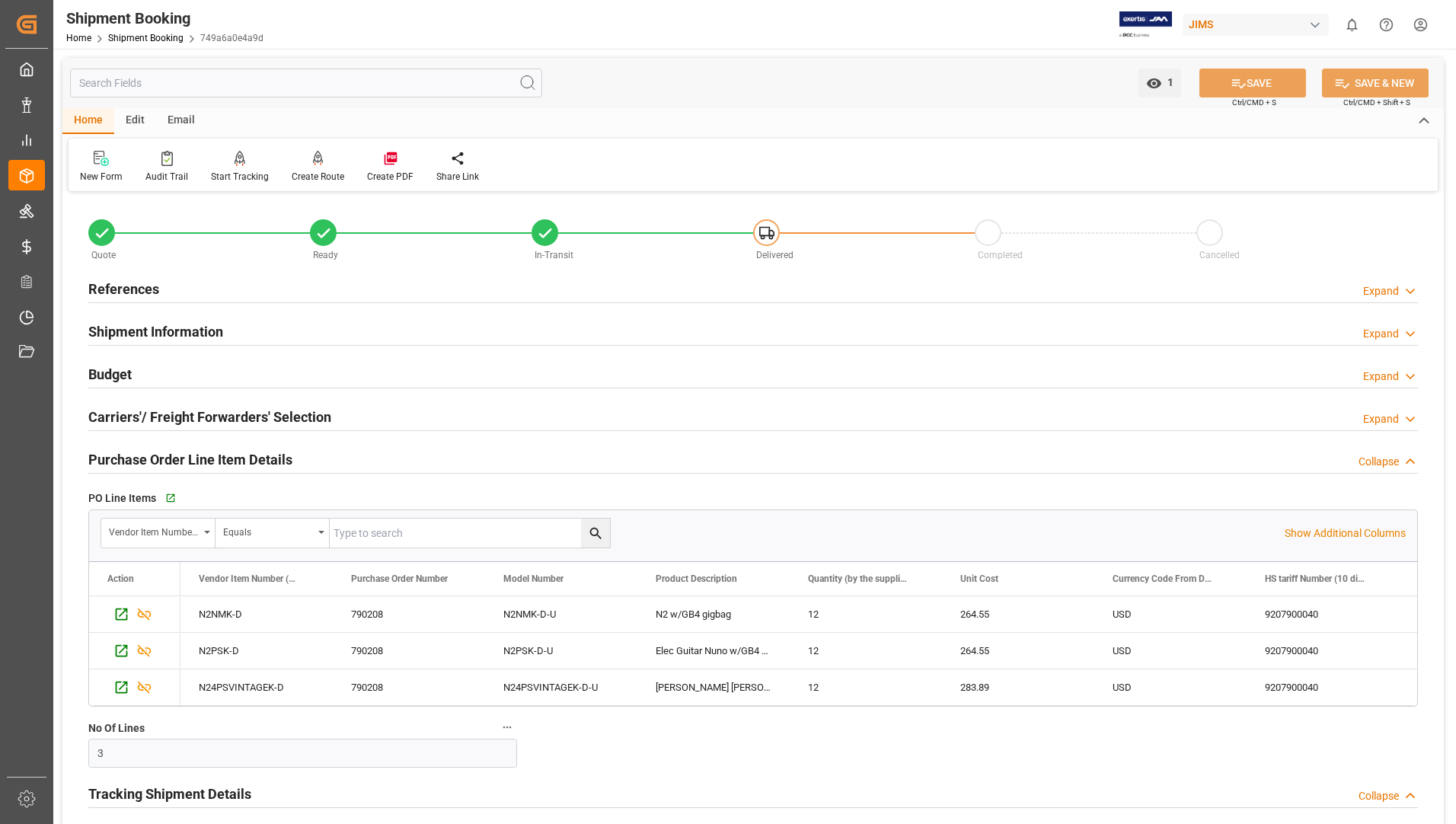
click at [440, 312] on div "Shipment Information Expand" at bounding box center [752, 332] width 1351 height 43
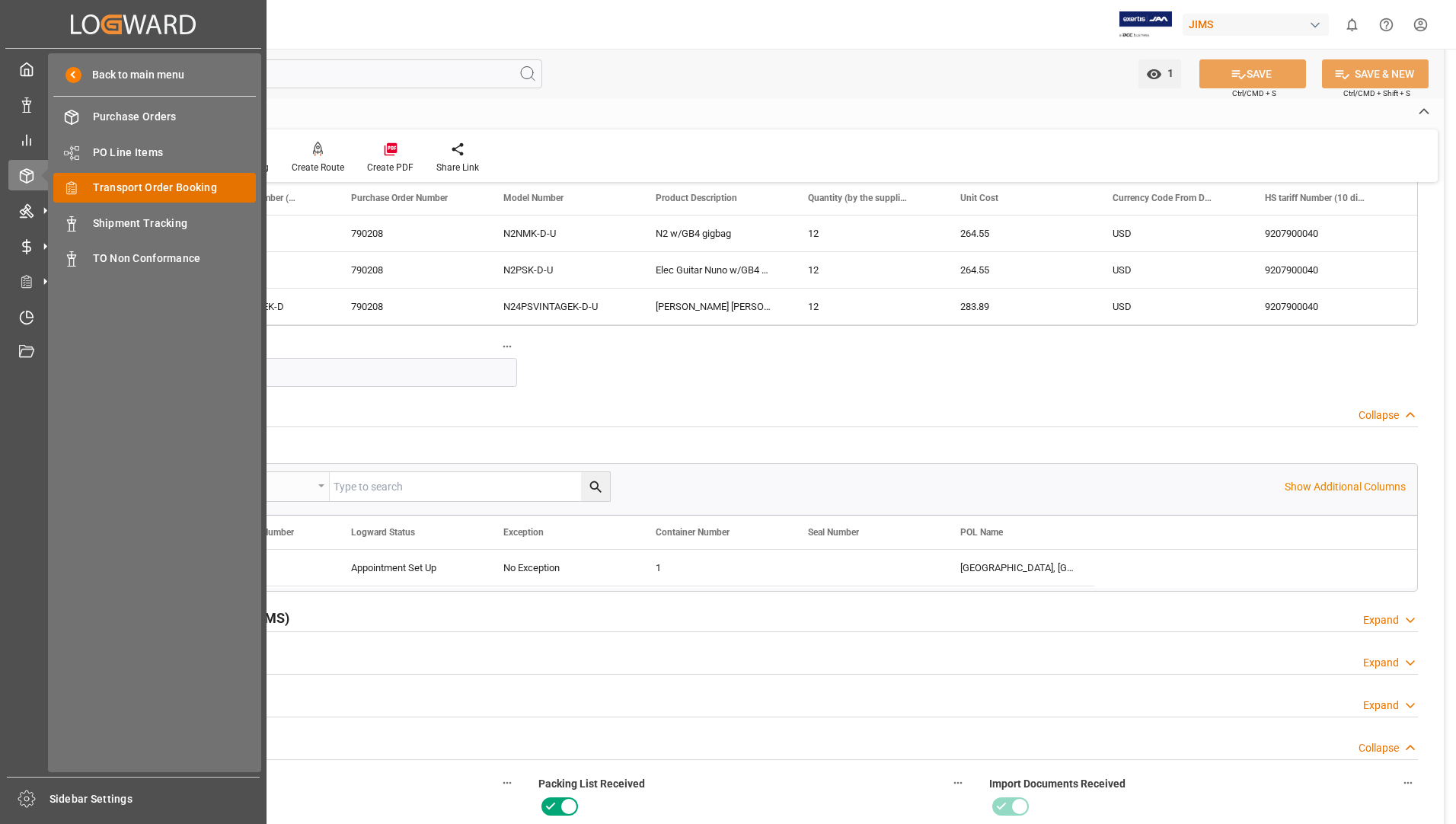
click at [145, 185] on span "Transport Order Booking" at bounding box center [175, 187] width 163 height 16
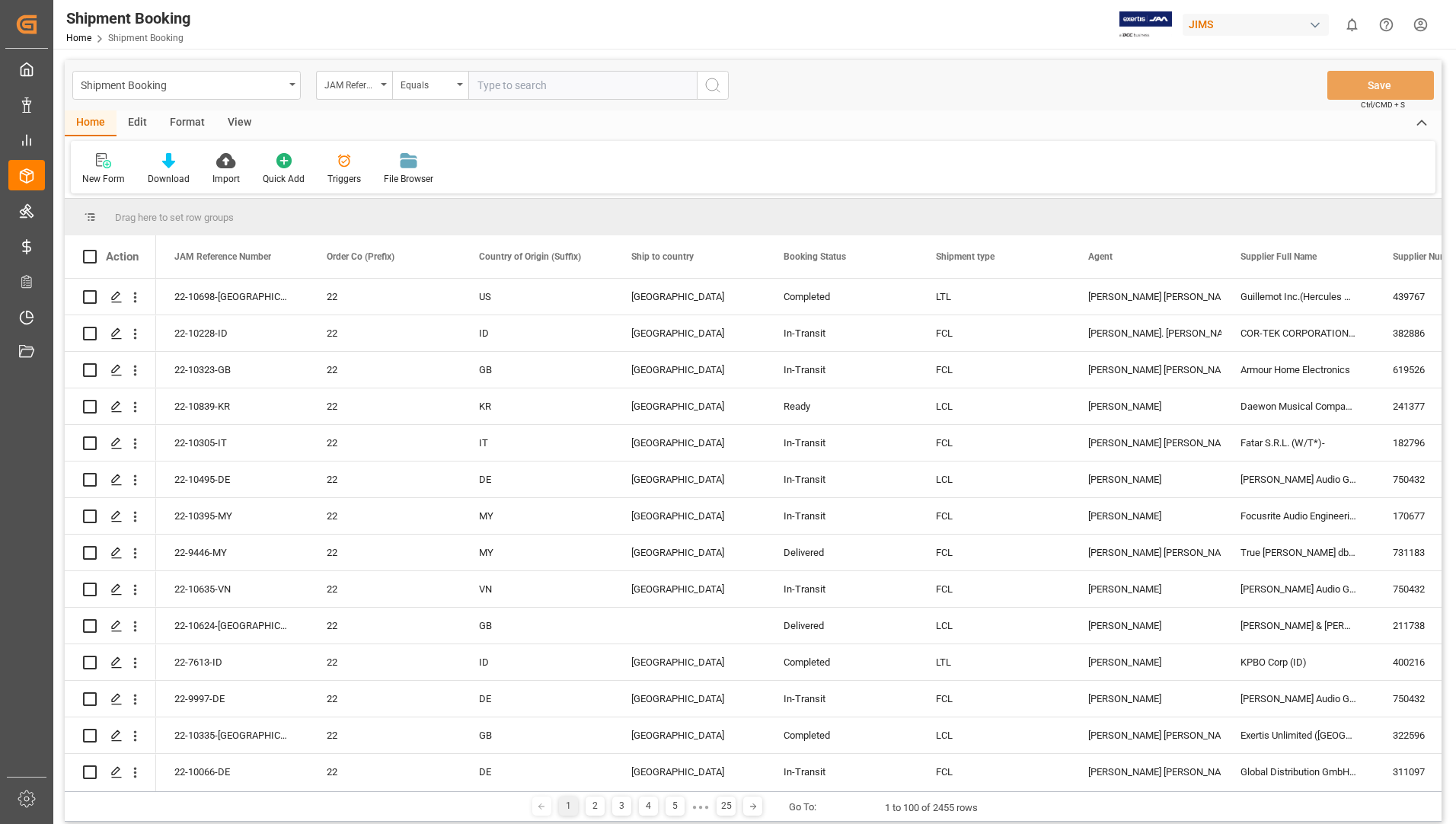
click at [515, 86] on input "text" at bounding box center [582, 85] width 228 height 29
type input "22-10305-IT"
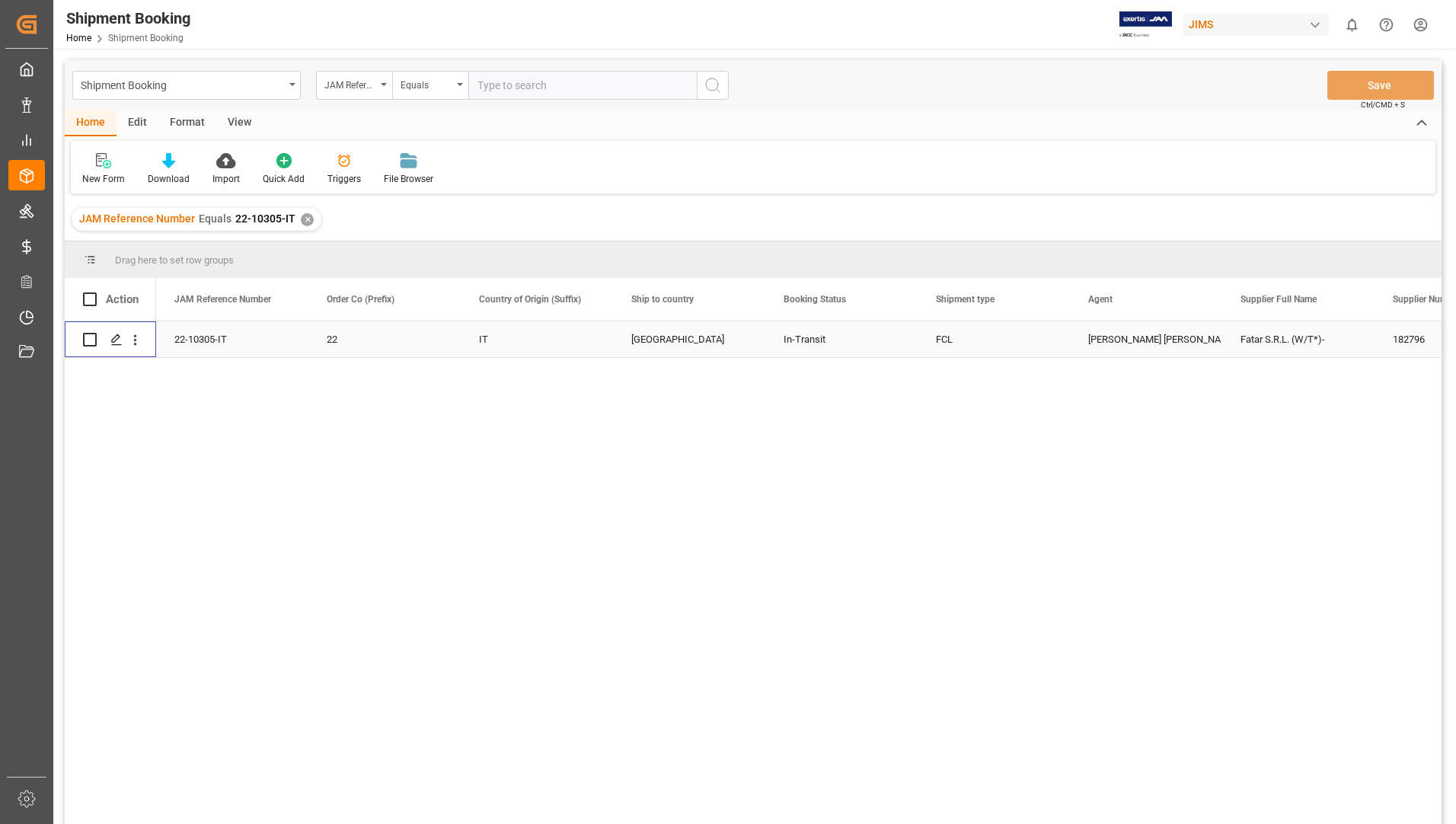
click at [91, 335] on input "Press Space to toggle row selection (unchecked)" at bounding box center [89, 339] width 13 height 13
checkbox input "true"
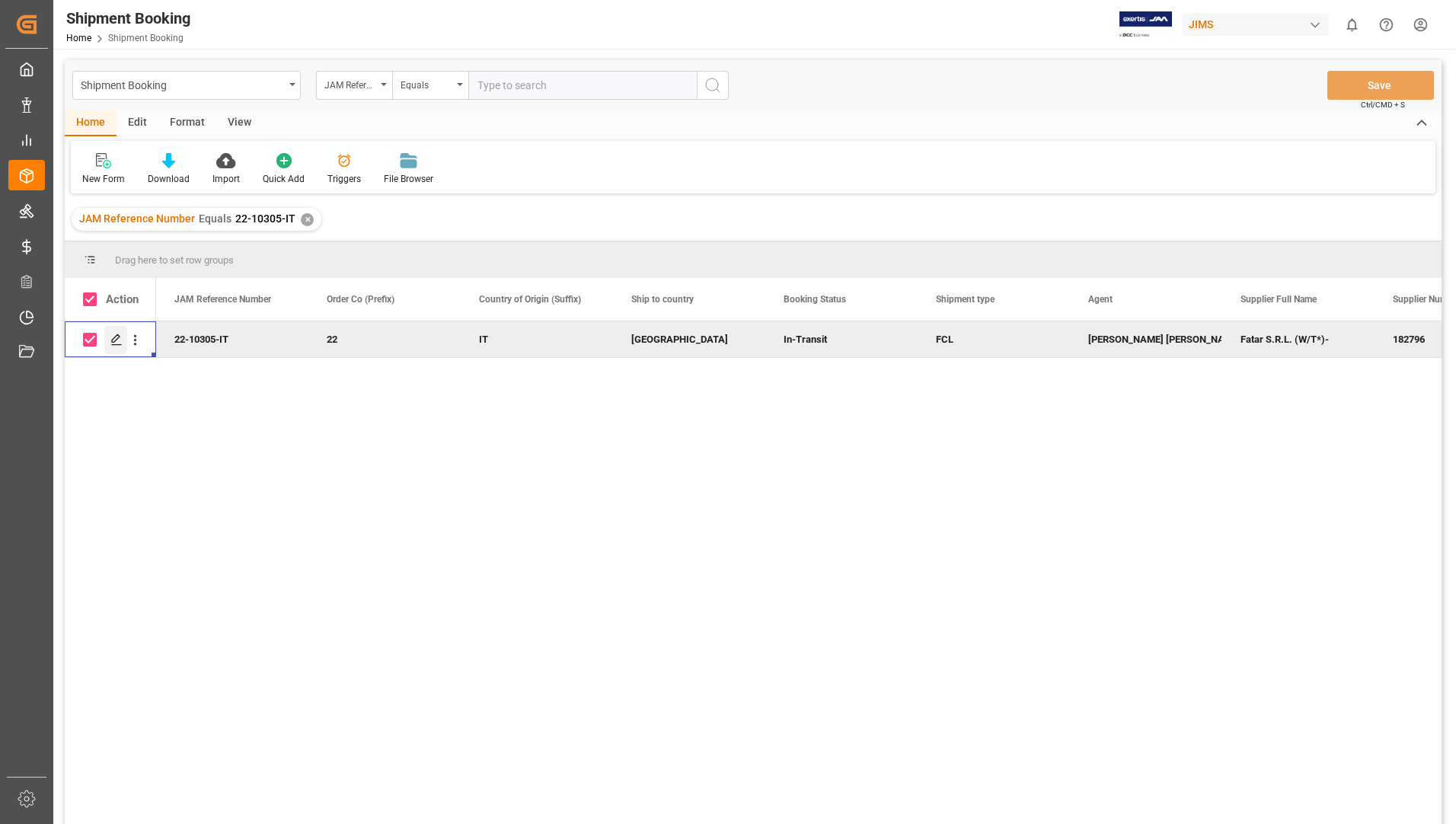
click at [118, 336] on polygon "Press SPACE to deselect this row." at bounding box center [115, 338] width 8 height 8
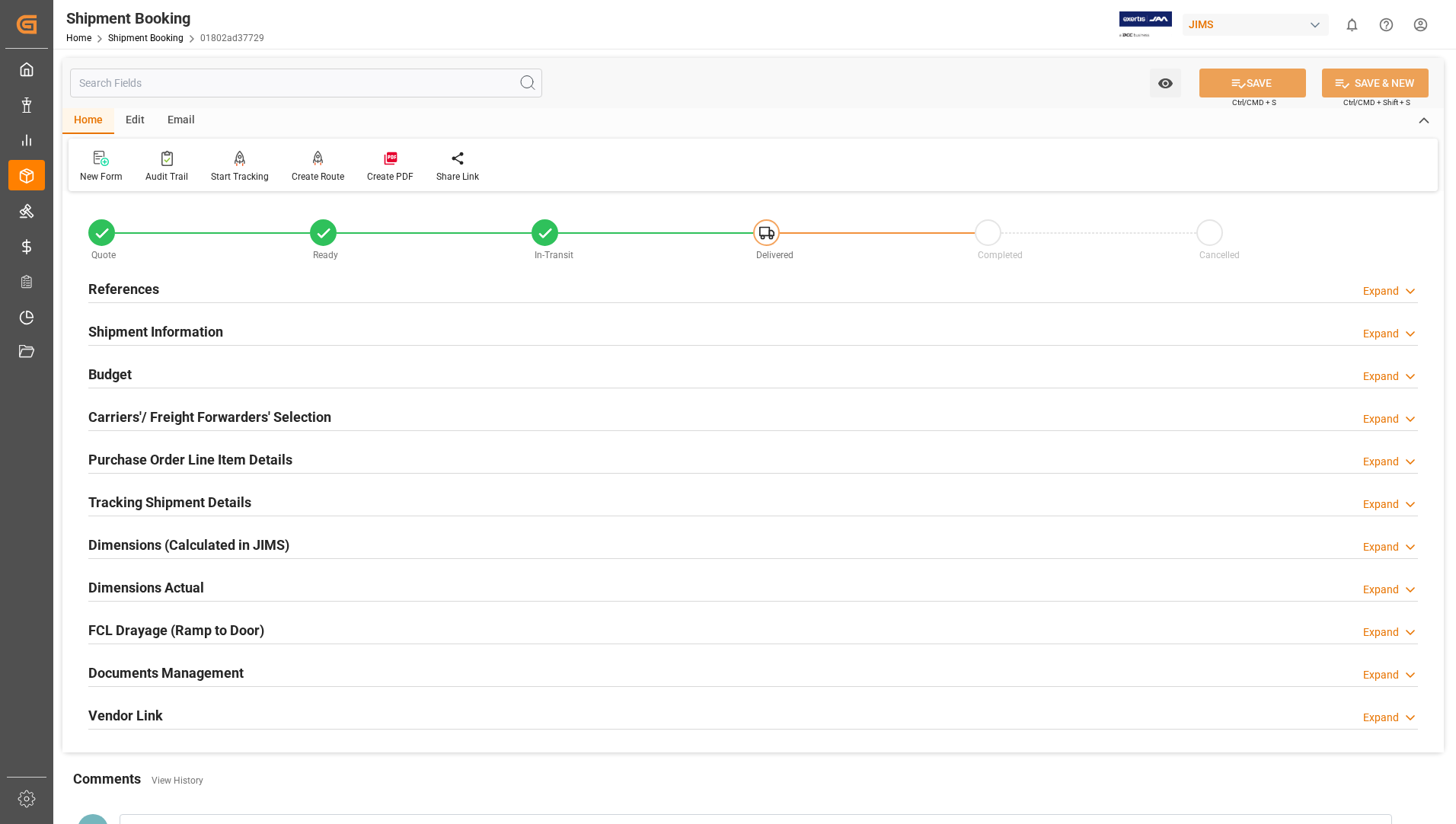
click at [118, 670] on h2 "Documents Management" at bounding box center [165, 672] width 155 height 20
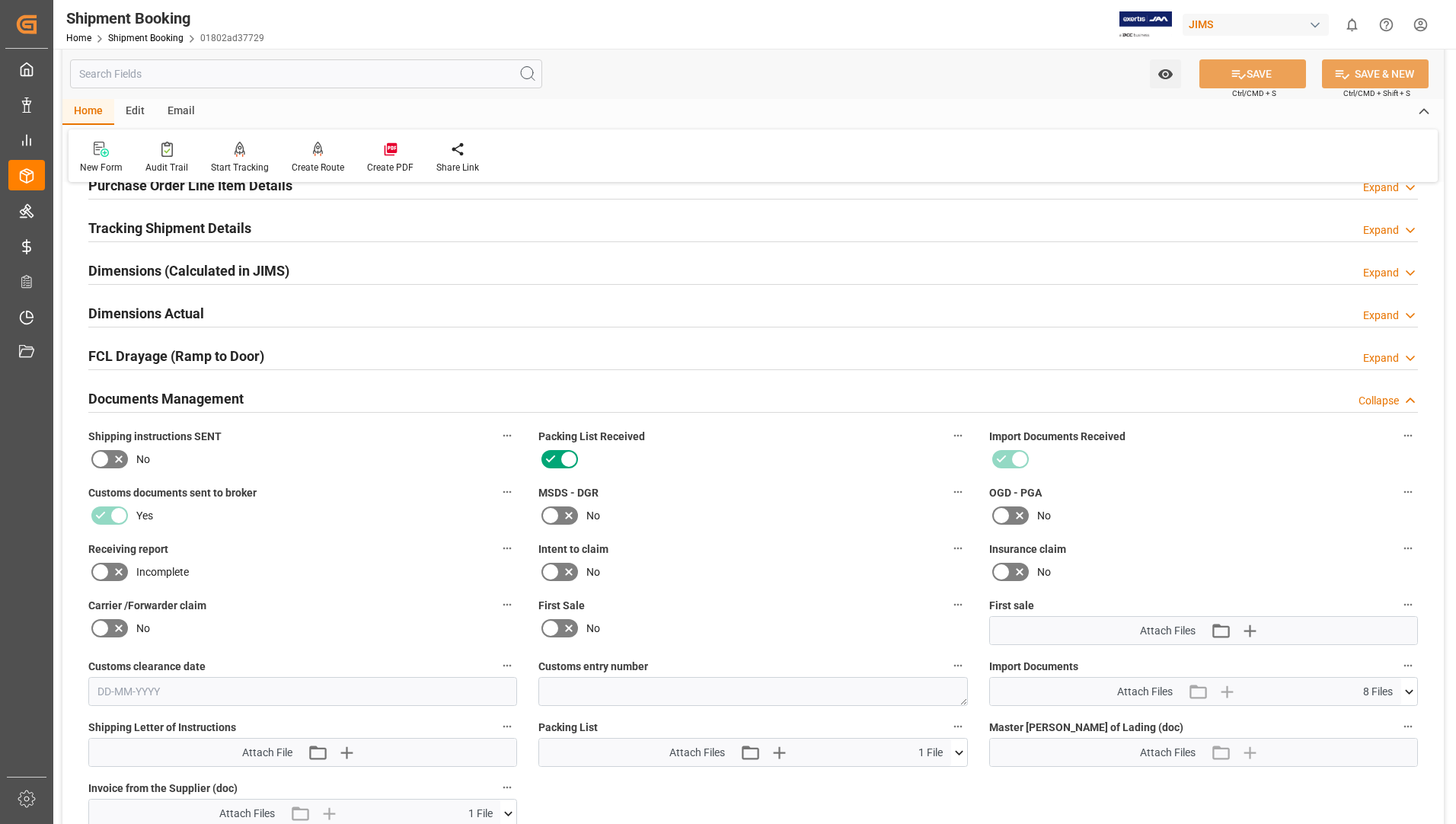
scroll to position [456, 0]
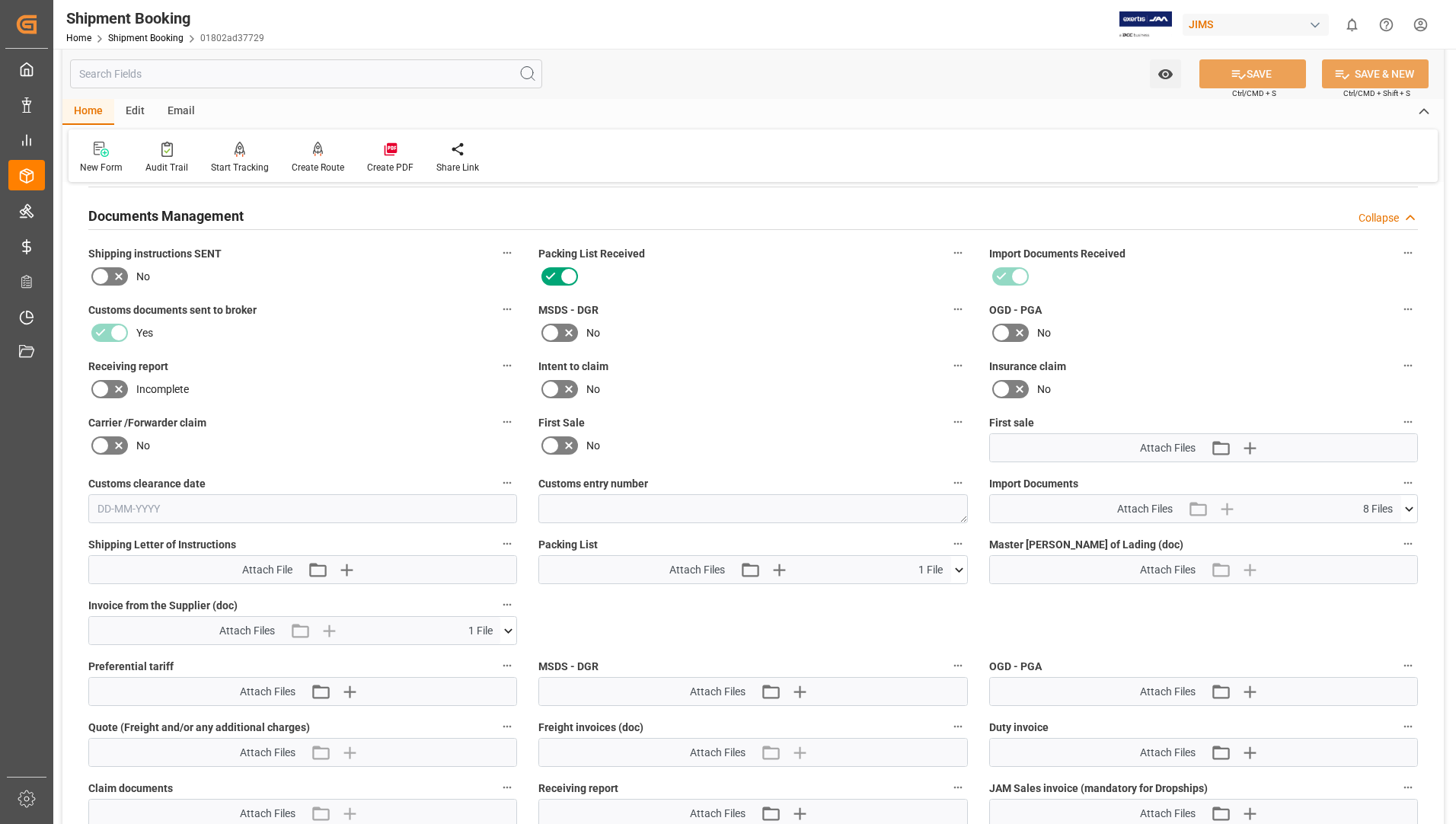
click at [961, 564] on icon at bounding box center [959, 570] width 16 height 16
click at [927, 598] on icon at bounding box center [919, 598] width 16 height 16
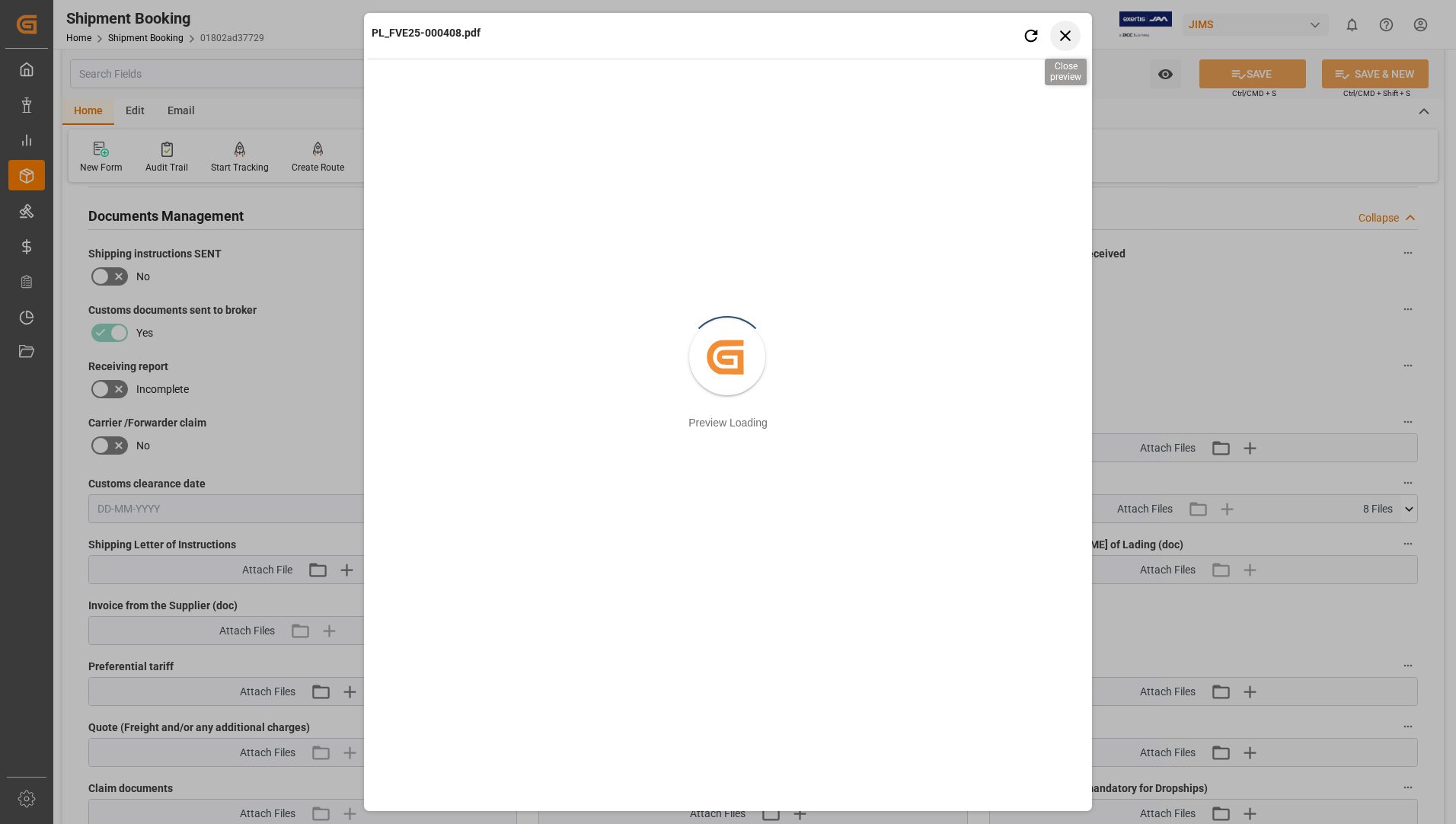
click at [1059, 34] on icon "button" at bounding box center [1065, 35] width 19 height 19
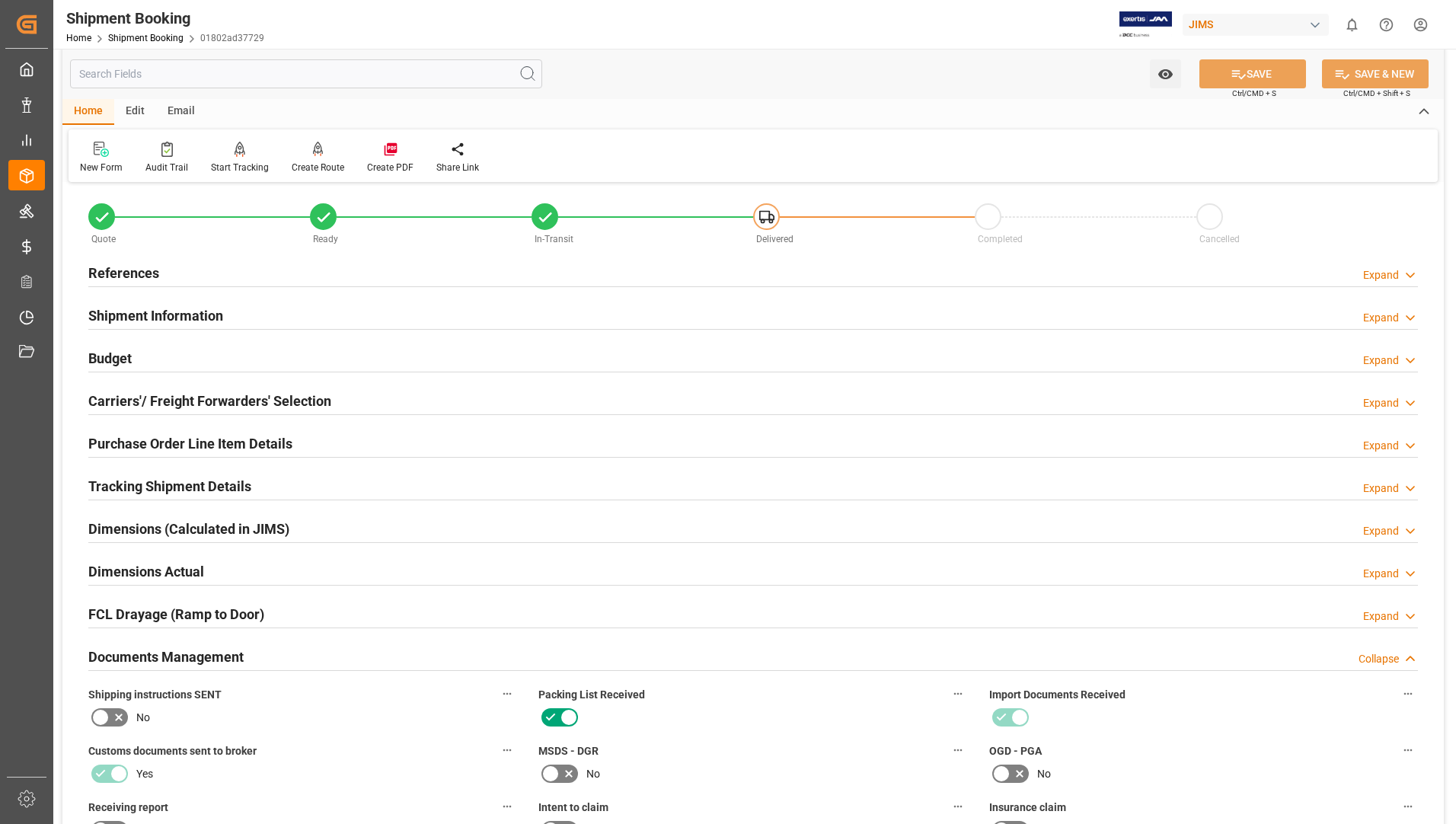
scroll to position [0, 0]
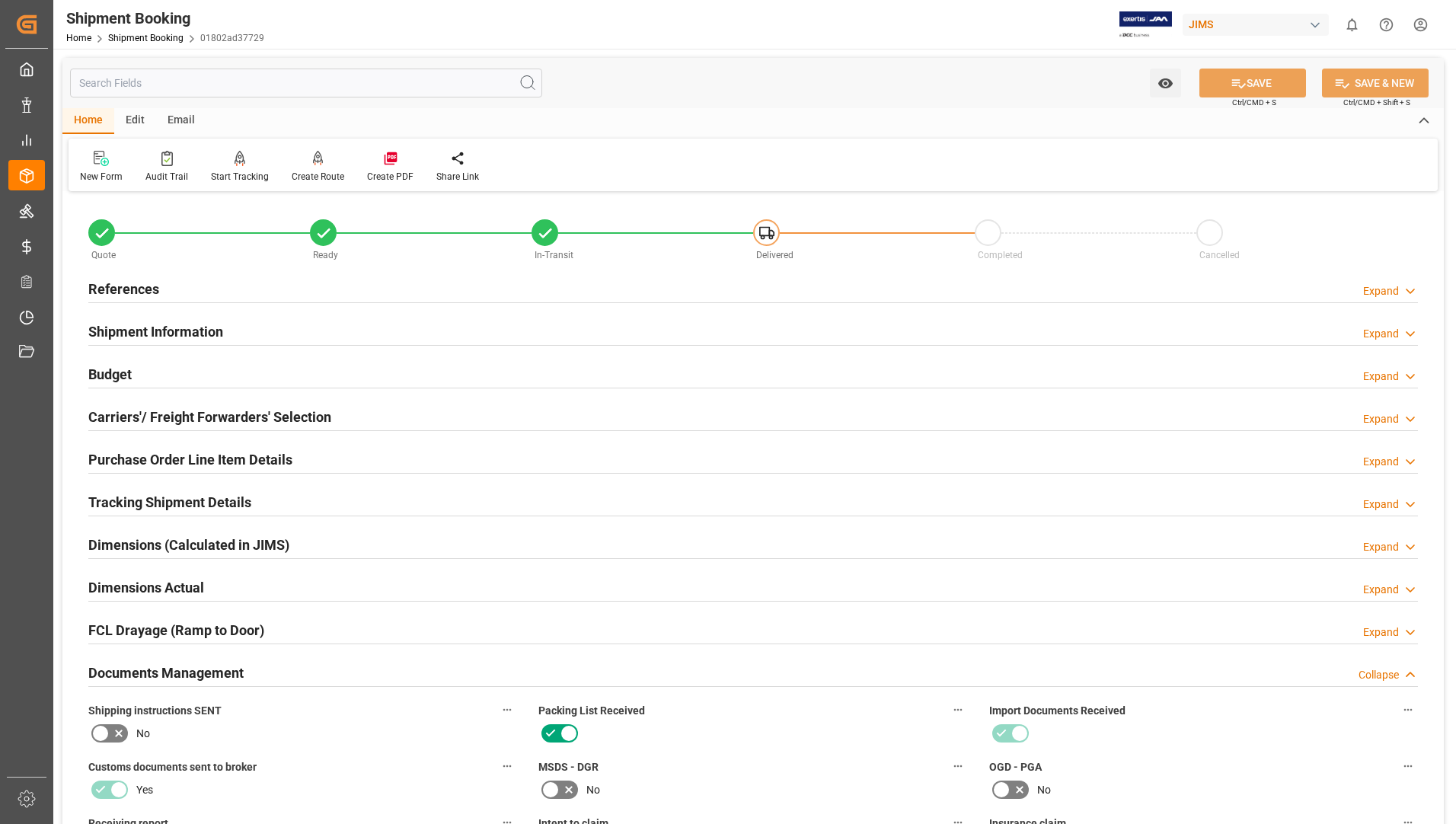
click at [115, 543] on h2 "Dimensions (Calculated in JIMS)" at bounding box center [188, 544] width 201 height 20
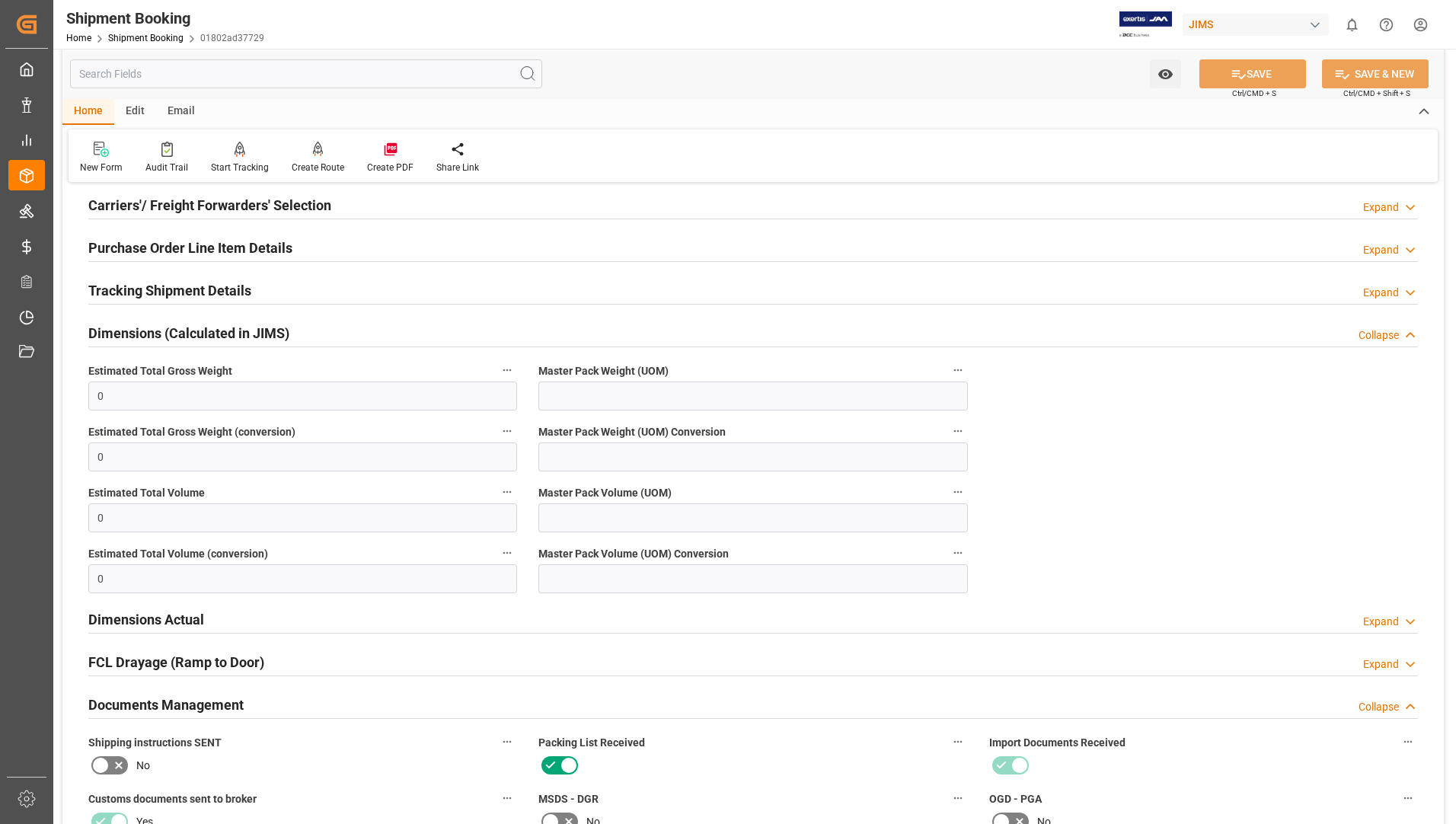
scroll to position [228, 0]
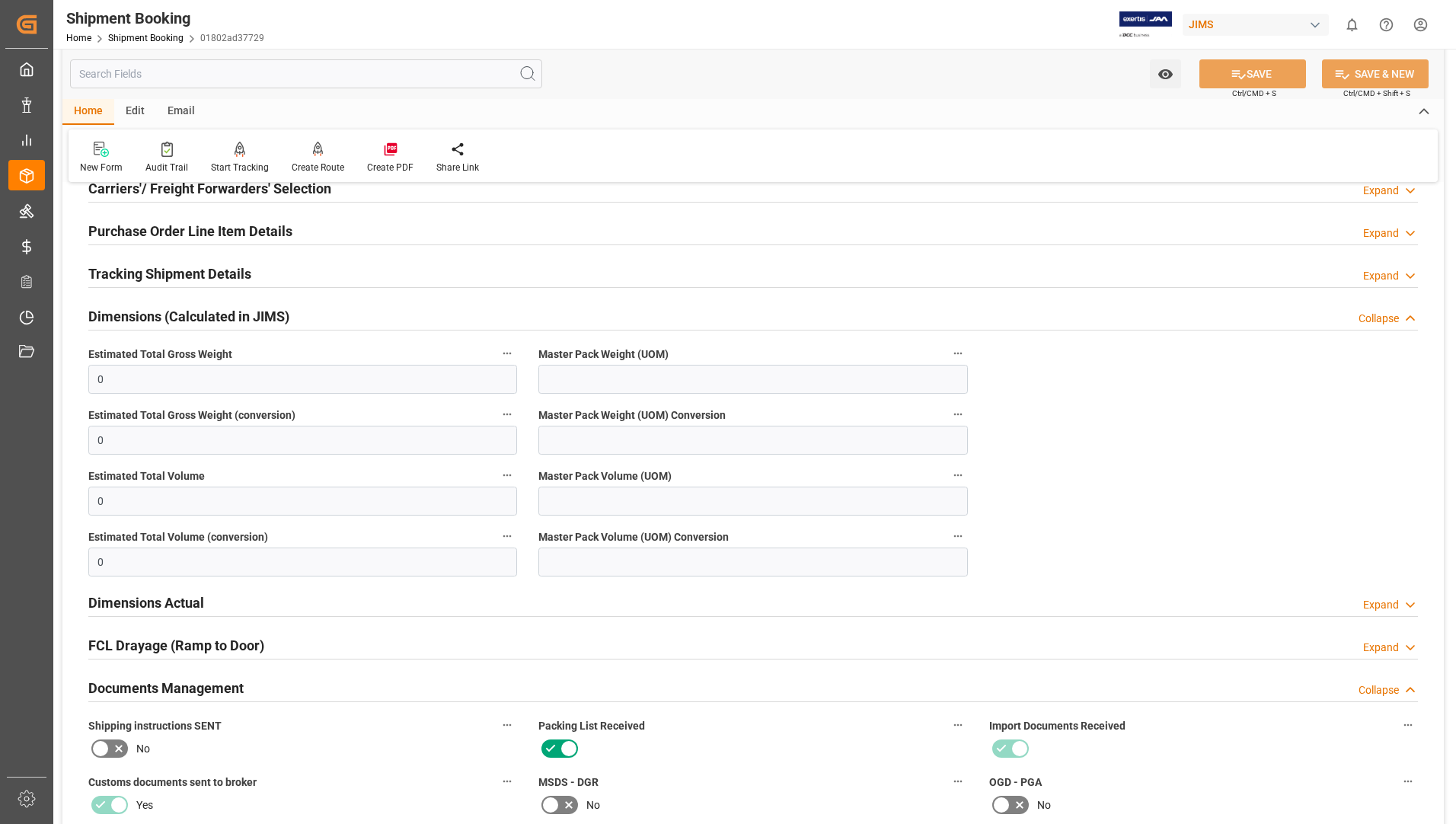
click at [167, 592] on h2 "Dimensions Actual" at bounding box center [146, 602] width 115 height 20
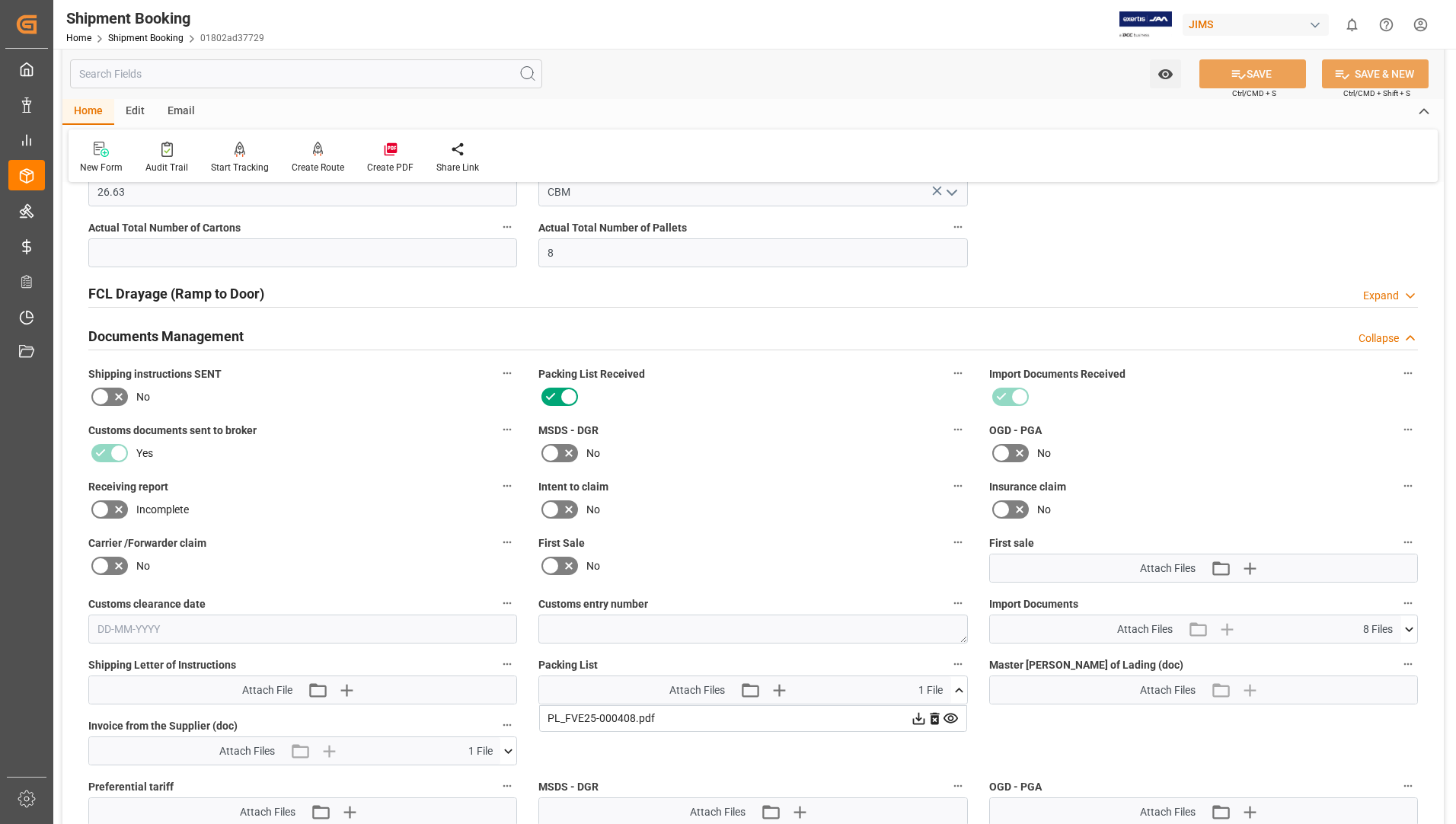
scroll to position [761, 0]
click at [925, 718] on icon at bounding box center [919, 720] width 12 height 12
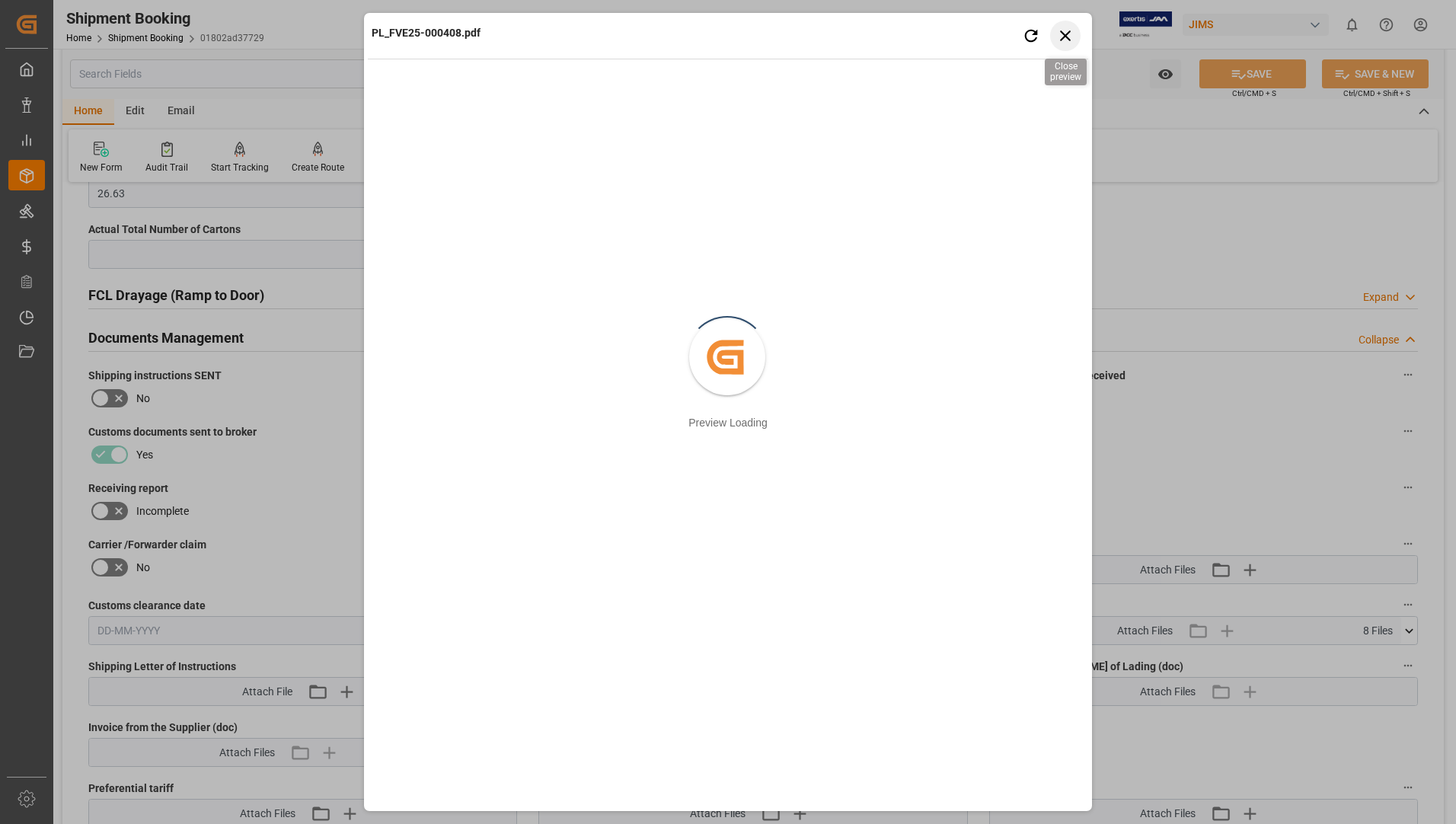
click at [1062, 32] on icon "button" at bounding box center [1065, 36] width 11 height 11
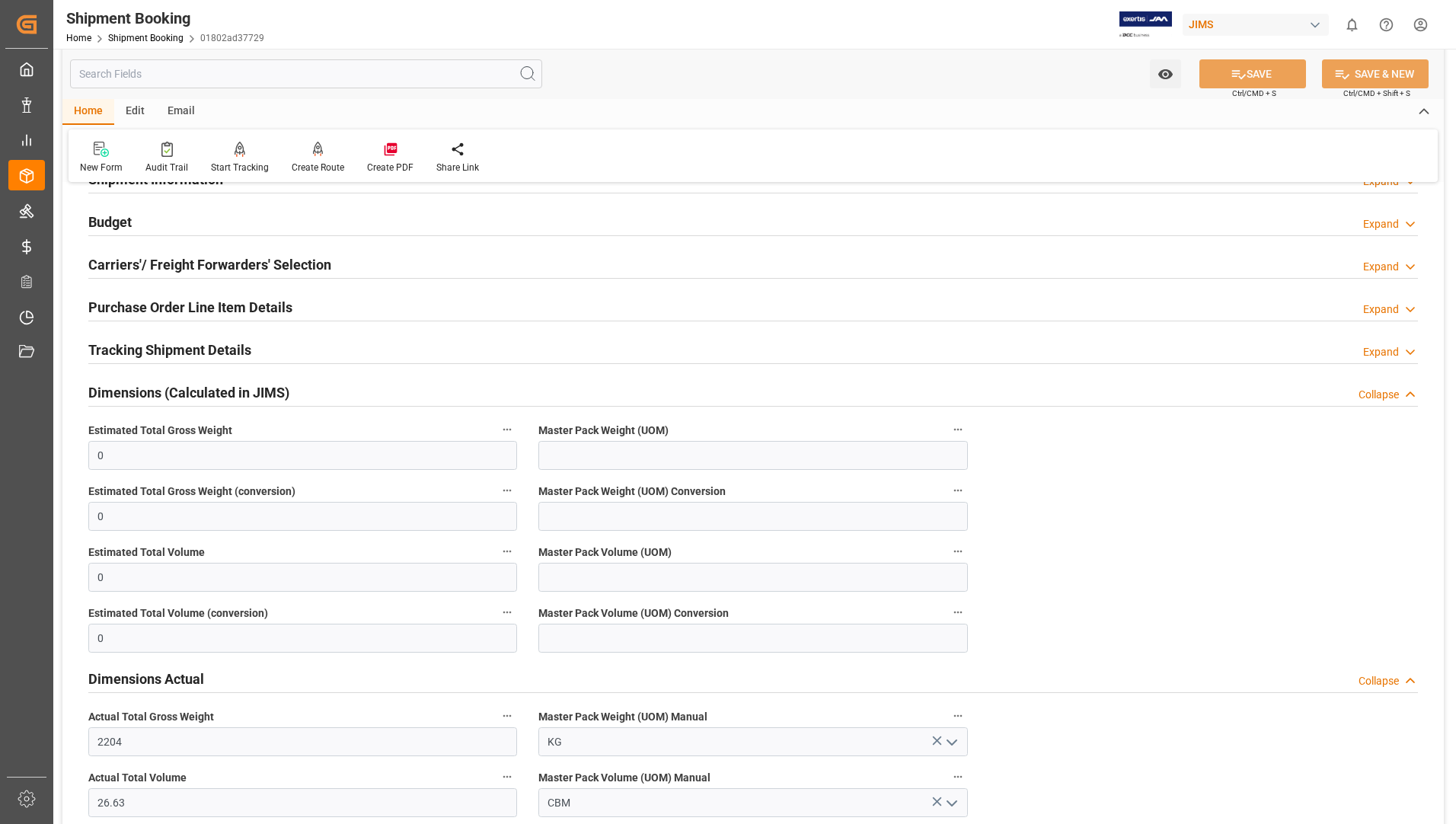
scroll to position [0, 0]
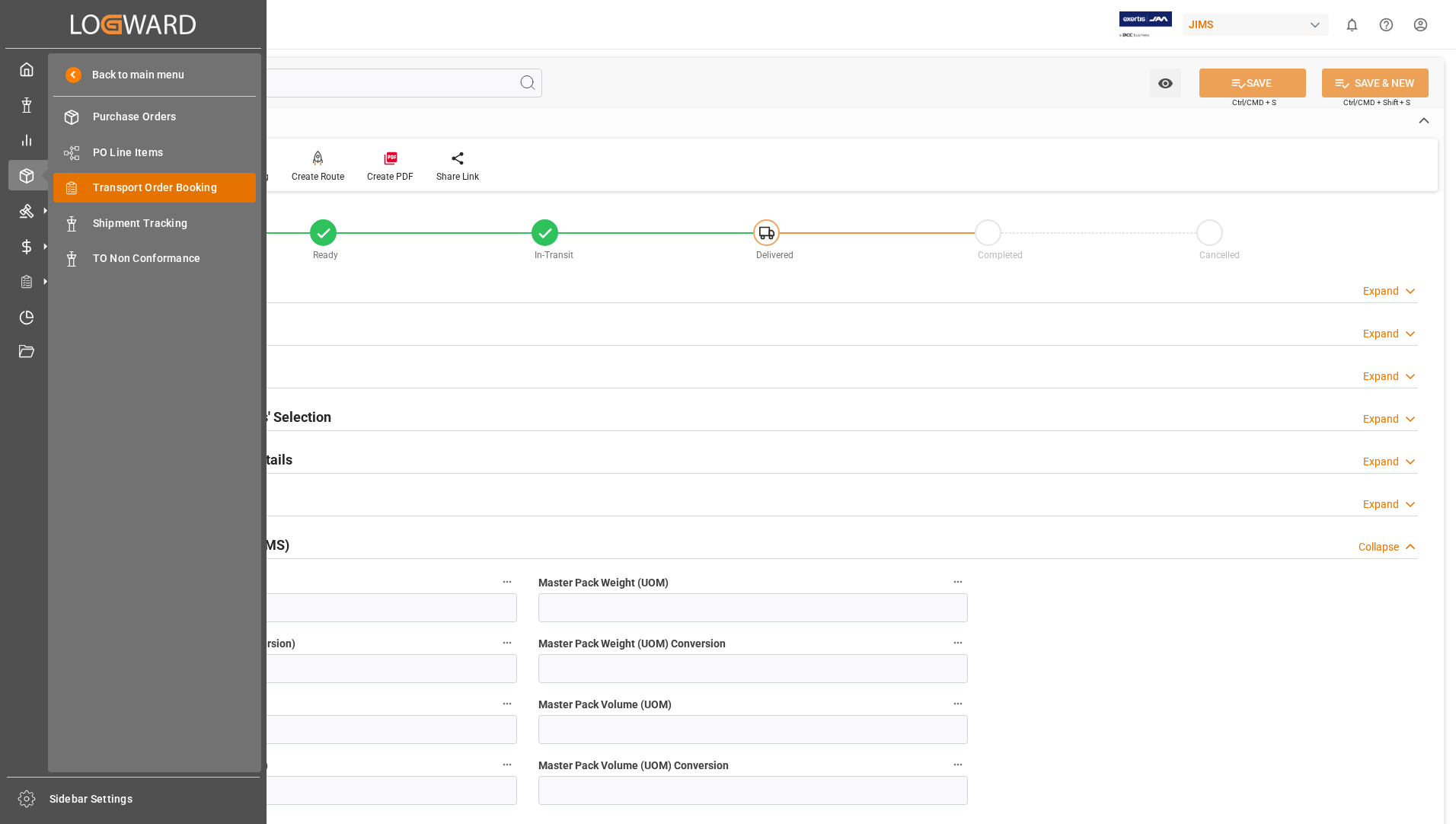
click at [172, 178] on div "Transport Order Booking Transport Order Booking" at bounding box center [155, 187] width 203 height 29
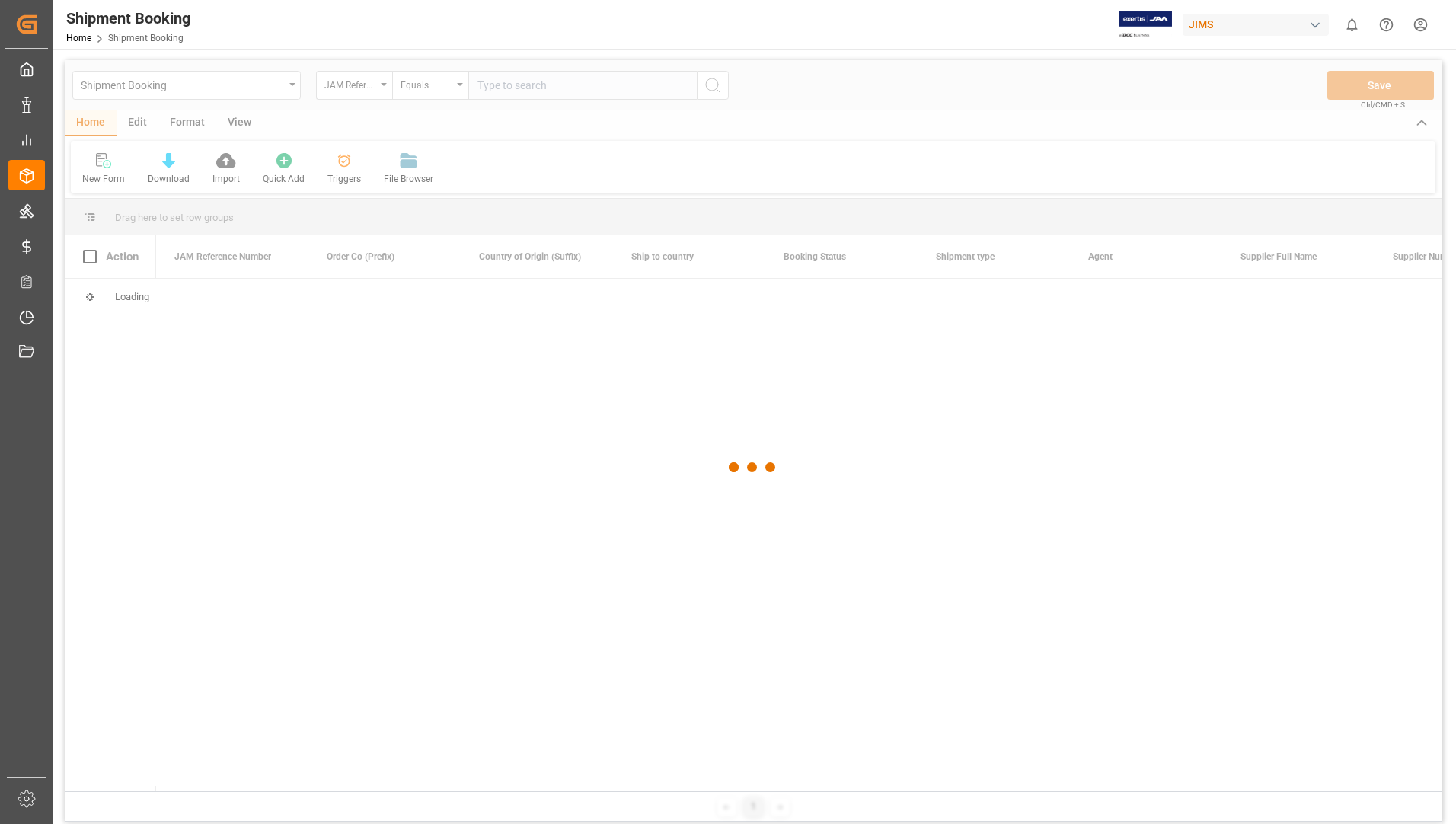
click at [518, 85] on div at bounding box center [753, 467] width 1377 height 814
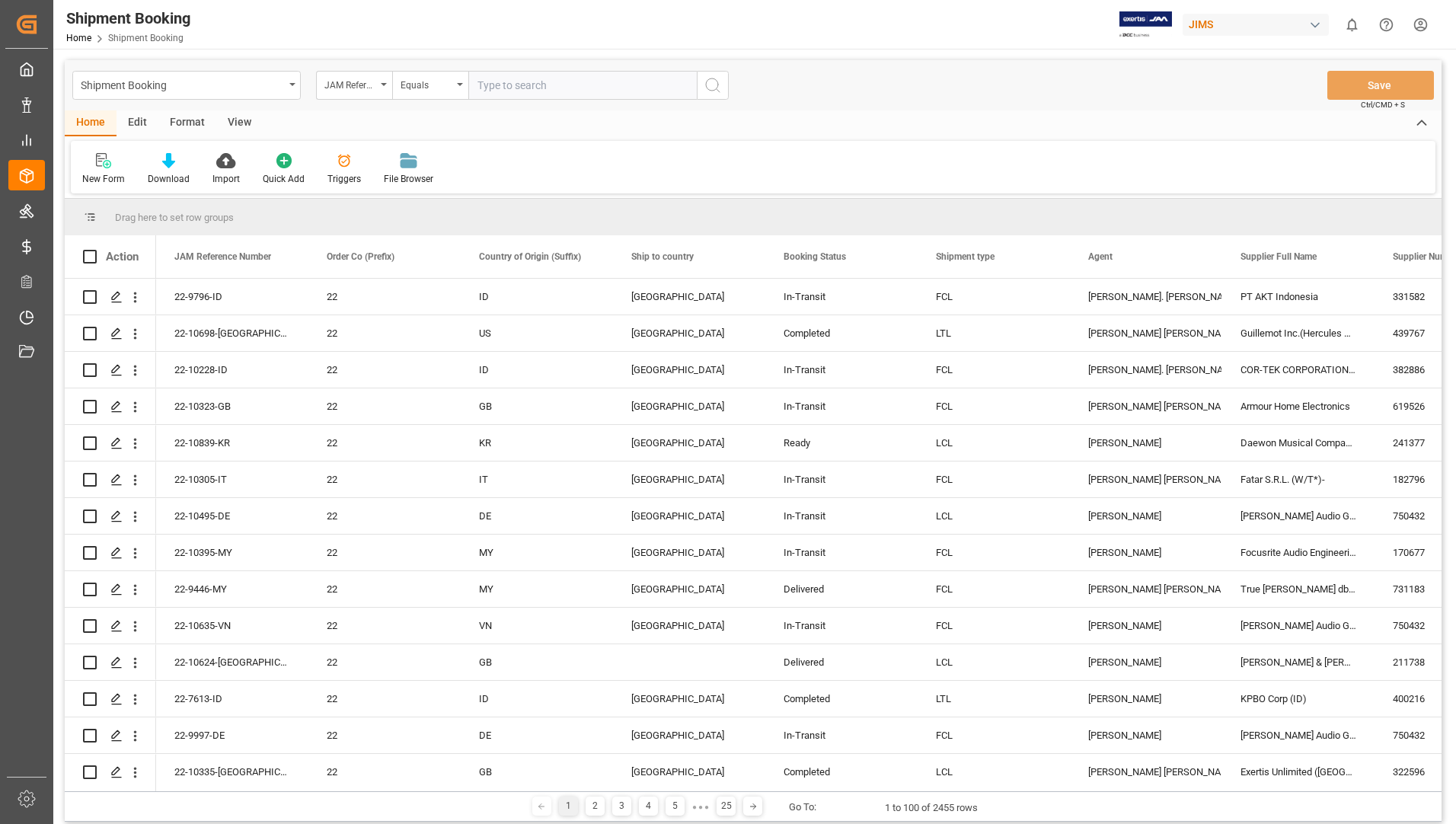
click at [520, 82] on input "text" at bounding box center [582, 85] width 228 height 29
type input "22-9843-IT"
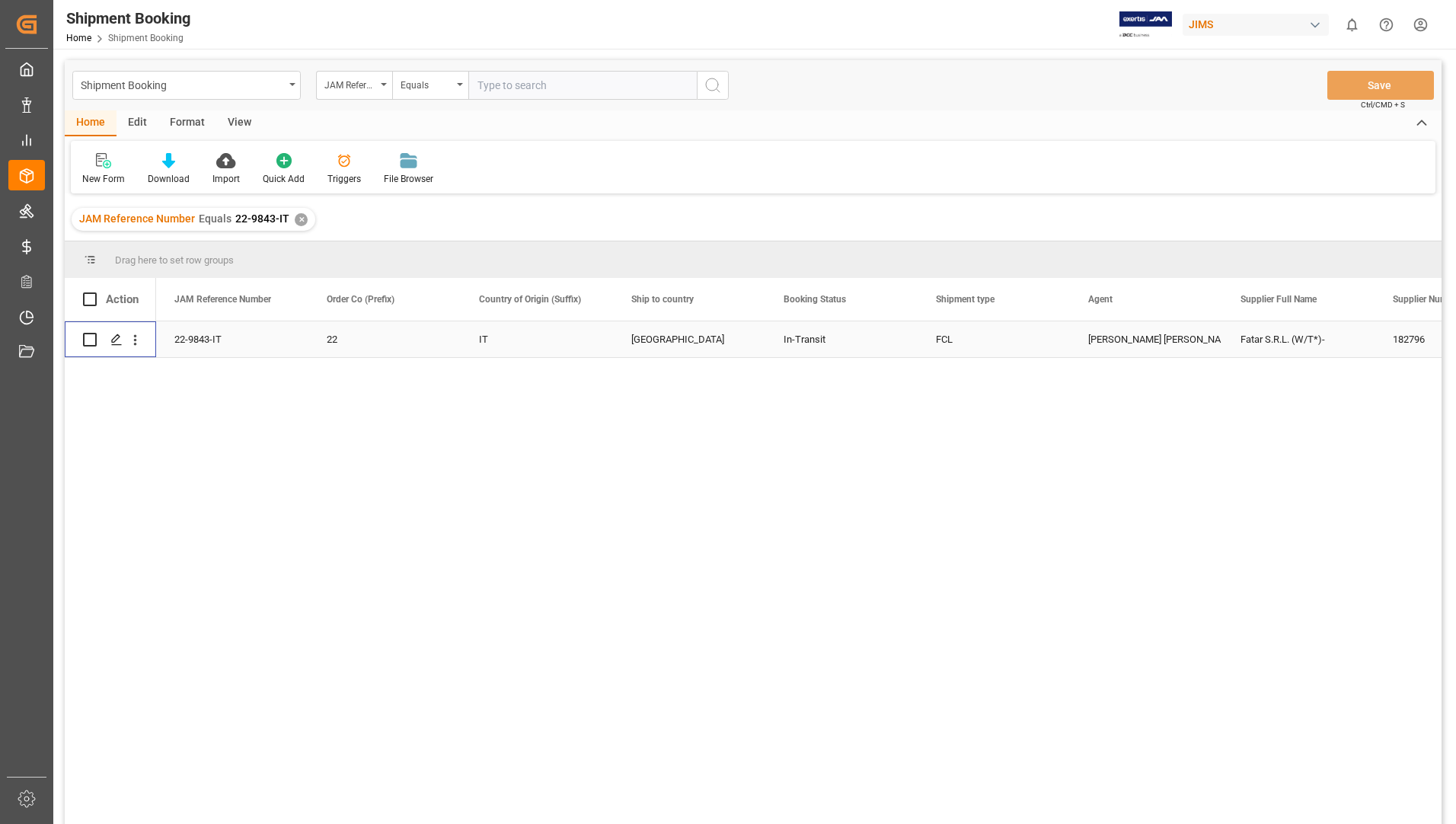
click at [85, 342] on input "Press Space to toggle row selection (unchecked)" at bounding box center [89, 339] width 13 height 13
checkbox input "true"
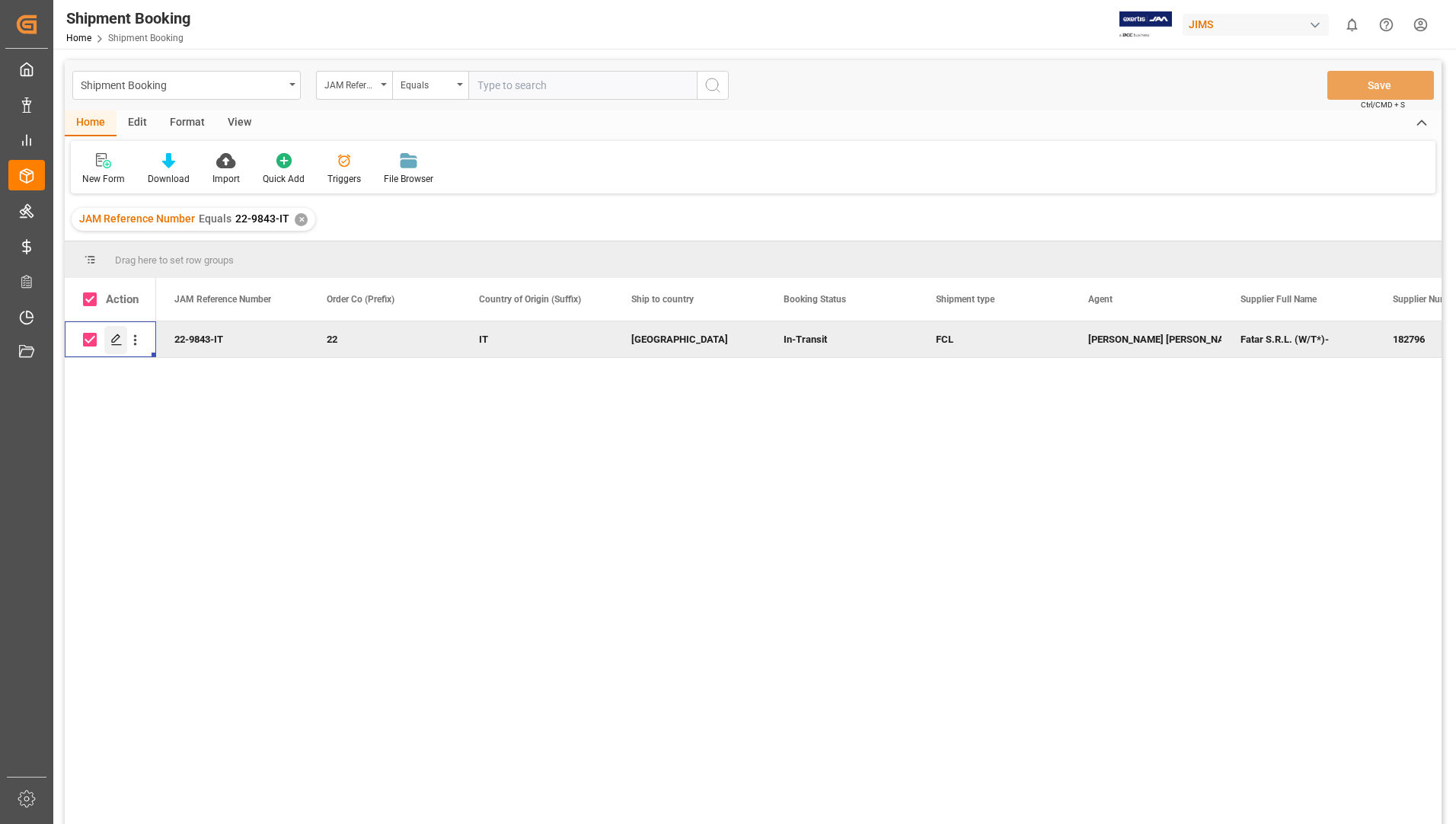
click at [116, 329] on div "Press SPACE to deselect this row." at bounding box center [115, 340] width 23 height 28
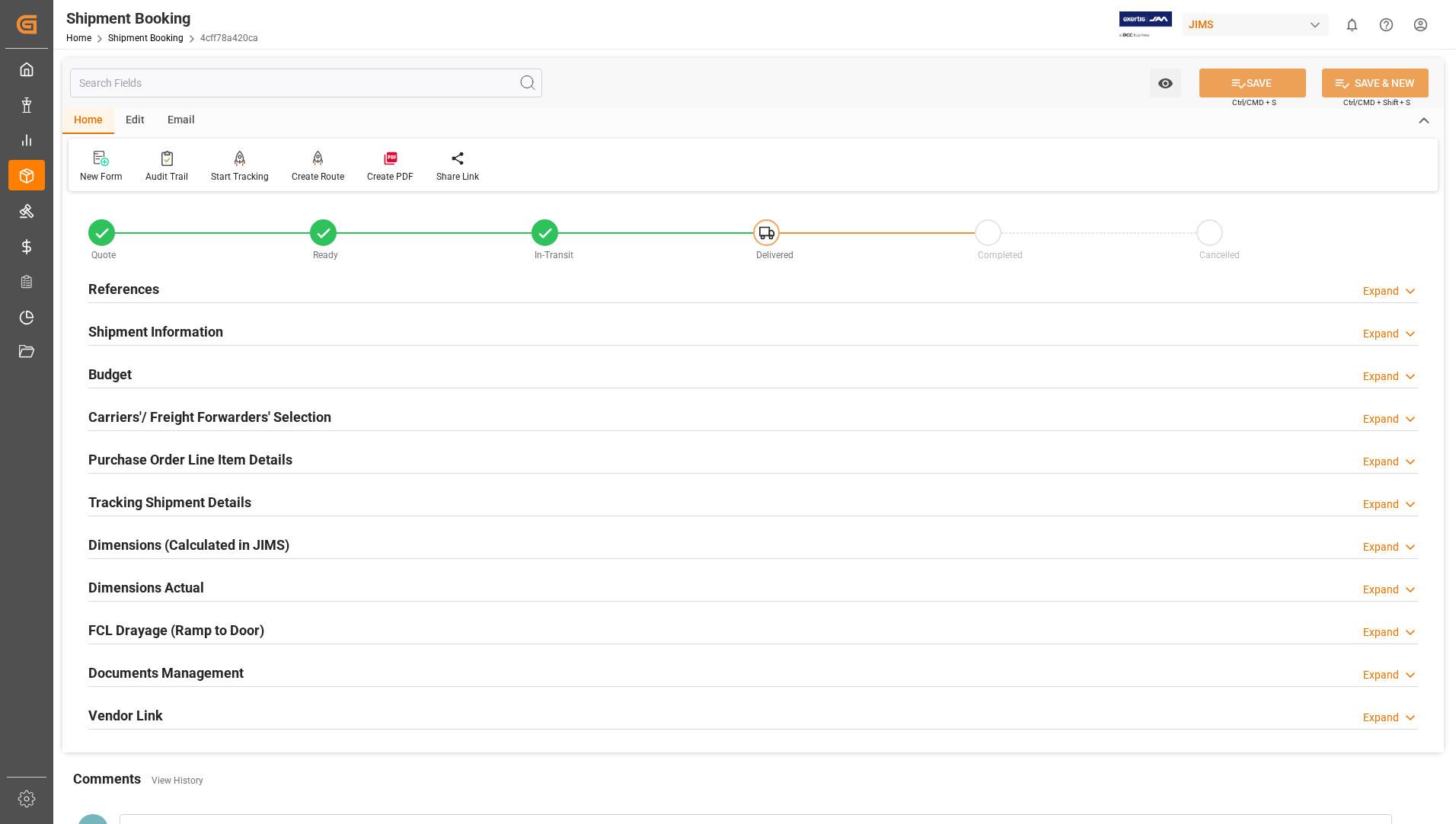
click at [126, 667] on h2 "Documents Management" at bounding box center [165, 672] width 155 height 20
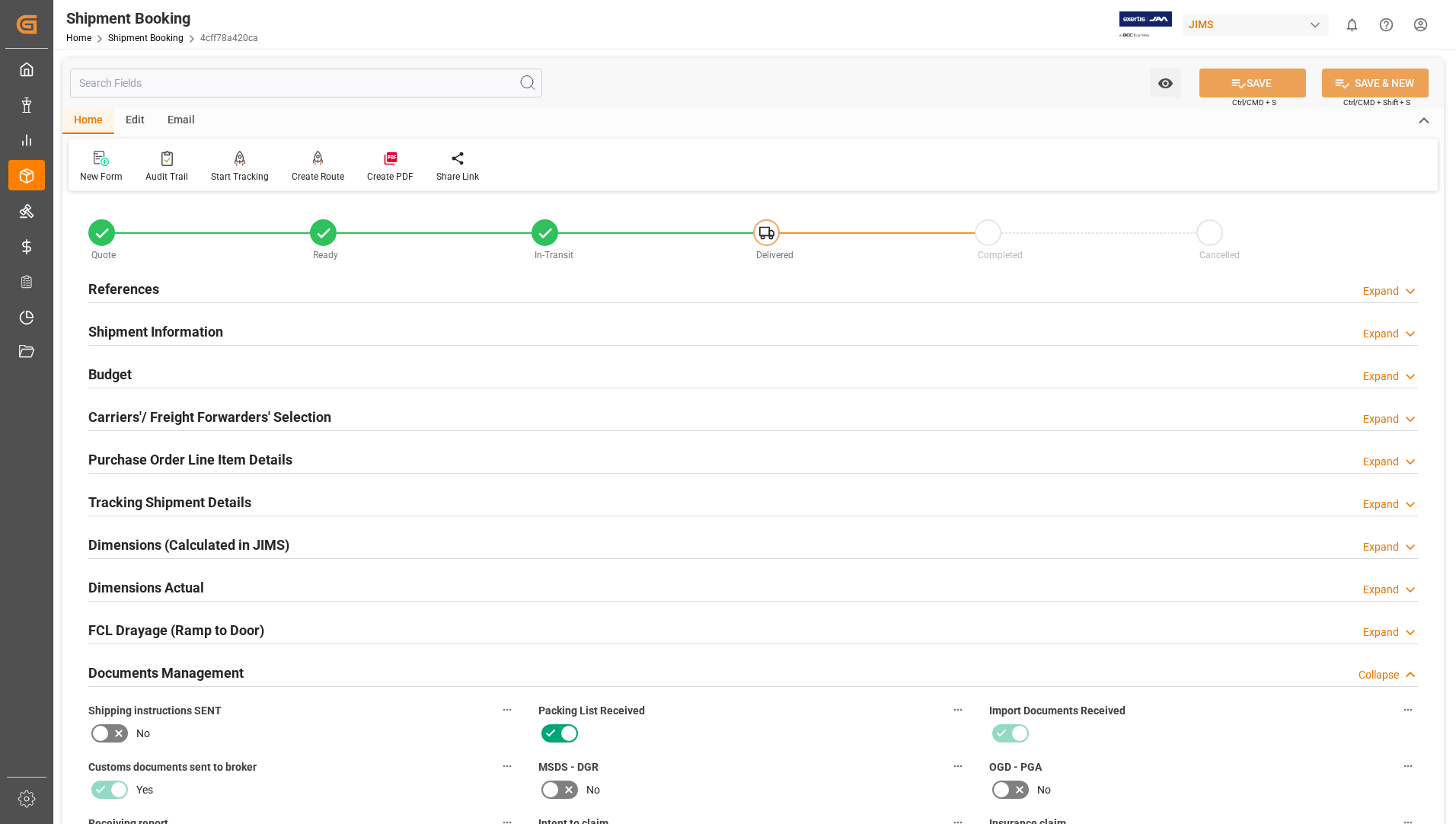
scroll to position [533, 0]
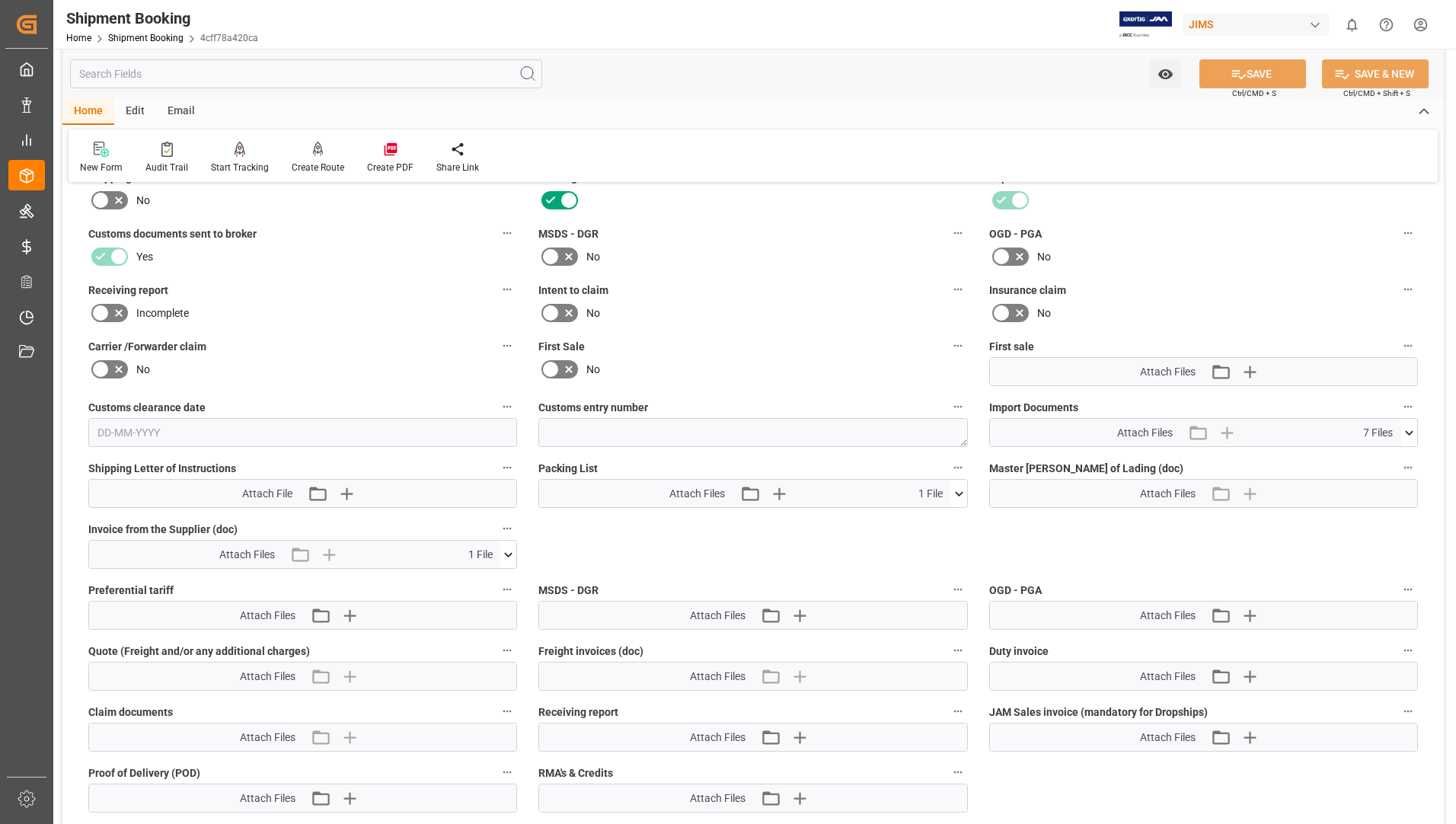
click at [960, 492] on icon at bounding box center [959, 494] width 16 height 16
click at [927, 519] on icon at bounding box center [919, 522] width 16 height 16
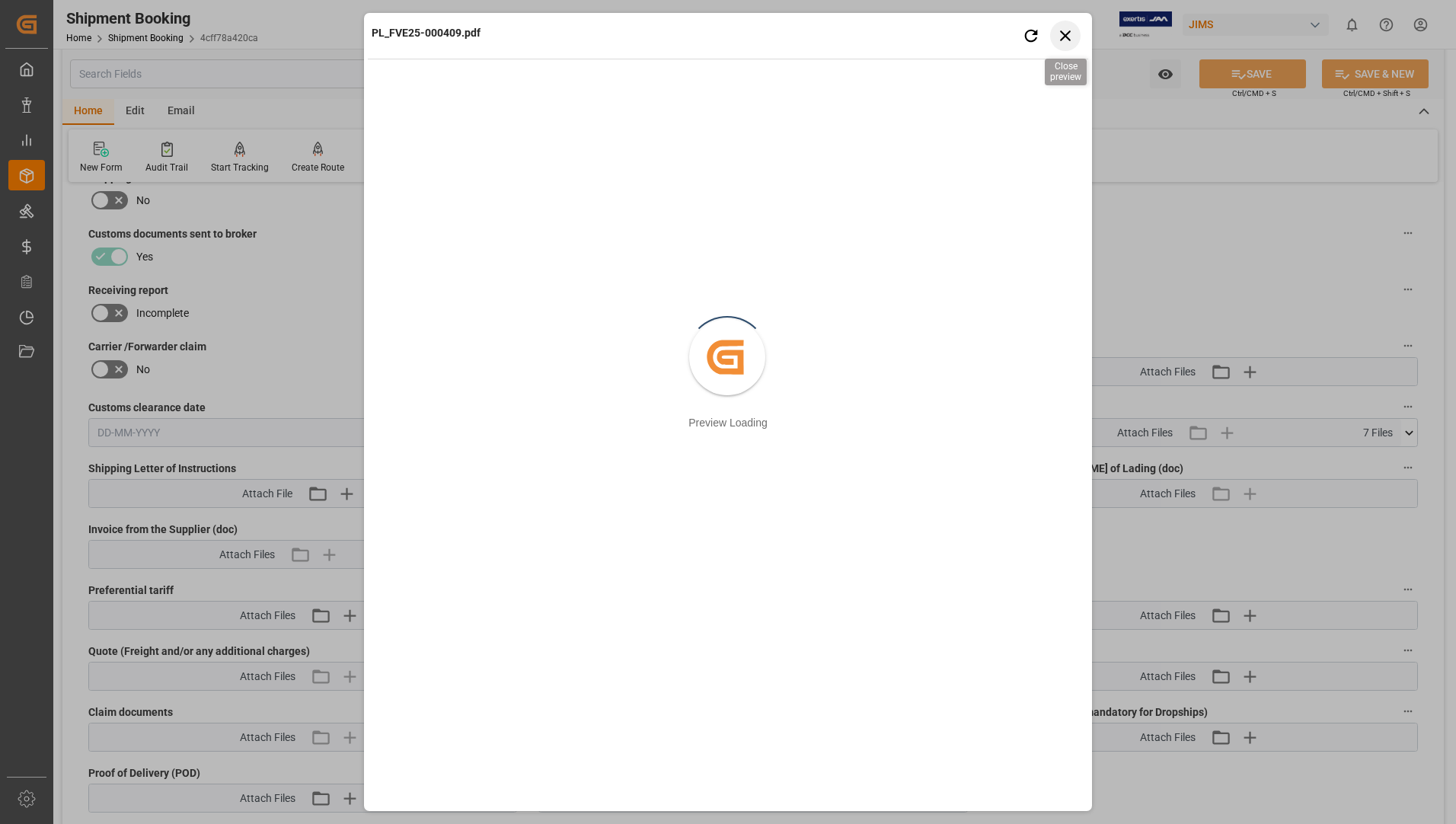
click at [1063, 29] on icon "button" at bounding box center [1065, 35] width 19 height 19
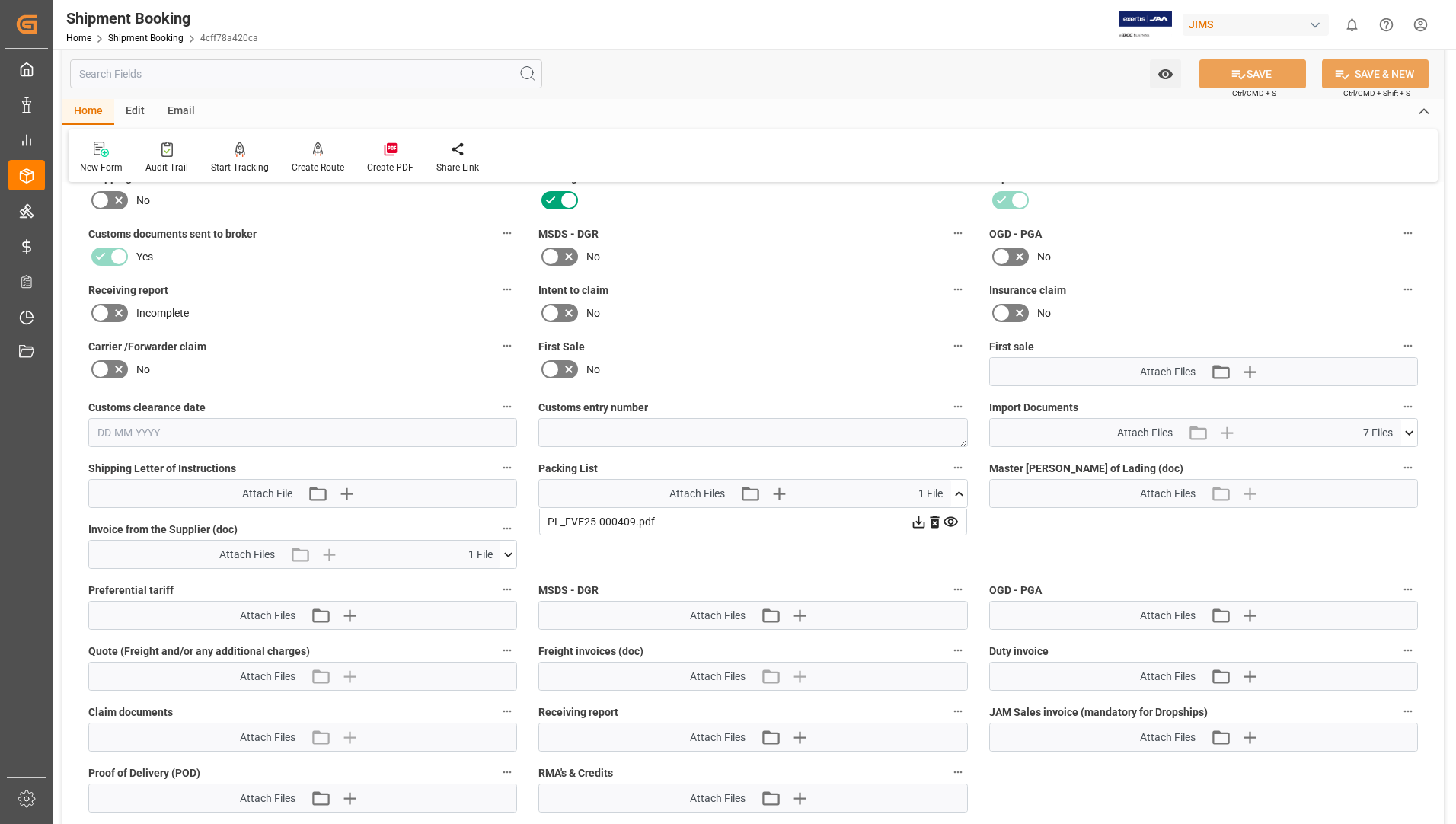
click at [927, 524] on icon at bounding box center [919, 522] width 16 height 16
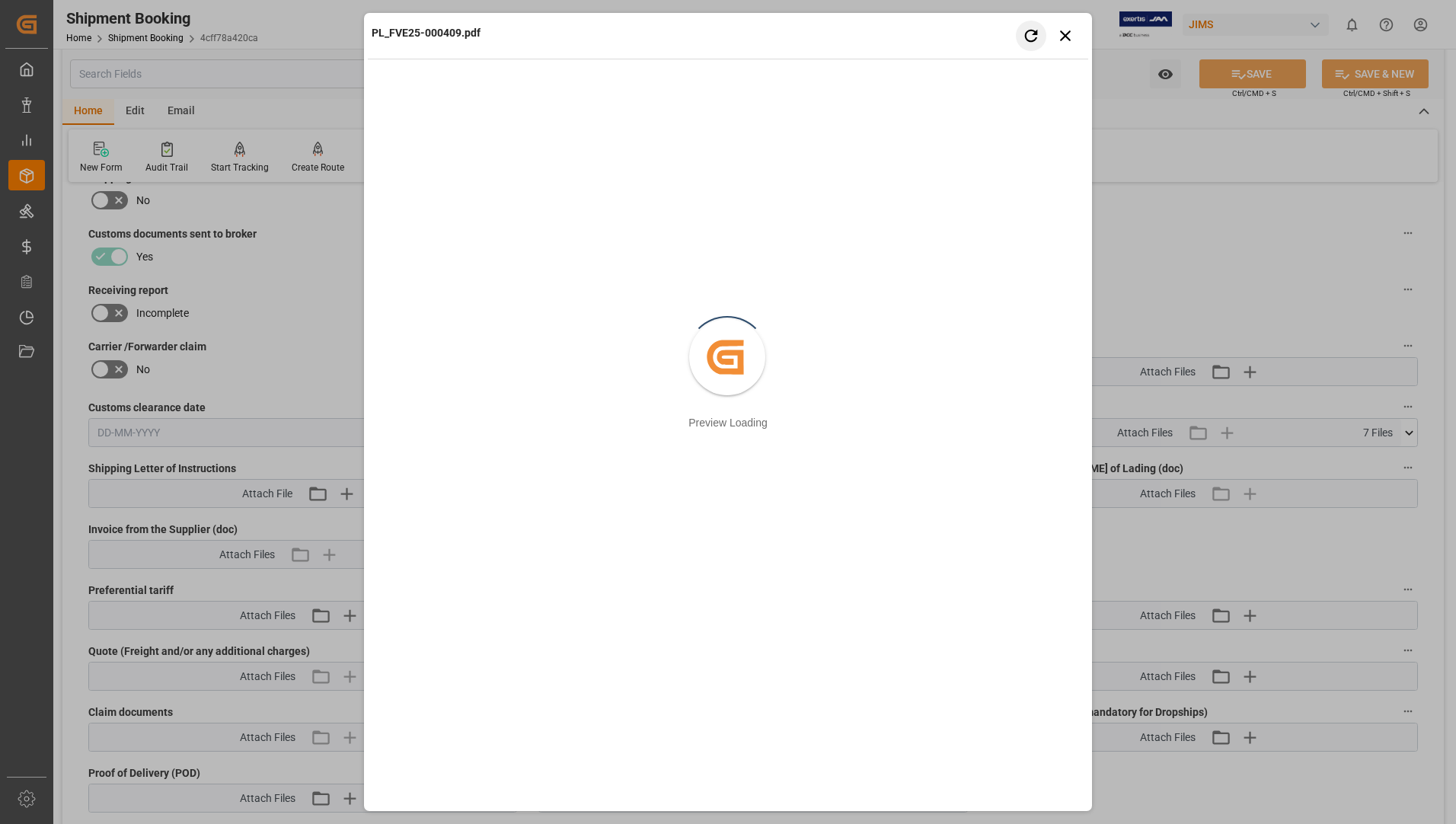
click at [1046, 34] on button "Retry" at bounding box center [1031, 36] width 30 height 30
click at [1064, 28] on icon "button" at bounding box center [1065, 35] width 19 height 19
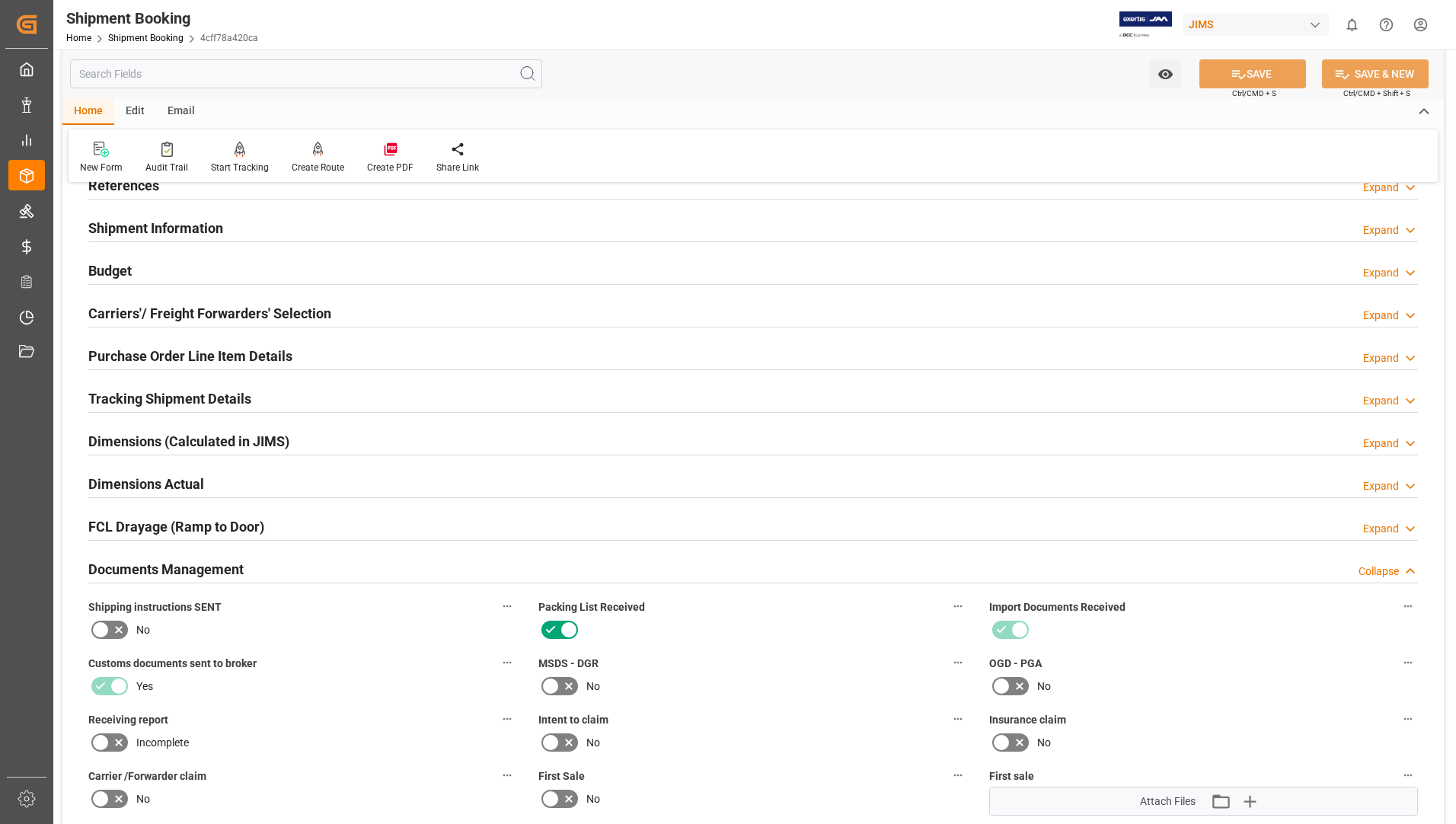
scroll to position [76, 0]
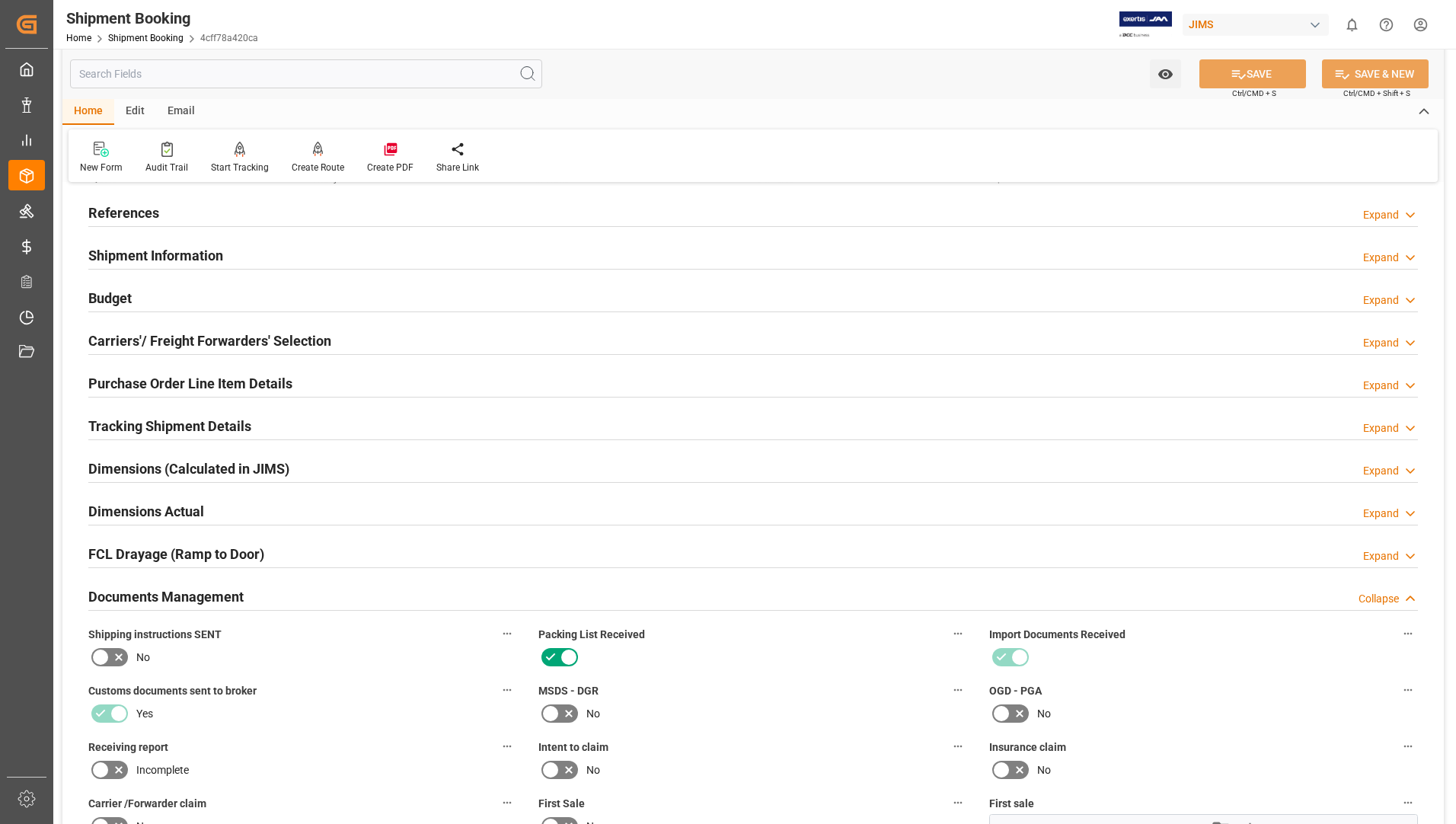
click at [170, 464] on h2 "Dimensions (Calculated in JIMS)" at bounding box center [188, 468] width 201 height 20
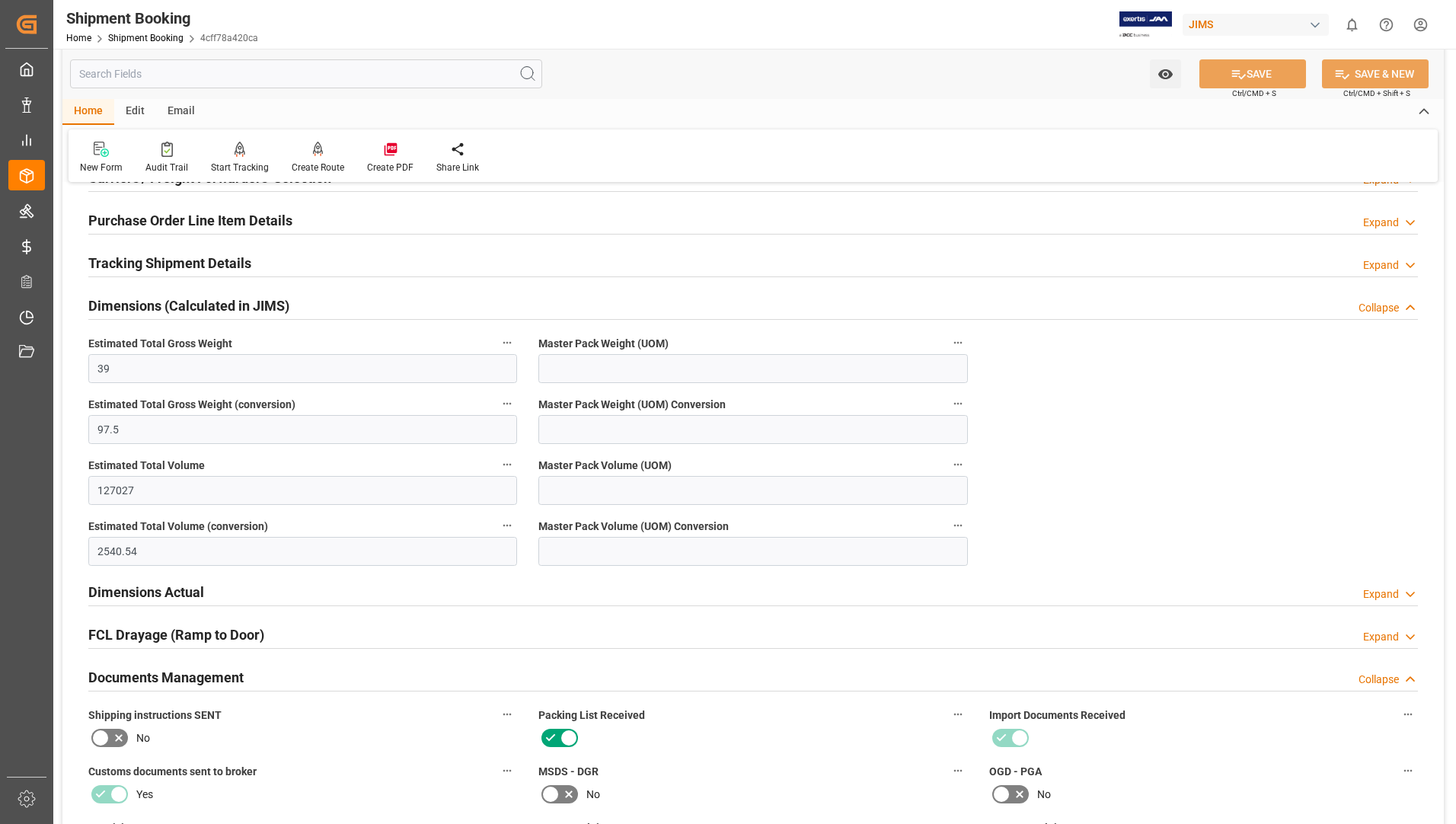
scroll to position [152, 0]
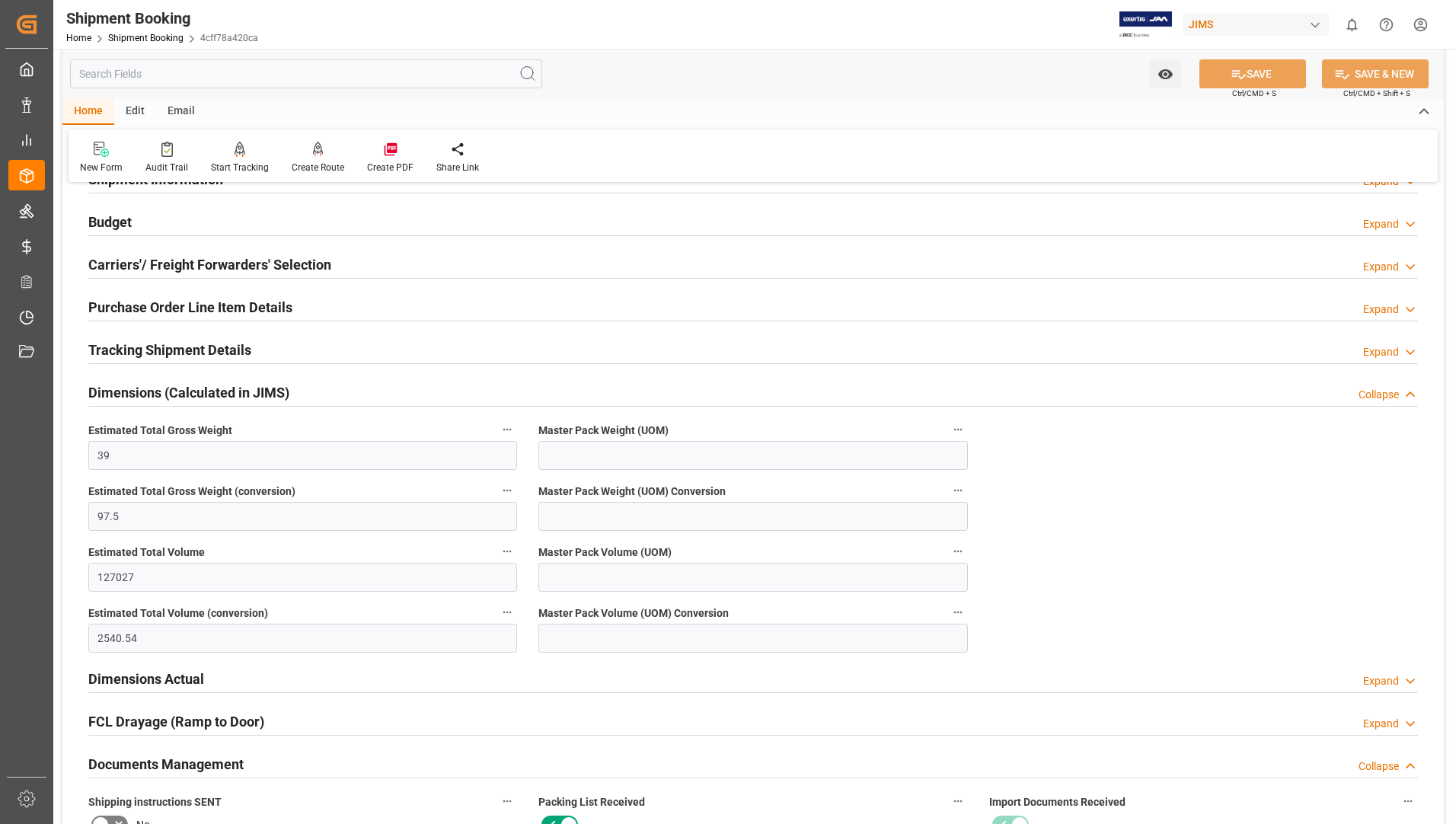
click at [211, 392] on h2 "Dimensions (Calculated in JIMS)" at bounding box center [188, 392] width 201 height 20
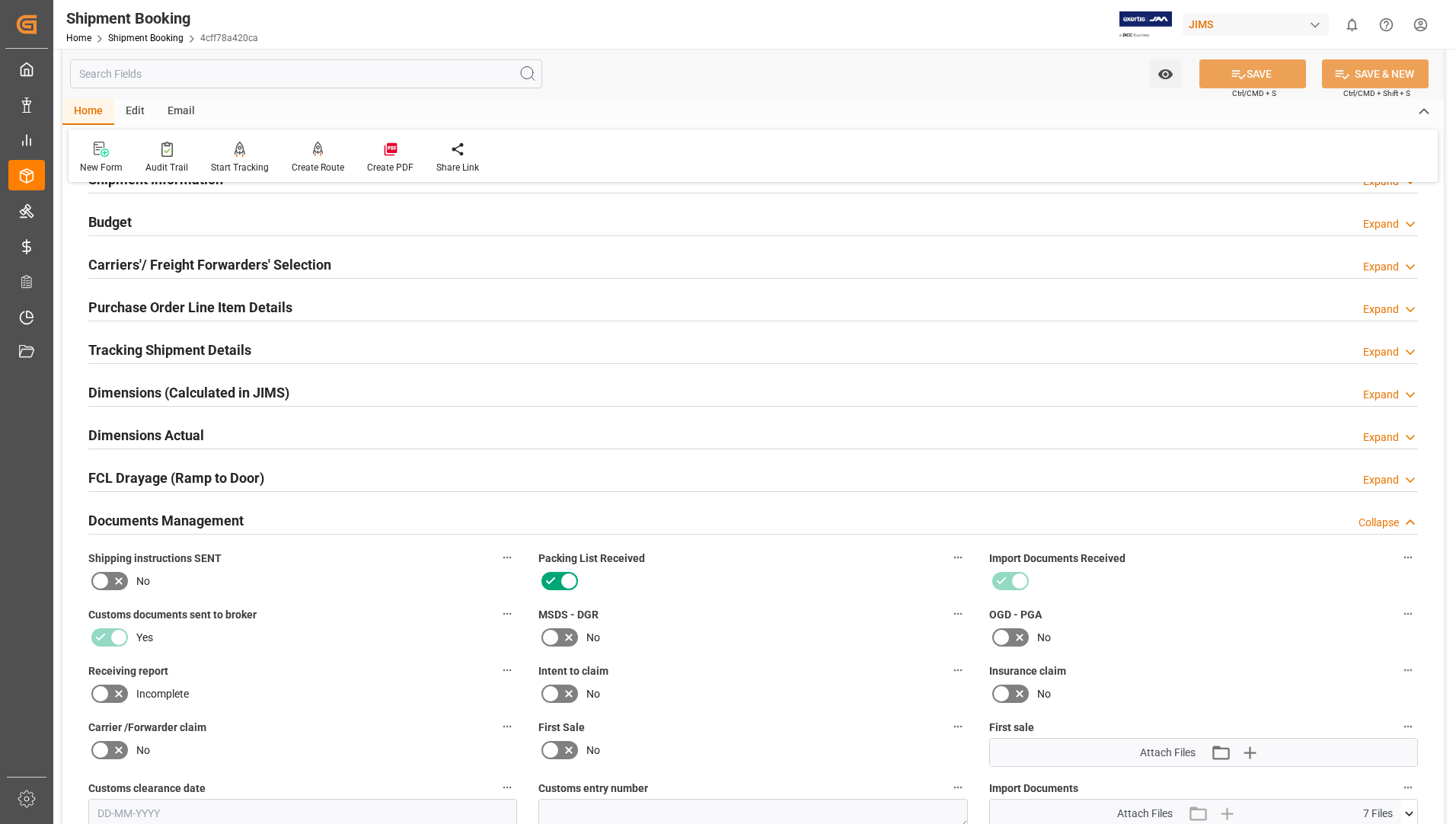
click at [211, 392] on h2 "Dimensions (Calculated in JIMS)" at bounding box center [188, 392] width 201 height 20
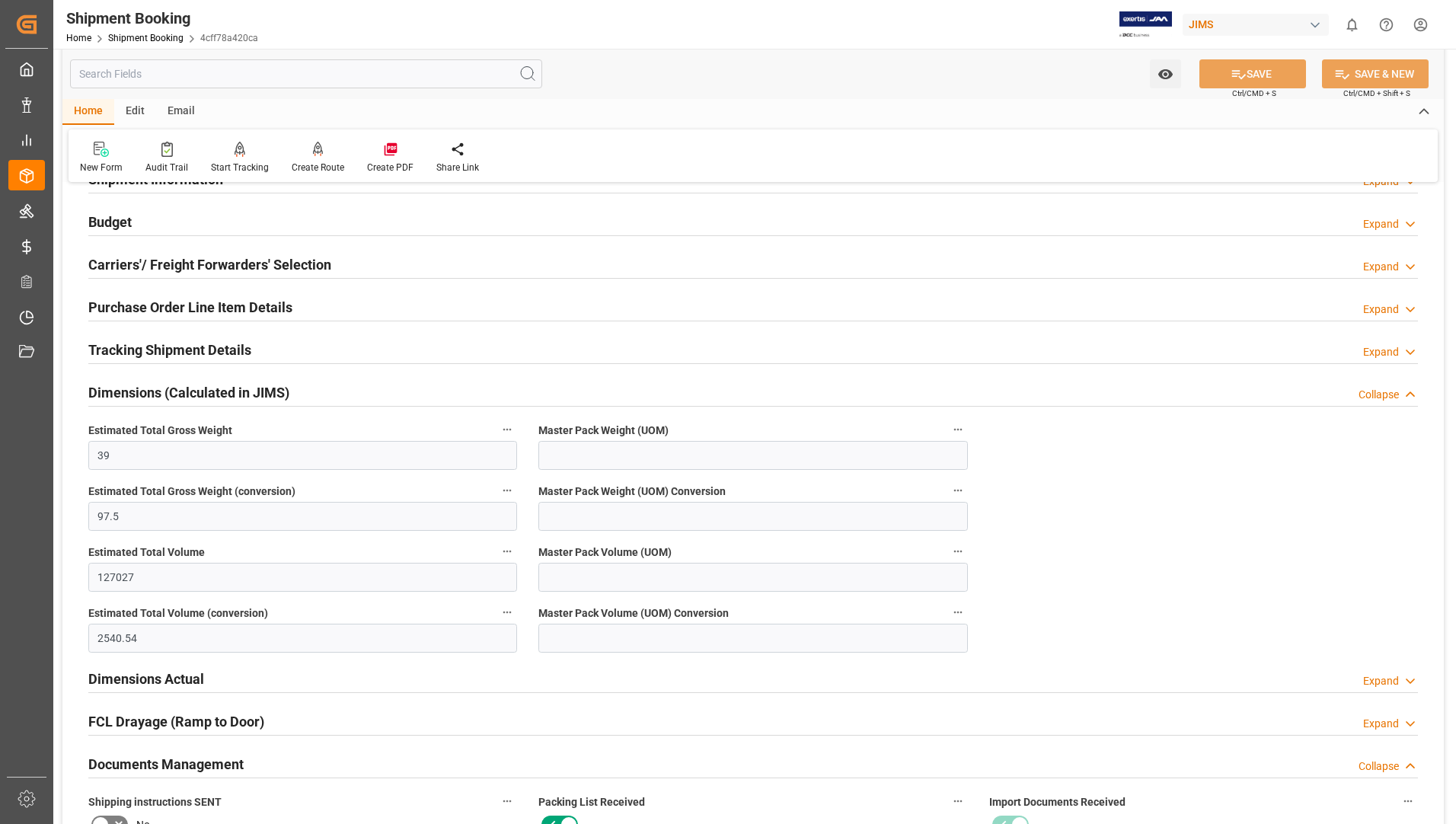
click at [171, 392] on h2 "Dimensions (Calculated in JIMS)" at bounding box center [188, 392] width 201 height 20
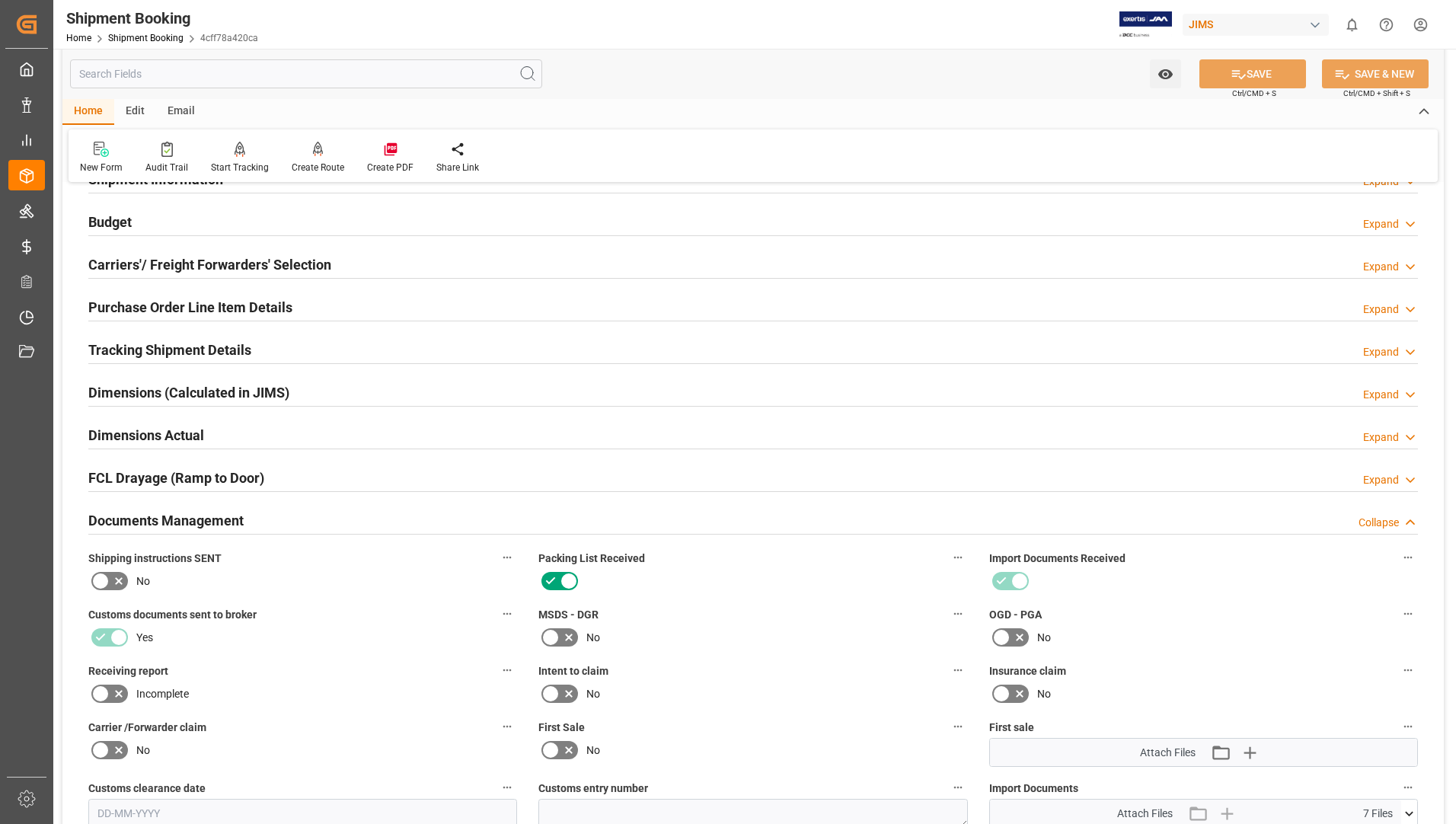
click at [241, 394] on h2 "Dimensions (Calculated in JIMS)" at bounding box center [188, 392] width 201 height 20
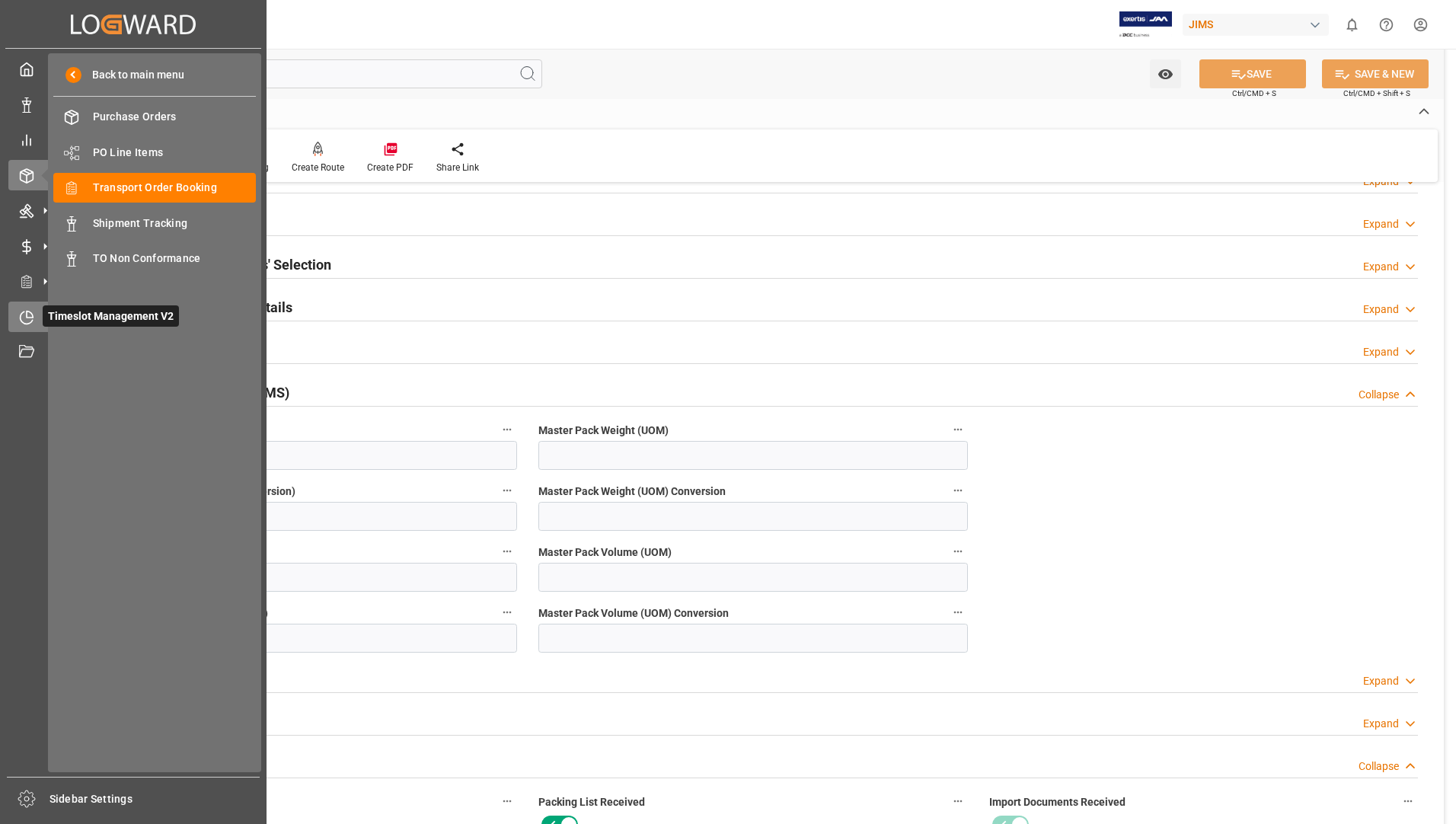
click at [65, 312] on span "Timeslot Management V2" at bounding box center [110, 316] width 136 height 21
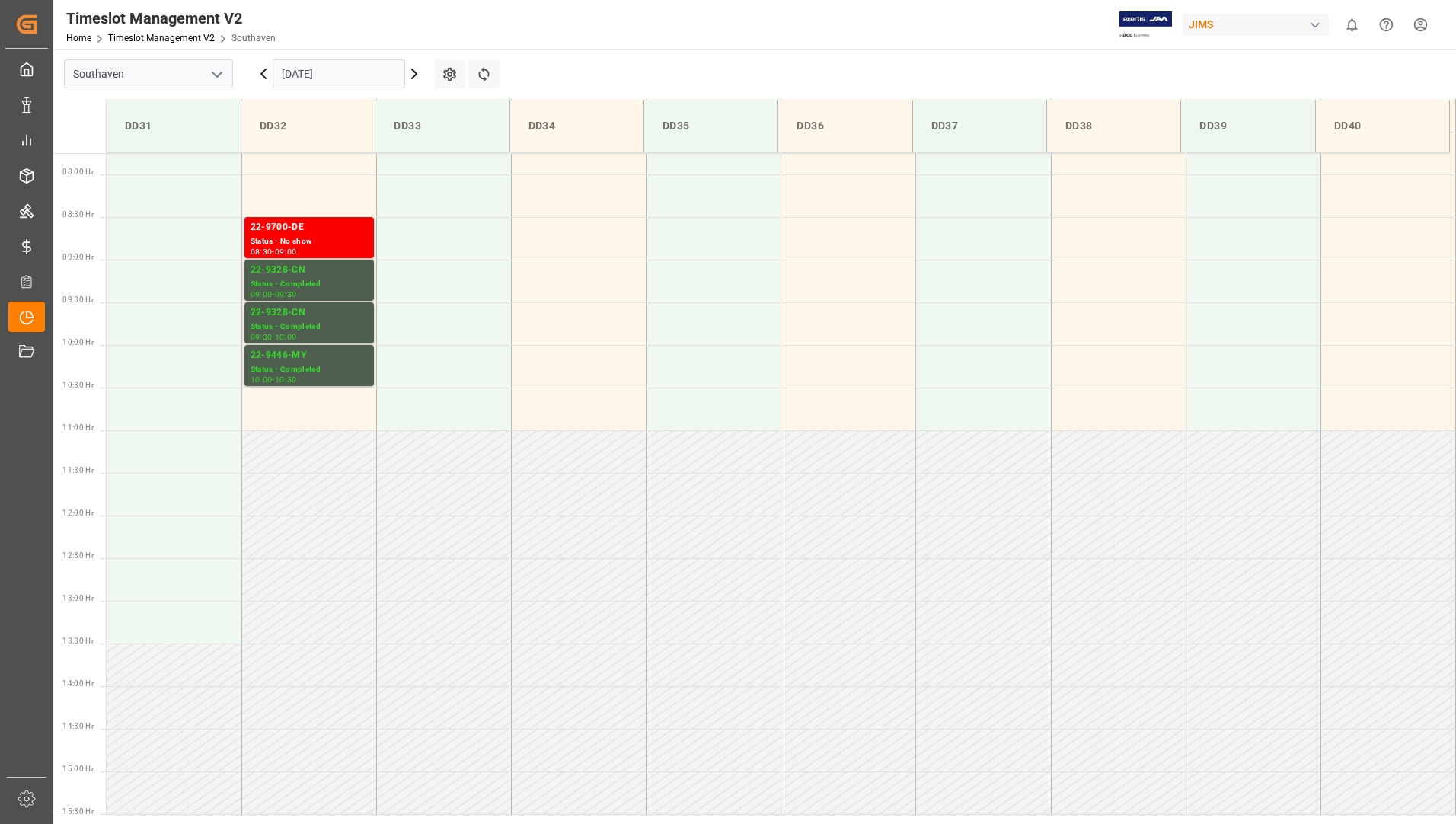
scroll to position [660, 0]
click at [339, 75] on input "[DATE]" at bounding box center [338, 74] width 132 height 29
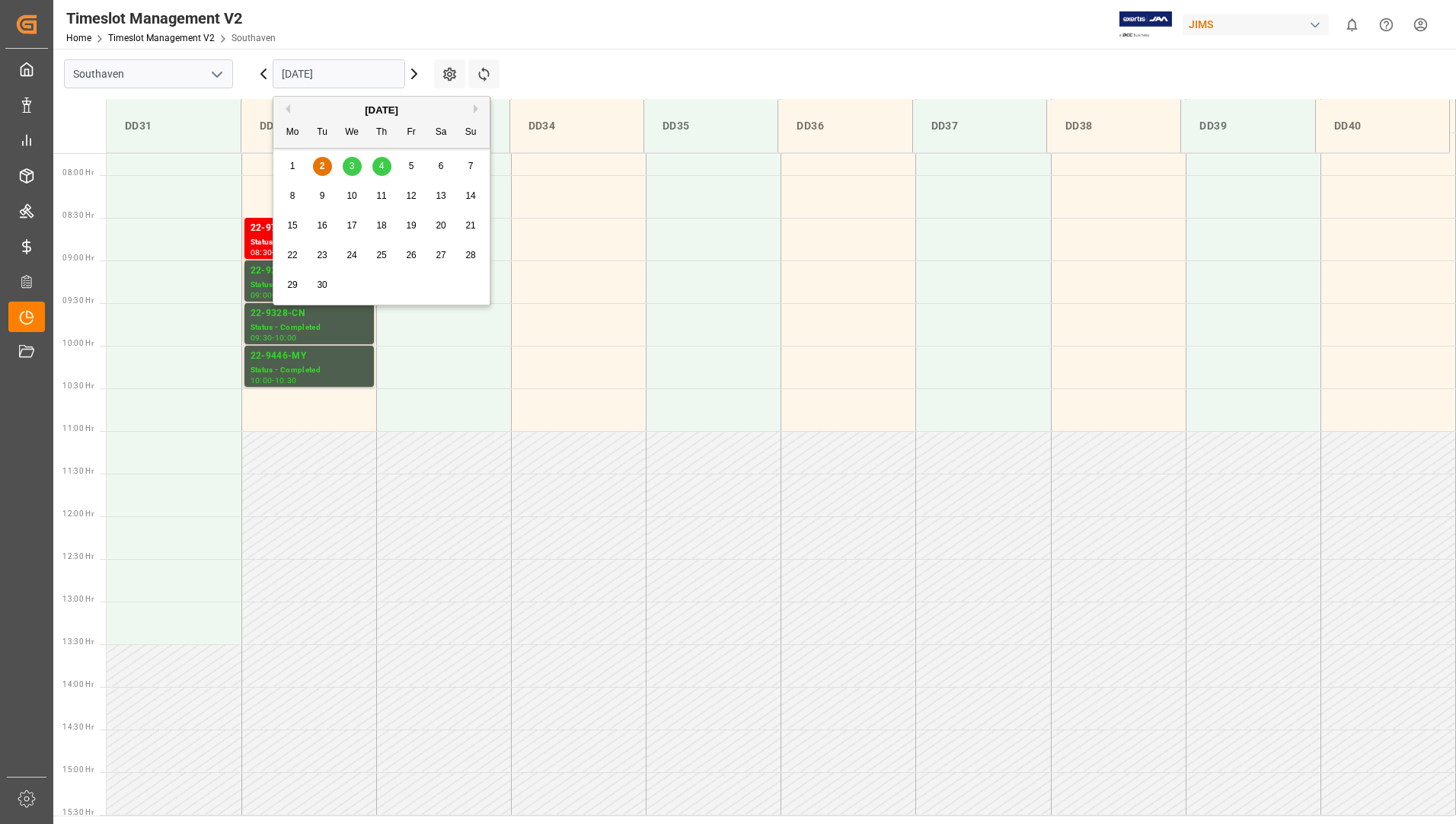
click at [349, 162] on span "3" at bounding box center [352, 166] width 5 height 11
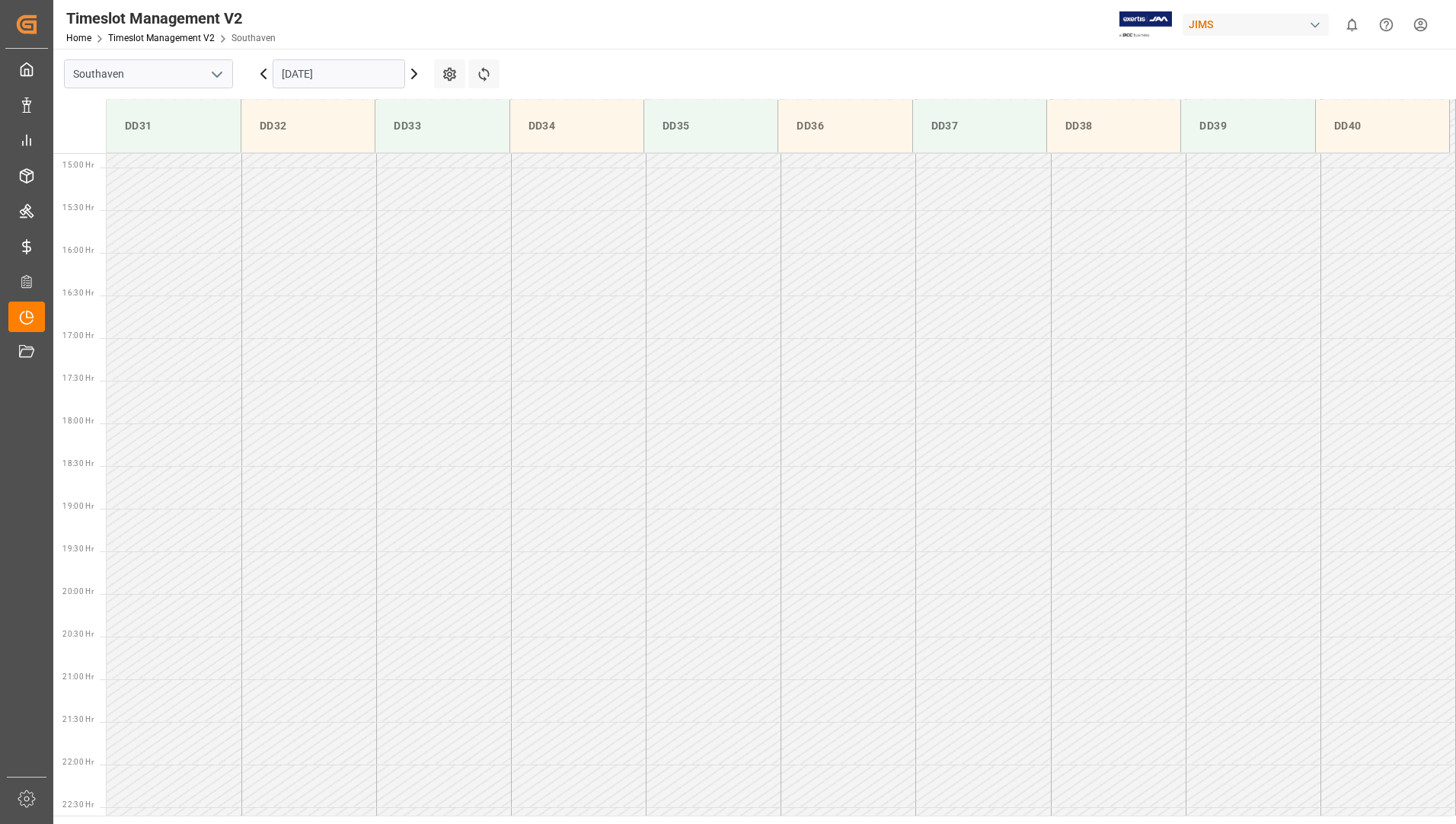
scroll to position [1269, 0]
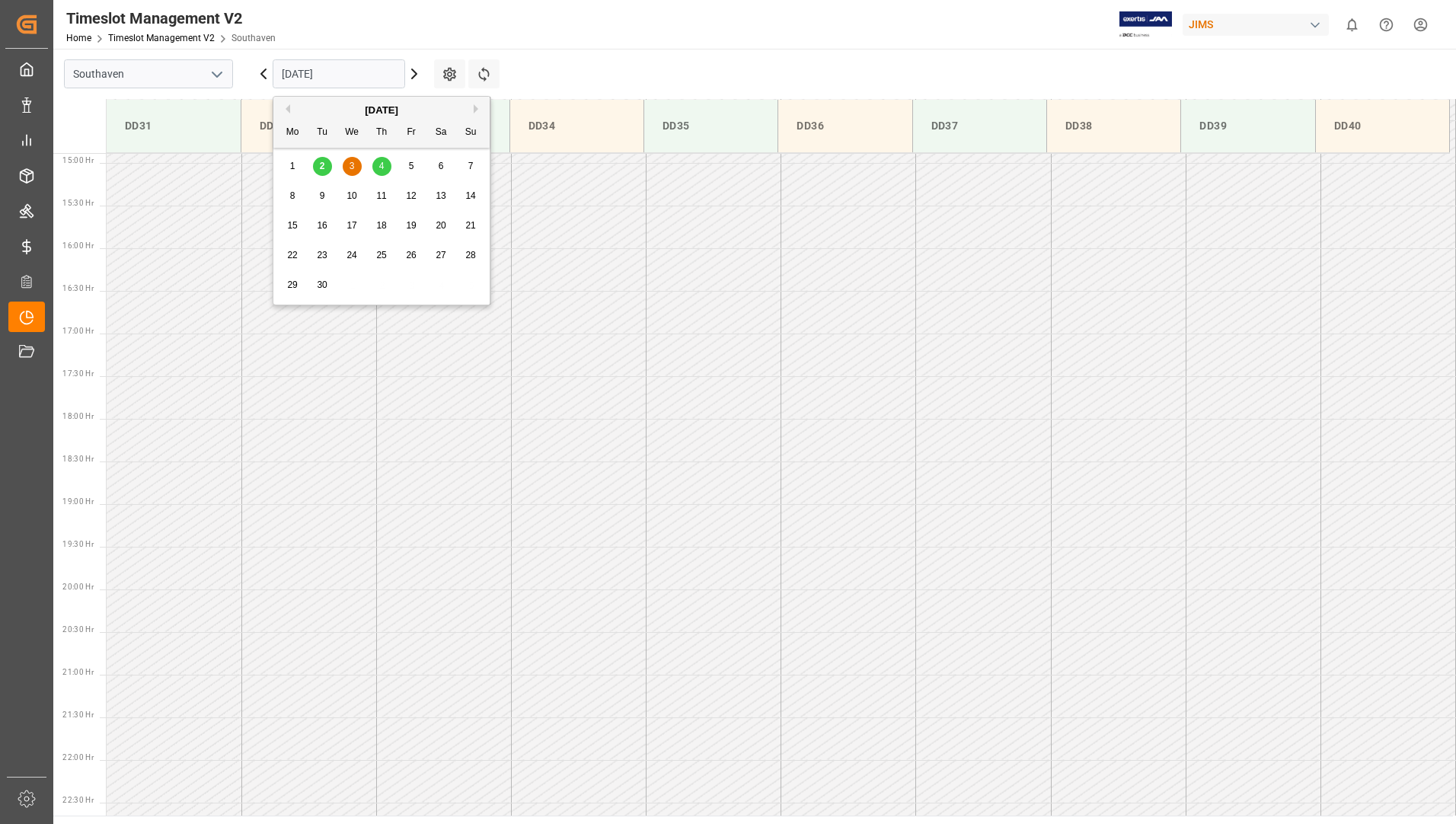
click at [354, 83] on input "[DATE]" at bounding box center [338, 74] width 132 height 29
click at [349, 164] on span "3" at bounding box center [352, 166] width 5 height 11
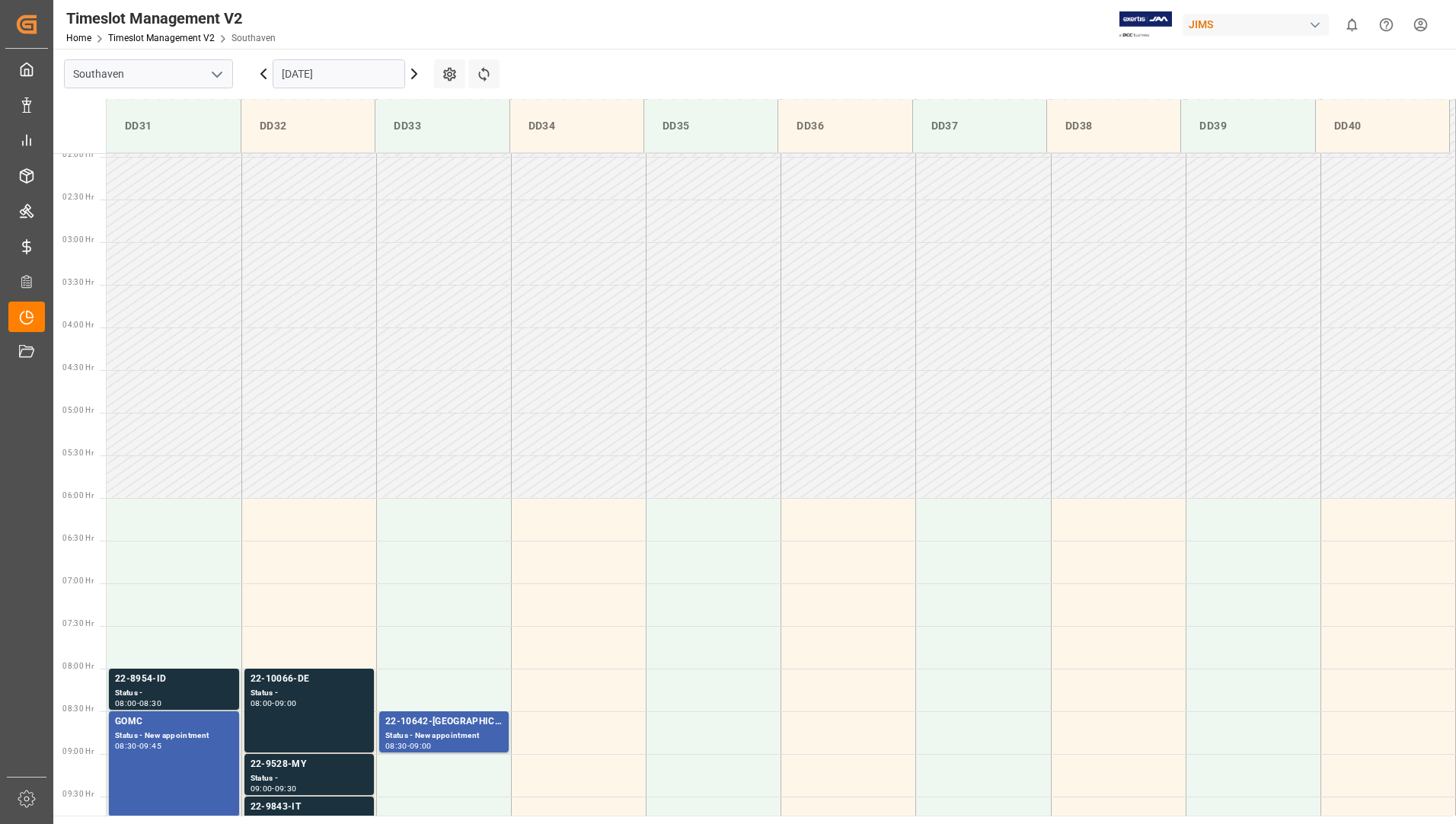
scroll to position [395, 0]
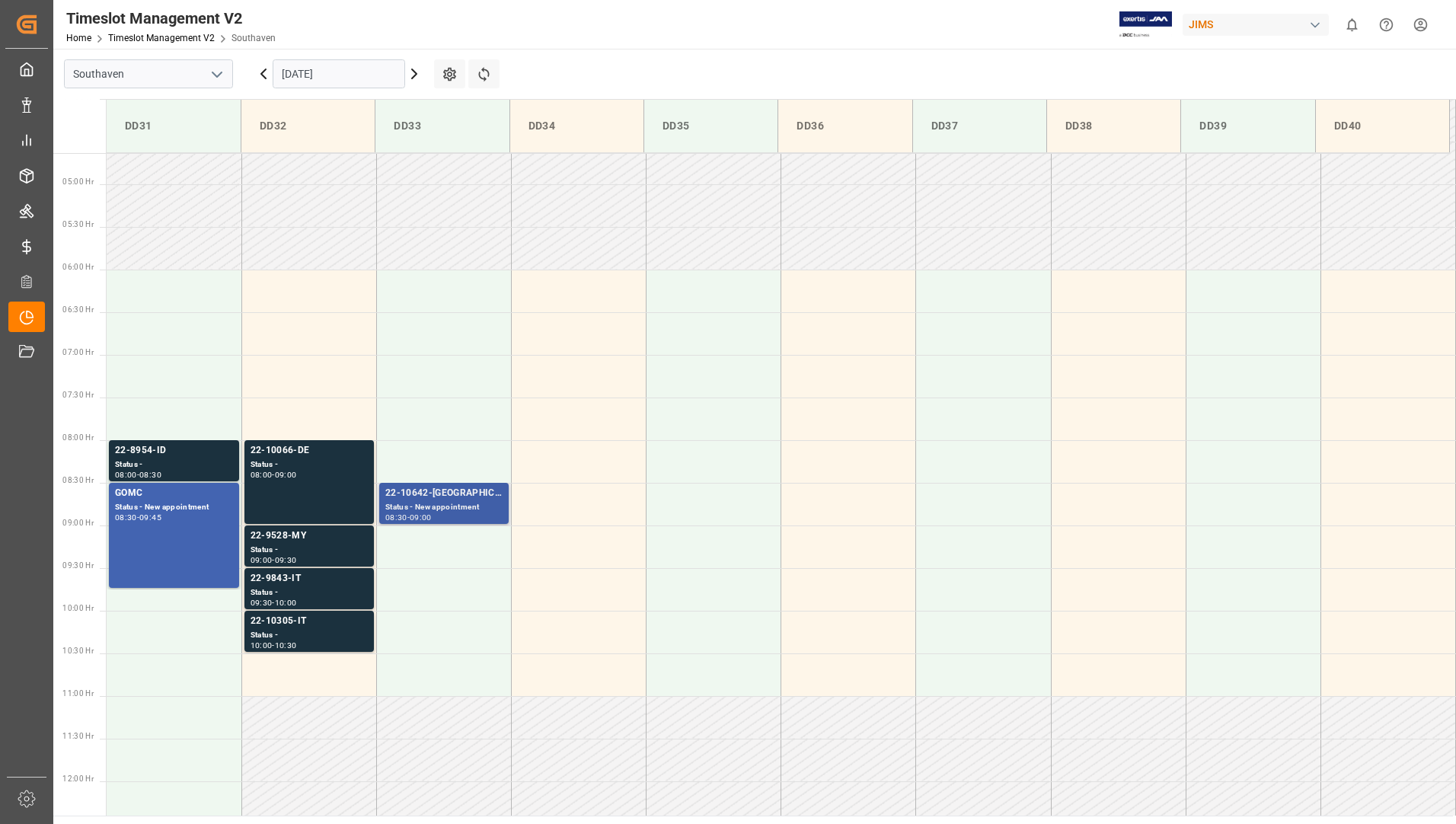
click at [412, 505] on div "Status - New appointment" at bounding box center [444, 507] width 117 height 13
click at [193, 451] on div "22-8954-ID" at bounding box center [173, 450] width 118 height 15
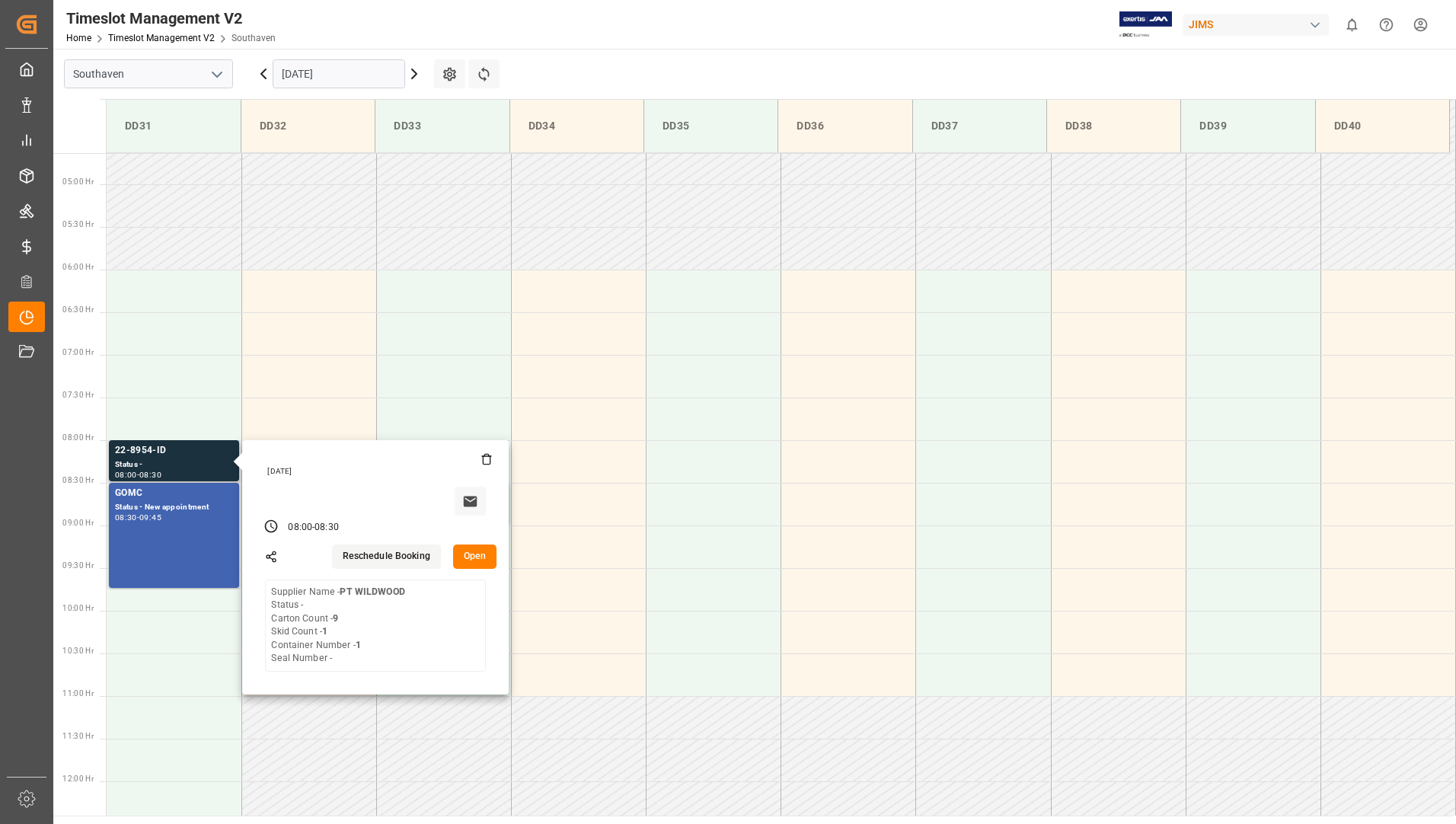
click at [482, 557] on button "Open" at bounding box center [475, 556] width 44 height 24
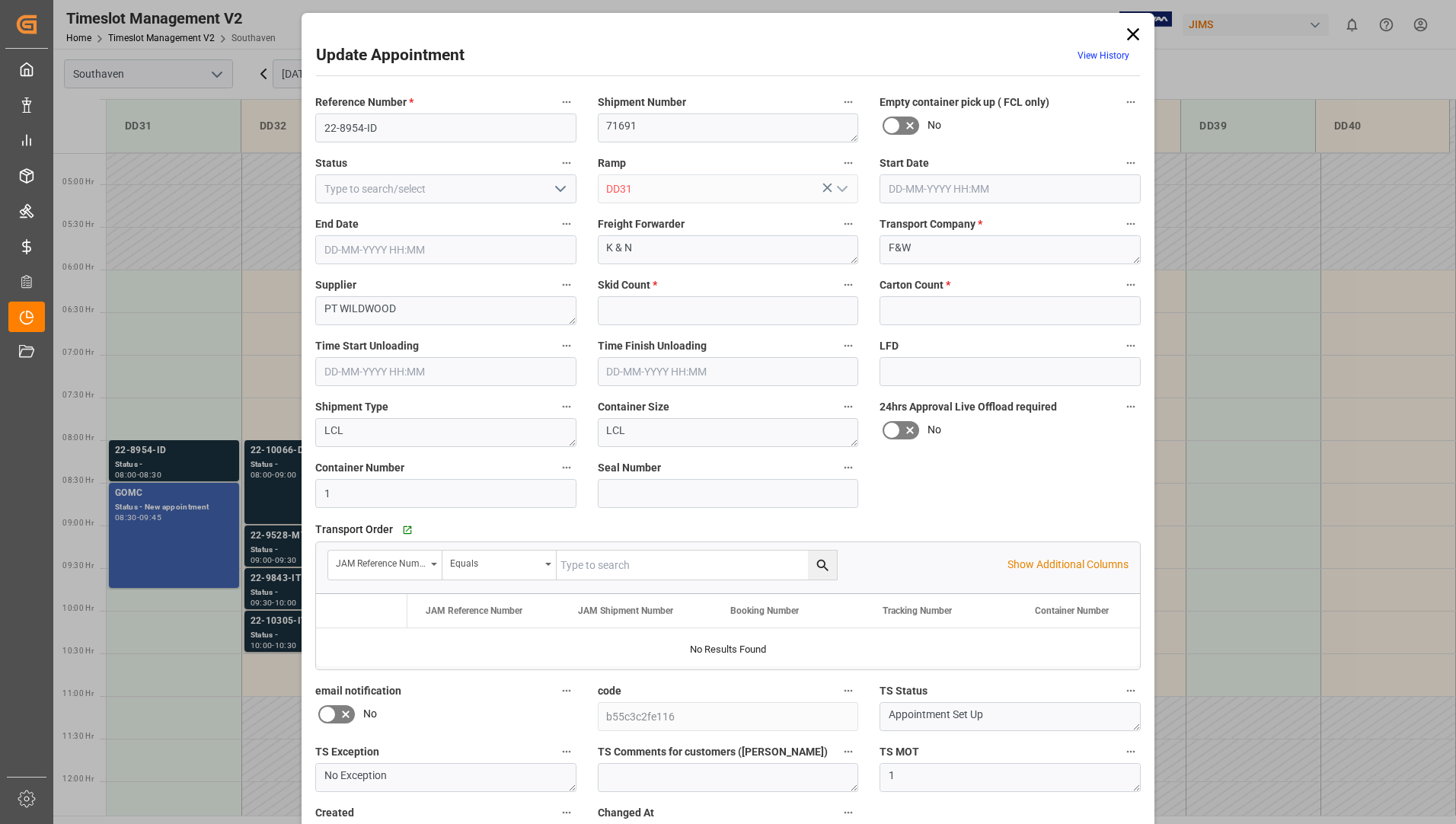
type input "1"
type input "9"
type input "[DATE] 08:00"
type input "[DATE] 08:30"
type input "[DATE] 18:57"
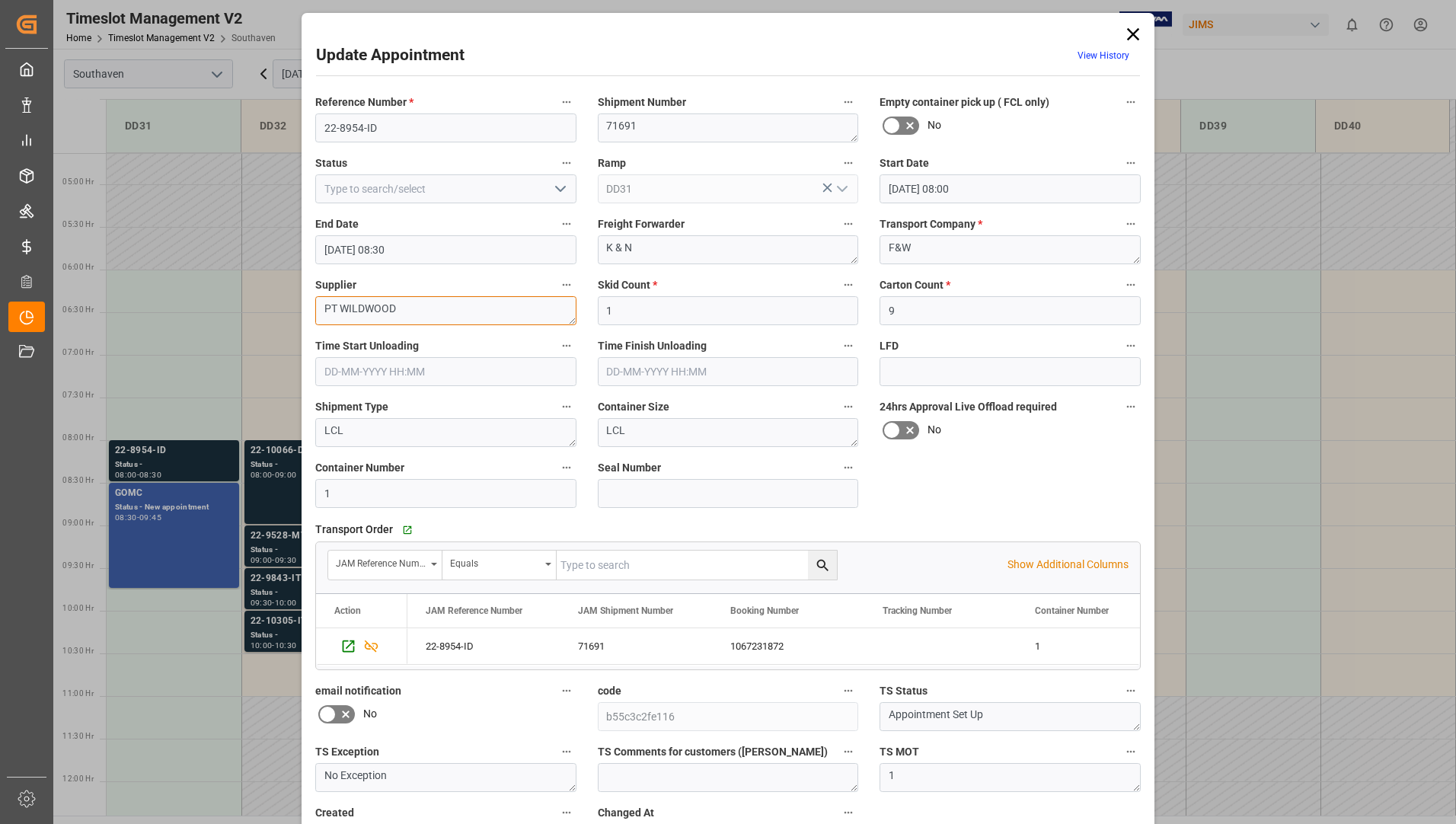
click at [412, 298] on textarea "PT WILDWOOD" at bounding box center [446, 310] width 261 height 29
type textarea "P"
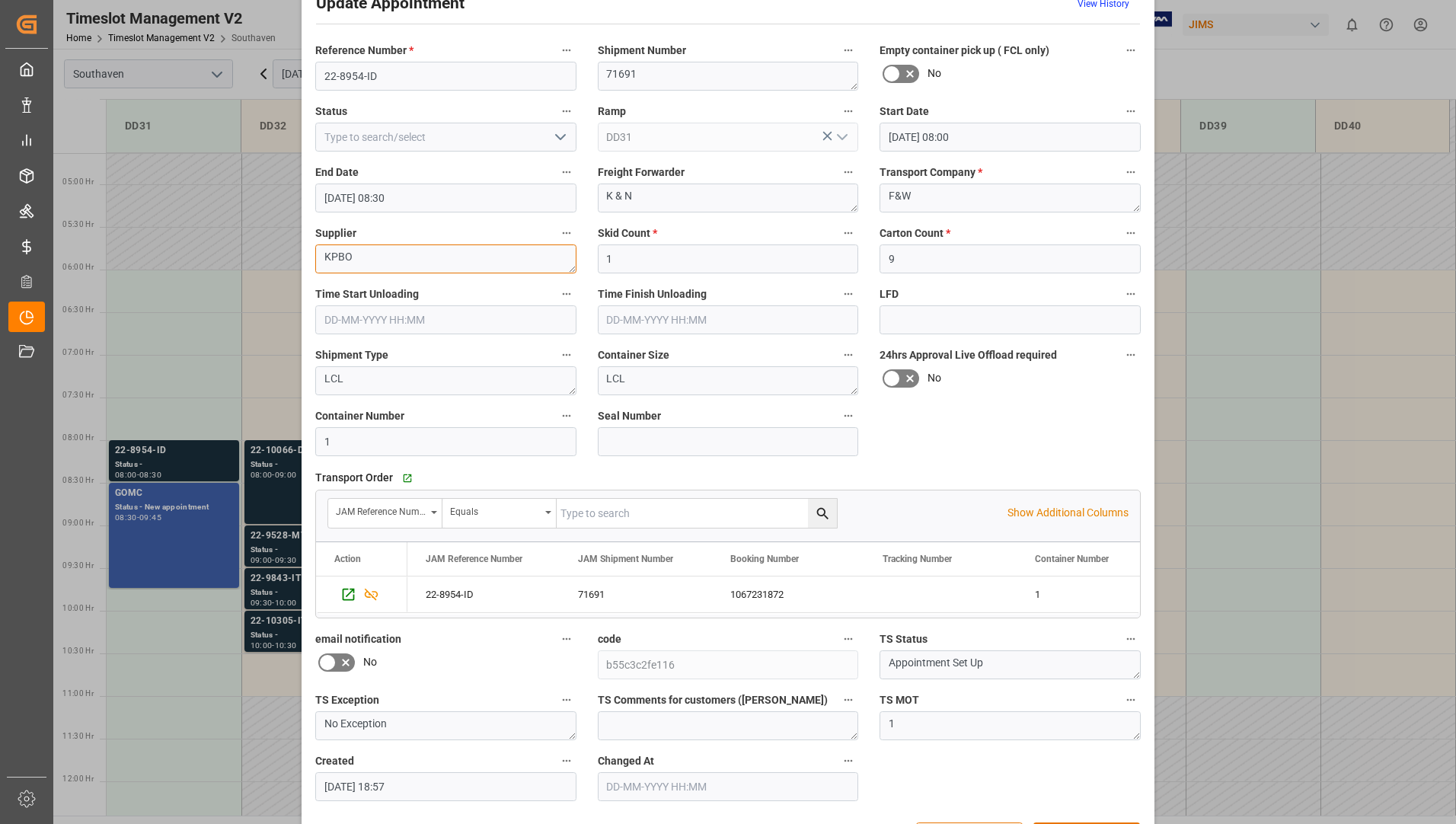
scroll to position [107, 0]
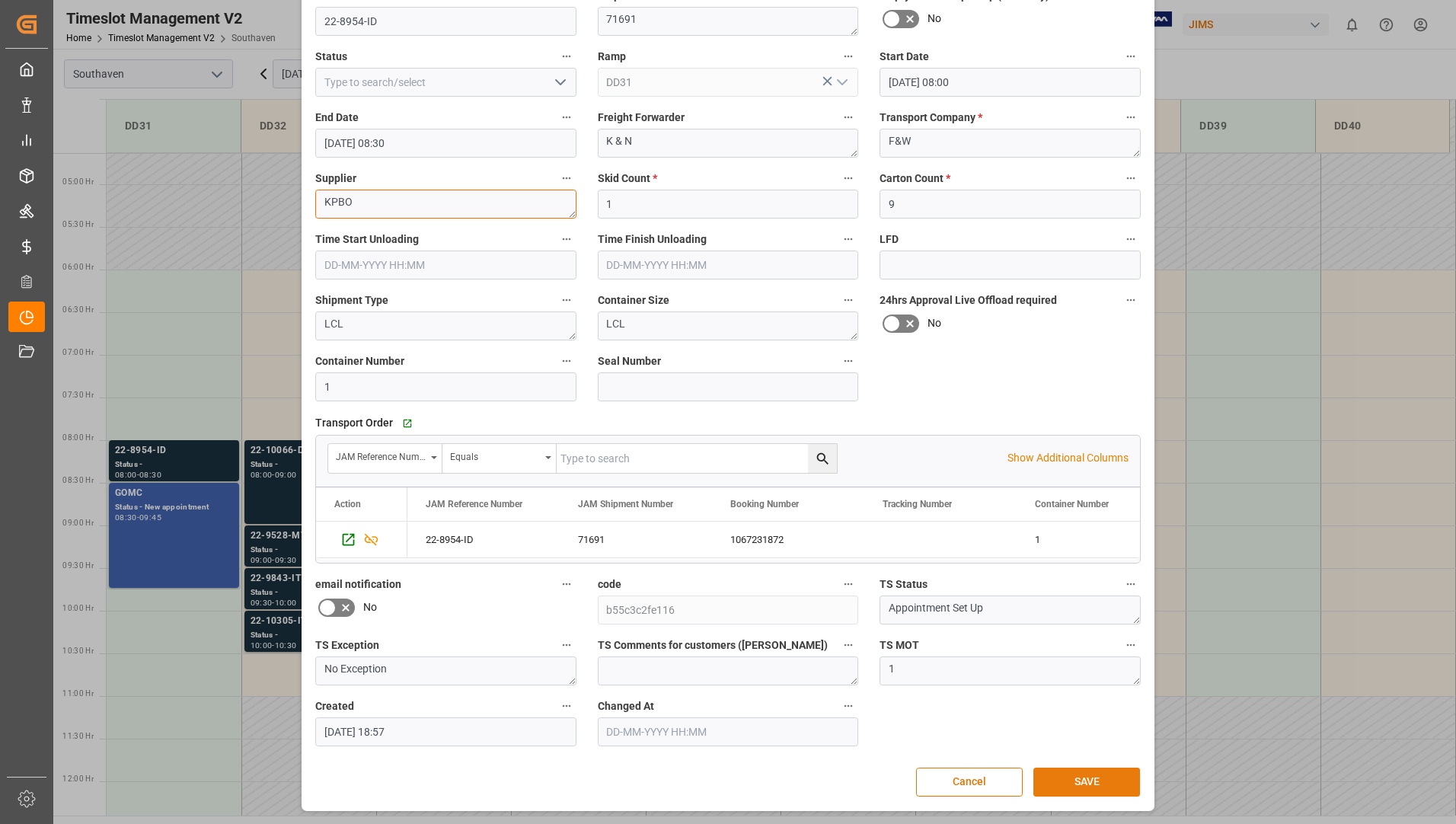
type textarea "KPBO"
click at [1043, 787] on button "SAVE" at bounding box center [1086, 781] width 107 height 29
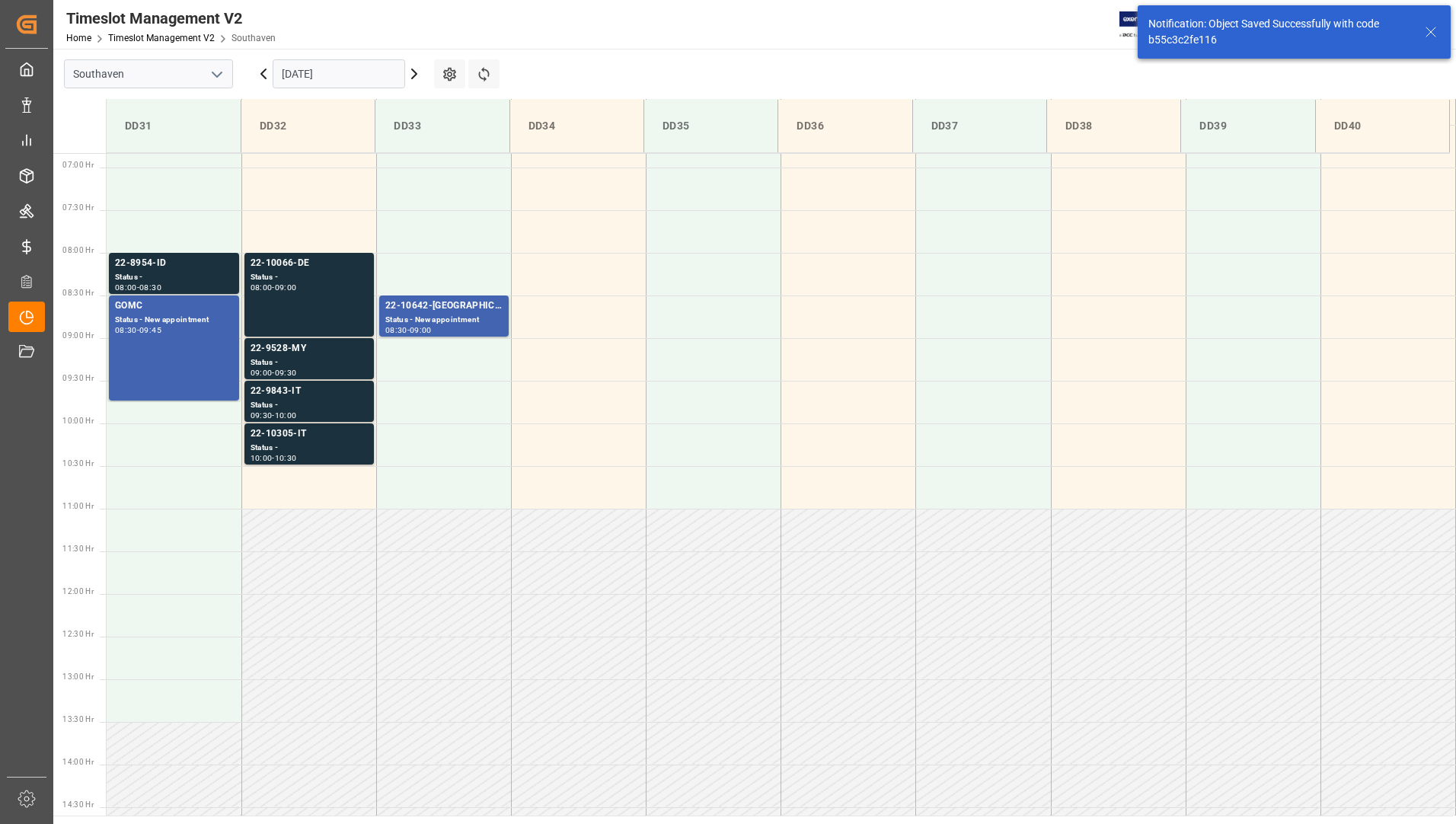
scroll to position [587, 0]
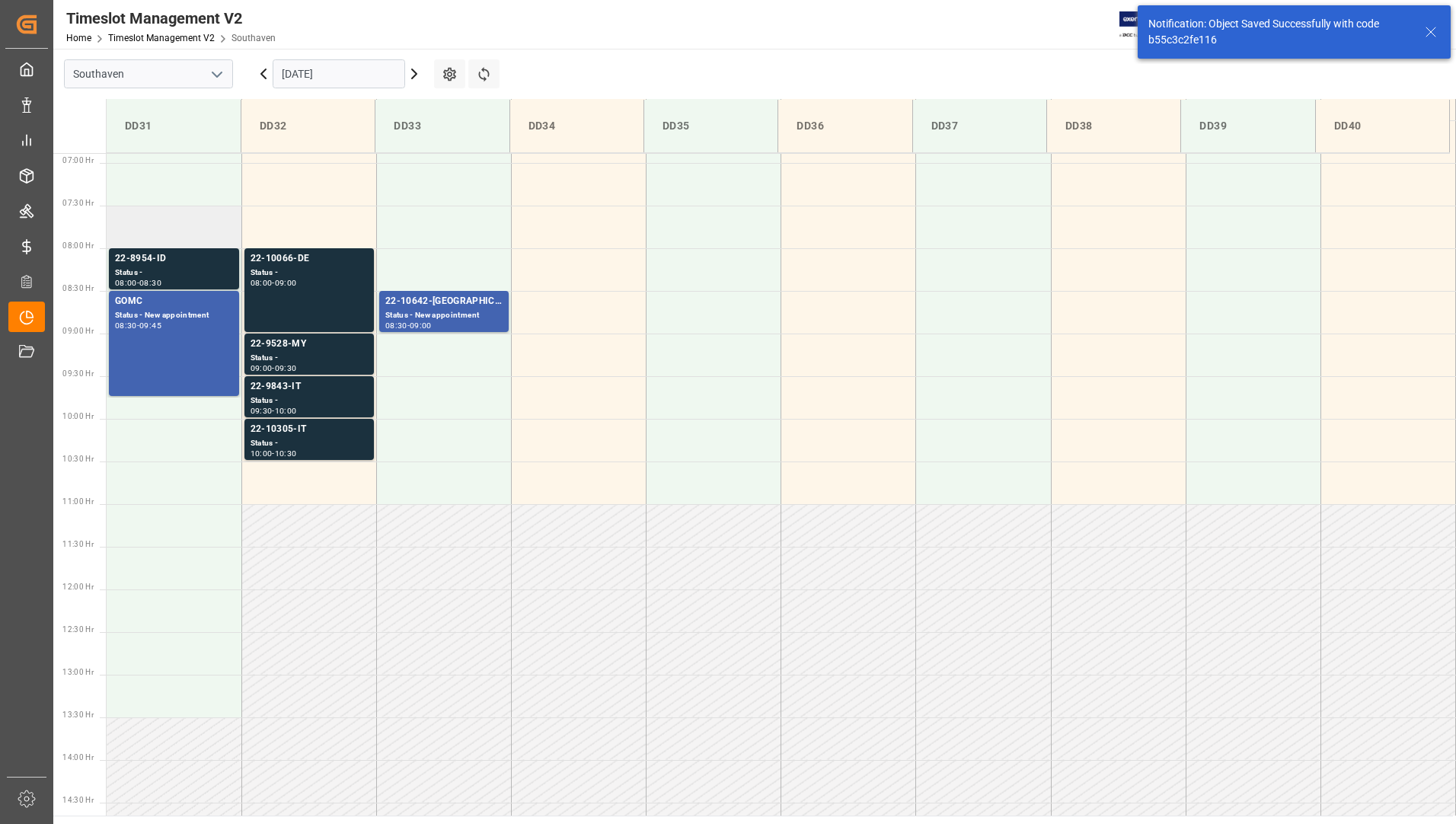
click at [154, 238] on td at bounding box center [174, 226] width 135 height 43
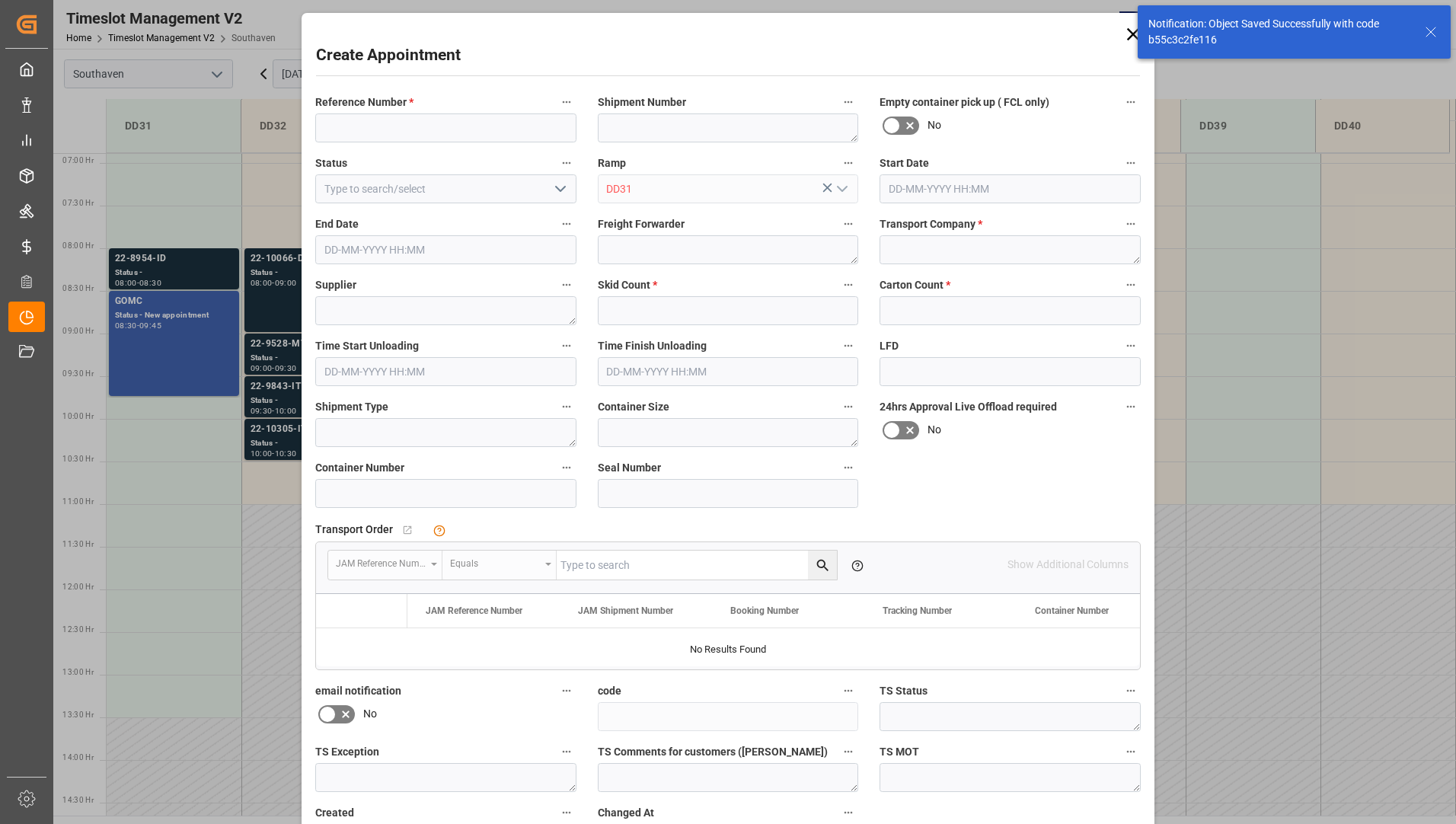
type input "[DATE] 07:30"
type input "[DATE] 08:00"
click at [161, 271] on div "Create Appointment Reference Number * Shipment Number Empty container pick up (…" at bounding box center [728, 412] width 1456 height 824
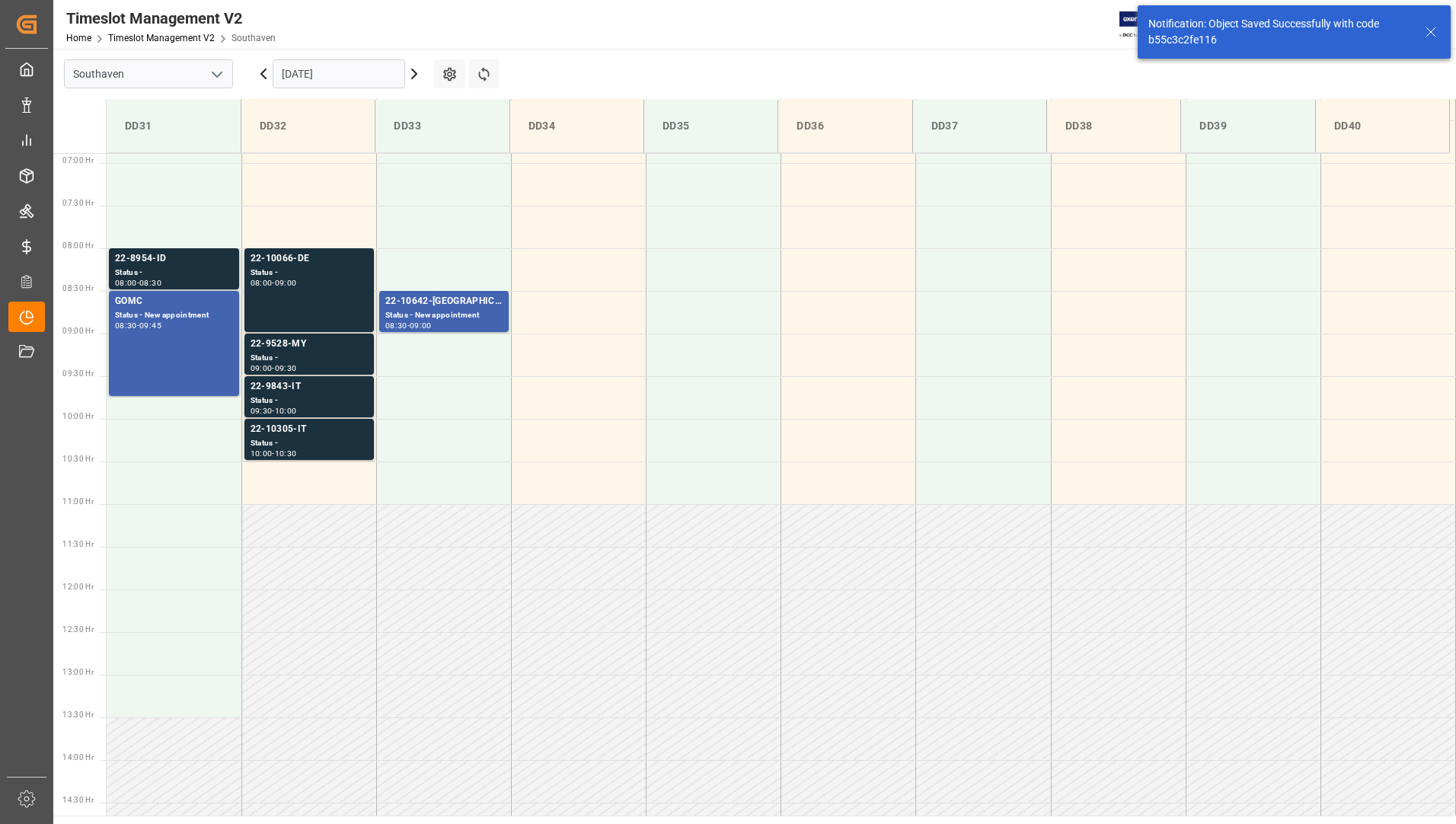
click at [161, 271] on div "Status -" at bounding box center [173, 273] width 118 height 13
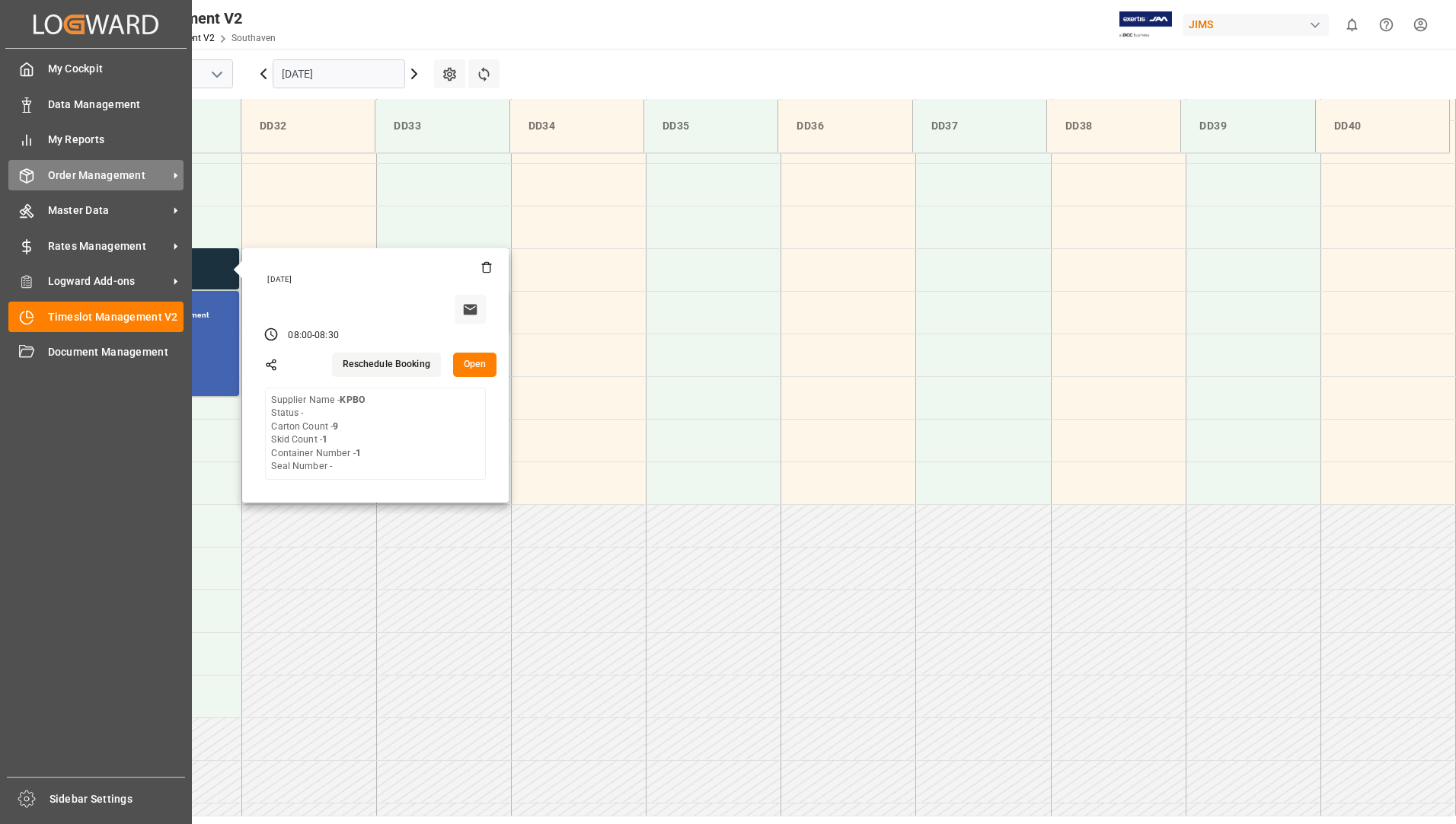
click at [72, 171] on span "Order Management" at bounding box center [107, 176] width 120 height 16
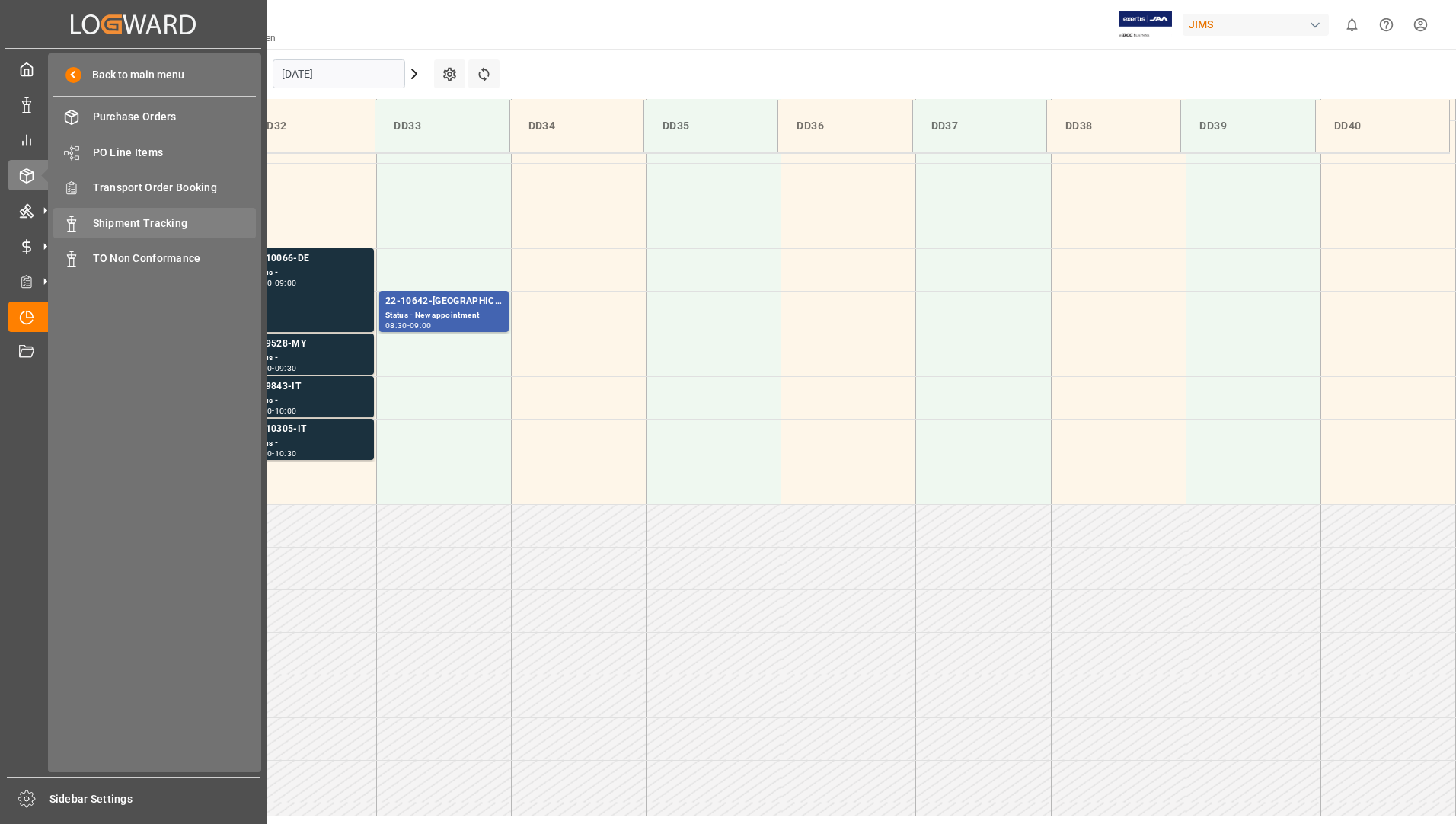
click at [131, 225] on span "Shipment Tracking" at bounding box center [175, 224] width 163 height 16
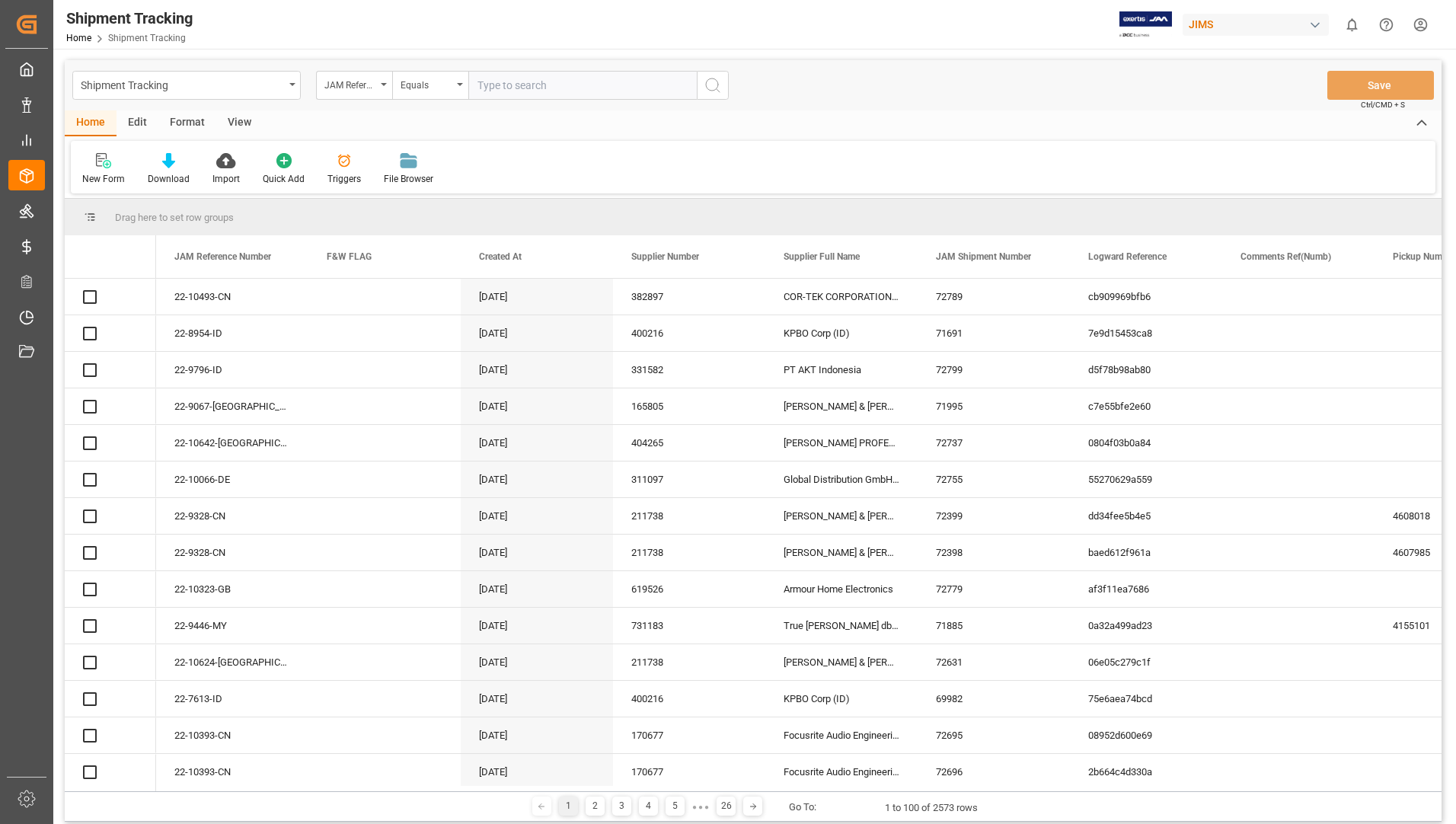
click at [371, 83] on div "JAM Reference Number" at bounding box center [350, 83] width 52 height 18
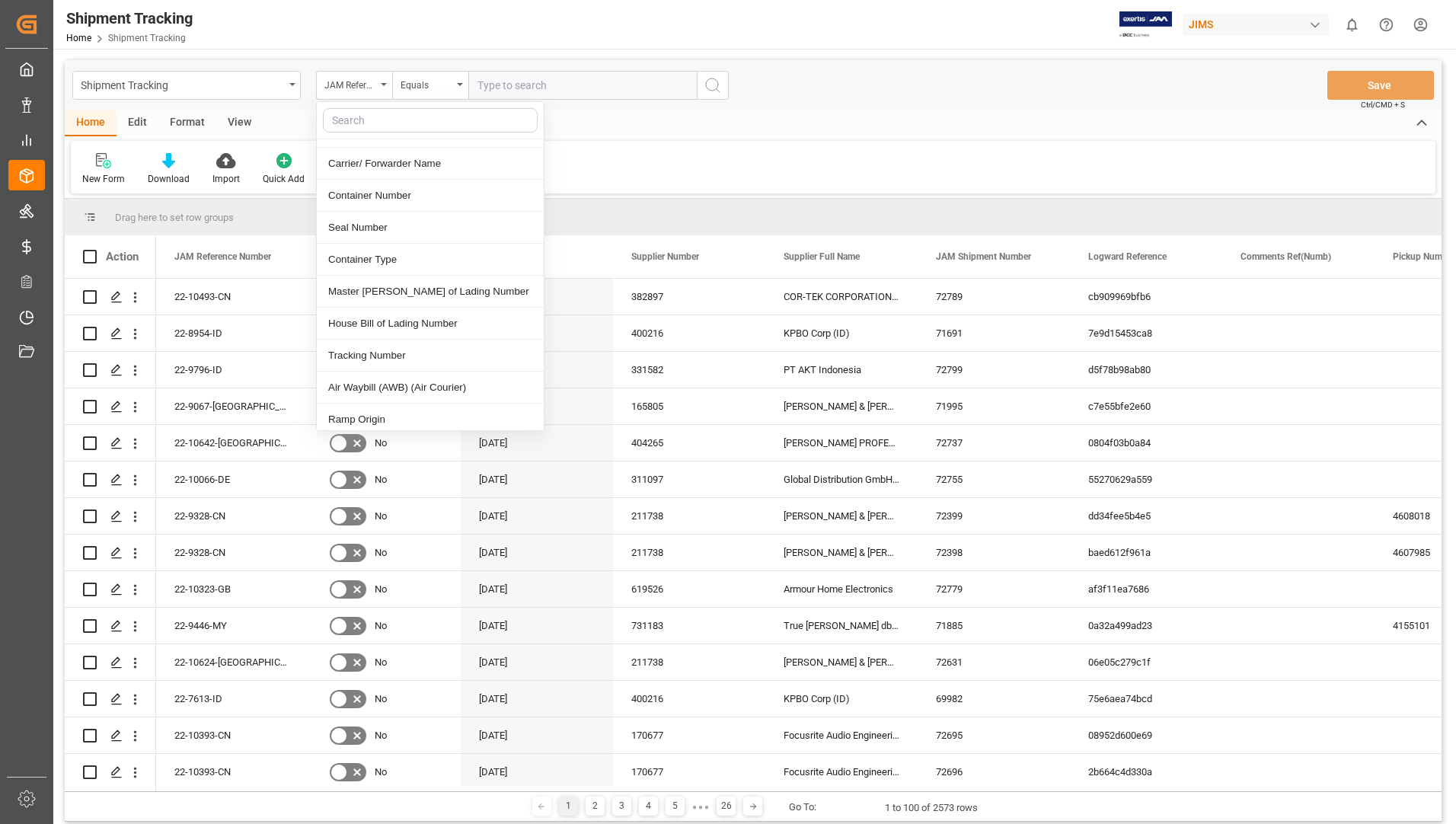
scroll to position [533, 0]
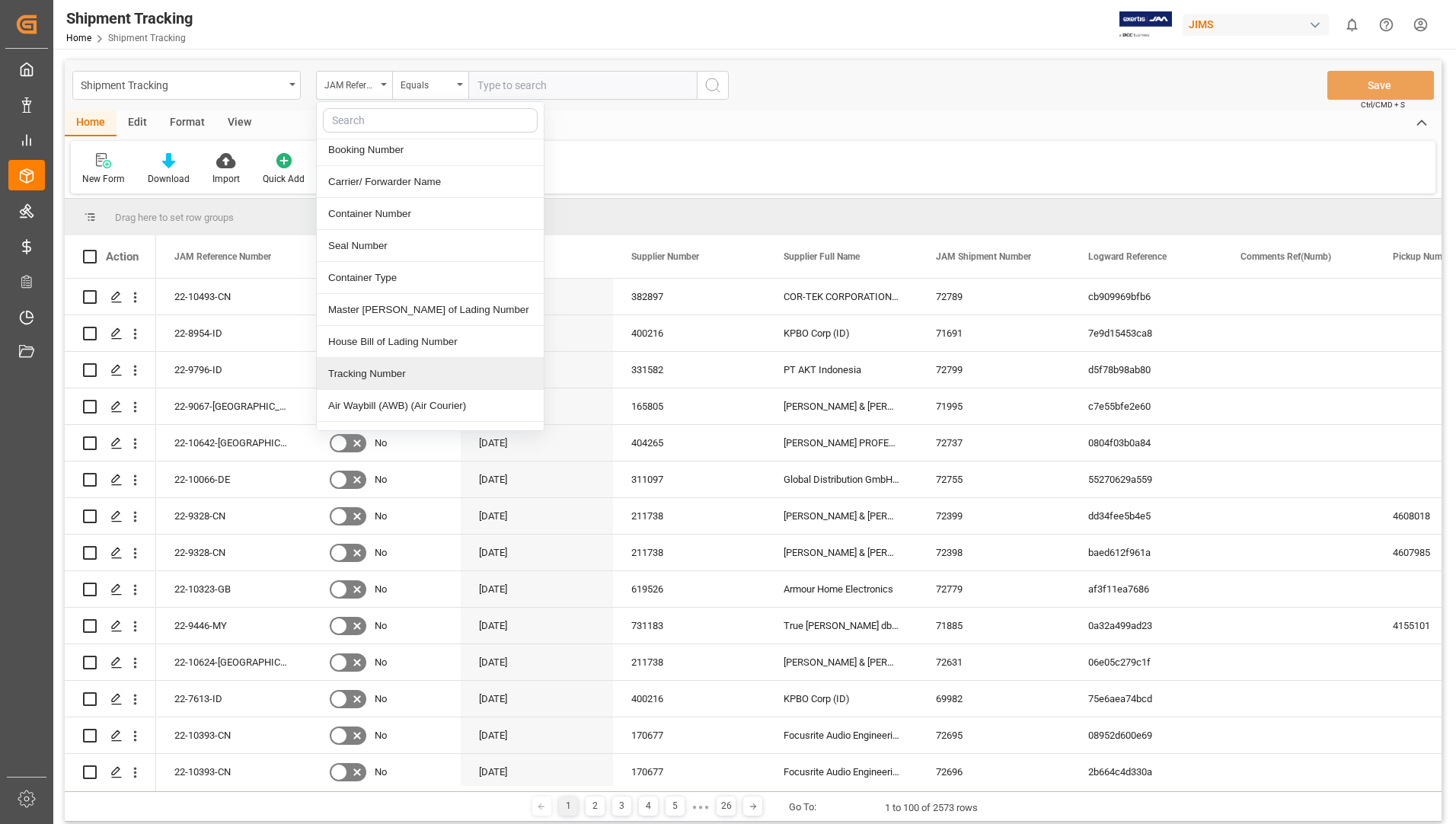
click at [367, 358] on div "Tracking Number" at bounding box center [430, 374] width 227 height 32
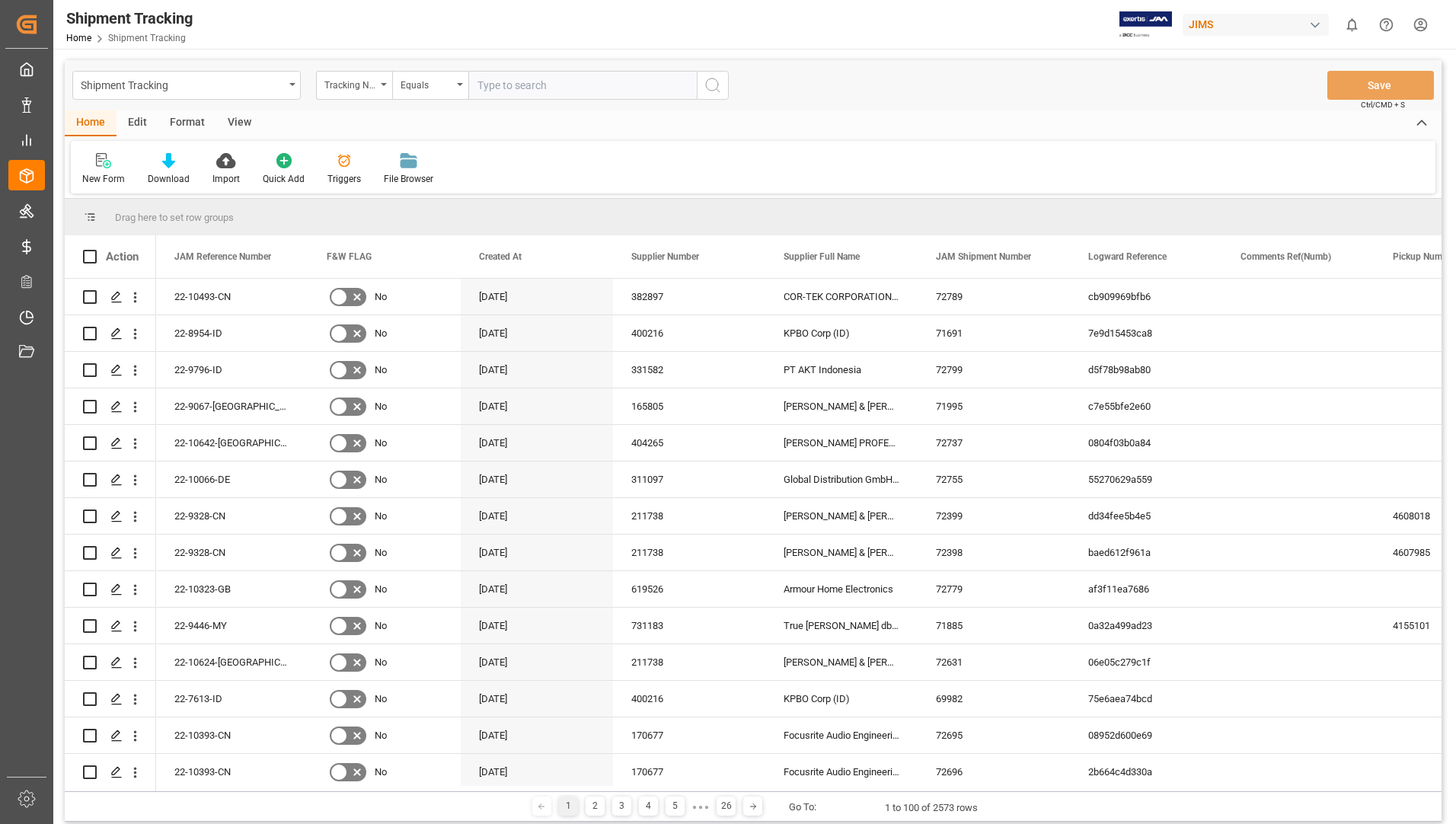
click at [532, 90] on input "text" at bounding box center [582, 85] width 228 height 29
type input "2"
type input "3277429433"
click at [714, 82] on icon "search button" at bounding box center [712, 85] width 19 height 19
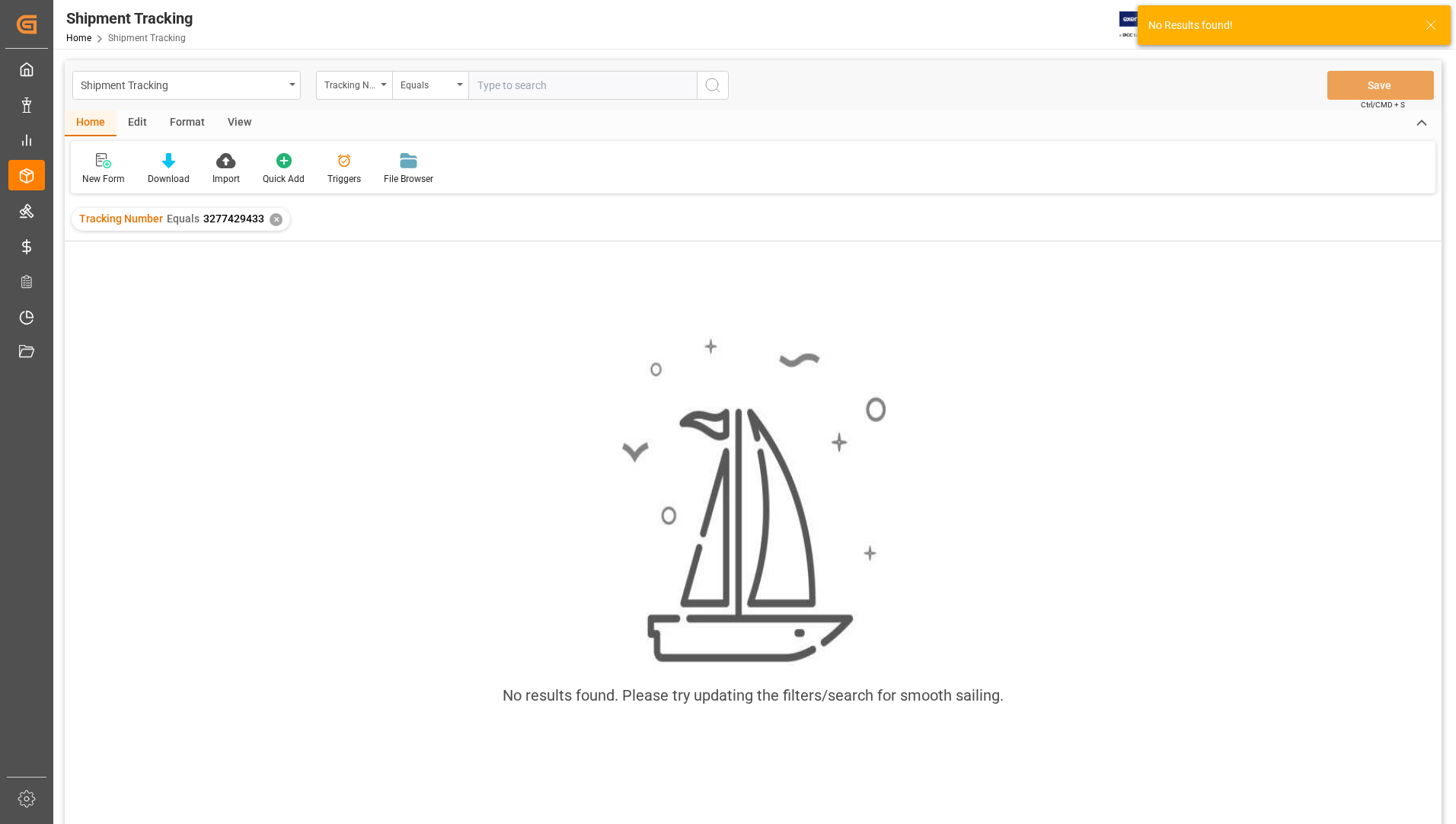
click at [264, 221] on div "Tracking Number Equals 3277429433 ✕" at bounding box center [181, 219] width 219 height 23
click at [273, 221] on div "✕" at bounding box center [275, 219] width 13 height 13
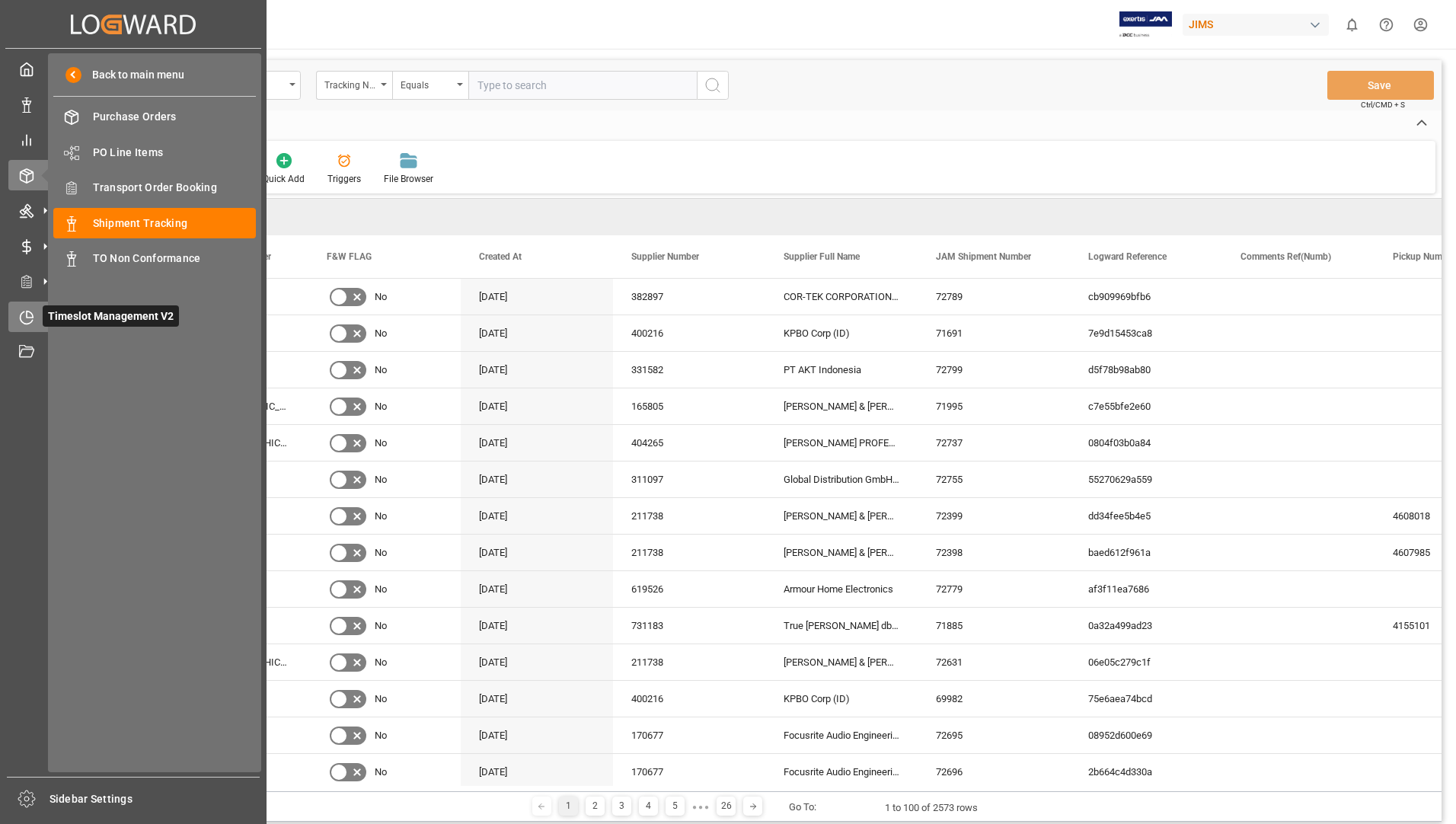
click at [30, 318] on icon at bounding box center [26, 317] width 15 height 15
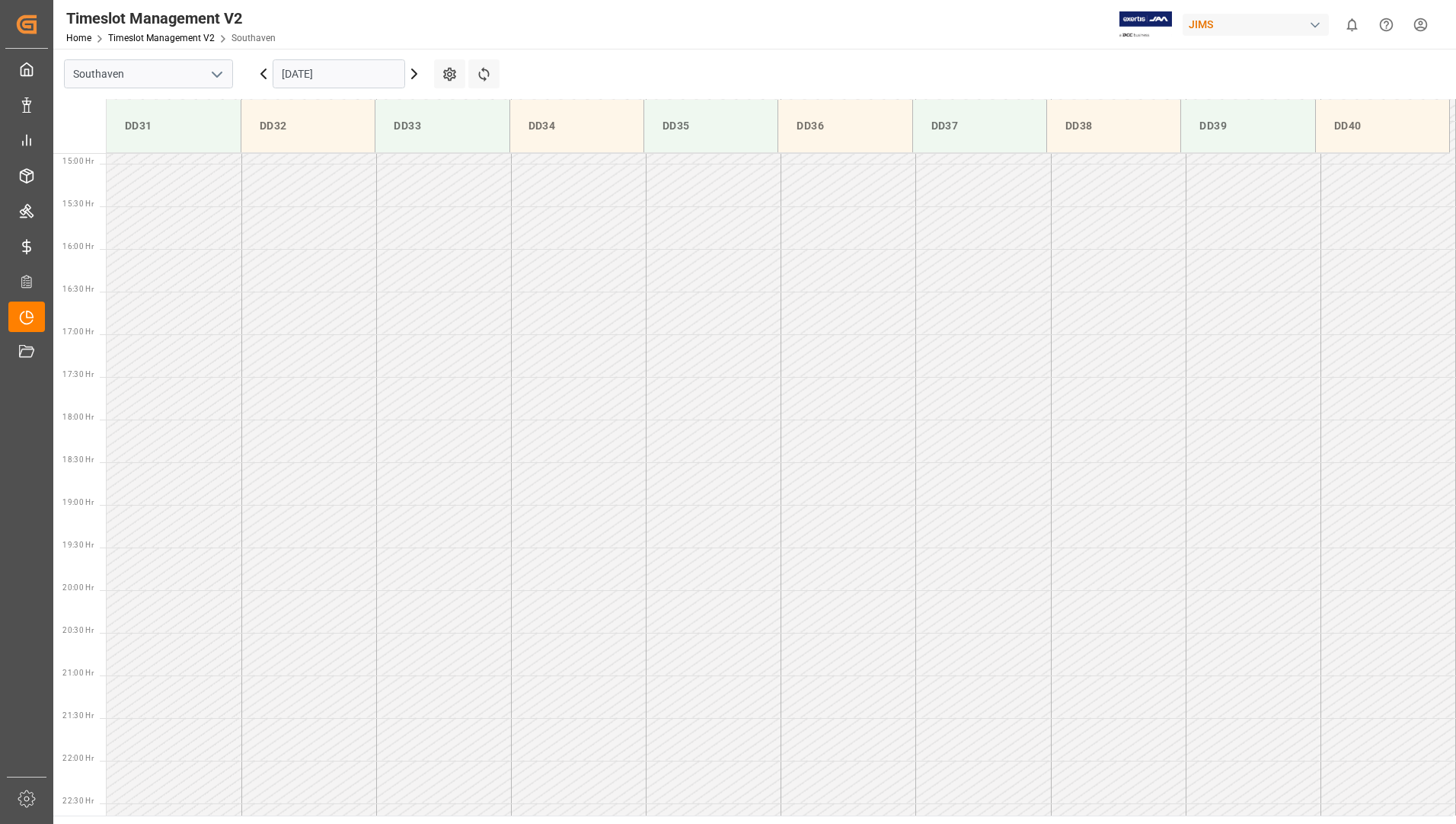
scroll to position [1269, 0]
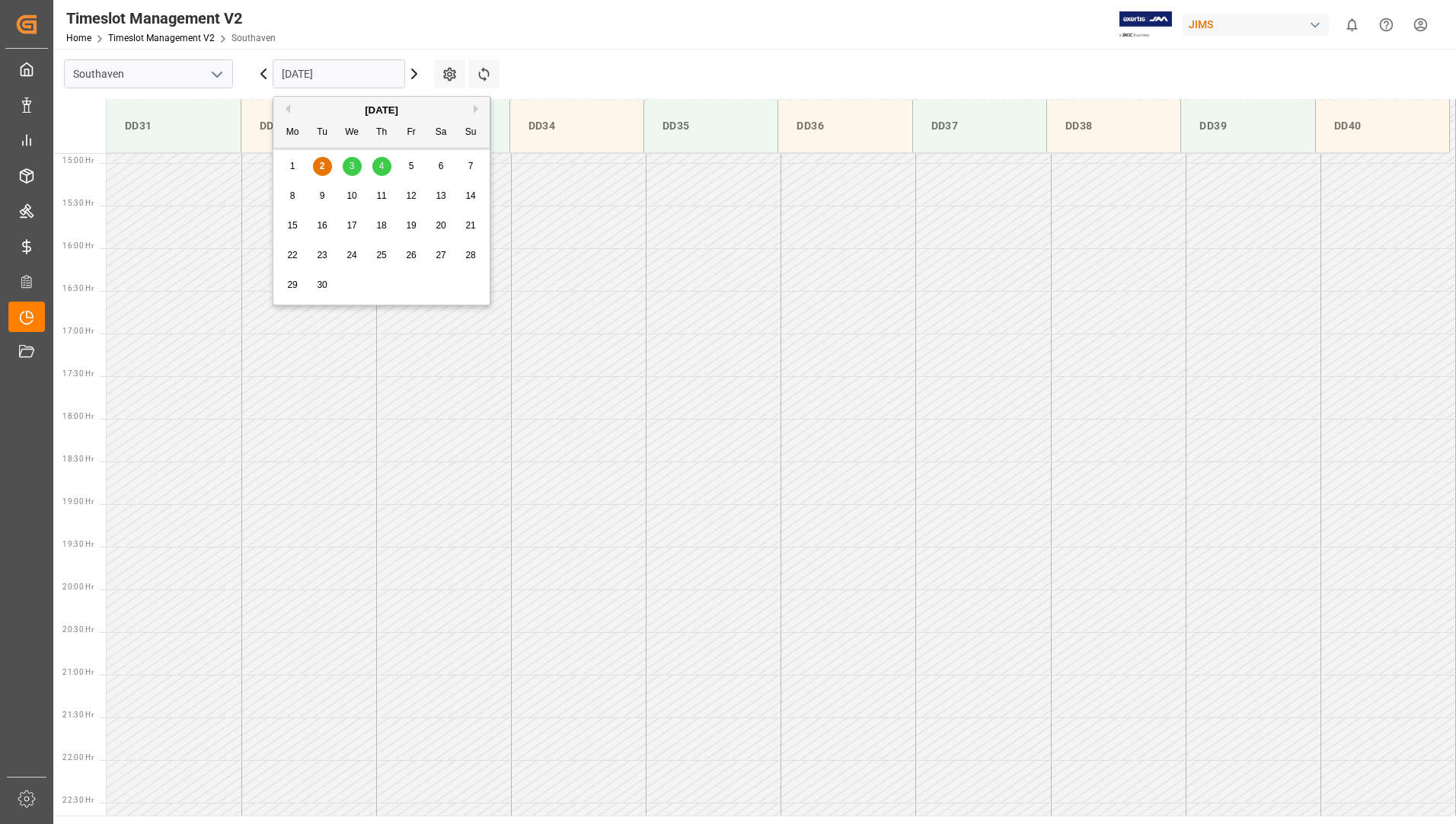
click at [376, 77] on input "[DATE]" at bounding box center [338, 74] width 132 height 29
click at [382, 165] on span "4" at bounding box center [382, 166] width 5 height 11
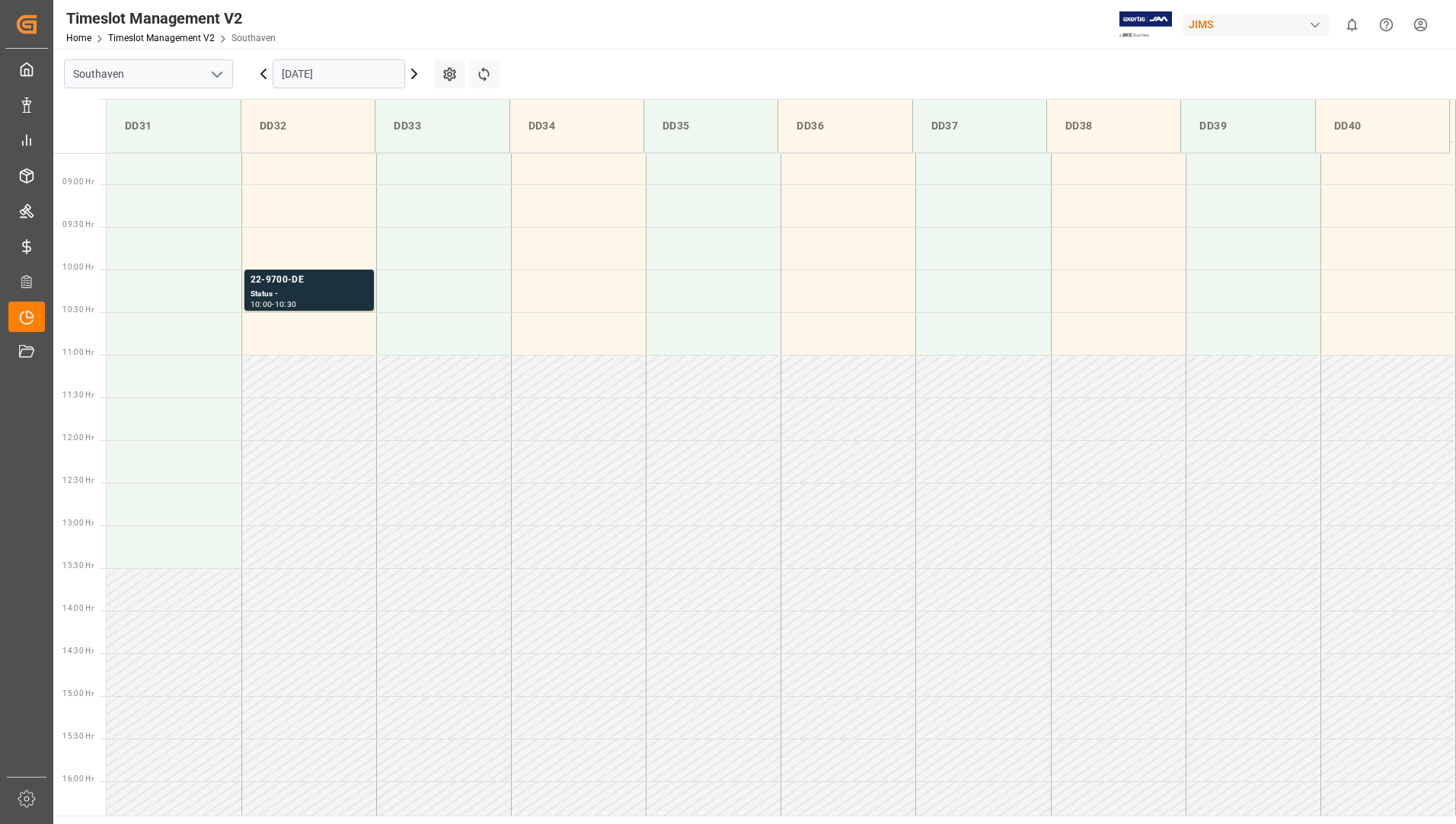
scroll to position [660, 0]
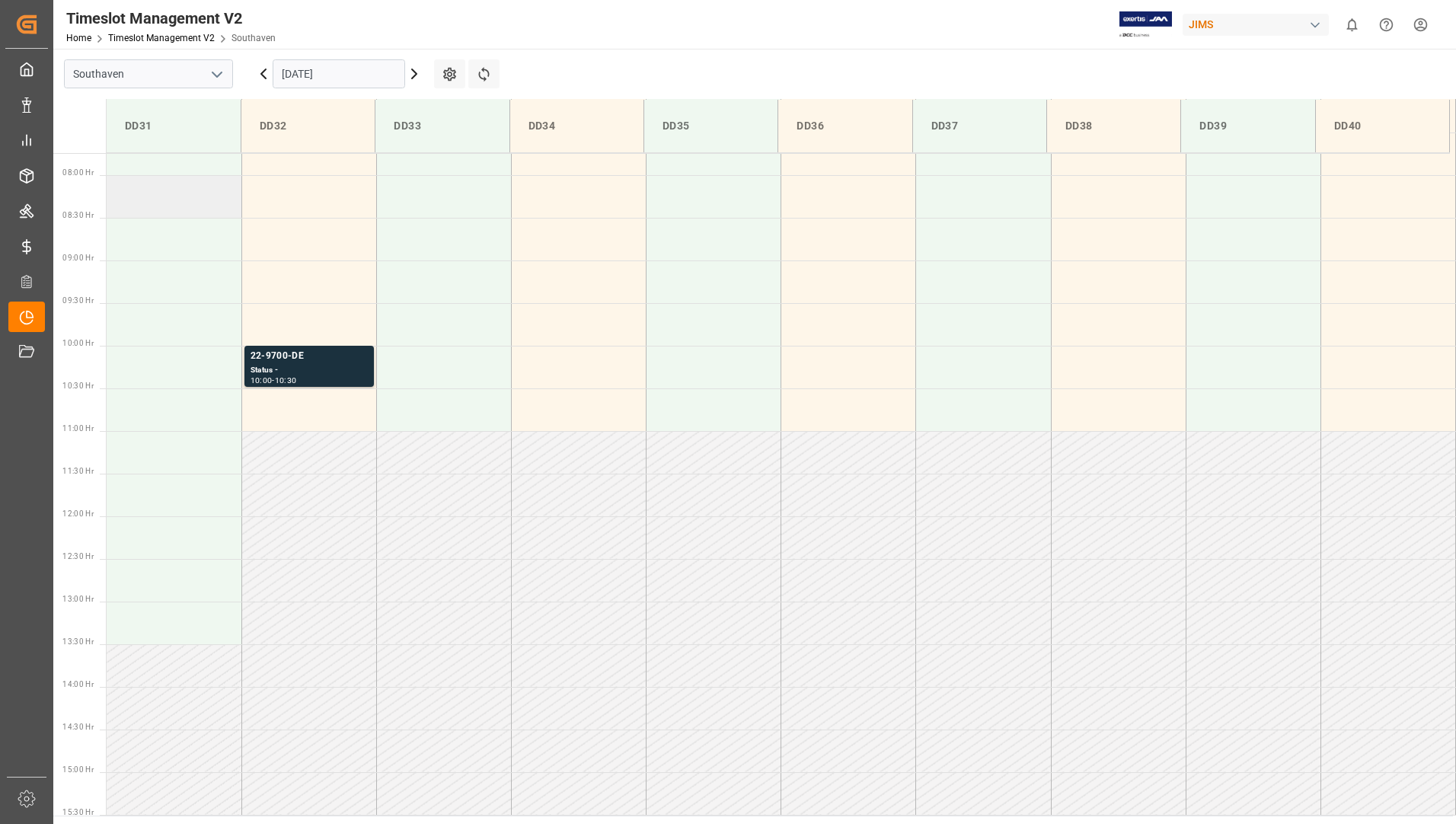
click at [166, 217] on td at bounding box center [174, 196] width 135 height 43
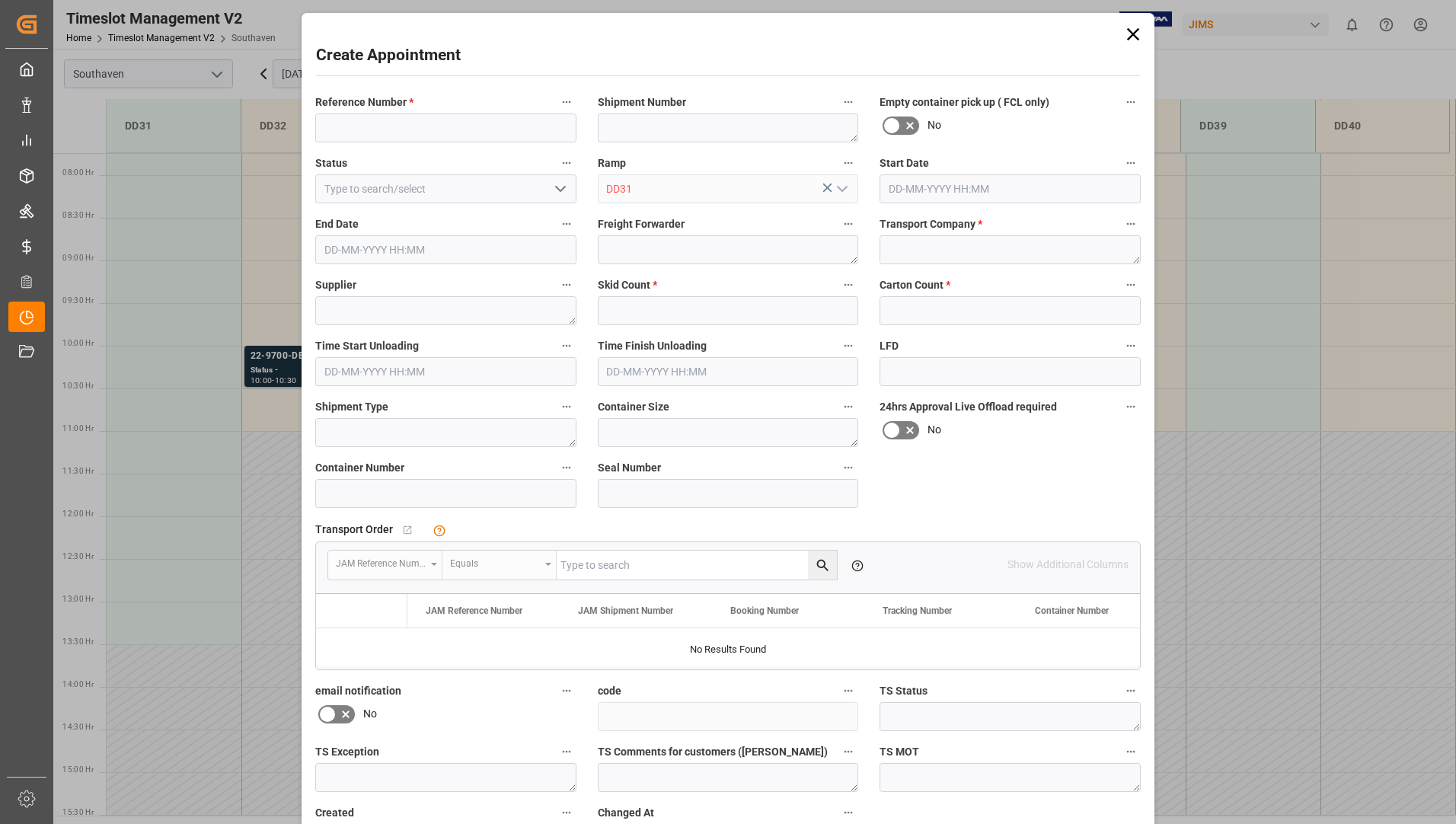
type input "[DATE] 08:00"
type input "[DATE] 08:30"
click at [369, 131] on input at bounding box center [446, 128] width 261 height 29
type input "3277429433"
click at [564, 194] on icon "open menu" at bounding box center [561, 188] width 19 height 19
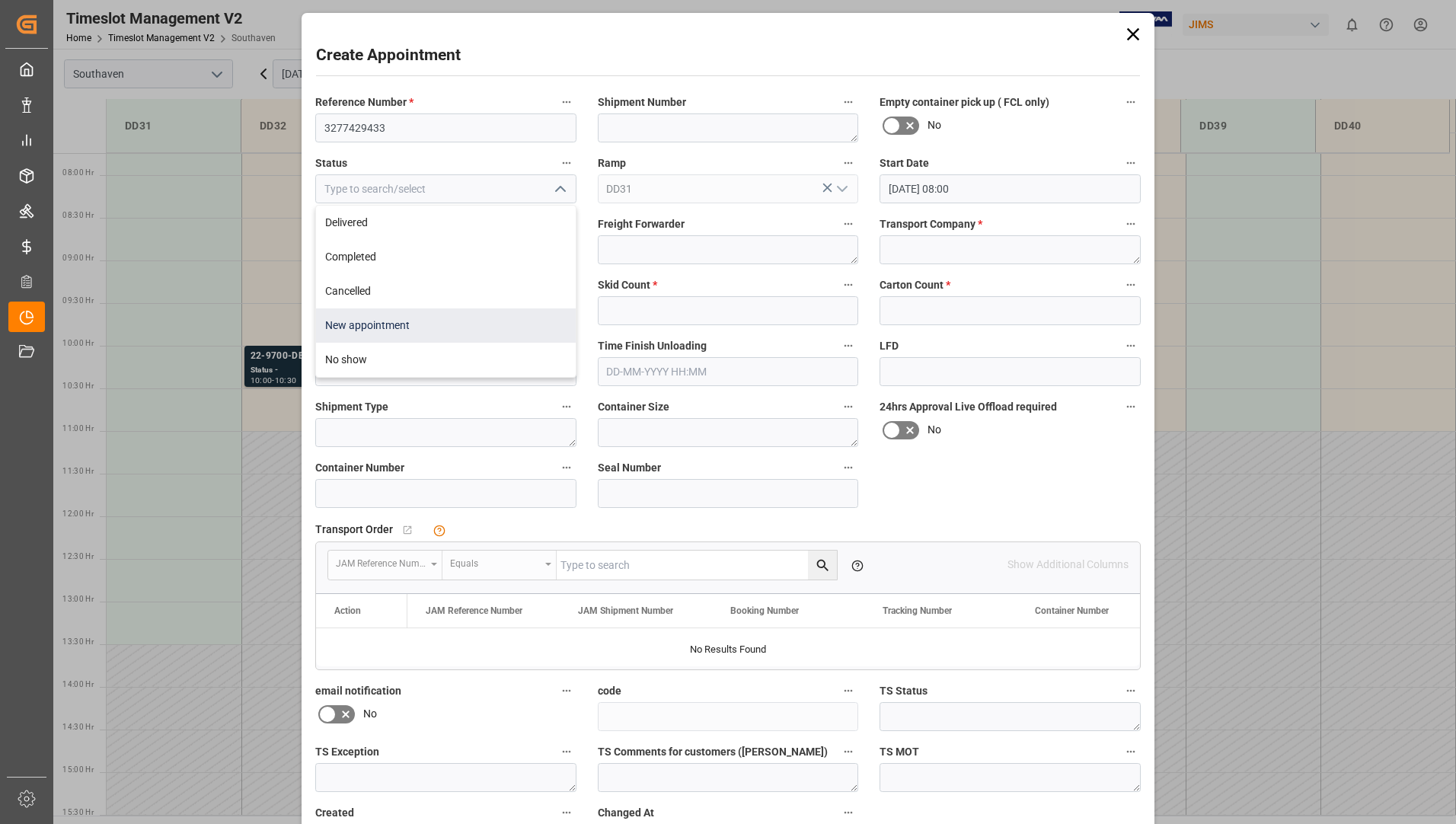
click at [440, 317] on div "New appointment" at bounding box center [446, 325] width 259 height 35
type input "New appointment"
click at [635, 251] on textarea at bounding box center [728, 250] width 261 height 29
drag, startPoint x: 605, startPoint y: 242, endPoint x: 644, endPoint y: 245, distance: 39.1
click at [696, 246] on textarea "Fed Ex Freight" at bounding box center [728, 250] width 261 height 29
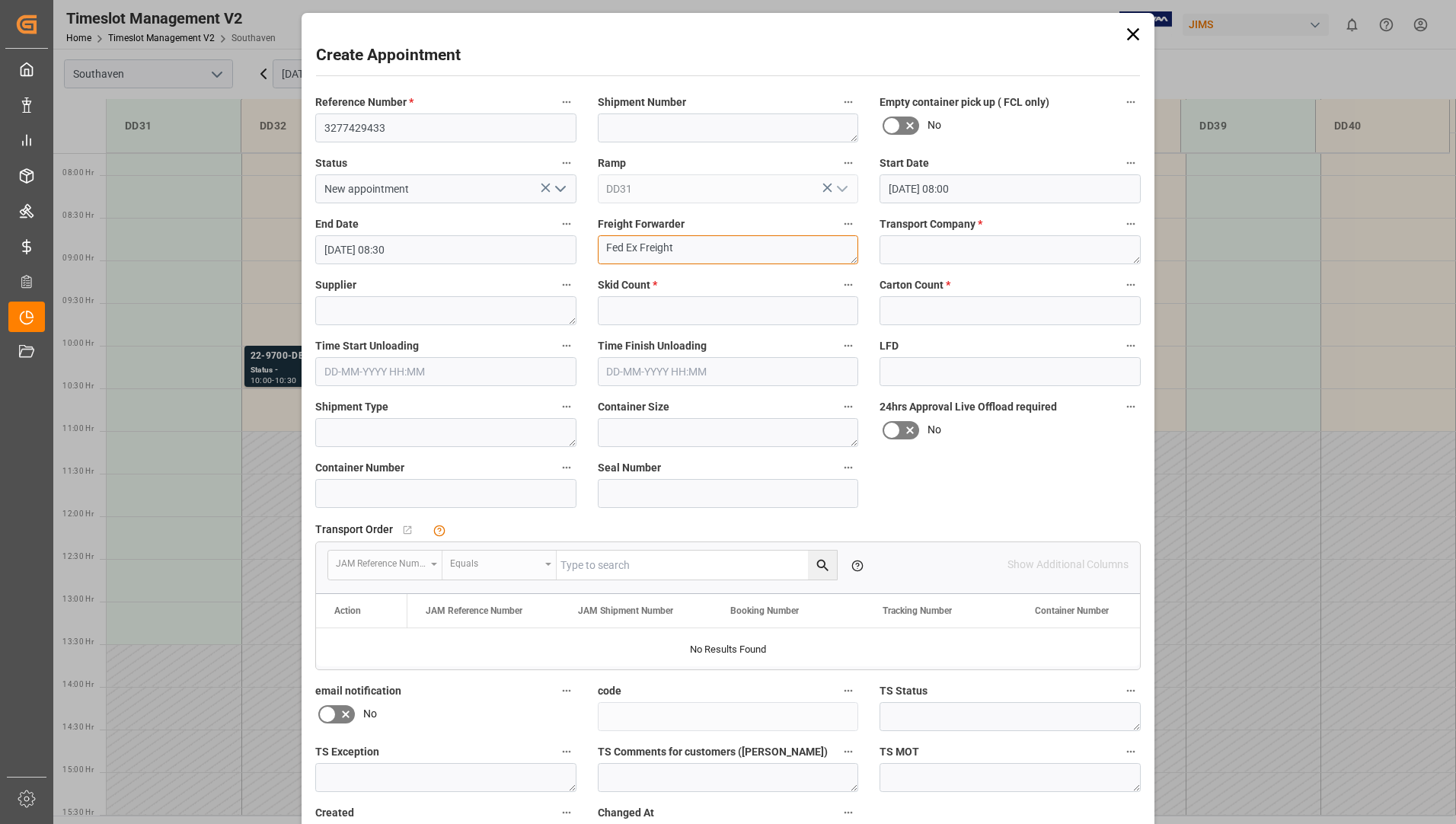
type textarea "Fed Ex Freight"
click at [910, 250] on textarea at bounding box center [1010, 250] width 261 height 29
paste textarea "Fed Ex Freight"
type textarea "Fed Ex Freight"
click at [712, 238] on textarea "Fed Ex Freight" at bounding box center [728, 250] width 261 height 29
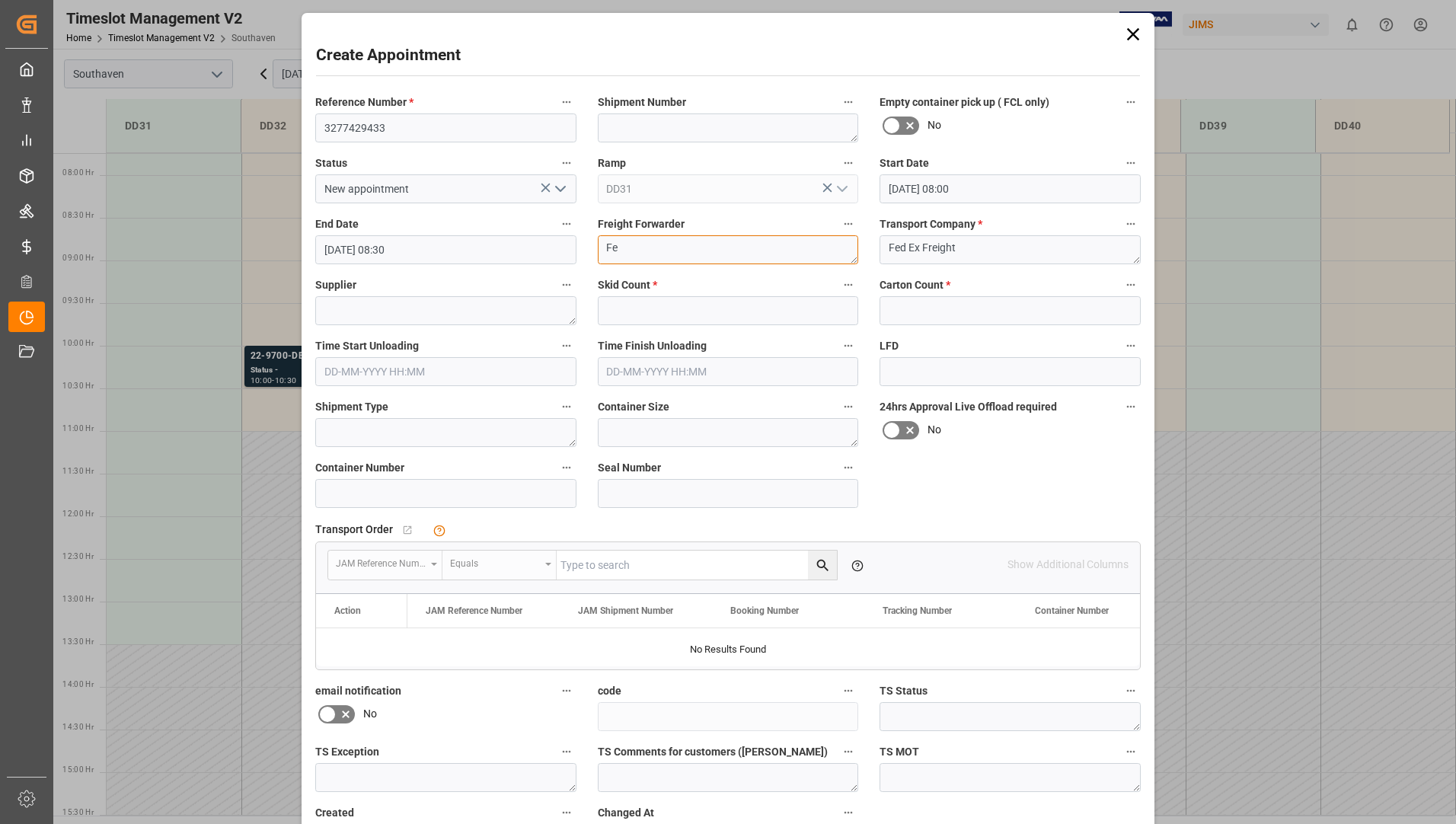
type textarea "F"
click at [514, 313] on textarea at bounding box center [446, 310] width 261 height 29
type textarea "Loud Tech"
click at [692, 317] on input "text" at bounding box center [728, 310] width 261 height 29
type input "5"
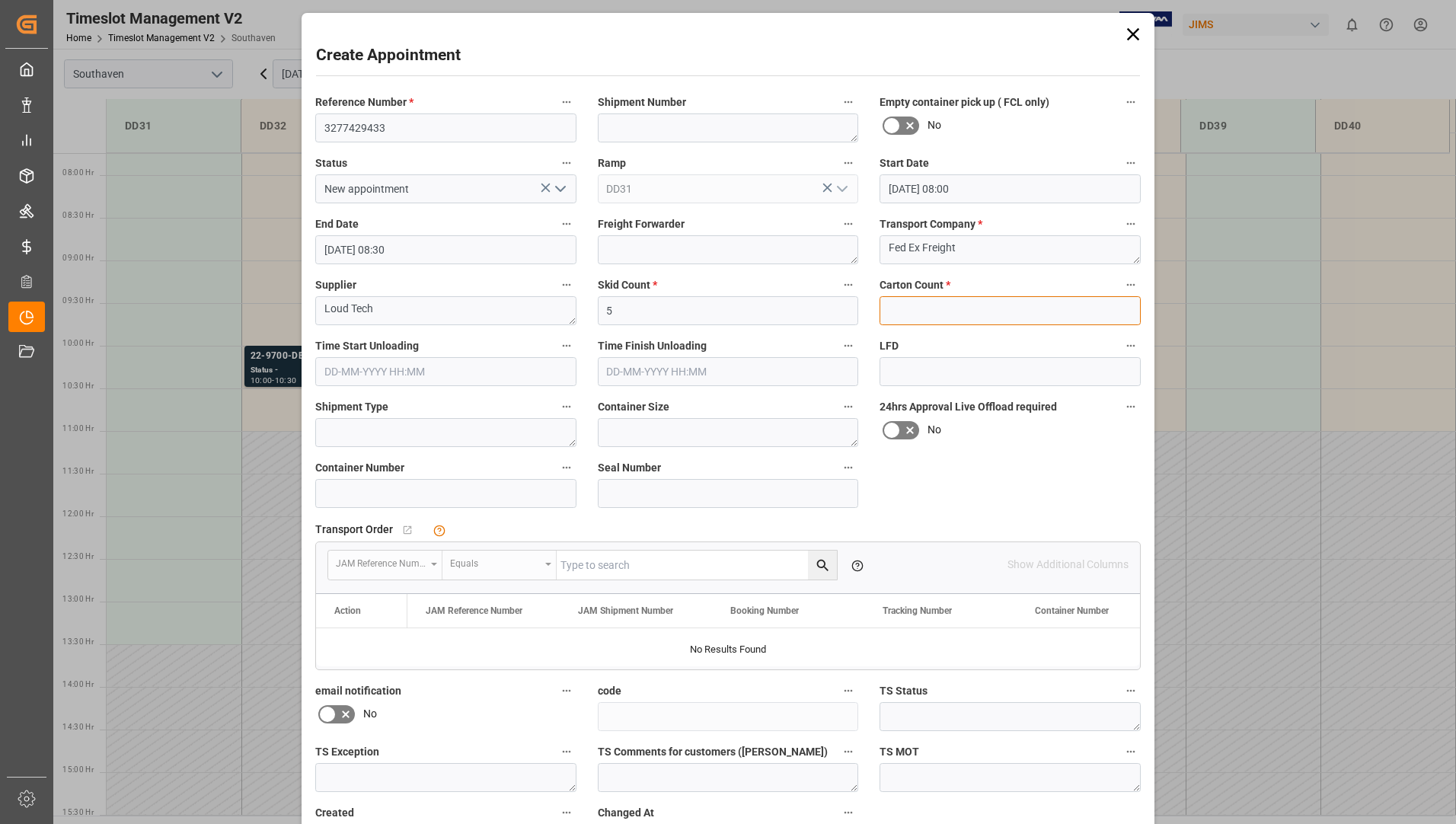
click at [896, 301] on input "text" at bounding box center [1010, 310] width 261 height 29
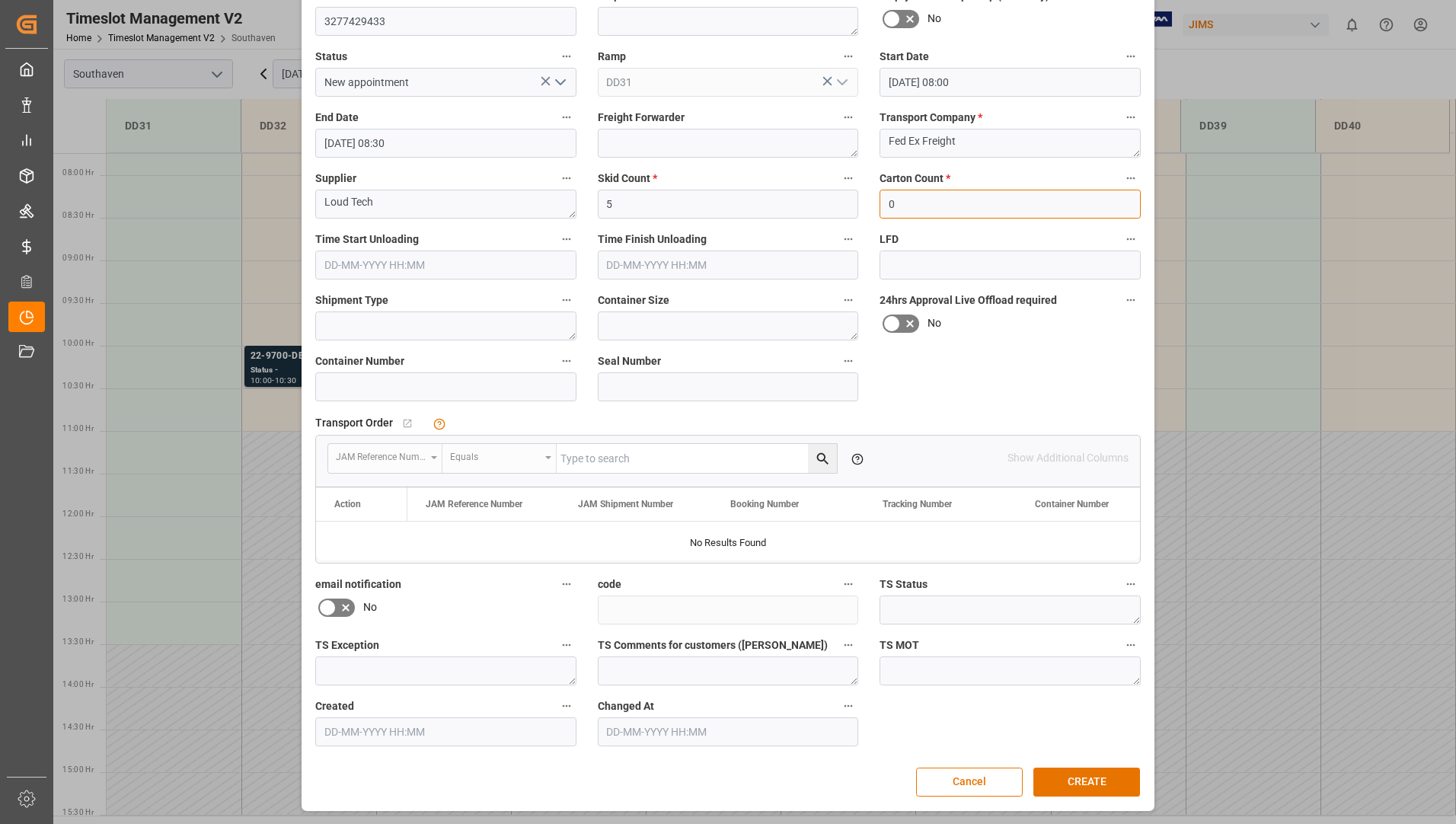
scroll to position [0, 0]
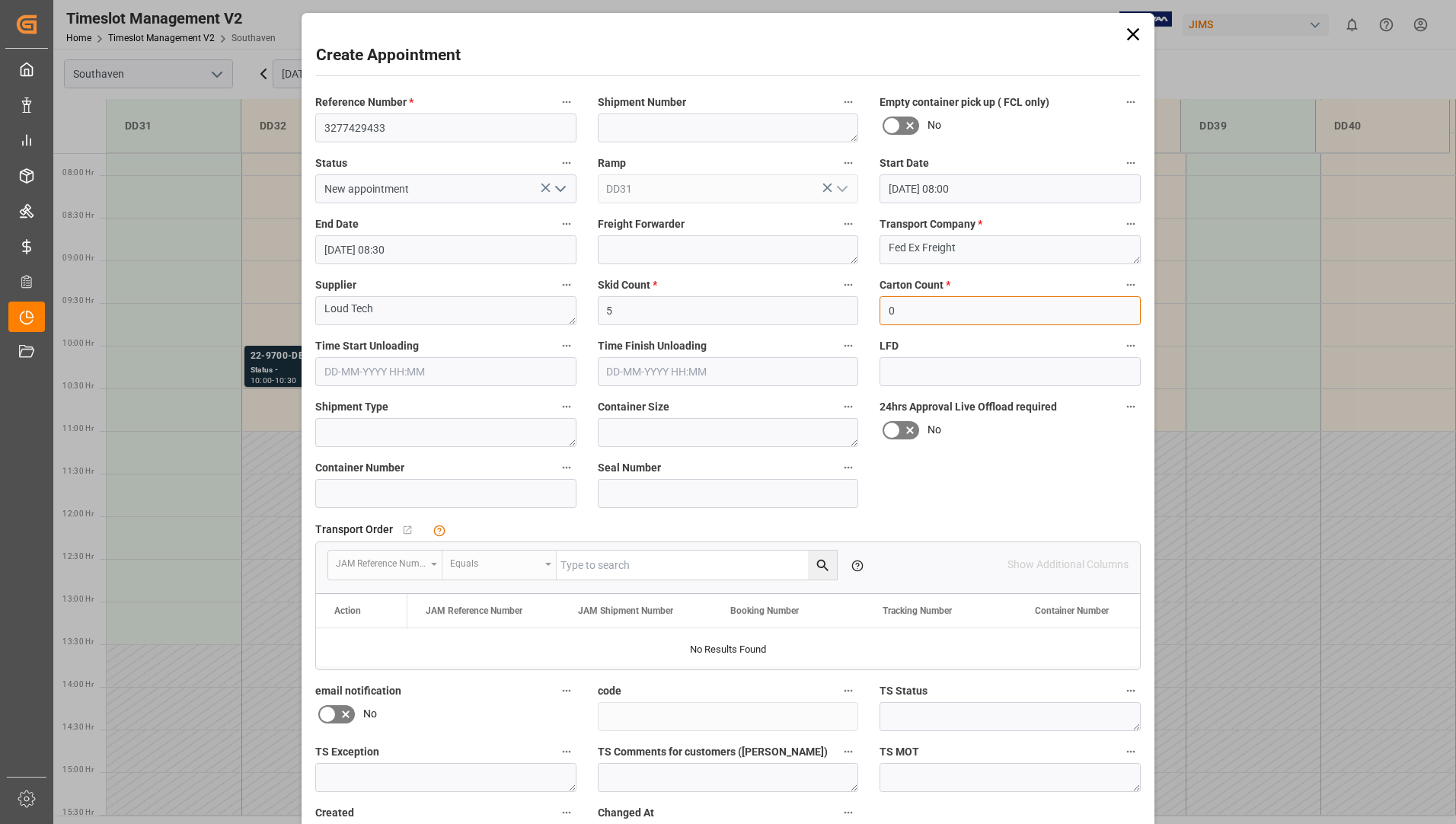
type input "0"
click at [1102, 186] on input "[DATE] 08:00" at bounding box center [1010, 188] width 261 height 29
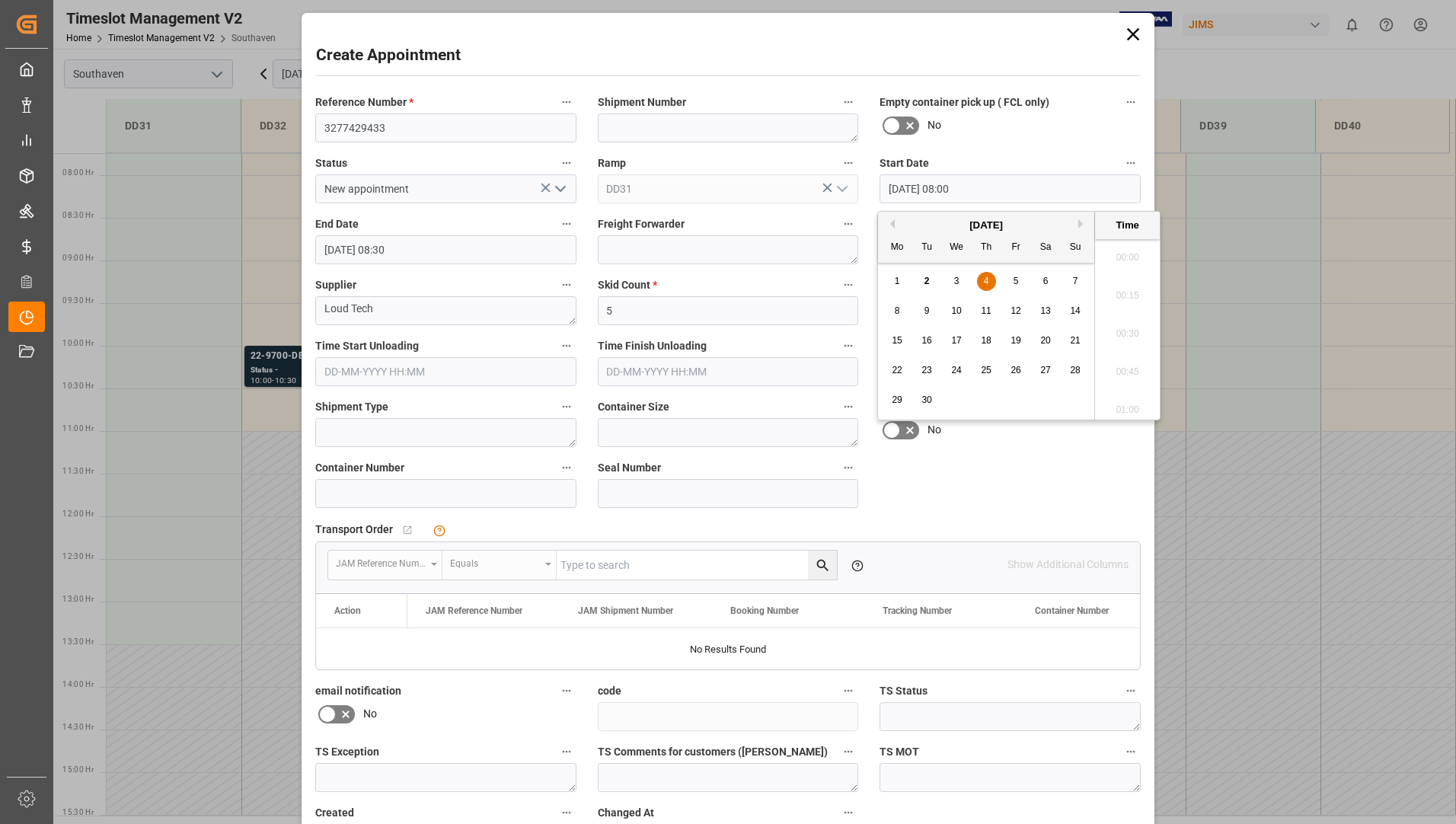
scroll to position [1147, 0]
click at [988, 280] on span "4" at bounding box center [987, 281] width 5 height 11
click at [1126, 397] on li "08:30" at bounding box center [1127, 405] width 65 height 38
type input "[DATE] 08:30"
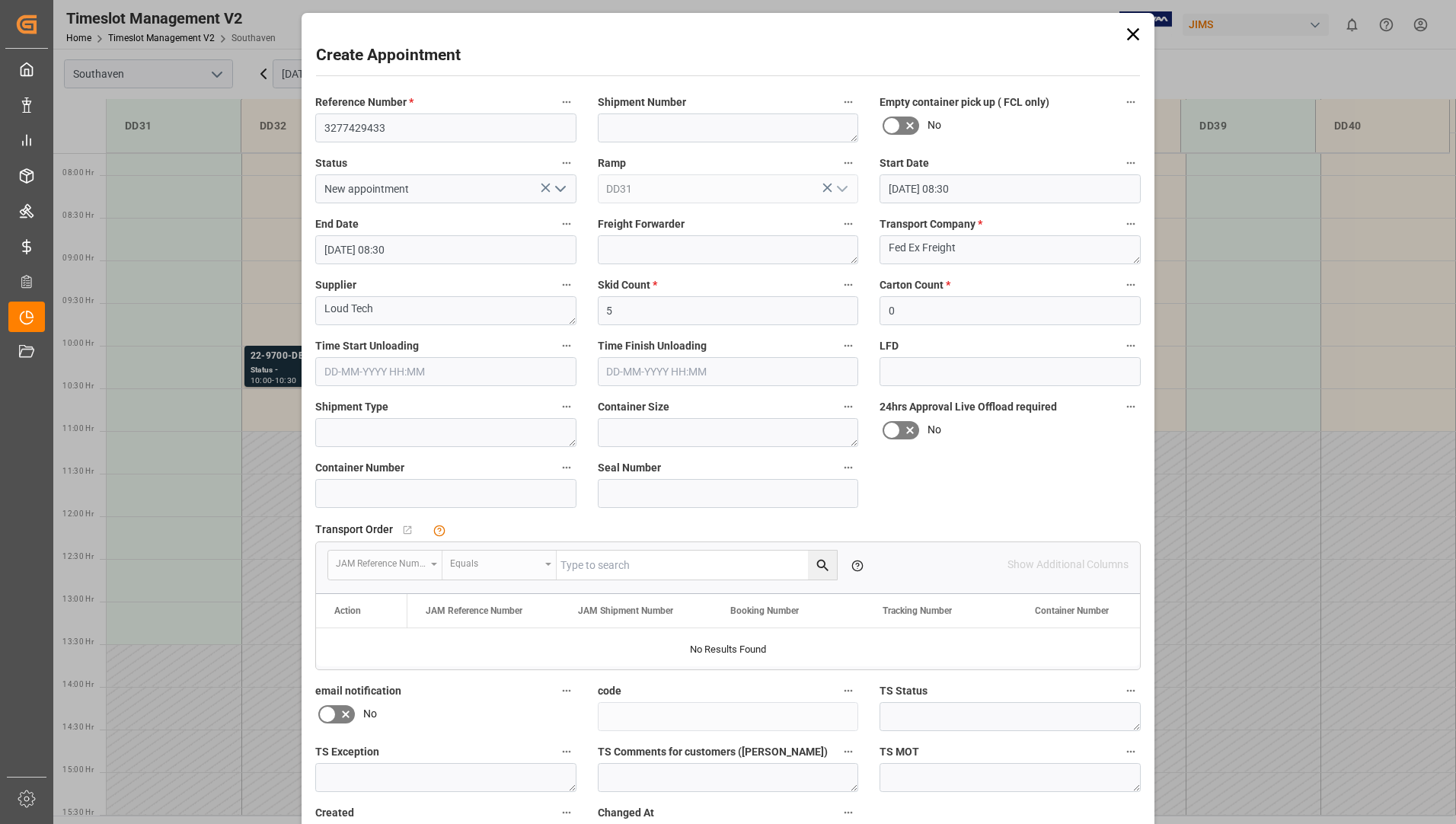
click at [453, 247] on input "[DATE] 08:30" at bounding box center [446, 250] width 261 height 29
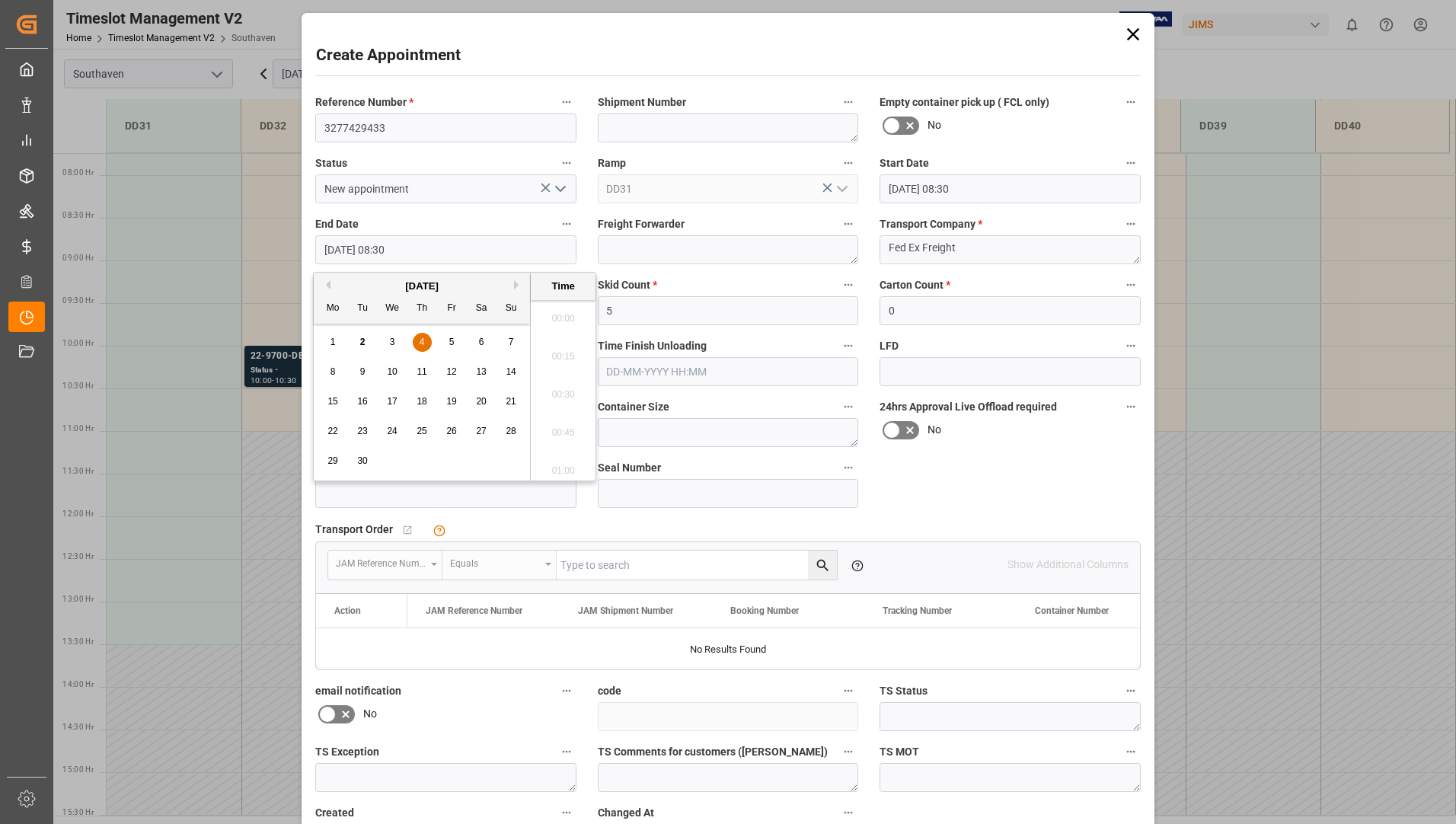
scroll to position [1224, 0]
click at [421, 342] on span "4" at bounding box center [422, 342] width 5 height 11
click at [571, 384] on li "09:30" at bounding box center [562, 389] width 65 height 38
type input "[DATE] 09:30"
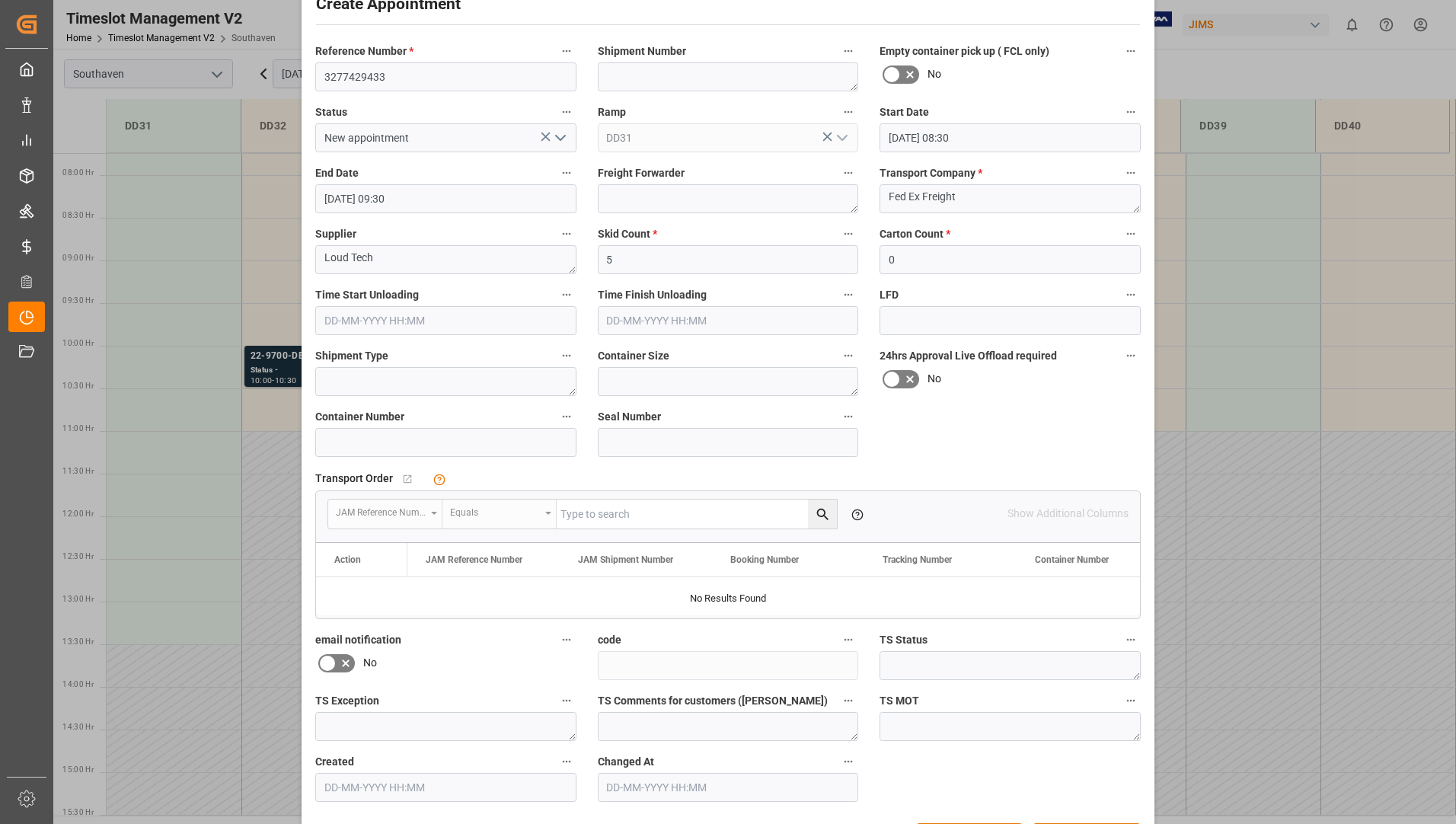
scroll to position [107, 0]
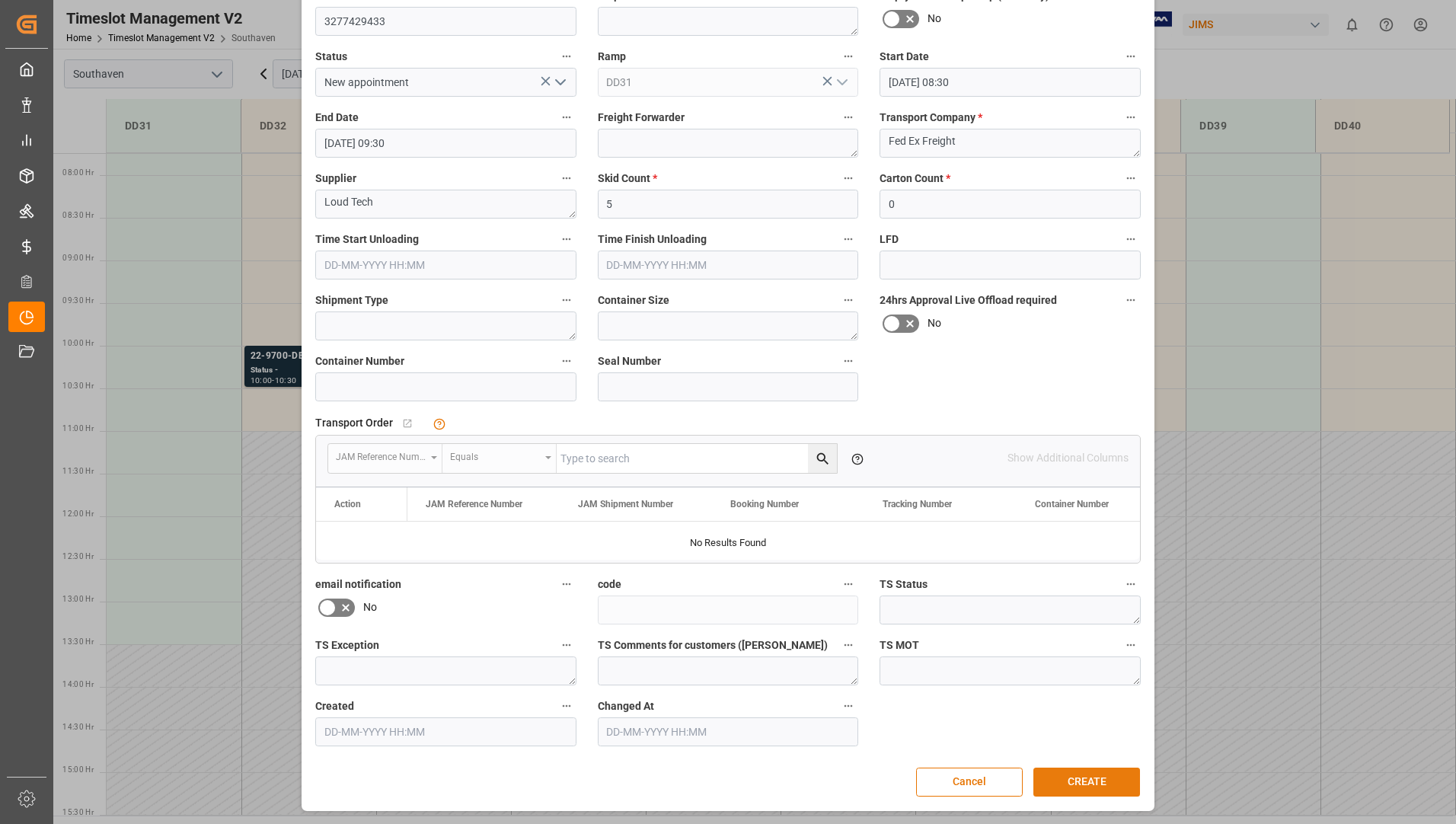
click at [1059, 776] on button "CREATE" at bounding box center [1086, 781] width 107 height 29
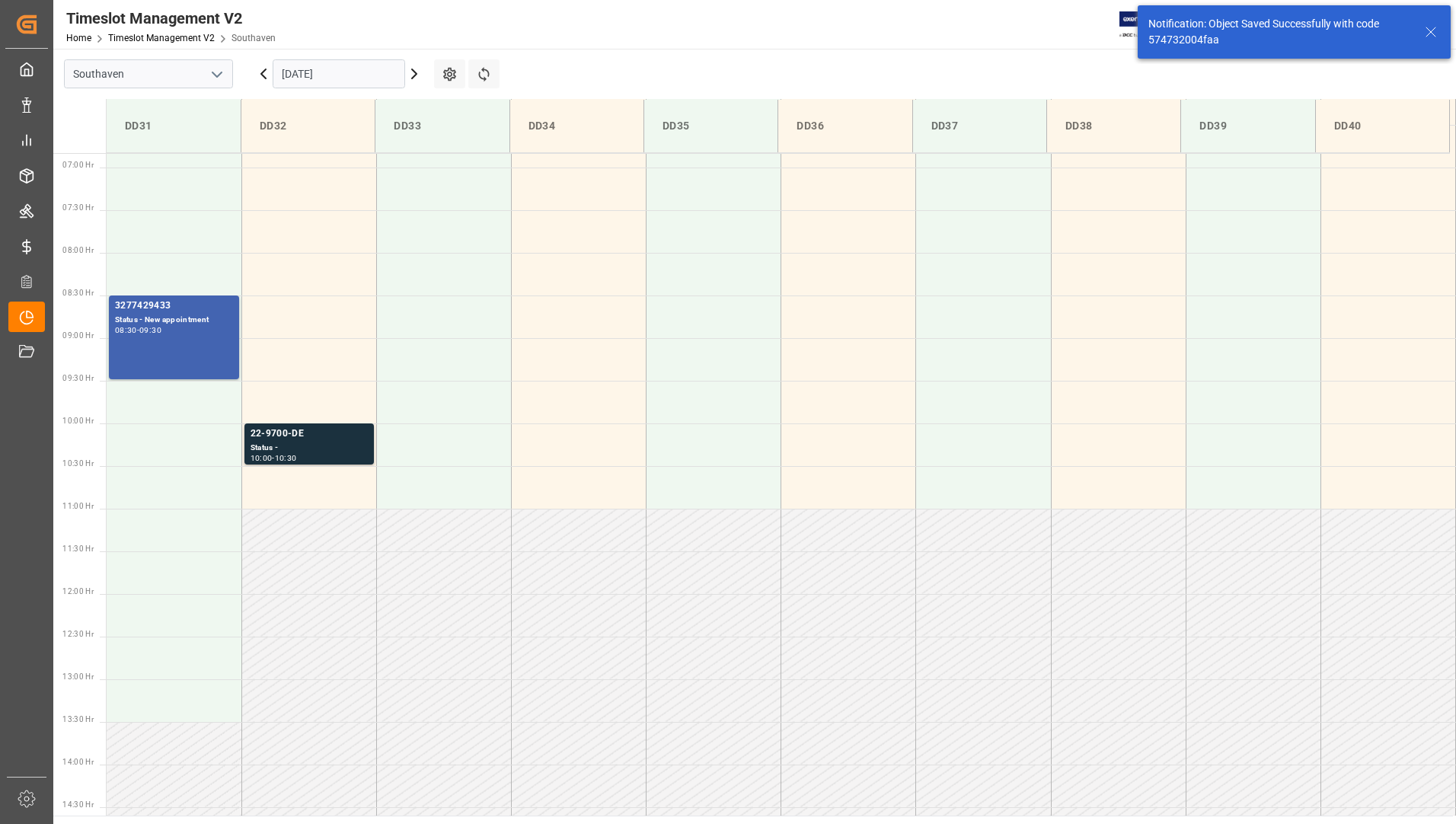
scroll to position [587, 0]
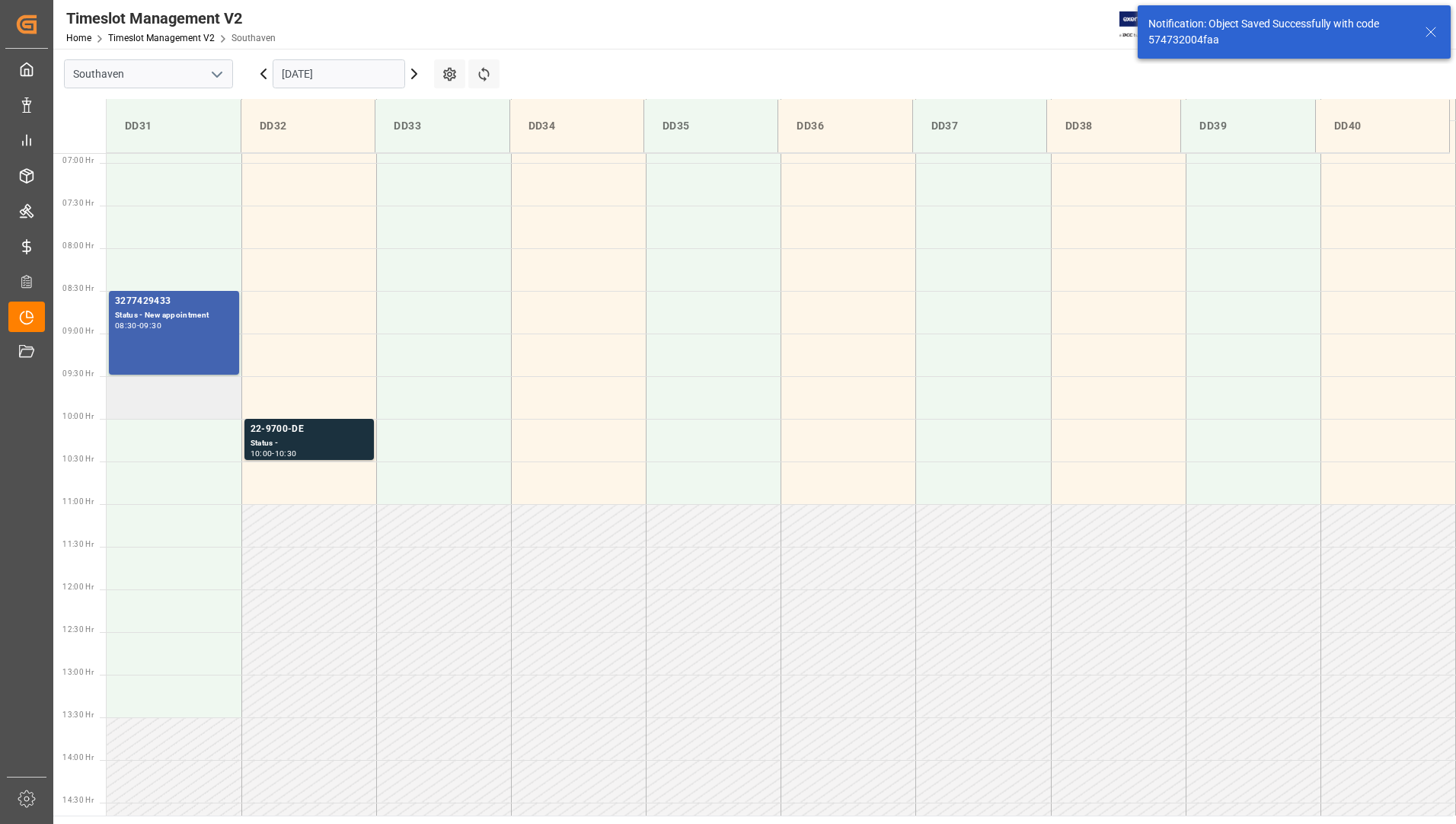
click at [173, 397] on td at bounding box center [174, 397] width 135 height 43
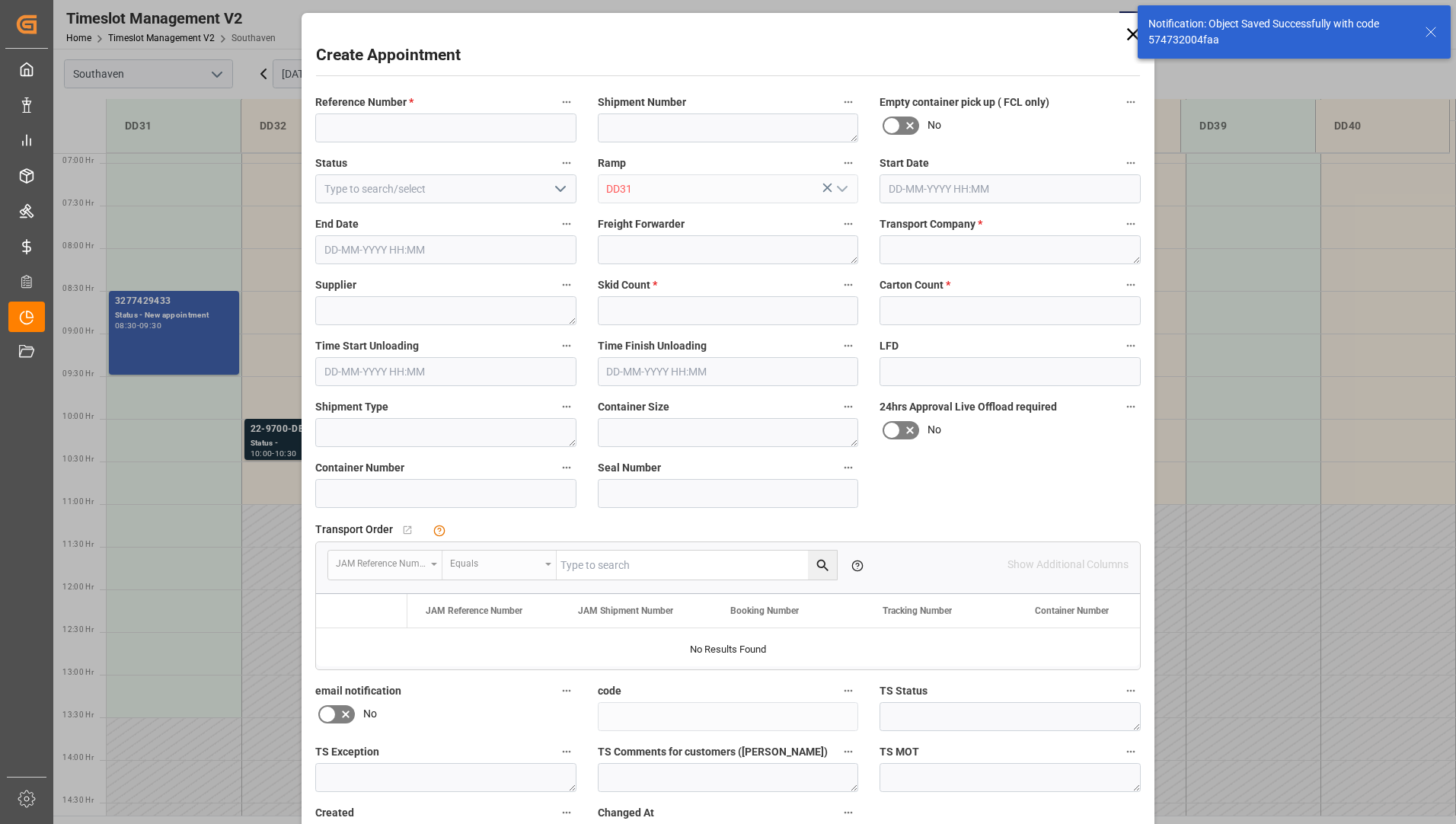
type input "[DATE] 09:30"
type input "[DATE] 10:00"
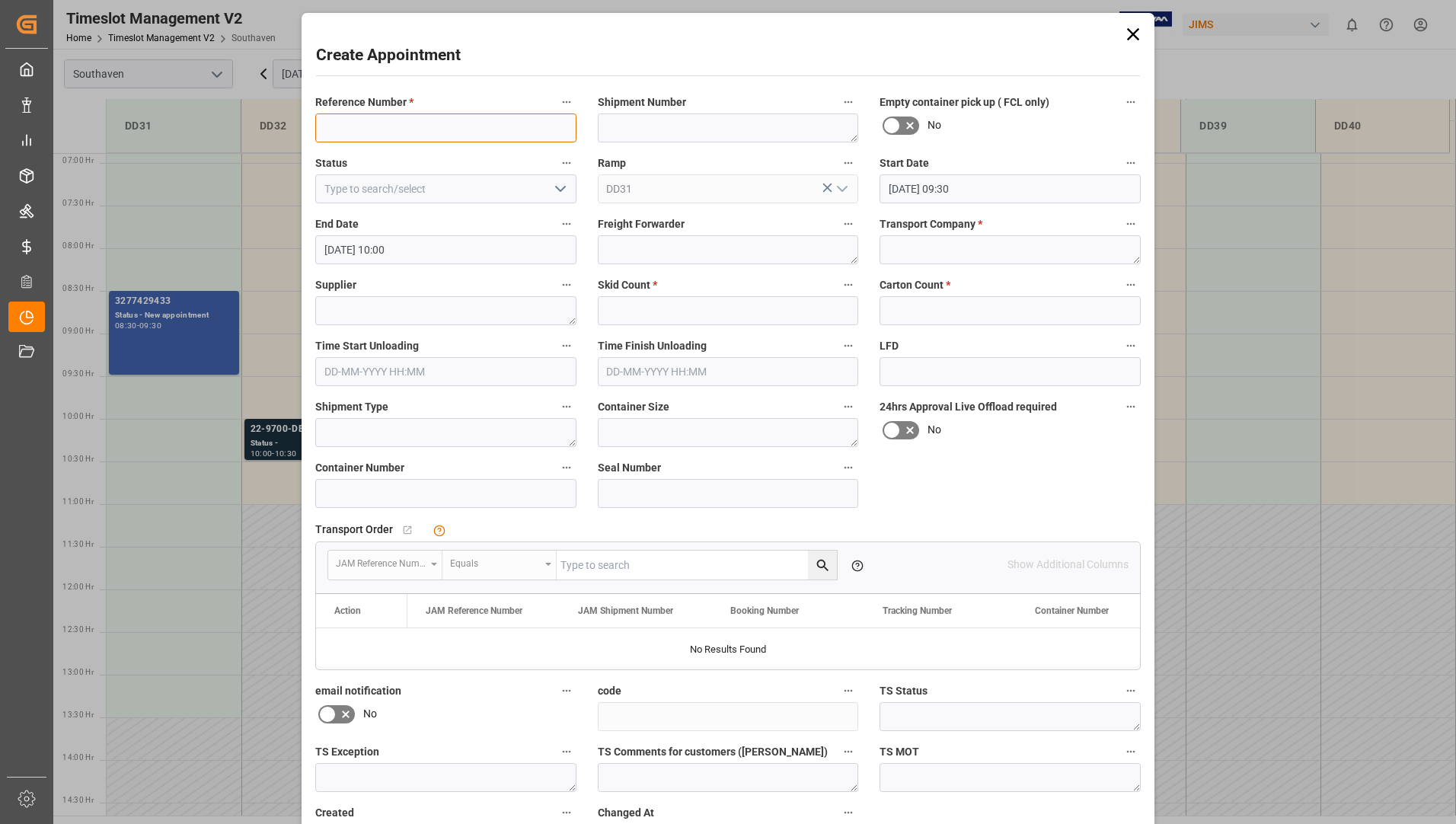
click at [361, 127] on input at bounding box center [446, 128] width 261 height 29
type input "3277429466"
click at [488, 200] on input at bounding box center [446, 188] width 261 height 29
click at [559, 184] on icon "open menu" at bounding box center [561, 188] width 19 height 19
click at [457, 333] on div "New appointment" at bounding box center [446, 325] width 259 height 35
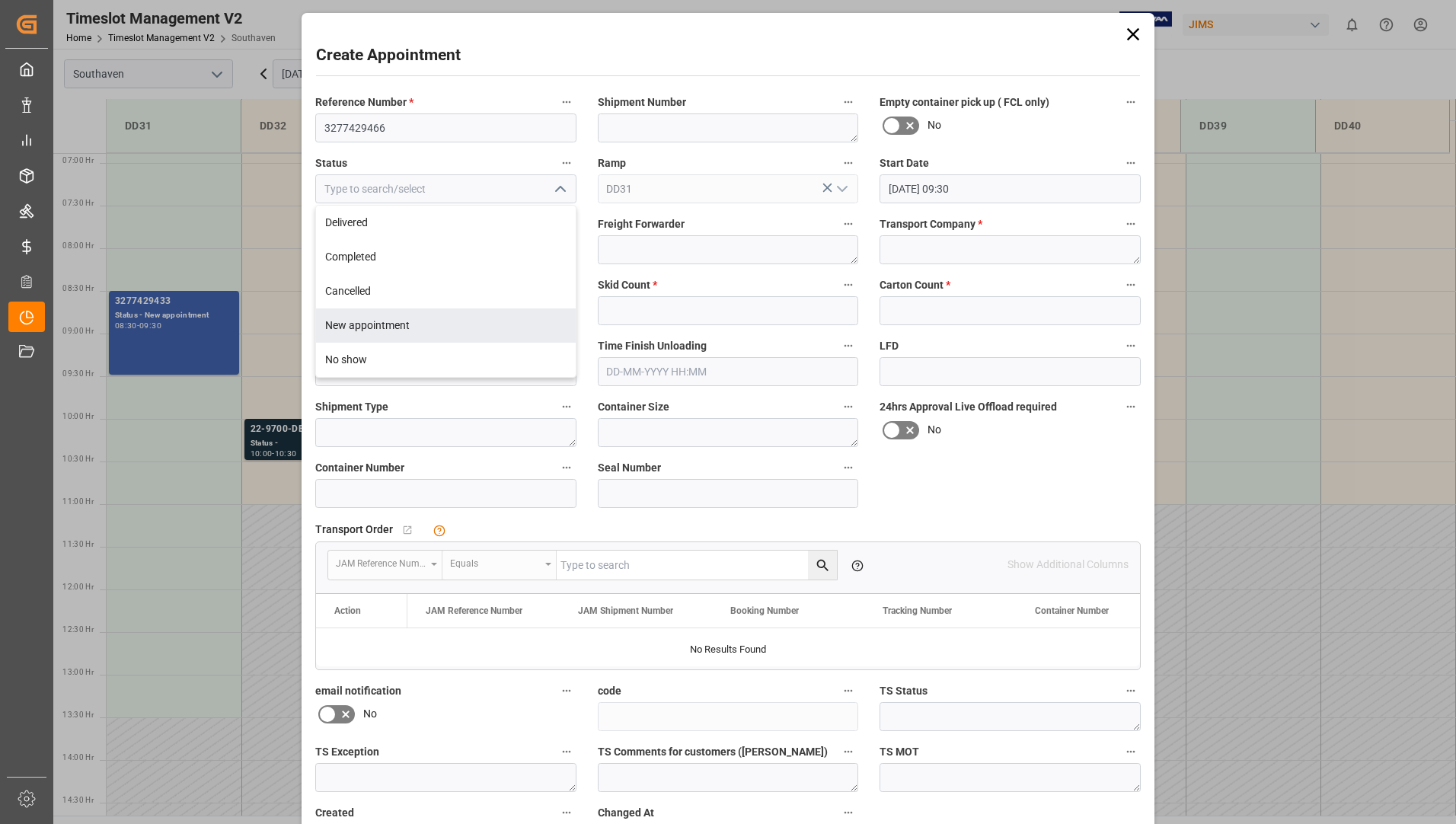
type input "New appointment"
click at [963, 249] on textarea at bounding box center [1010, 250] width 261 height 29
type textarea "Fed Ex Freight"
click at [533, 315] on textarea at bounding box center [446, 310] width 261 height 29
type textarea "Loud Tech"
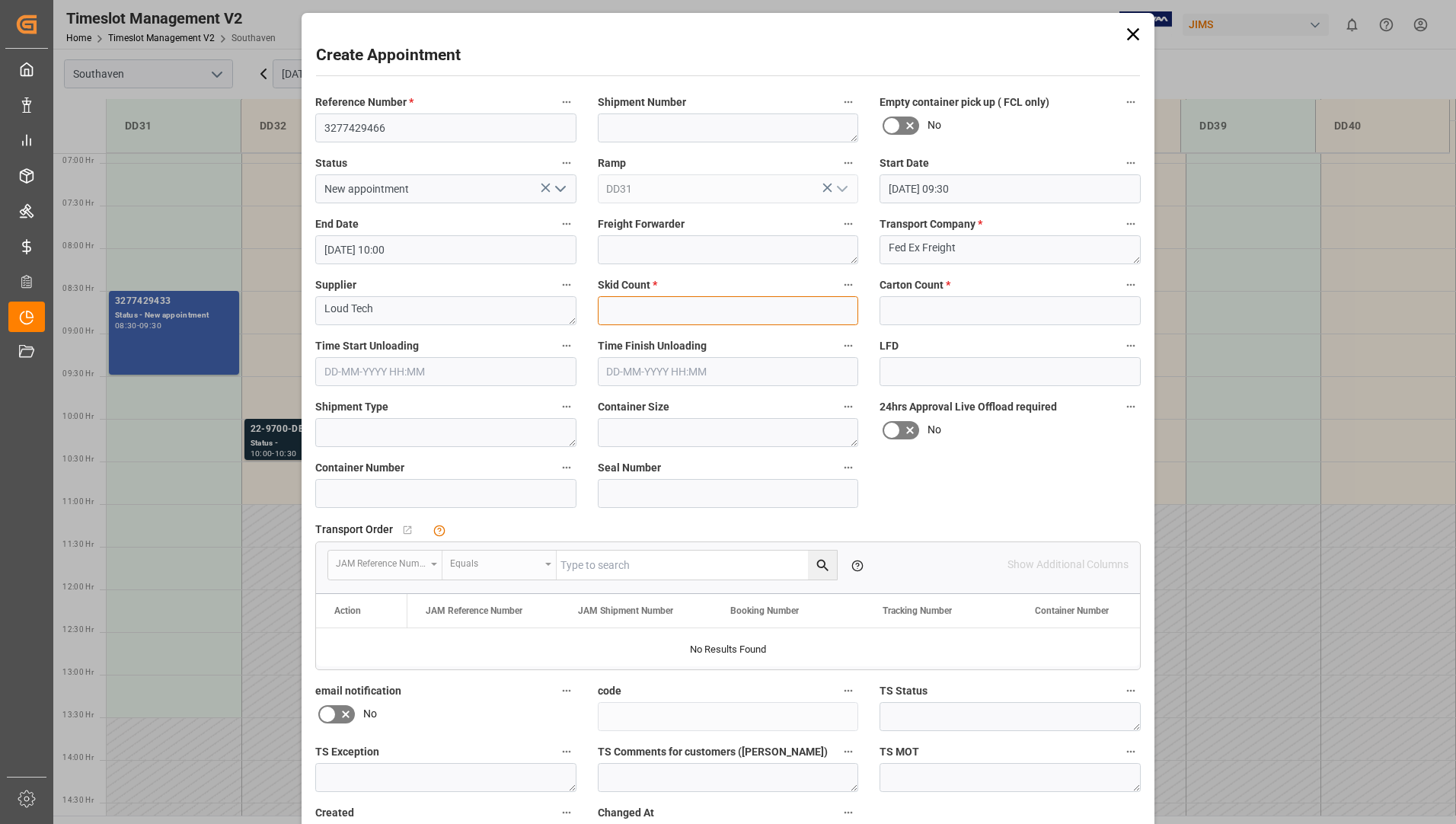
click at [680, 308] on input "text" at bounding box center [728, 310] width 261 height 29
type input "1"
click at [994, 281] on label "Carton Count *" at bounding box center [1010, 285] width 261 height 21
click at [1121, 281] on button "Carton Count *" at bounding box center [1131, 284] width 20 height 20
click at [1034, 317] on div at bounding box center [728, 412] width 1456 height 824
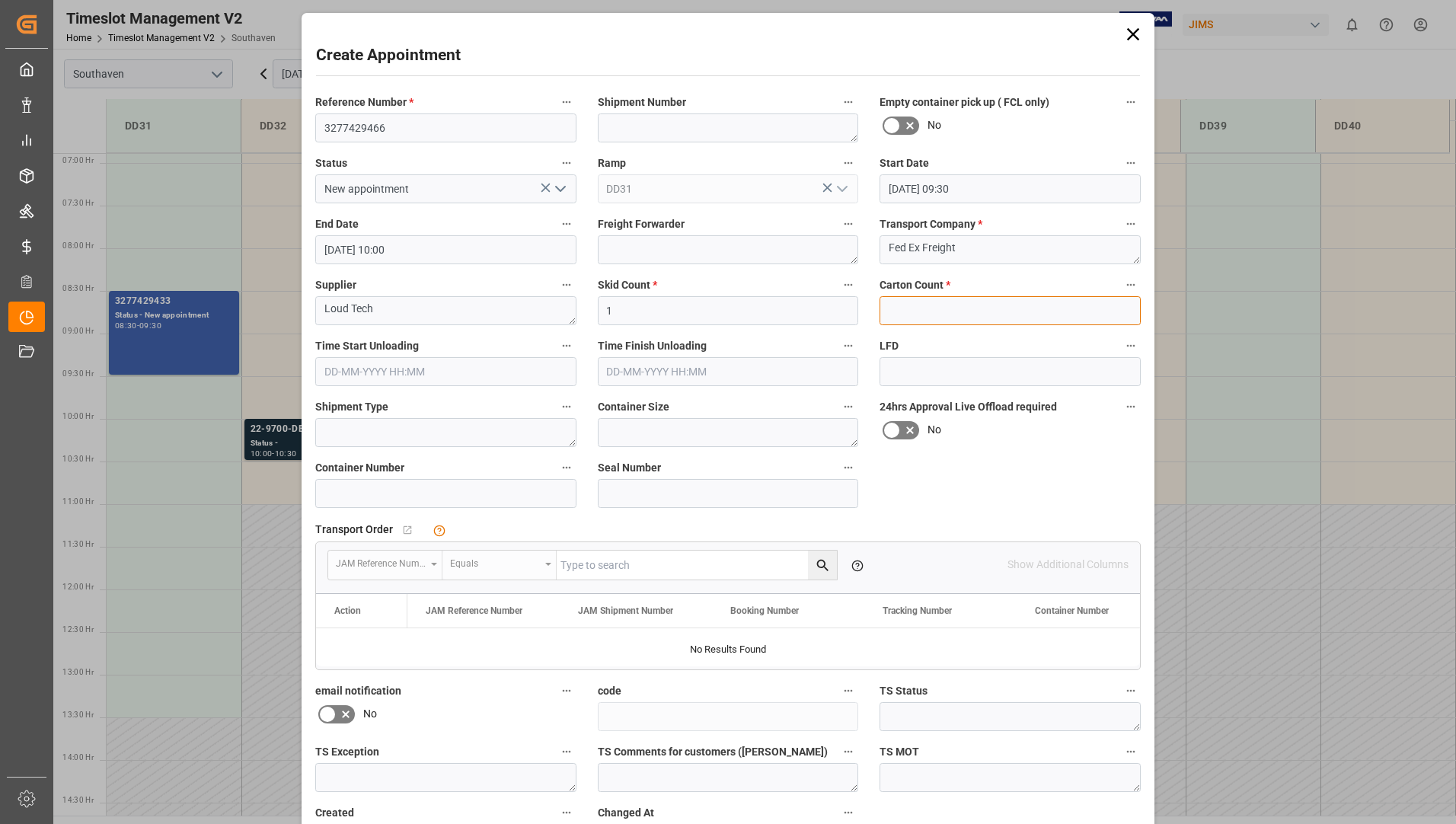
click at [1034, 317] on input "text" at bounding box center [1010, 310] width 261 height 29
type input "0"
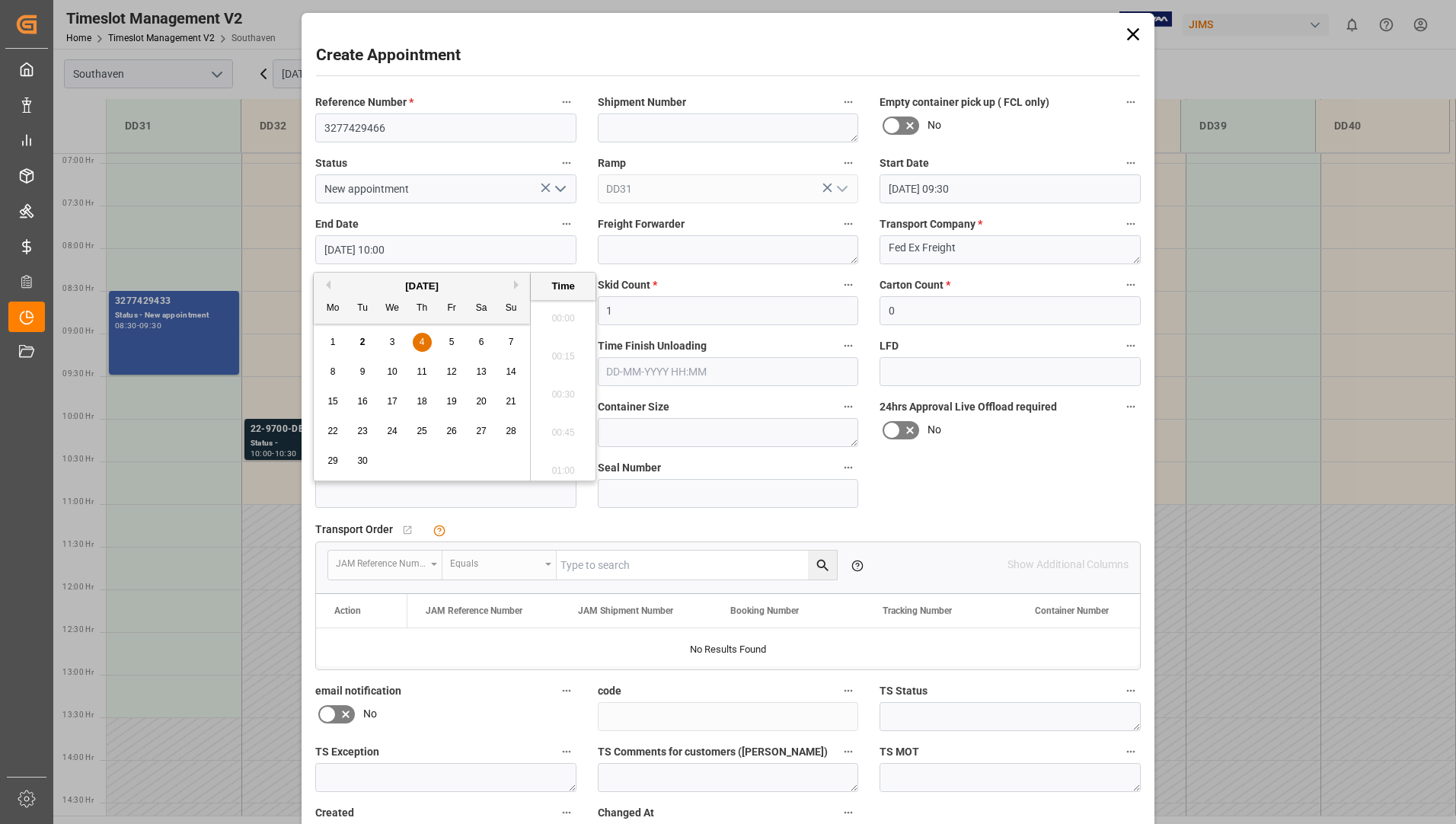
click at [482, 241] on input "[DATE] 10:00" at bounding box center [446, 250] width 261 height 29
click at [426, 342] on div "4" at bounding box center [422, 342] width 19 height 19
click at [574, 387] on li "11:30" at bounding box center [562, 389] width 65 height 38
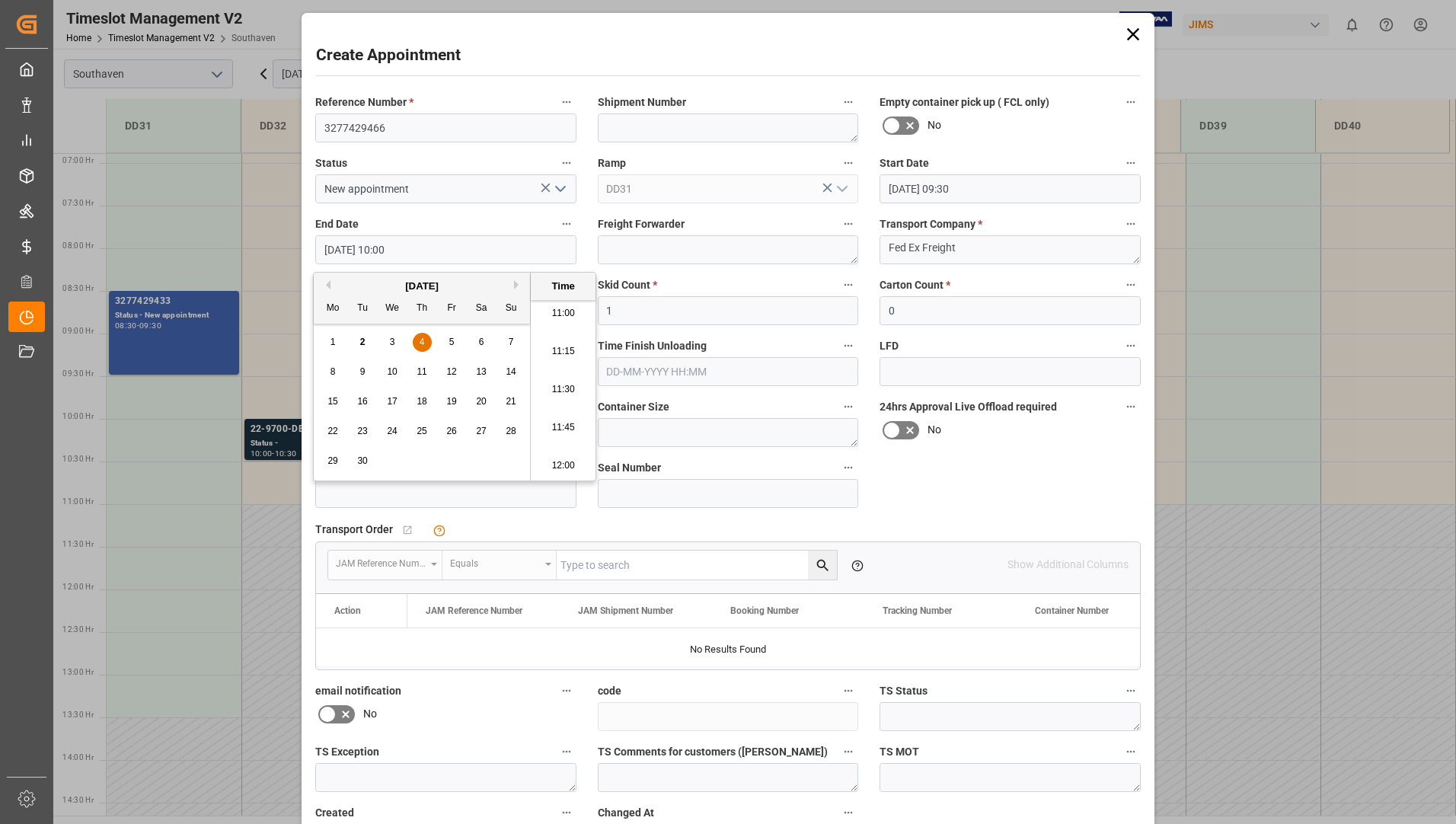
type input "[DATE] 11:30"
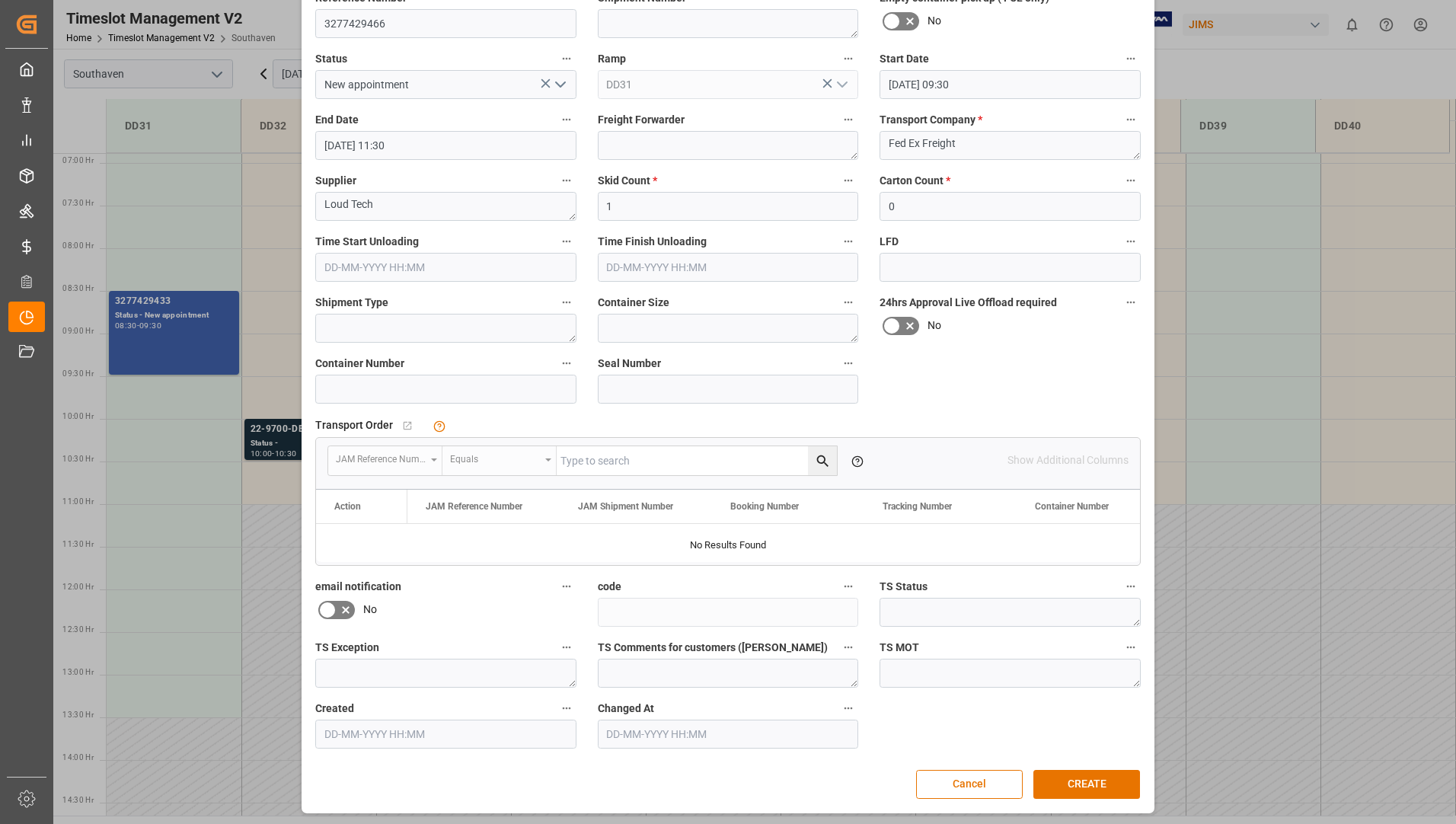
scroll to position [107, 0]
click at [1088, 781] on button "CREATE" at bounding box center [1086, 781] width 107 height 29
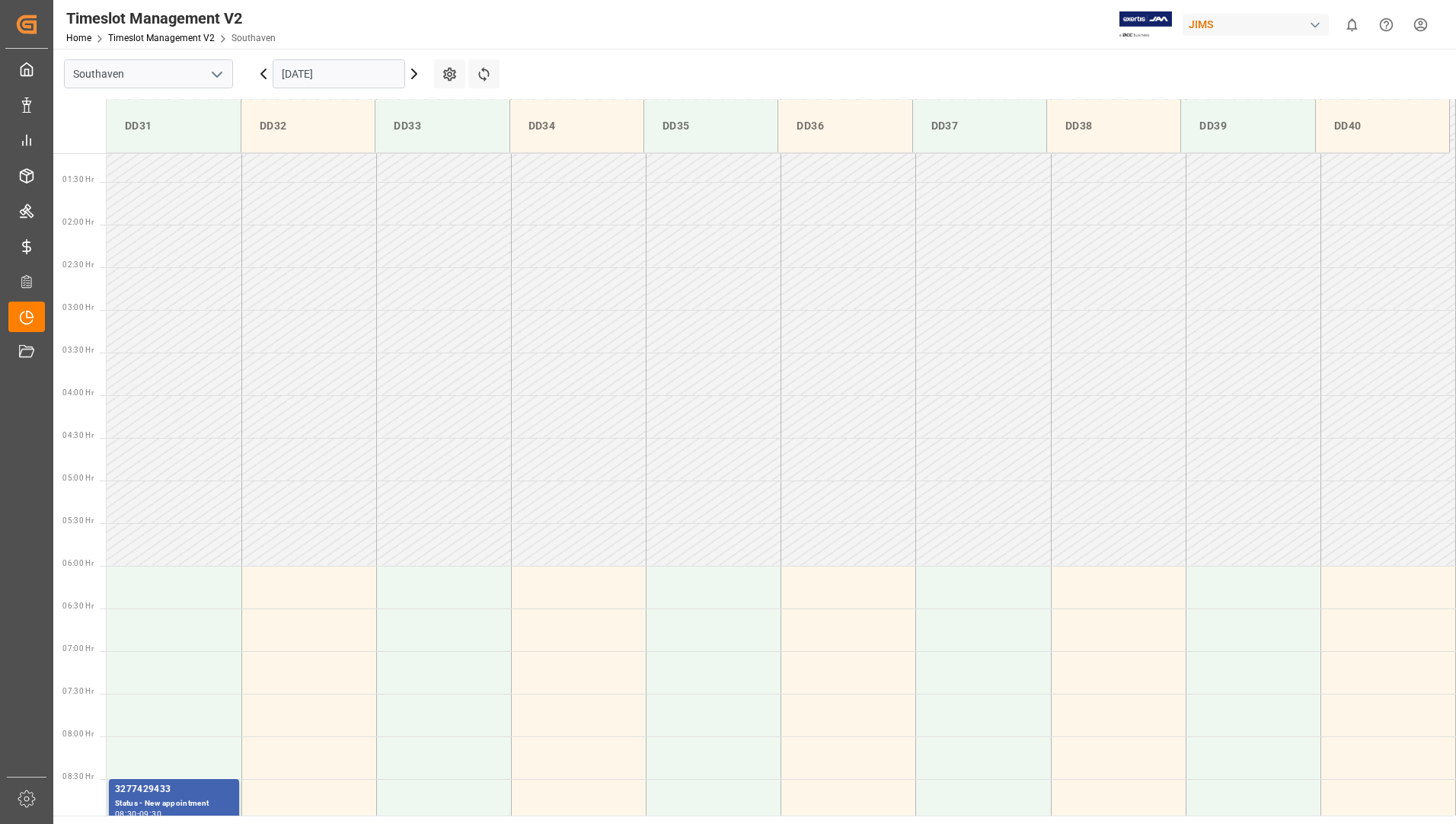
scroll to position [63, 0]
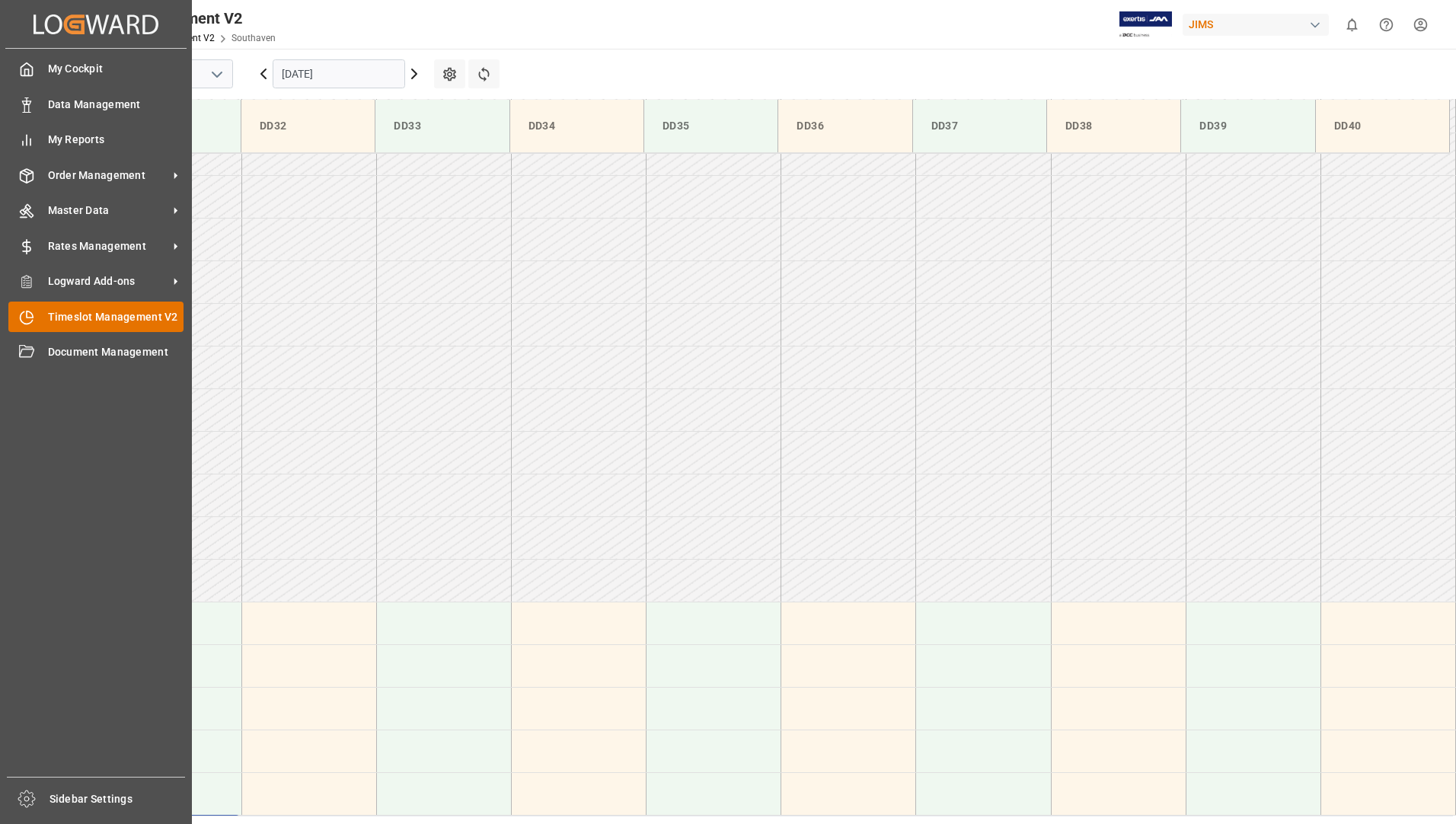
click at [128, 313] on span "Timeslot Management V2" at bounding box center [115, 317] width 136 height 16
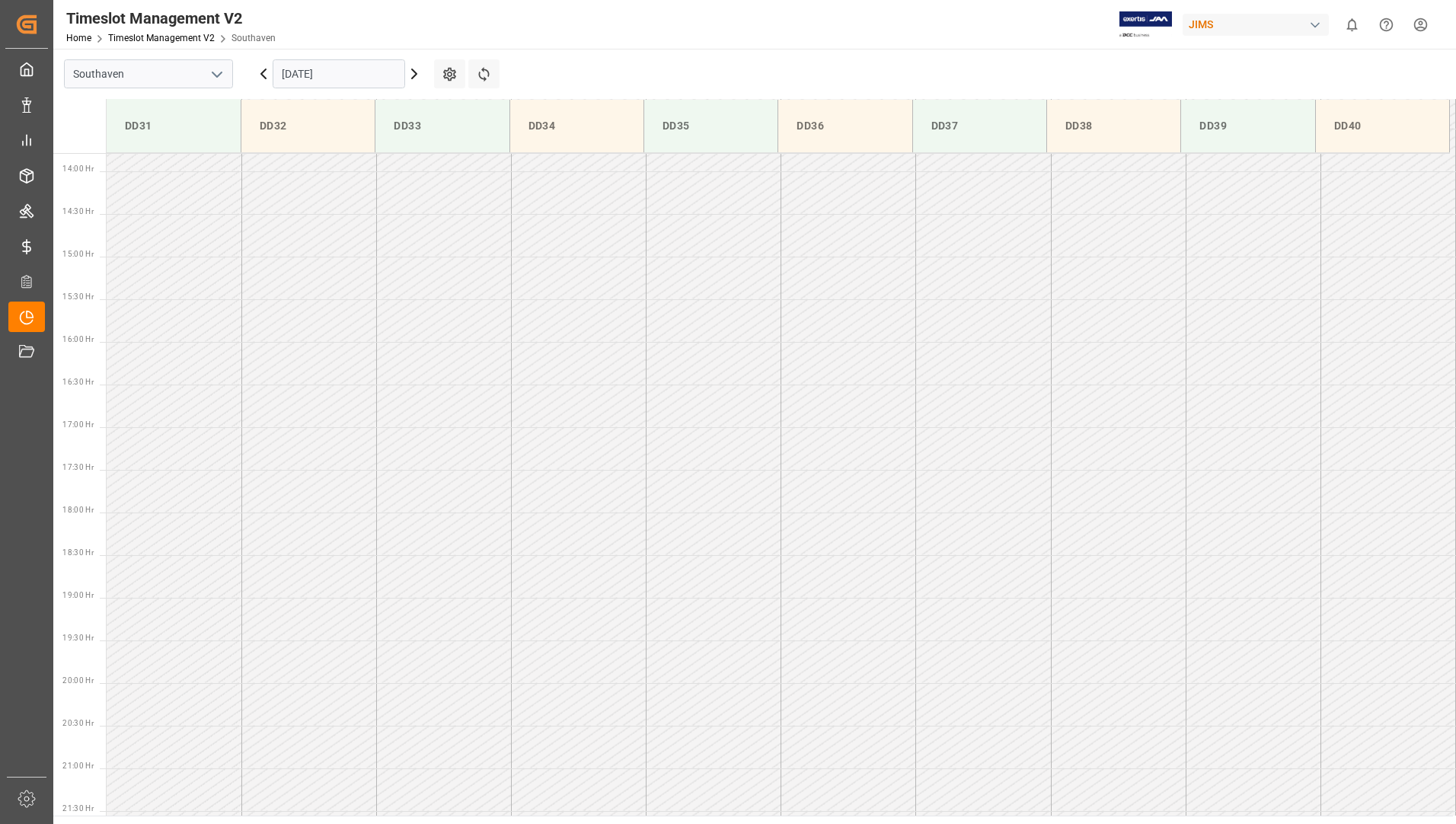
scroll to position [1269, 0]
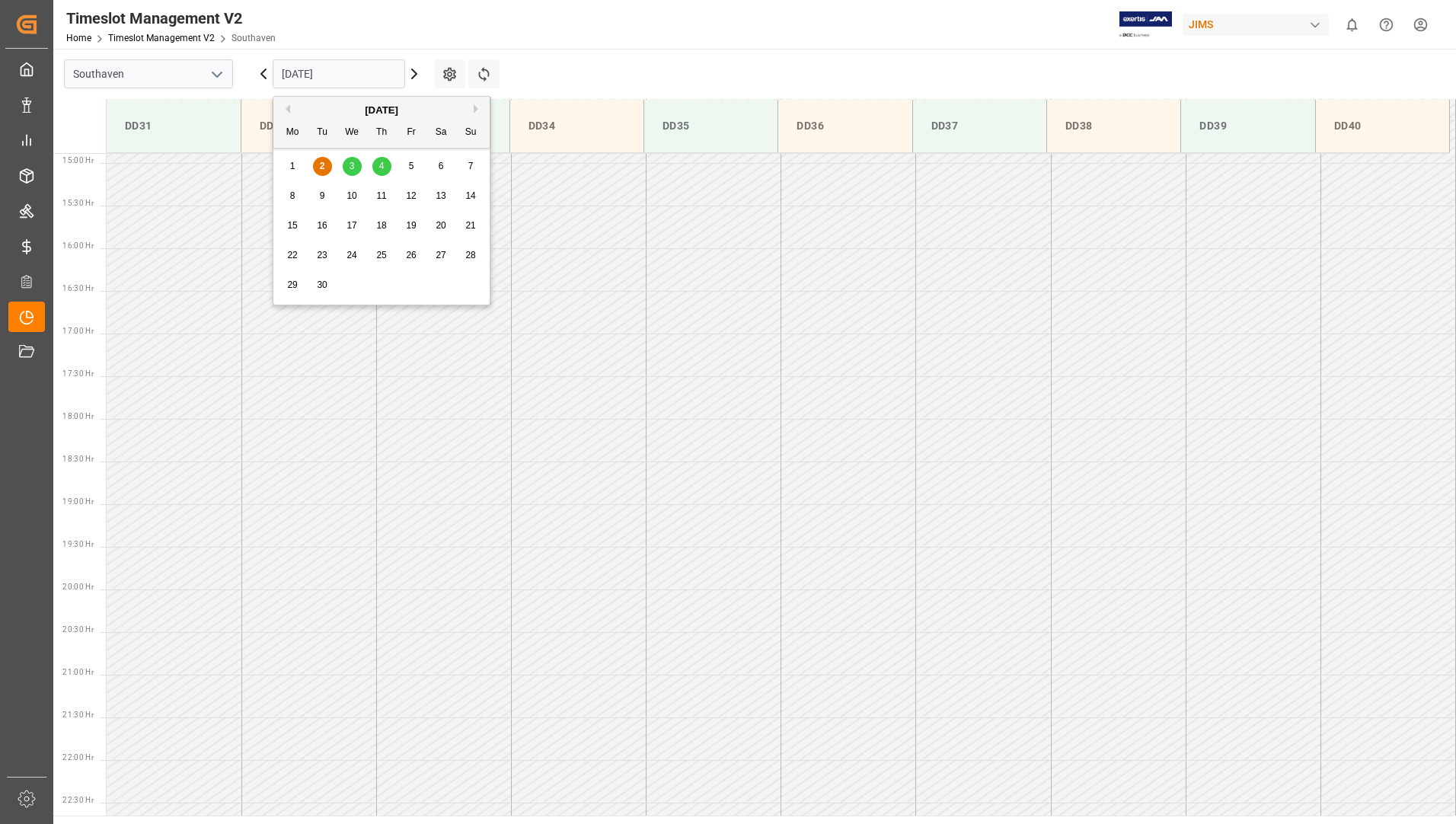
click at [377, 83] on input "[DATE]" at bounding box center [338, 74] width 132 height 29
click at [354, 162] on span "3" at bounding box center [352, 166] width 5 height 11
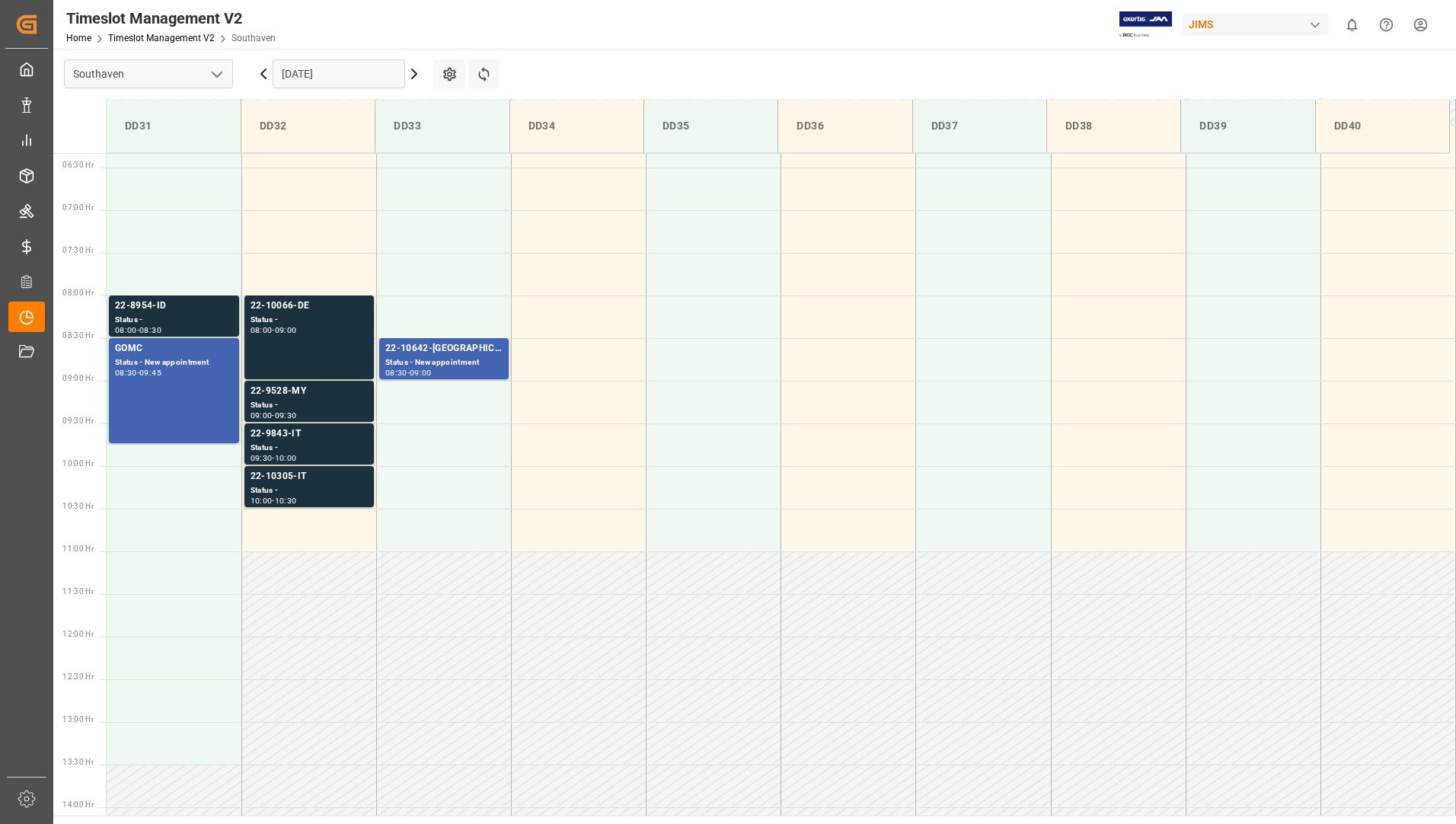
scroll to position [539, 0]
click at [477, 357] on div "22-10642-[GEOGRAPHIC_DATA] Status - New appointment 08:30 - 09:00" at bounding box center [444, 359] width 117 height 35
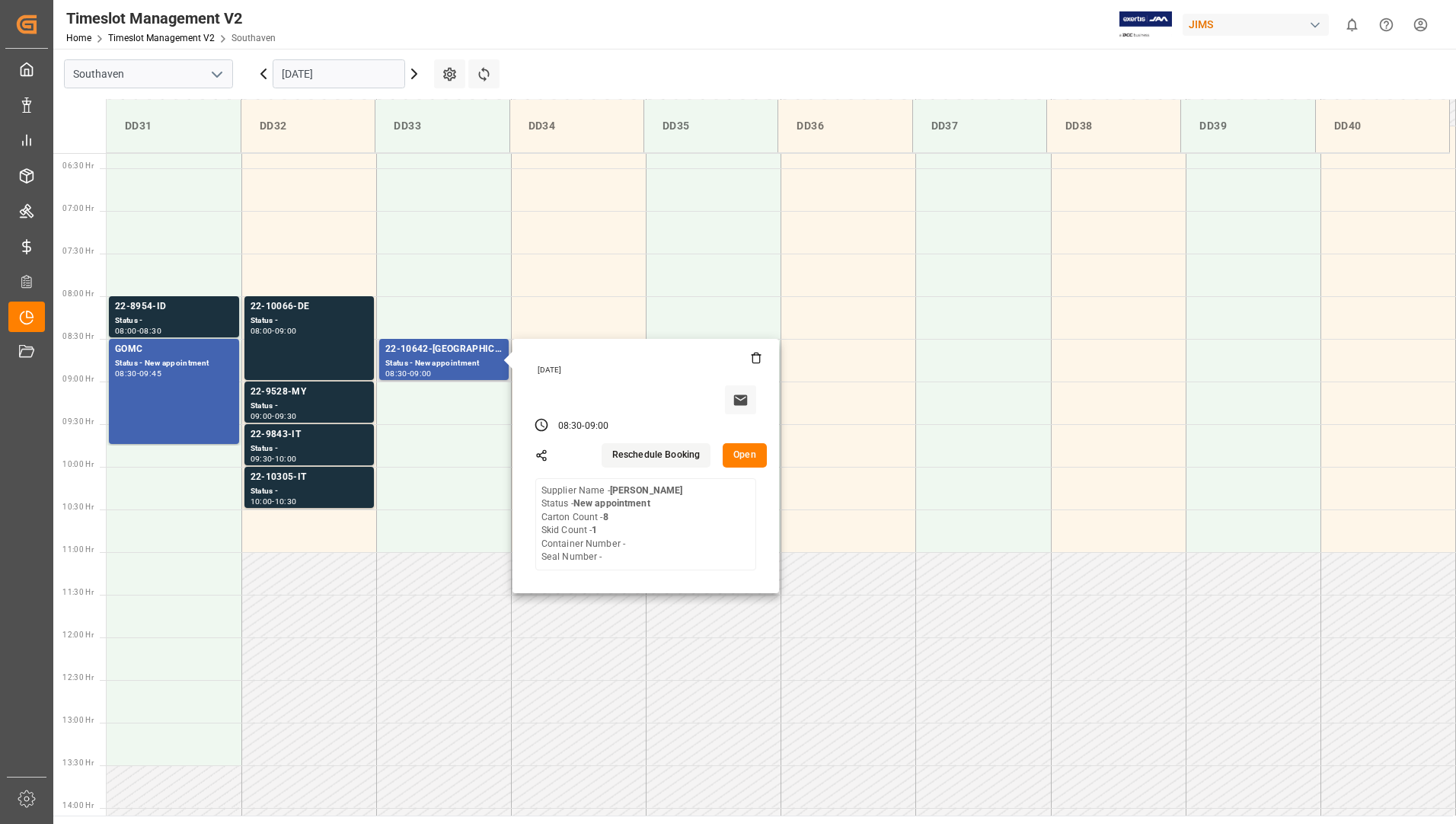
click at [734, 455] on button "Open" at bounding box center [745, 455] width 44 height 24
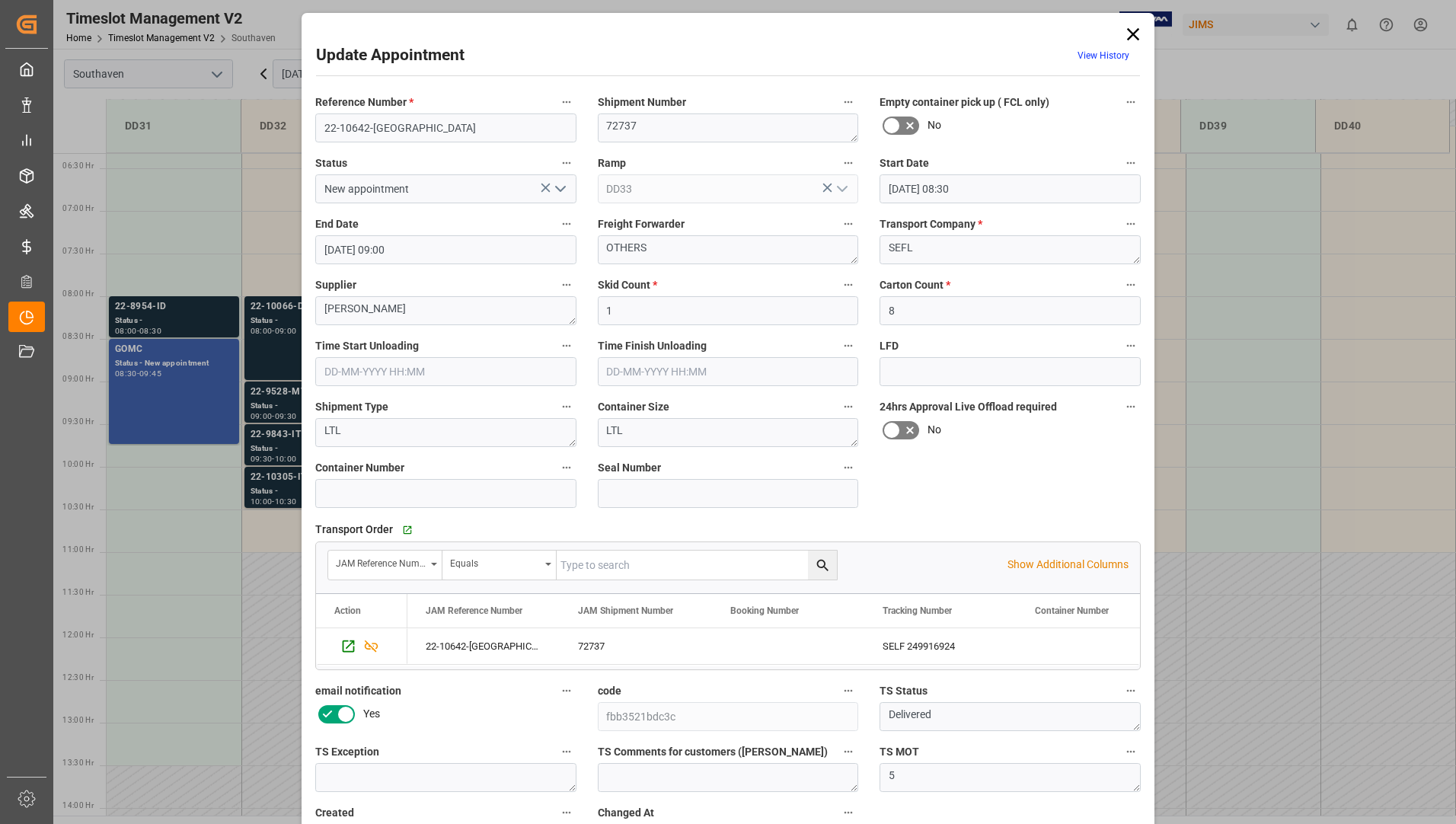
click at [1135, 36] on icon at bounding box center [1134, 35] width 21 height 21
